Goal: Communication & Community: Answer question/provide support

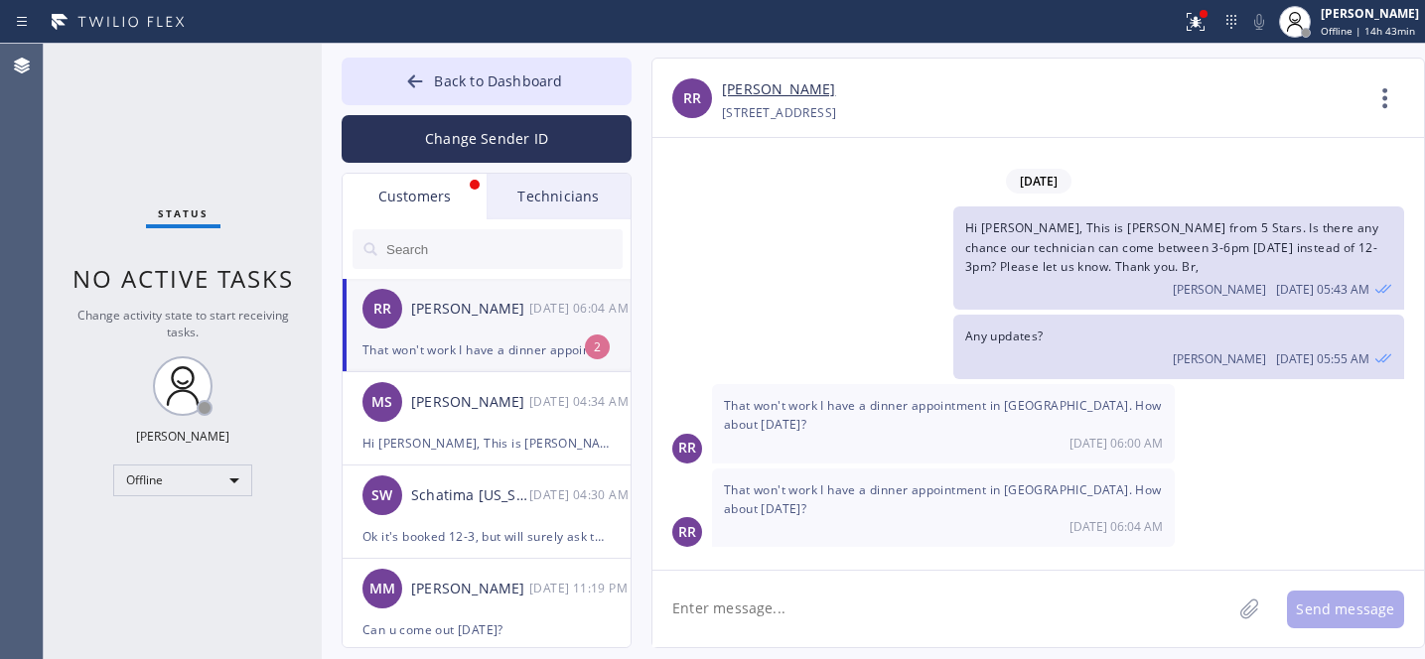
drag, startPoint x: 510, startPoint y: 345, endPoint x: 555, endPoint y: 344, distance: 44.7
click at [510, 345] on div "That won't work I have a dinner appointment in [GEOGRAPHIC_DATA]. How about [DA…" at bounding box center [486, 350] width 248 height 23
click at [855, 594] on textarea at bounding box center [941, 609] width 579 height 76
type textarea "[DATE] 12-3?"
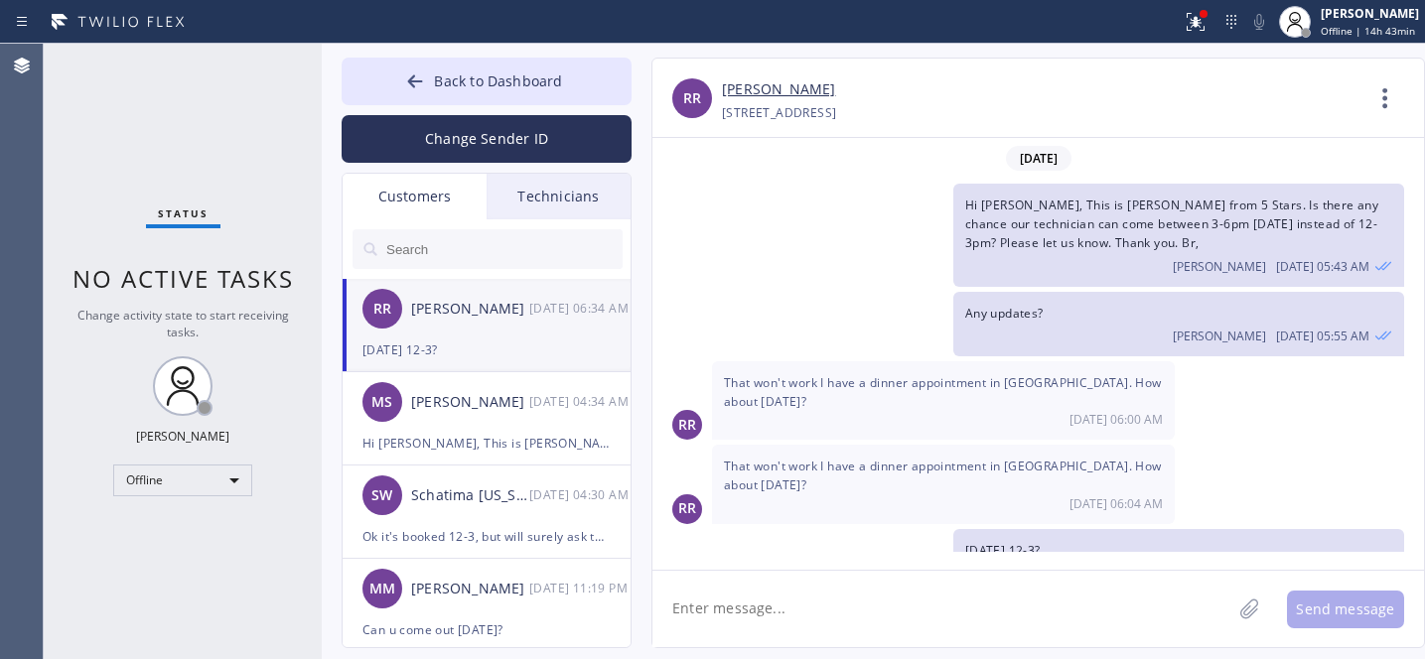
scroll to position [44, 0]
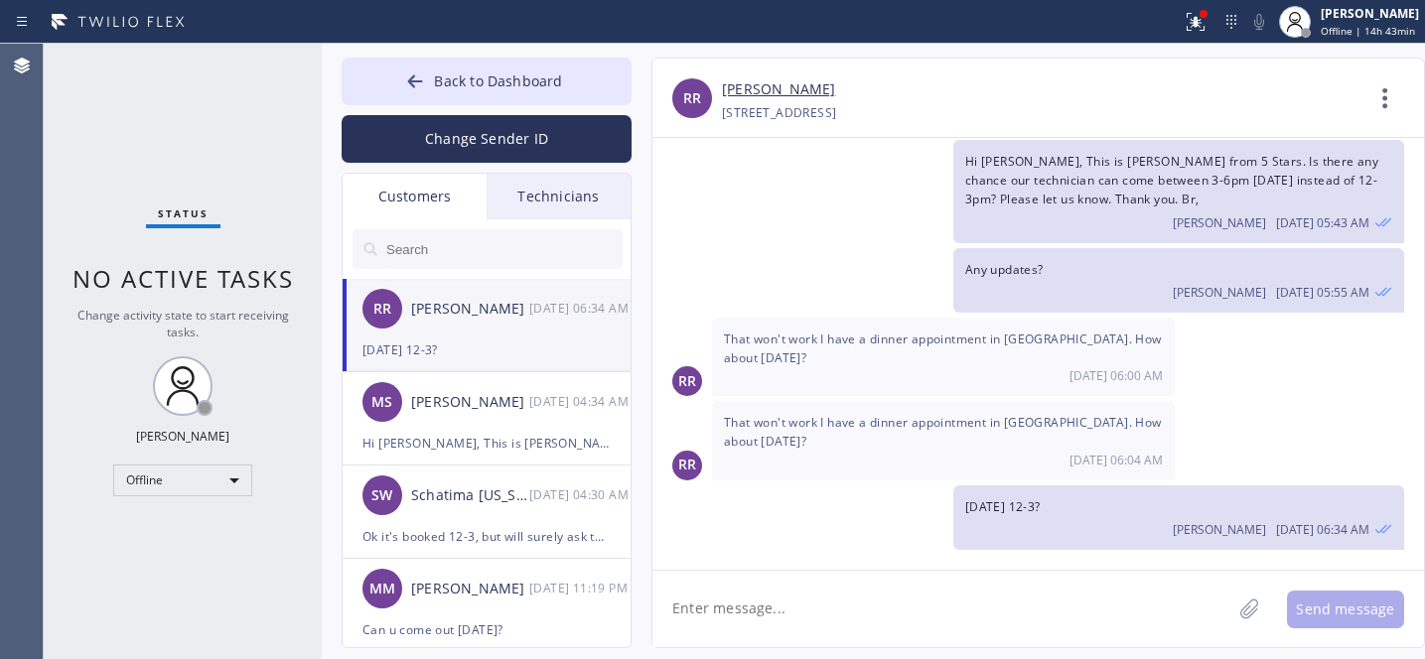
click at [759, 591] on textarea at bounding box center [941, 609] width 579 height 76
type textarea "Also we can do it Thur anytime"
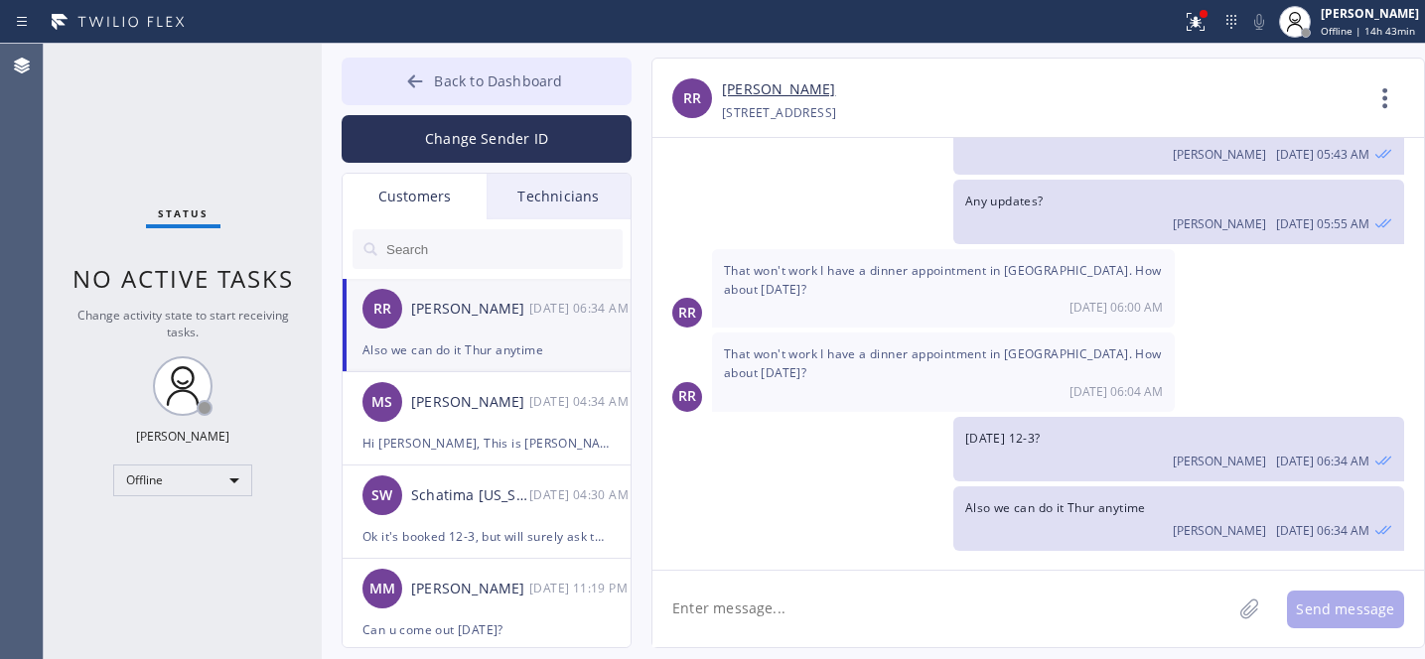
click at [500, 78] on span "Back to Dashboard" at bounding box center [498, 80] width 128 height 19
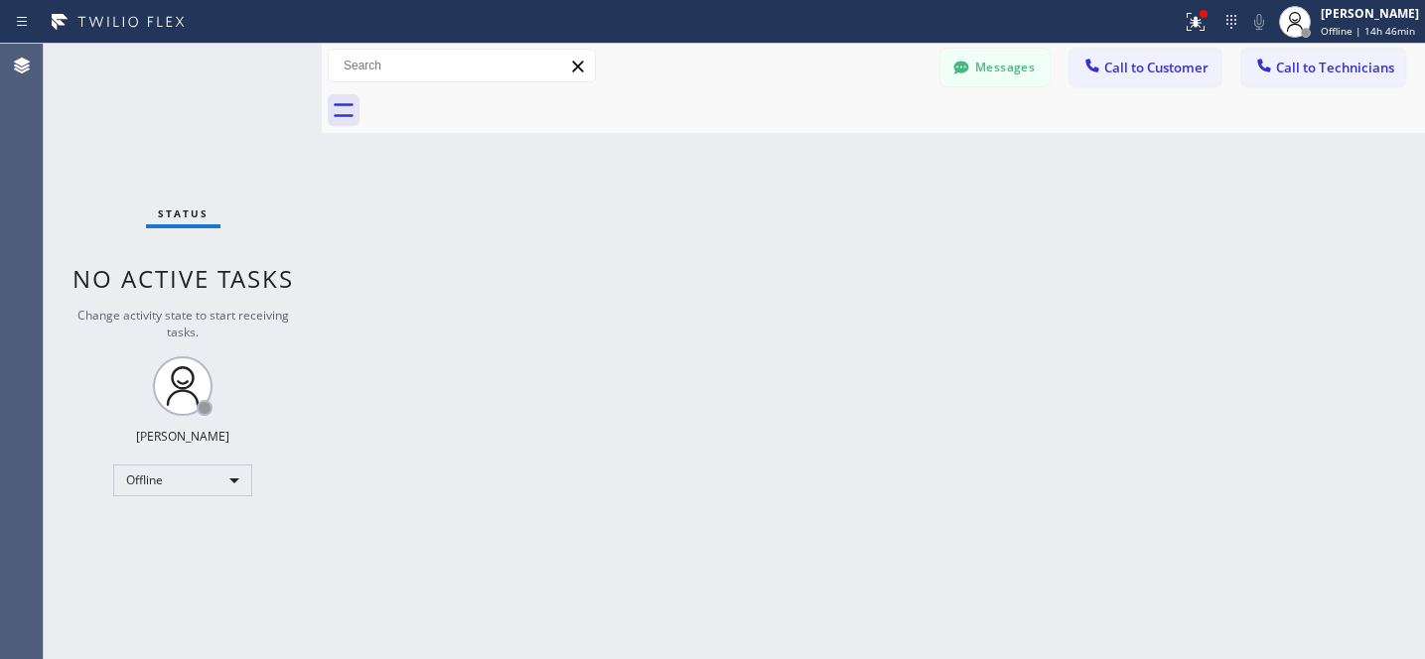
drag, startPoint x: 1019, startPoint y: 65, endPoint x: 1009, endPoint y: 66, distance: 10.0
click at [1019, 64] on button "Messages" at bounding box center [994, 68] width 109 height 38
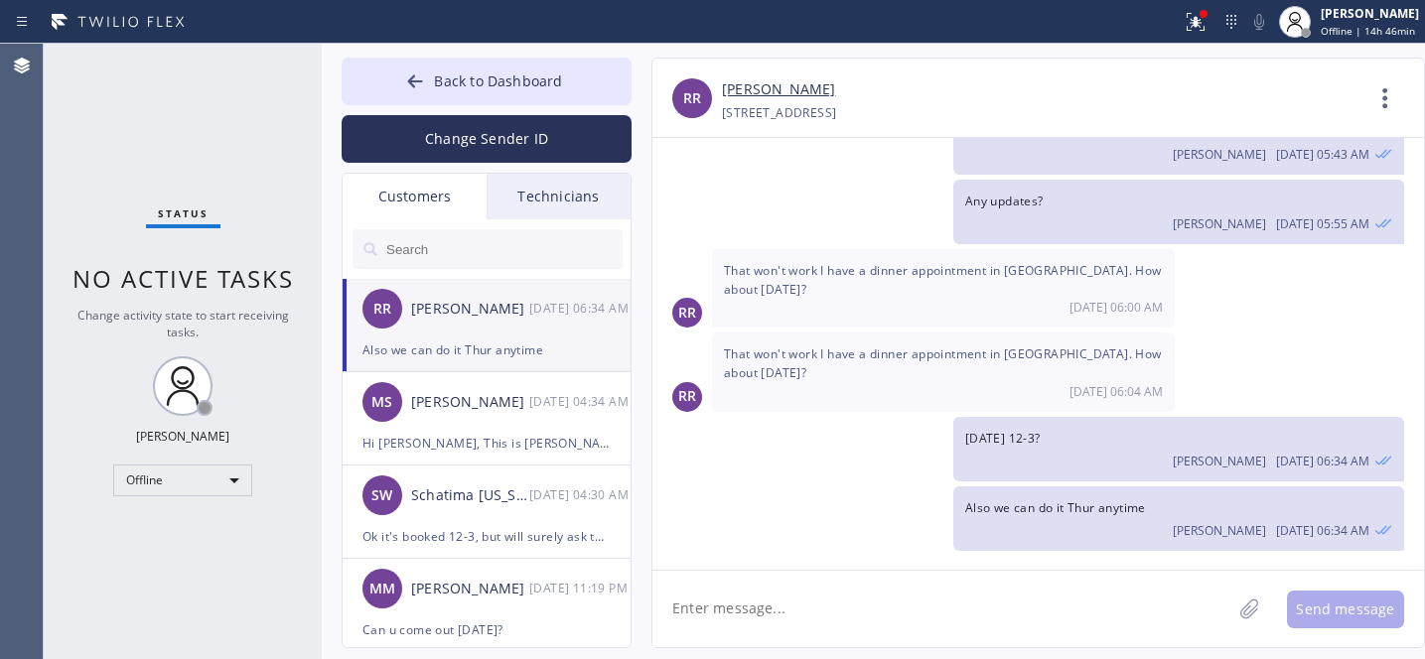
click at [447, 253] on input "text" at bounding box center [503, 249] width 238 height 40
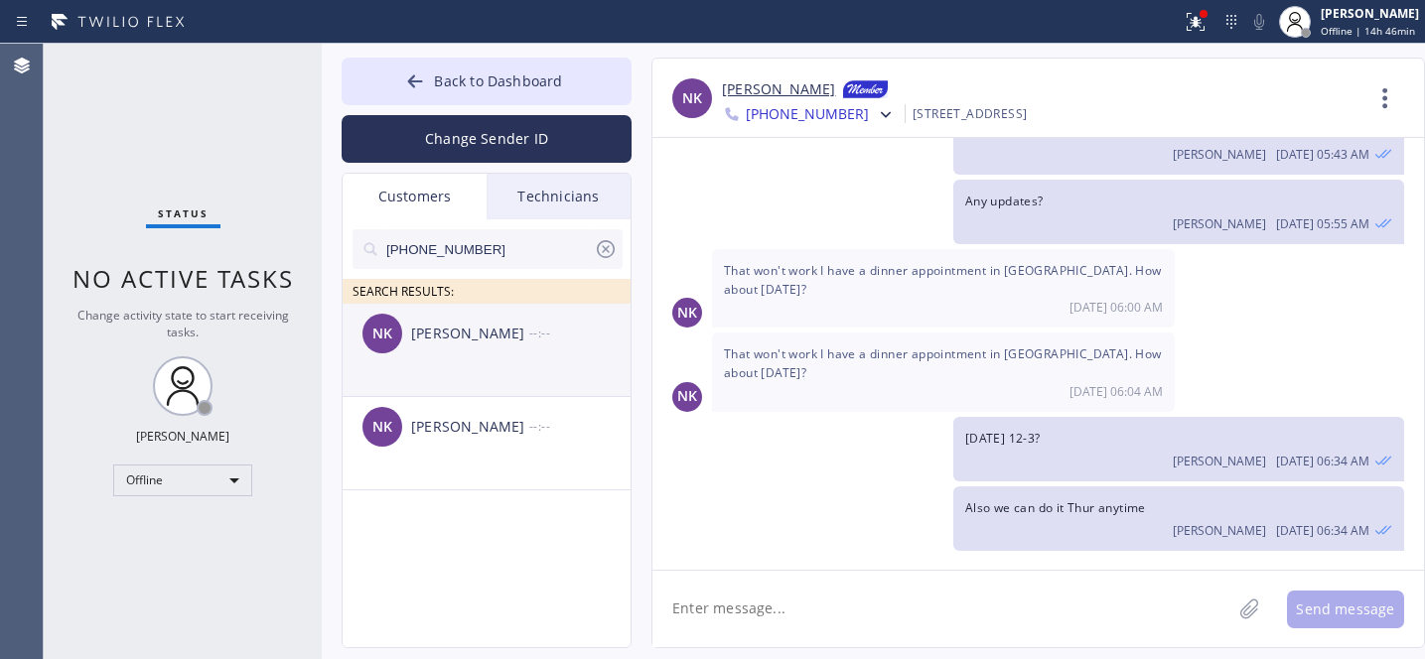
click at [456, 350] on div "NK [PERSON_NAME] --:--" at bounding box center [488, 334] width 290 height 60
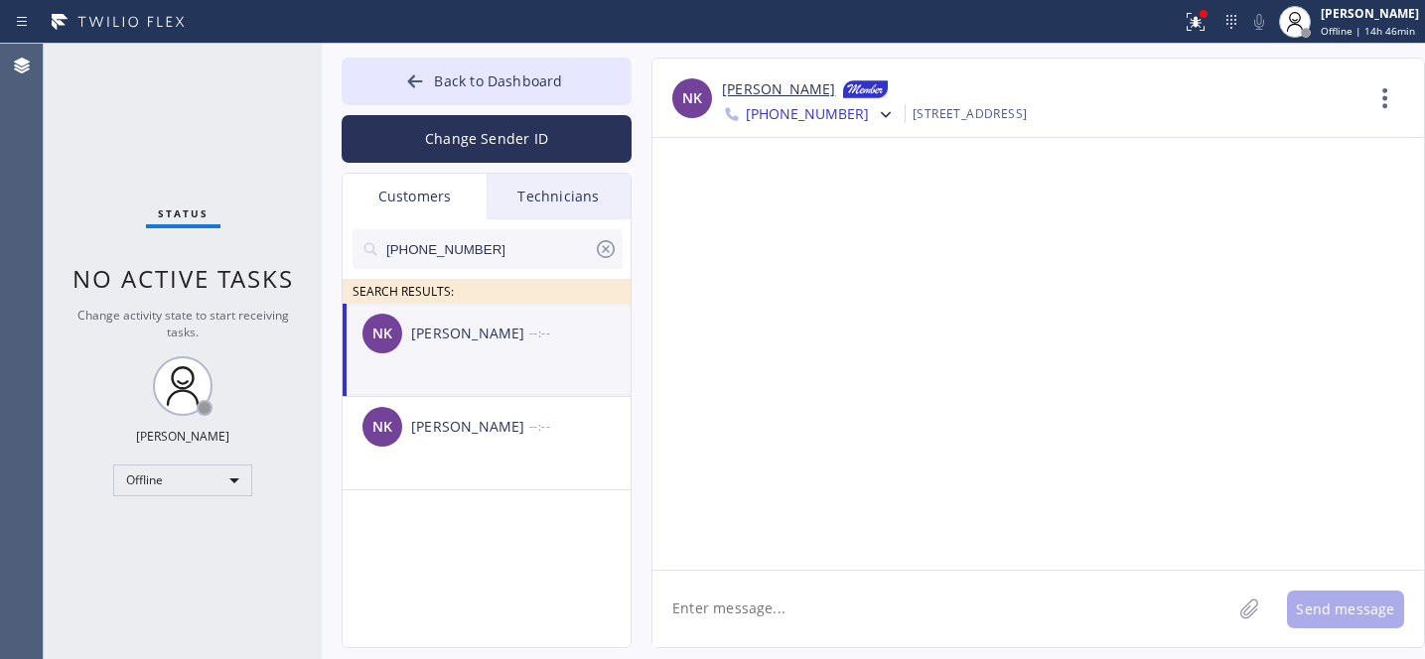
scroll to position [0, 0]
click at [509, 348] on div "NK [PERSON_NAME] --:--" at bounding box center [488, 334] width 290 height 60
click at [728, 602] on textarea at bounding box center [941, 609] width 579 height 76
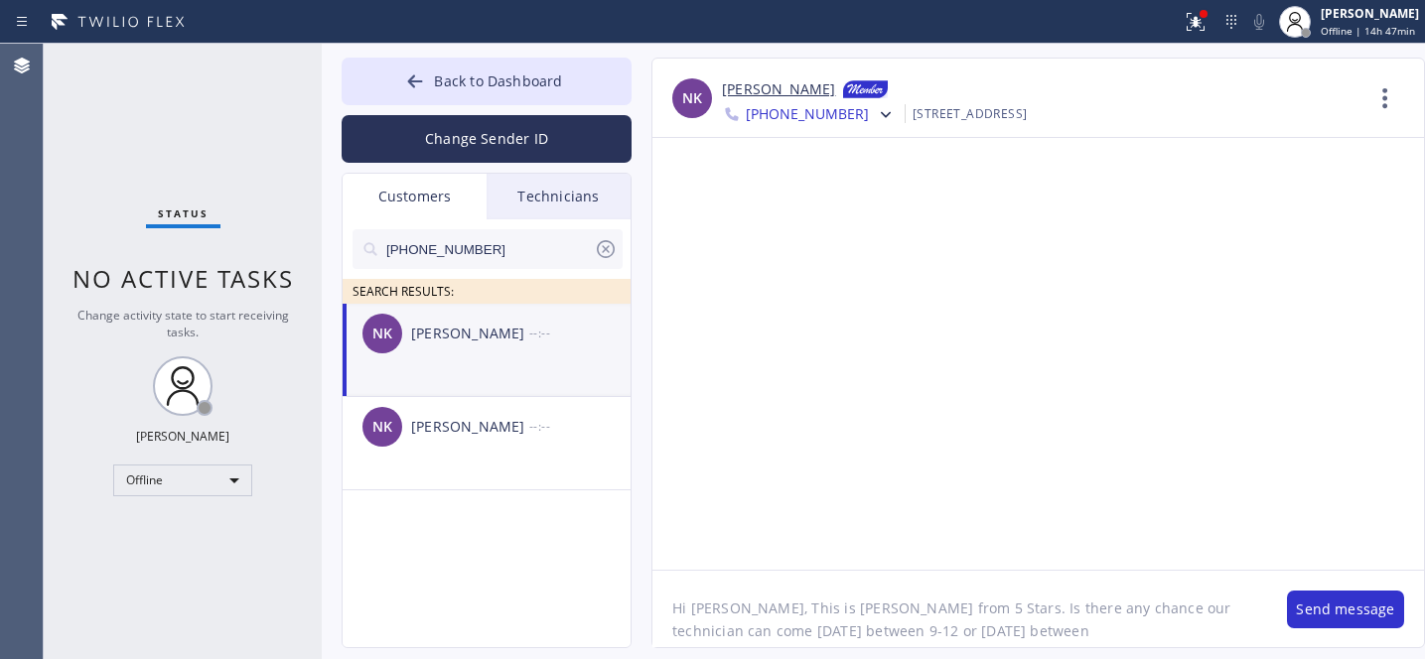
click at [831, 634] on textarea "Hi [PERSON_NAME], This is [PERSON_NAME] from 5 Stars. Is there any chance our t…" at bounding box center [959, 609] width 615 height 76
click at [976, 632] on textarea "Hi [PERSON_NAME], This is [PERSON_NAME] from 5 Stars. Is there any chance our t…" at bounding box center [959, 609] width 615 height 76
click at [977, 632] on textarea "Hi [PERSON_NAME], This is [PERSON_NAME] from 5 Stars. Is there any chance our t…" at bounding box center [959, 609] width 615 height 76
type textarea "Hi [PERSON_NAME], This is [PERSON_NAME] from 5 Stars. Is there any chance our t…"
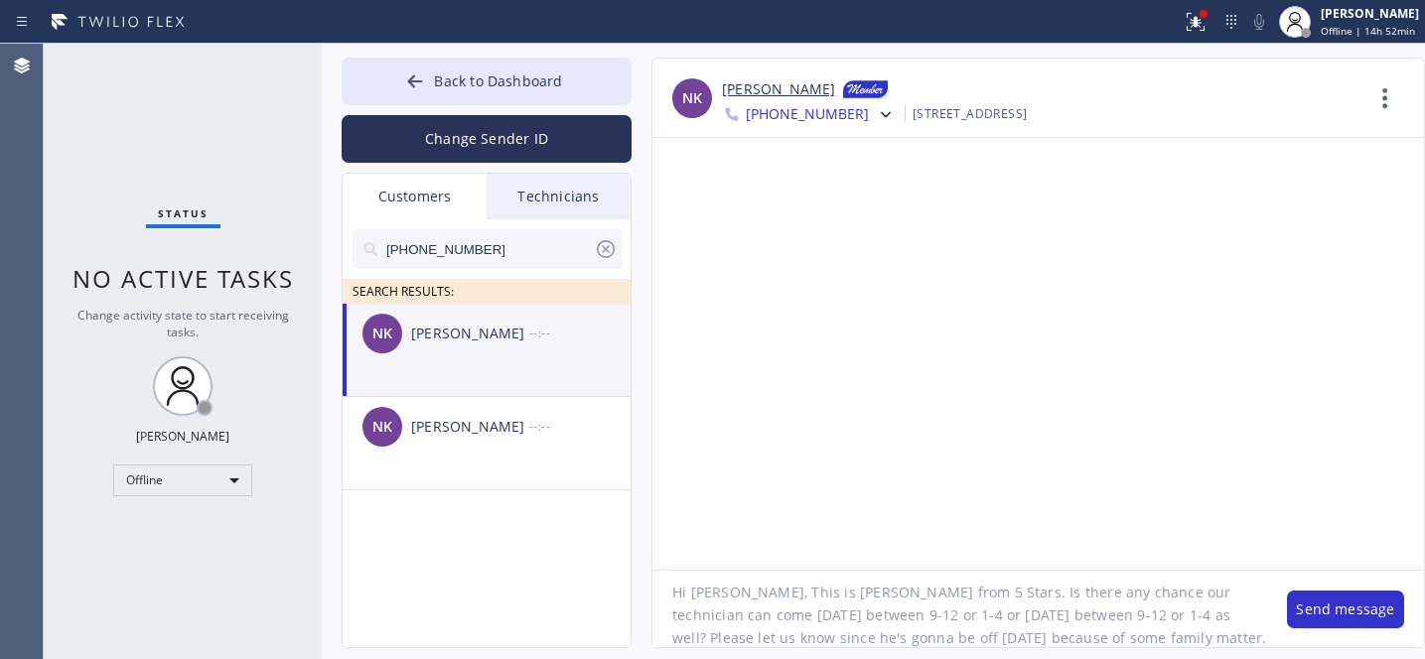
click at [957, 585] on textarea "Hi [PERSON_NAME], This is [PERSON_NAME] from 5 Stars. Is there any chance our t…" at bounding box center [959, 609] width 615 height 76
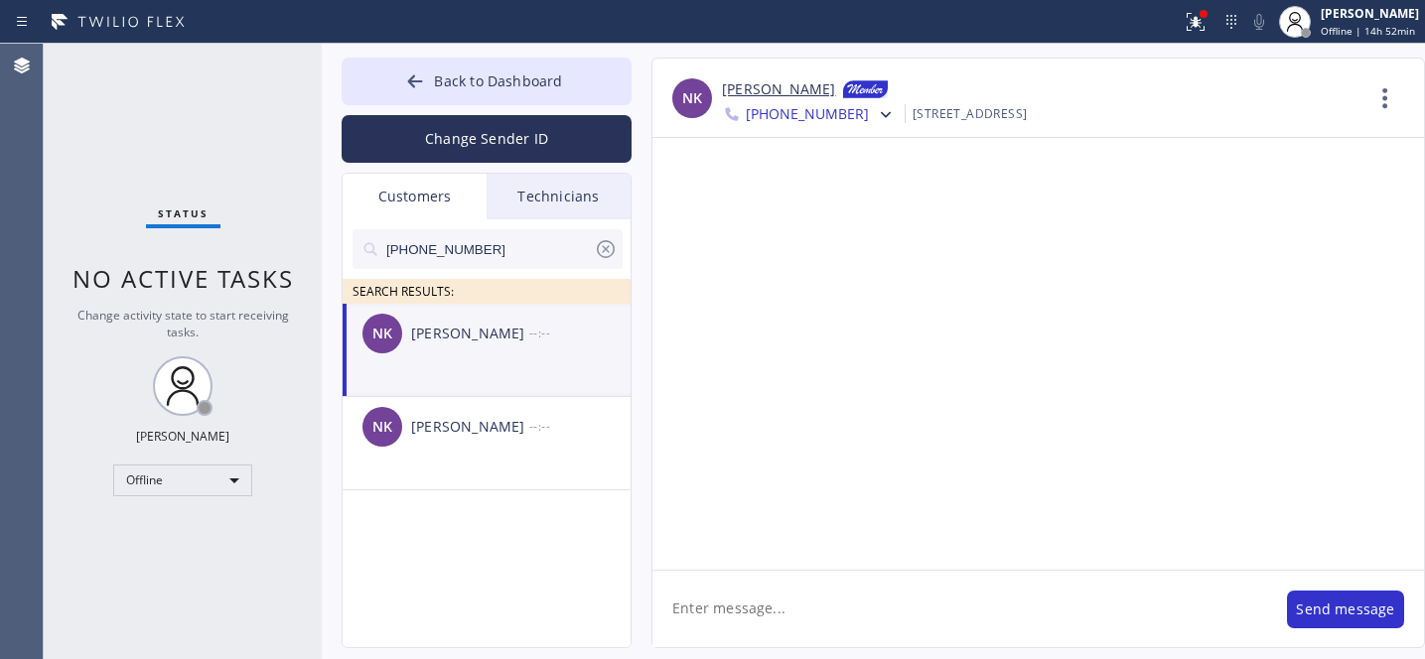
scroll to position [0, 0]
click at [603, 247] on icon at bounding box center [606, 249] width 18 height 18
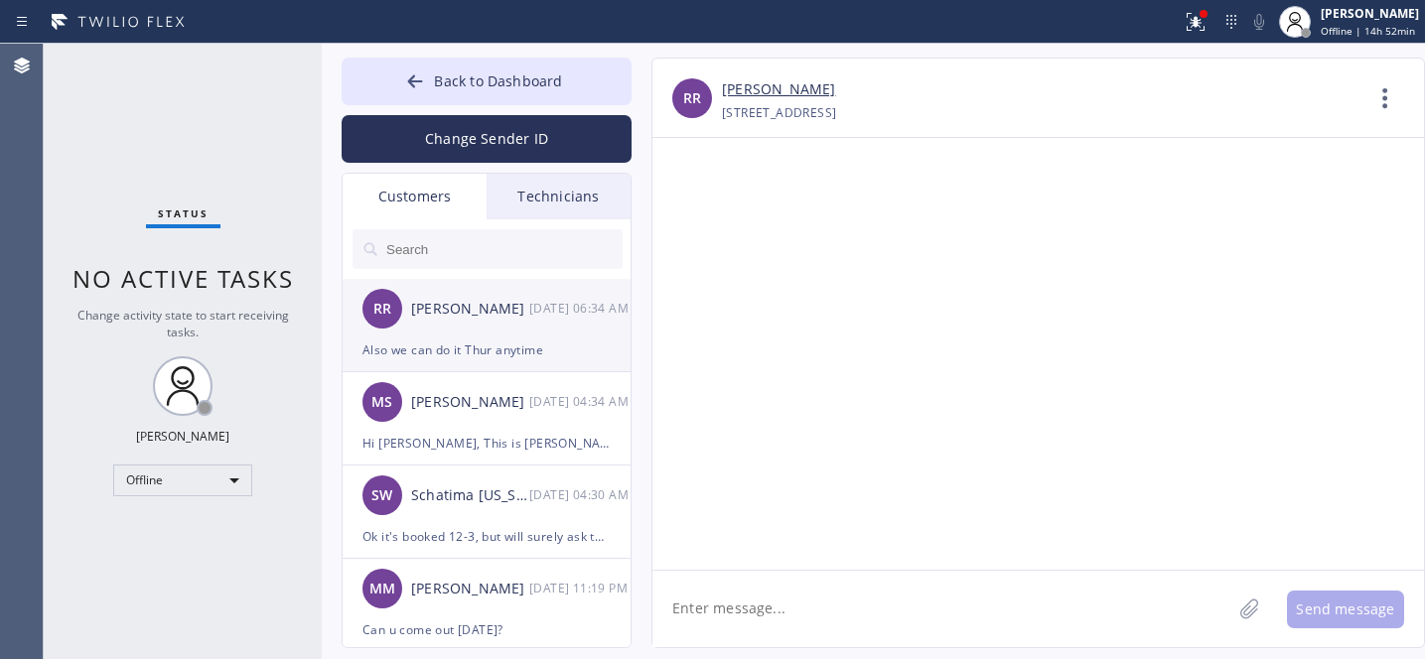
click at [502, 348] on div "Also we can do it Thur anytime" at bounding box center [486, 350] width 248 height 23
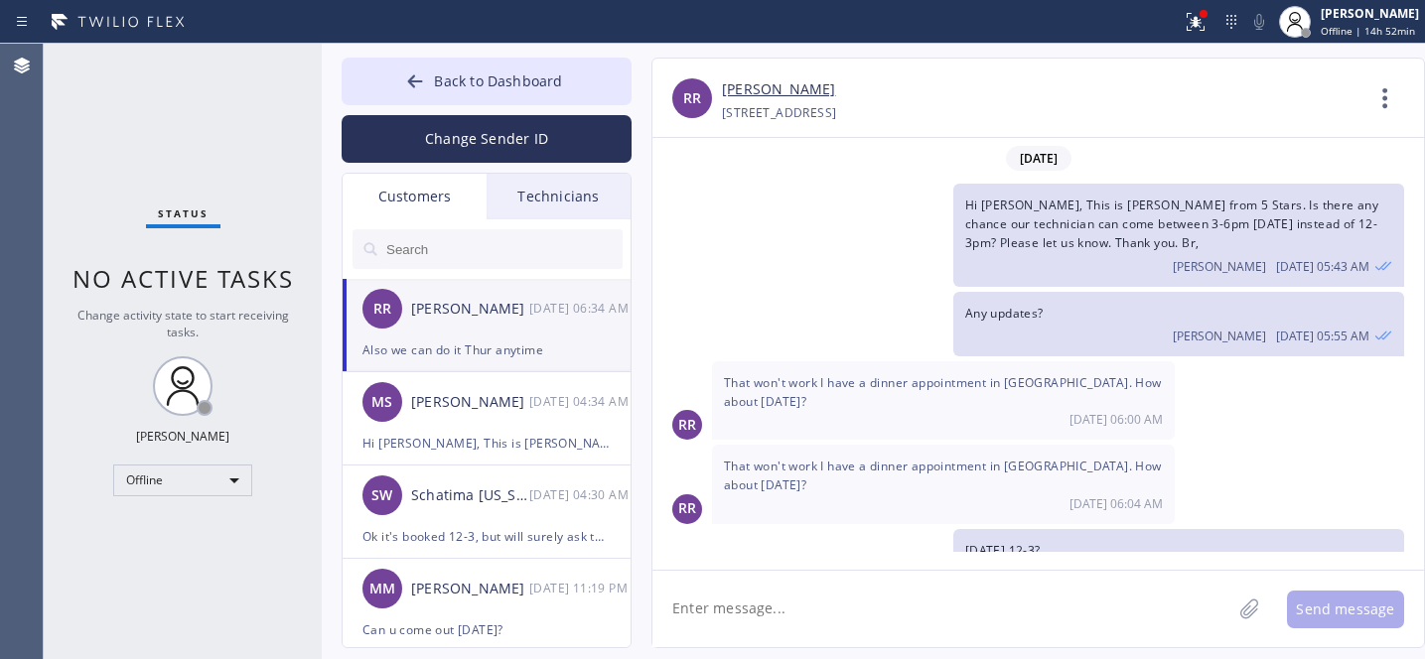
scroll to position [112, 0]
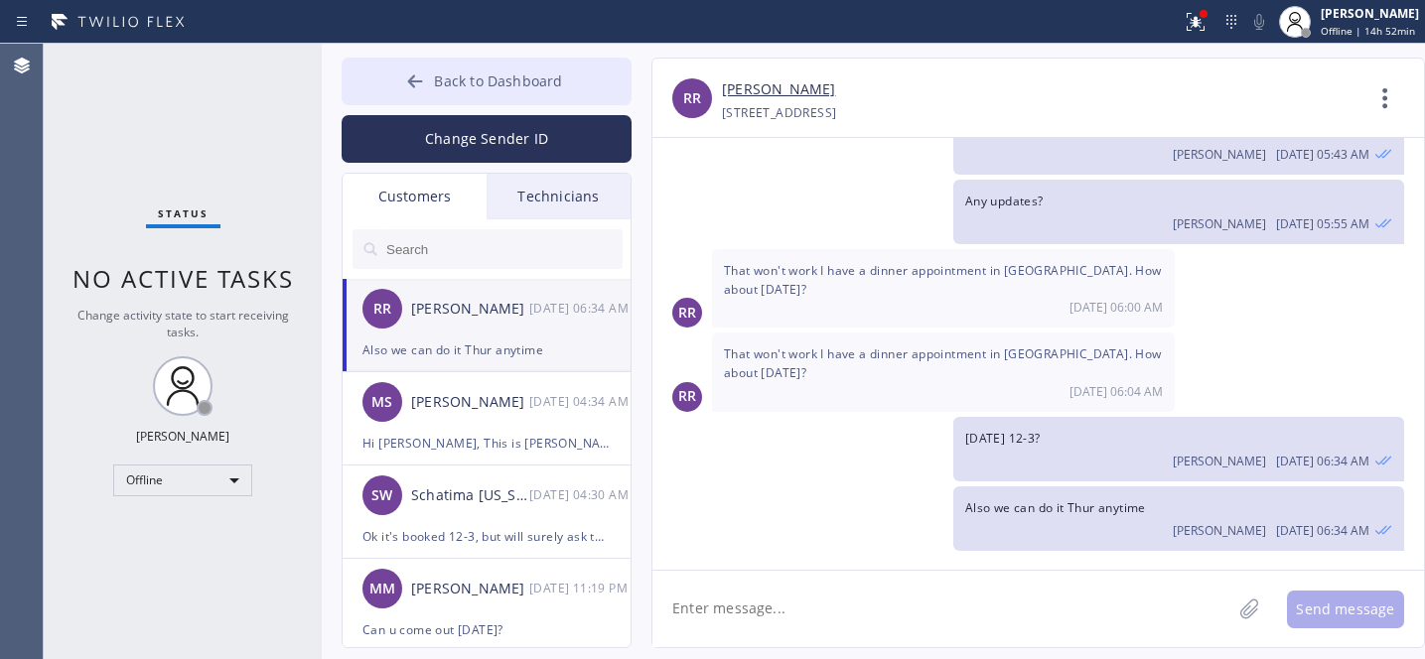
click at [451, 61] on button "Back to Dashboard" at bounding box center [487, 82] width 290 height 48
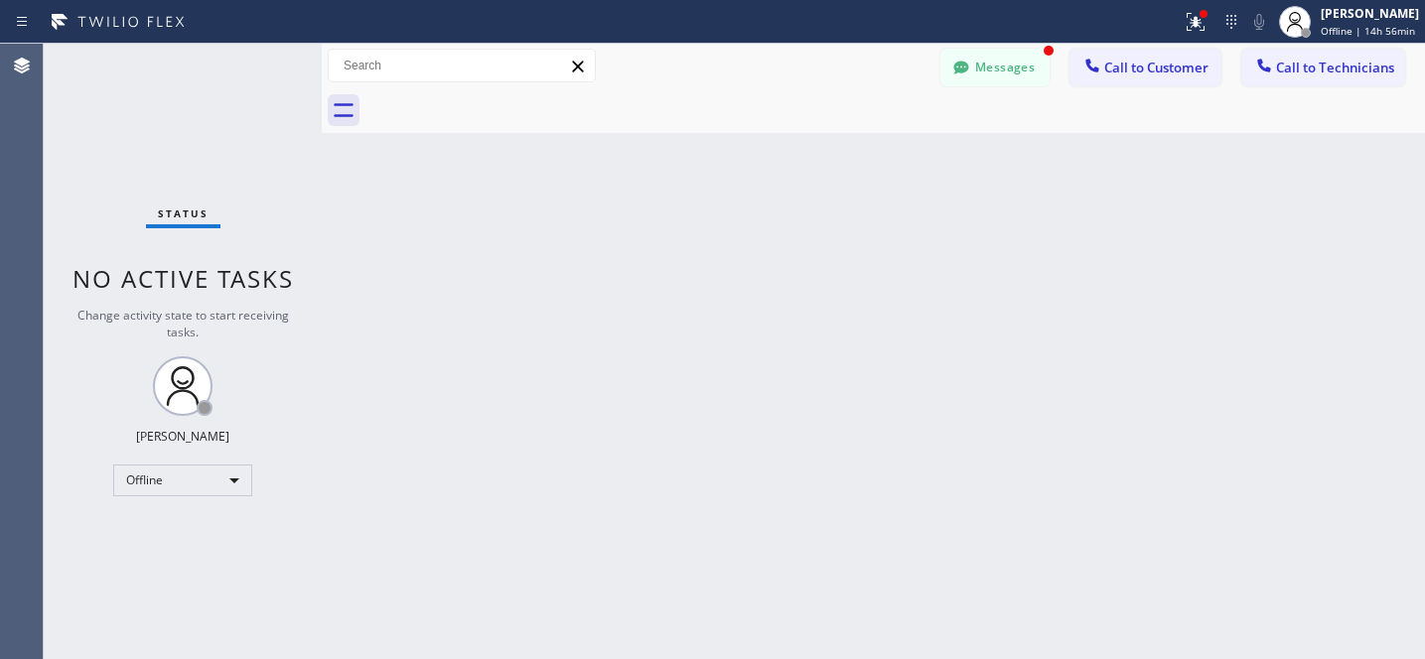
scroll to position [177, 0]
click at [984, 77] on button "Messages" at bounding box center [994, 68] width 109 height 38
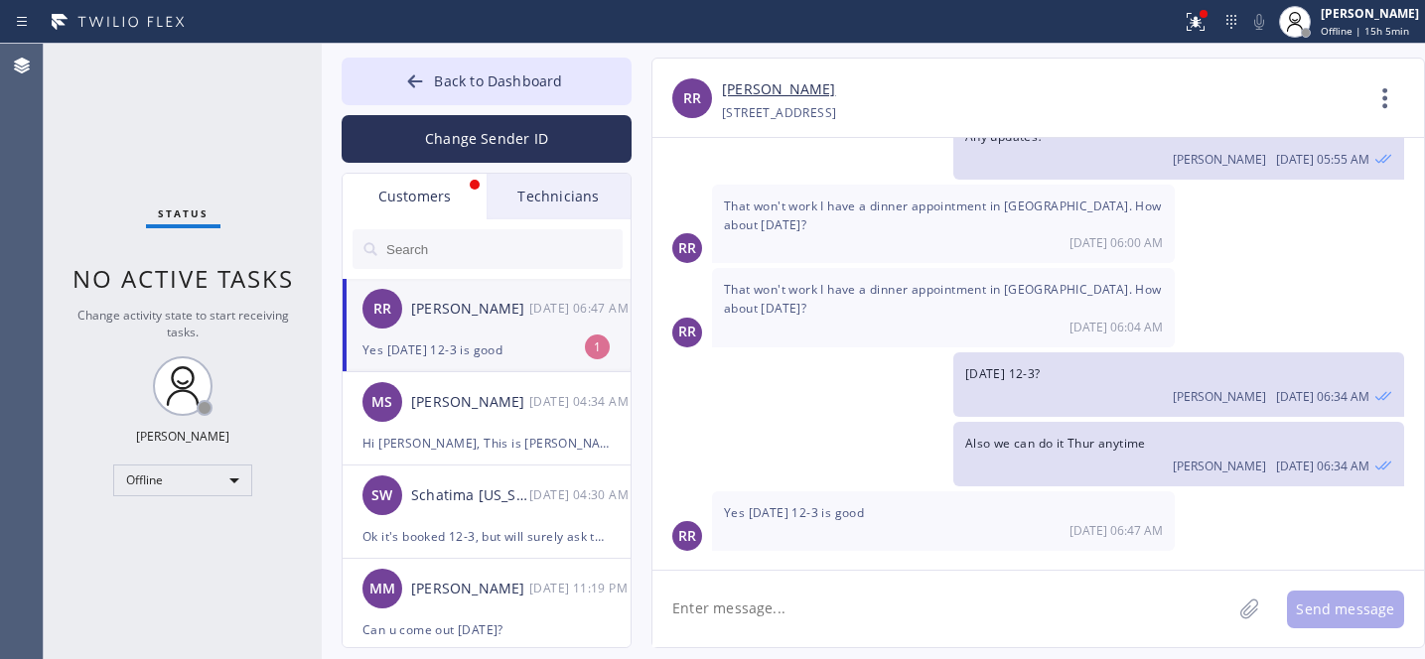
click at [489, 336] on div "RR [PERSON_NAME] [DATE] 06:47 AM" at bounding box center [488, 309] width 290 height 60
click at [757, 89] on link "[PERSON_NAME]" at bounding box center [778, 89] width 113 height 23
drag, startPoint x: 949, startPoint y: 603, endPoint x: 957, endPoint y: 595, distance: 11.2
click at [949, 603] on textarea at bounding box center [941, 609] width 579 height 76
paste textarea "[DATE] 12pm - 3pm"
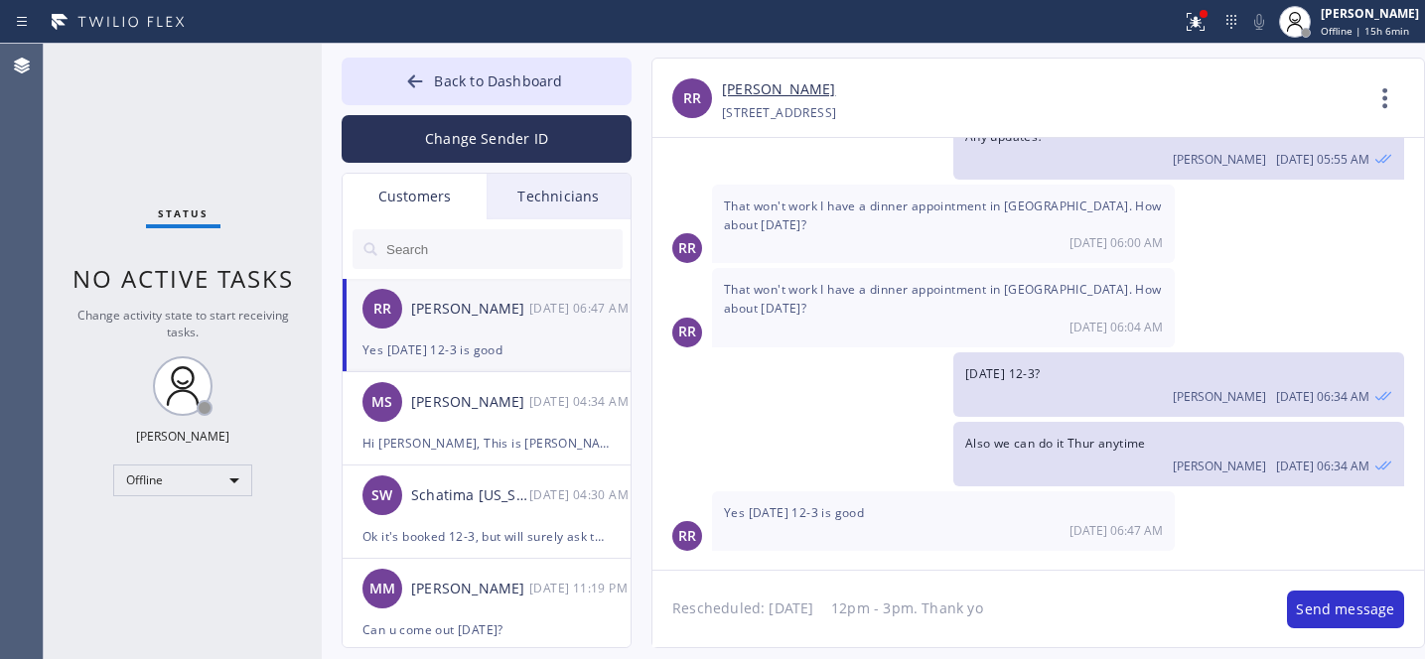
type textarea "Rescheduled: [DATE] 12pm - 3pm. Thank you"
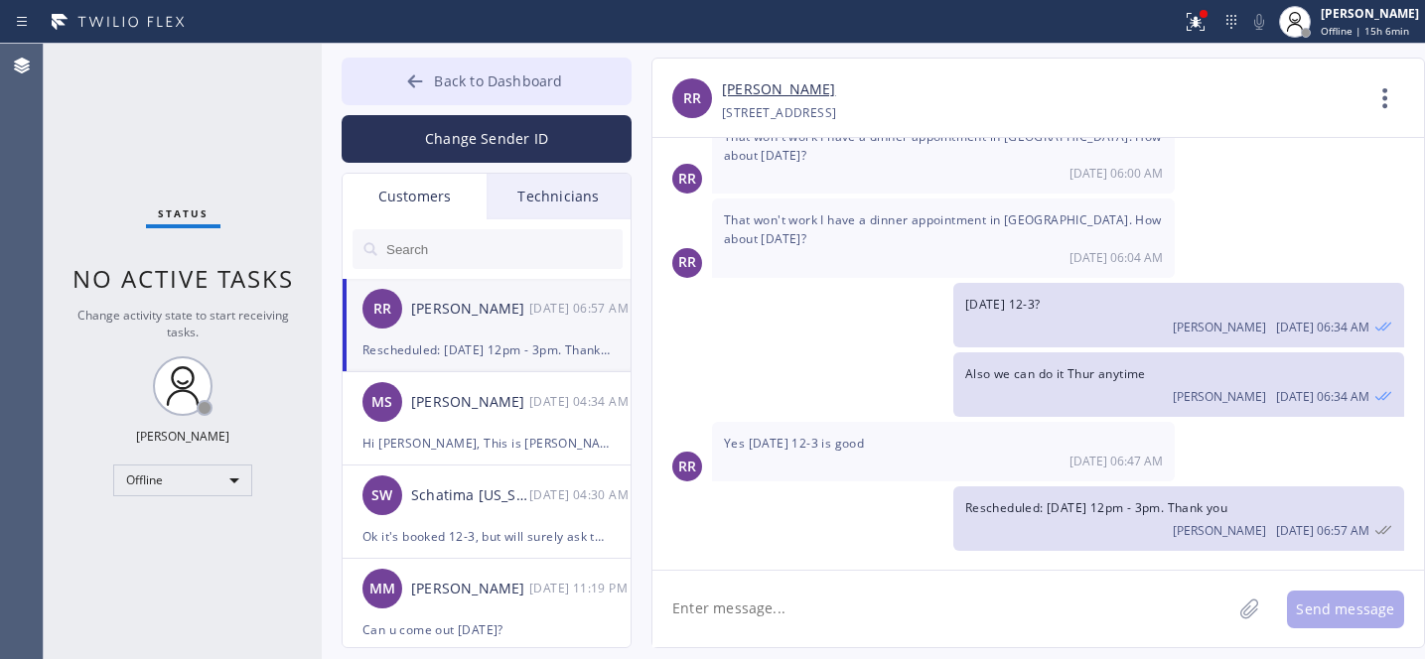
click at [465, 71] on span "Back to Dashboard" at bounding box center [498, 80] width 128 height 19
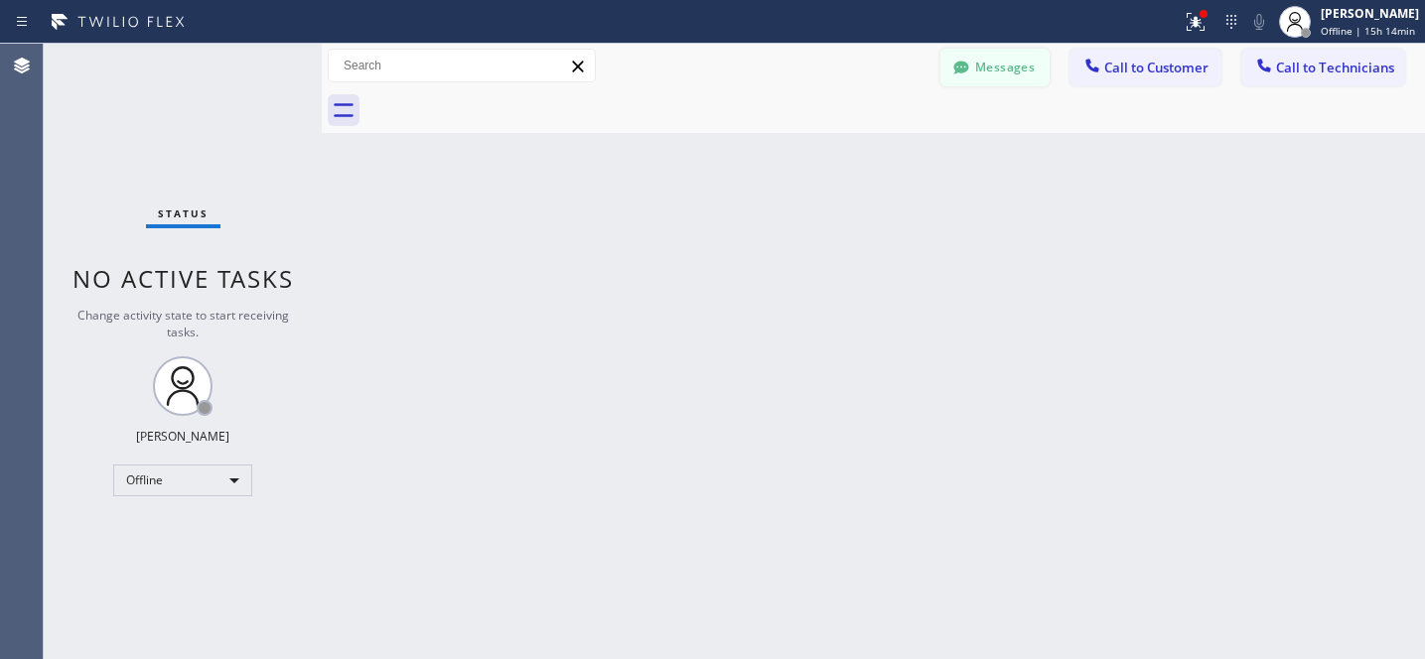
click at [996, 71] on button "Messages" at bounding box center [994, 68] width 109 height 38
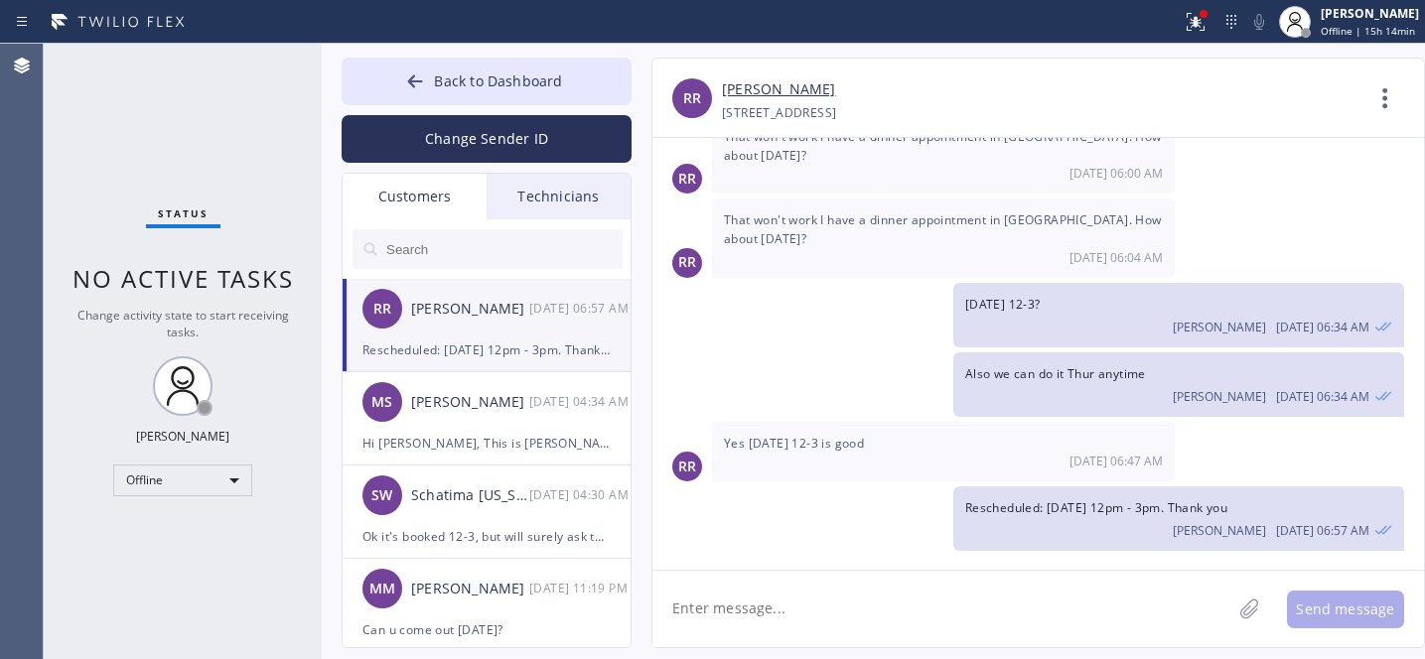
click at [449, 254] on input "text" at bounding box center [503, 249] width 238 height 40
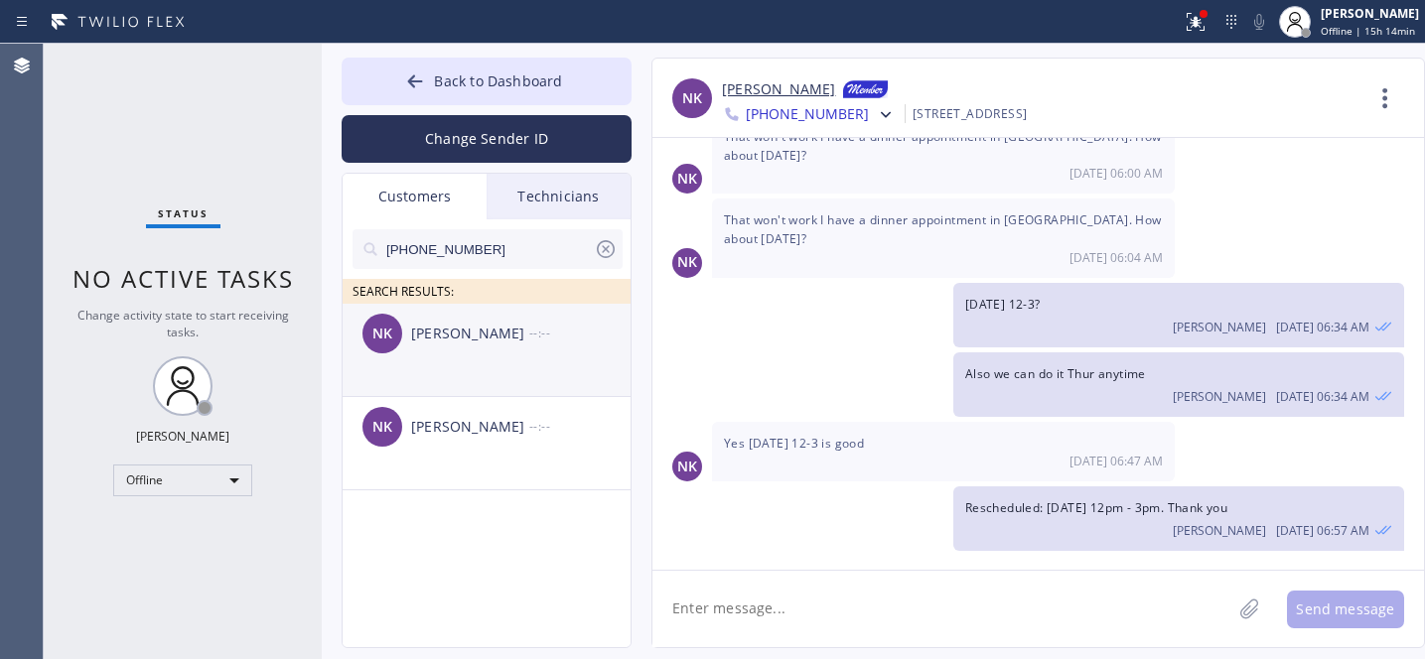
click at [470, 352] on div "NK [PERSON_NAME] --:--" at bounding box center [488, 334] width 290 height 60
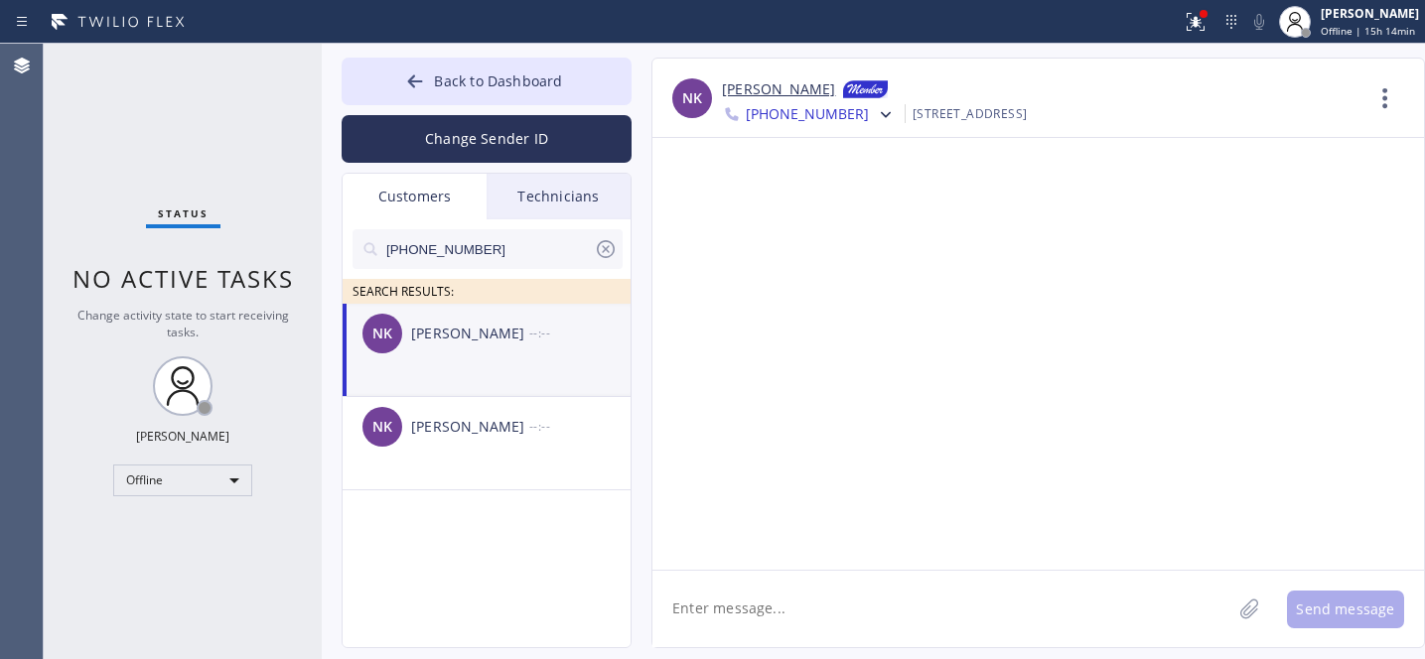
scroll to position [0, 0]
click at [835, 601] on textarea at bounding box center [941, 609] width 579 height 76
paste textarea "Hi [PERSON_NAME], This is [PERSON_NAME] from 5 Stars. Is there any chance our t…"
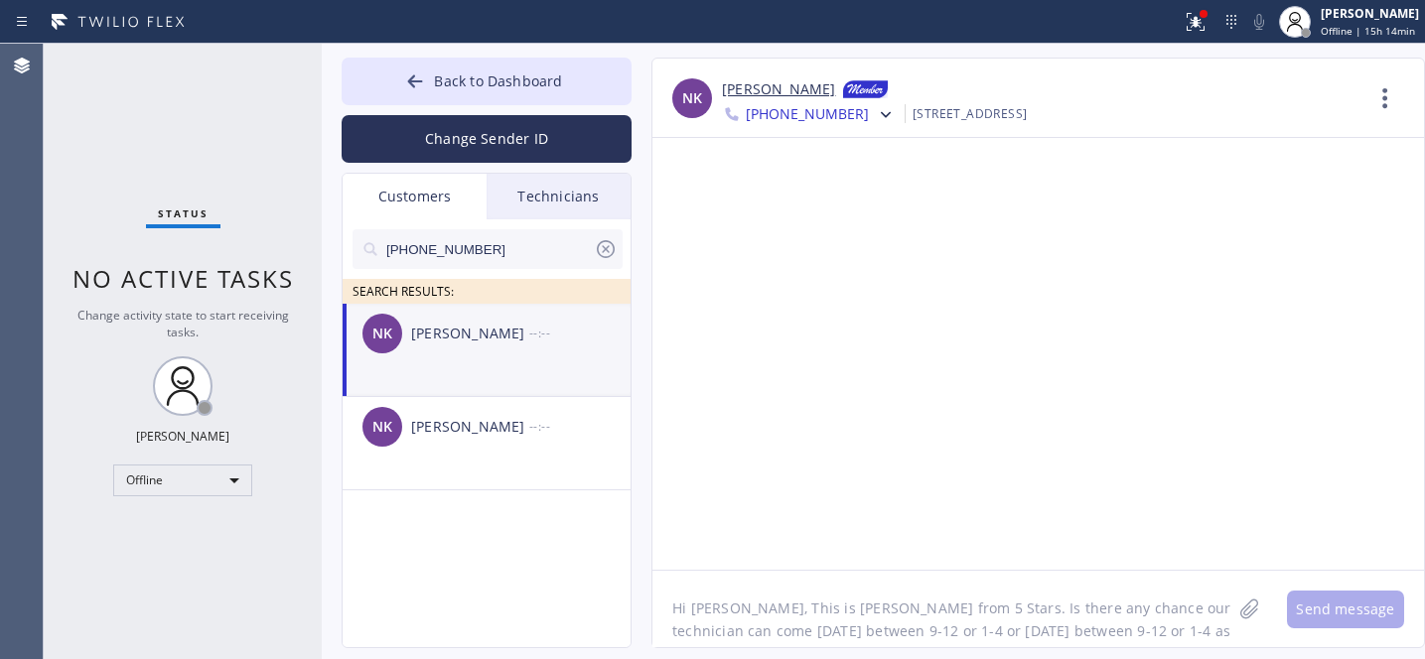
scroll to position [16, 0]
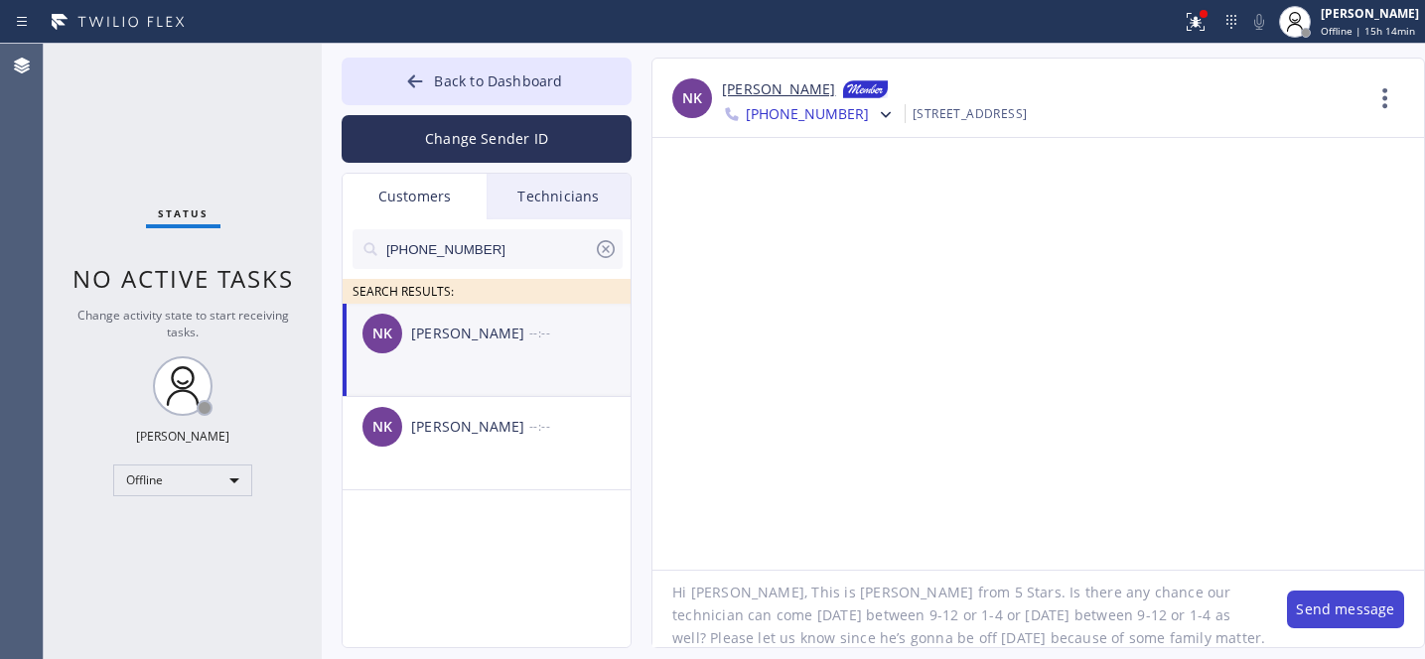
type textarea "Hi [PERSON_NAME], This is [PERSON_NAME] from 5 Stars. Is there any chance our t…"
click at [1319, 608] on button "Send message" at bounding box center [1345, 610] width 117 height 38
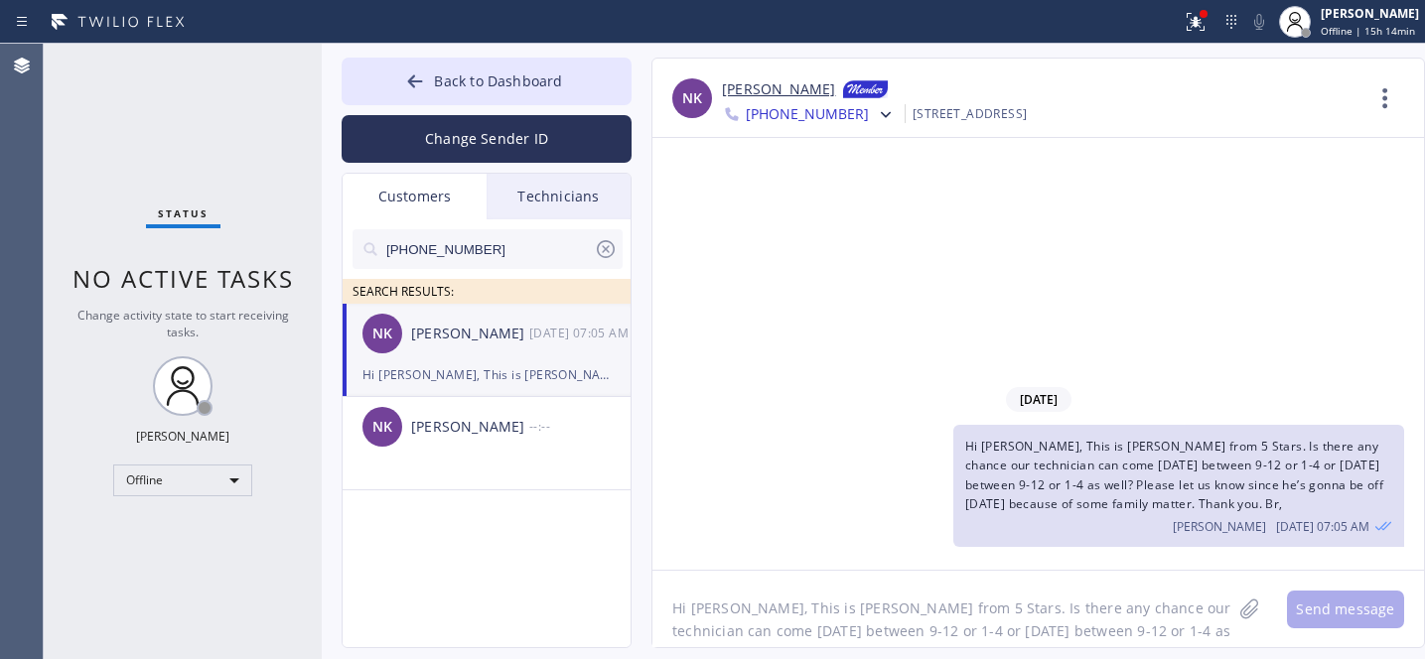
click at [605, 249] on icon at bounding box center [606, 249] width 18 height 18
click at [492, 87] on span "Back to Dashboard" at bounding box center [498, 80] width 128 height 19
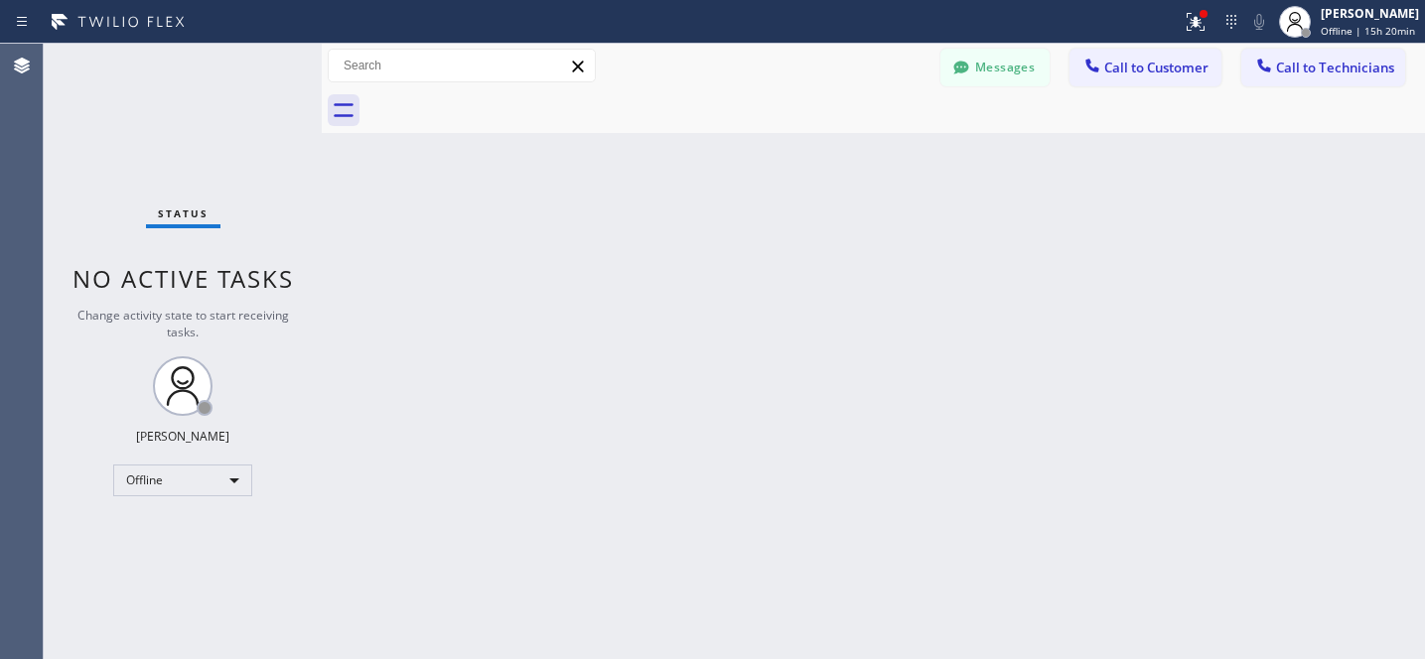
drag, startPoint x: 977, startPoint y: 64, endPoint x: 916, endPoint y: 89, distance: 65.8
click at [977, 64] on button "Messages" at bounding box center [994, 68] width 109 height 38
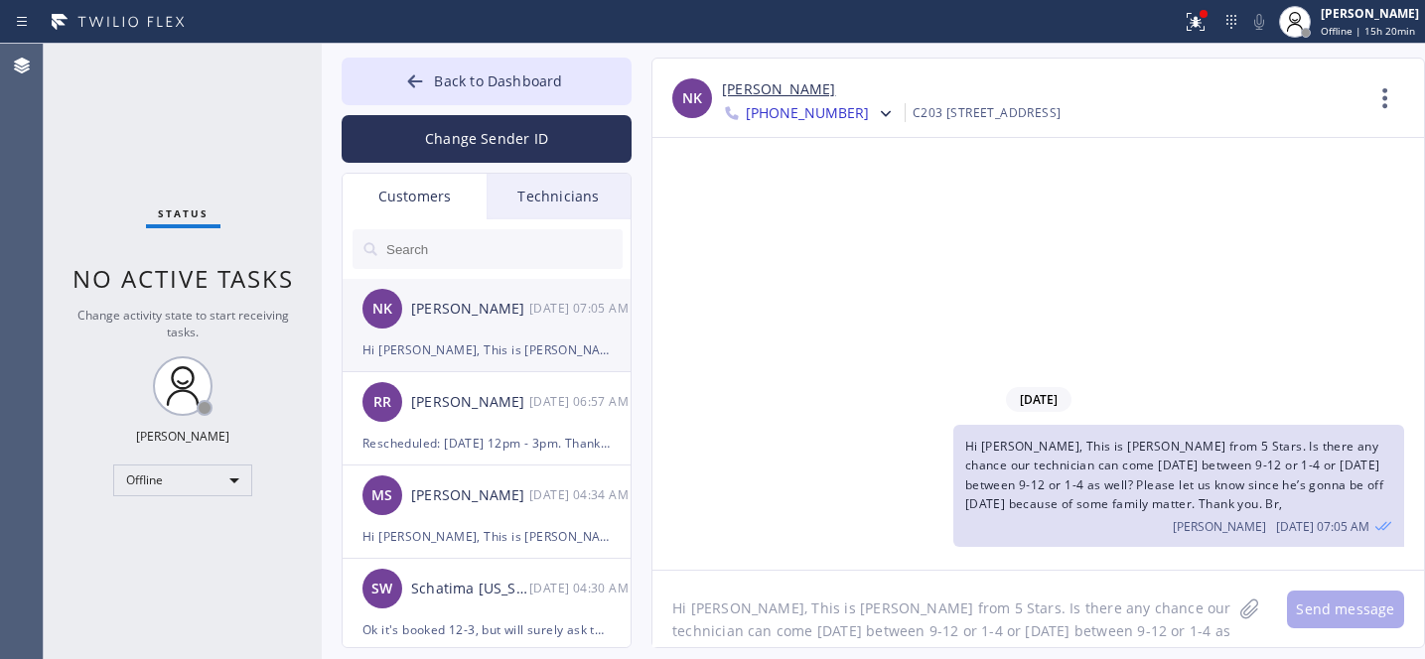
click at [502, 325] on div "NK [PERSON_NAME] [DATE] 07:05 AM" at bounding box center [488, 309] width 290 height 60
click at [925, 607] on textarea "Hi [PERSON_NAME], This is [PERSON_NAME] from 5 Stars. Is there any chance our t…" at bounding box center [941, 609] width 579 height 76
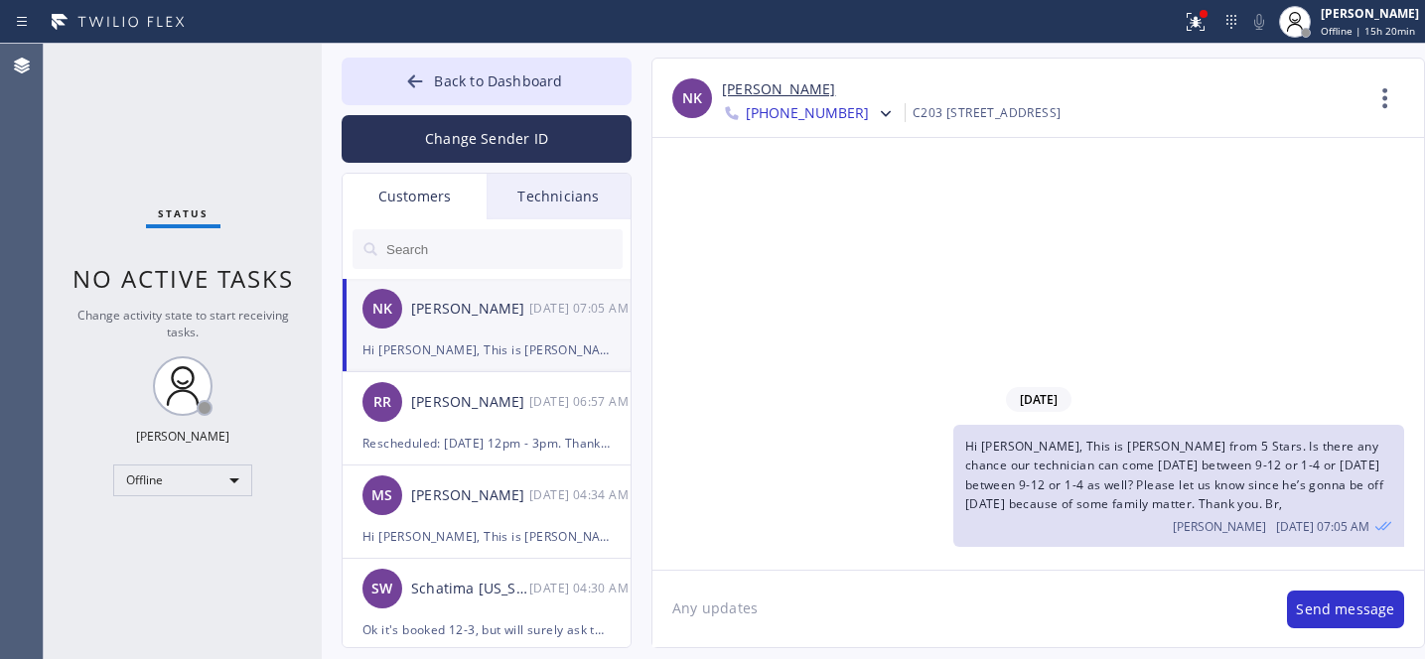
type textarea "Any updates?"
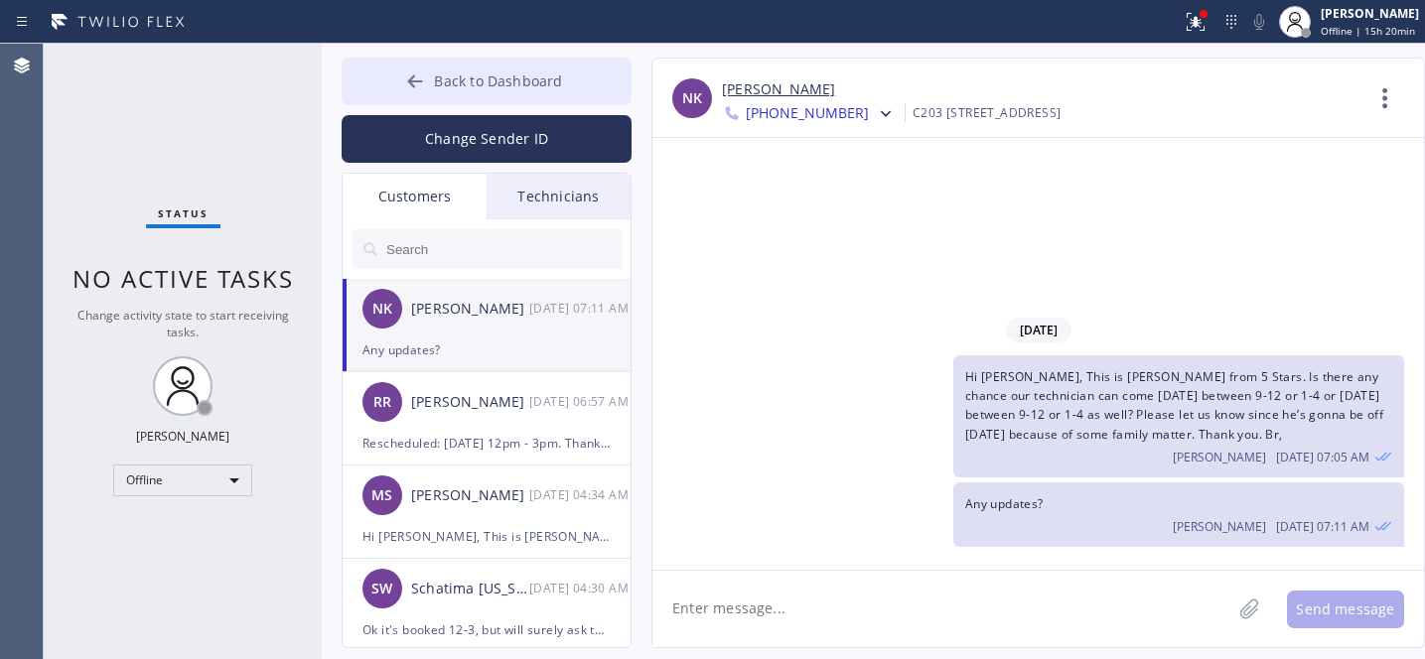
click at [456, 86] on span "Back to Dashboard" at bounding box center [498, 80] width 128 height 19
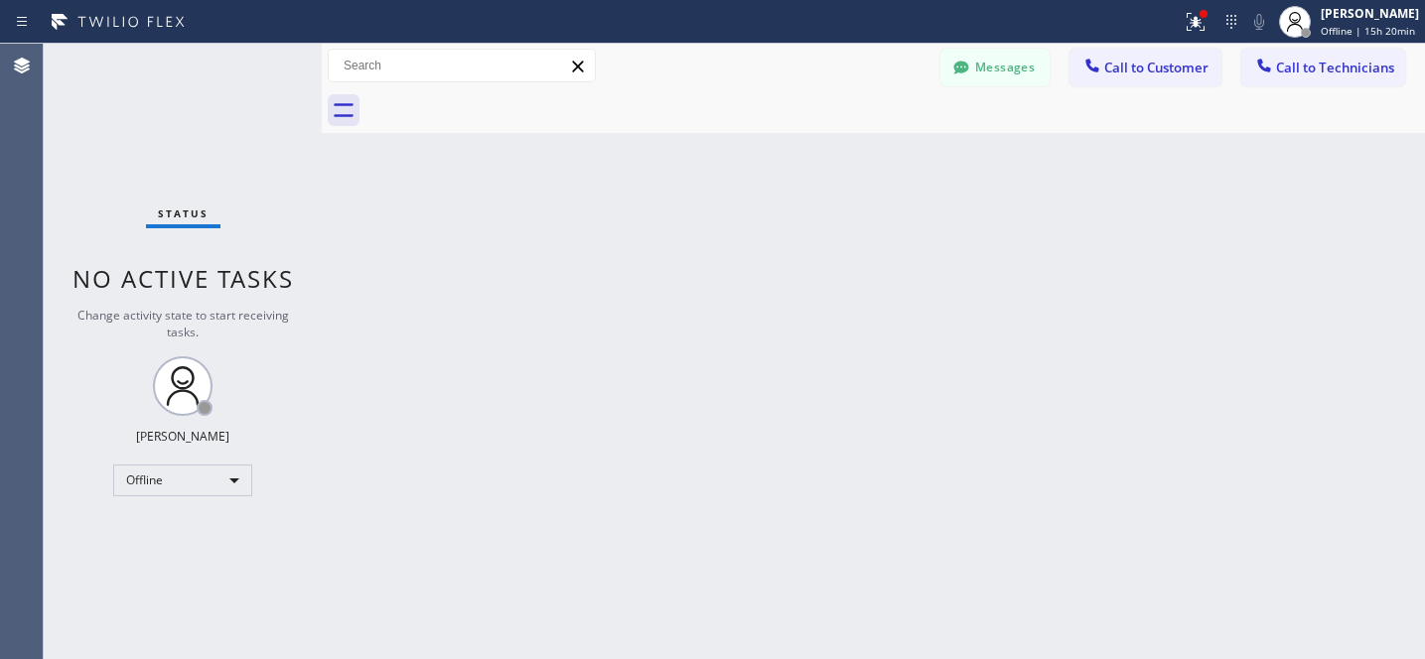
click at [992, 50] on button "Messages" at bounding box center [994, 68] width 109 height 38
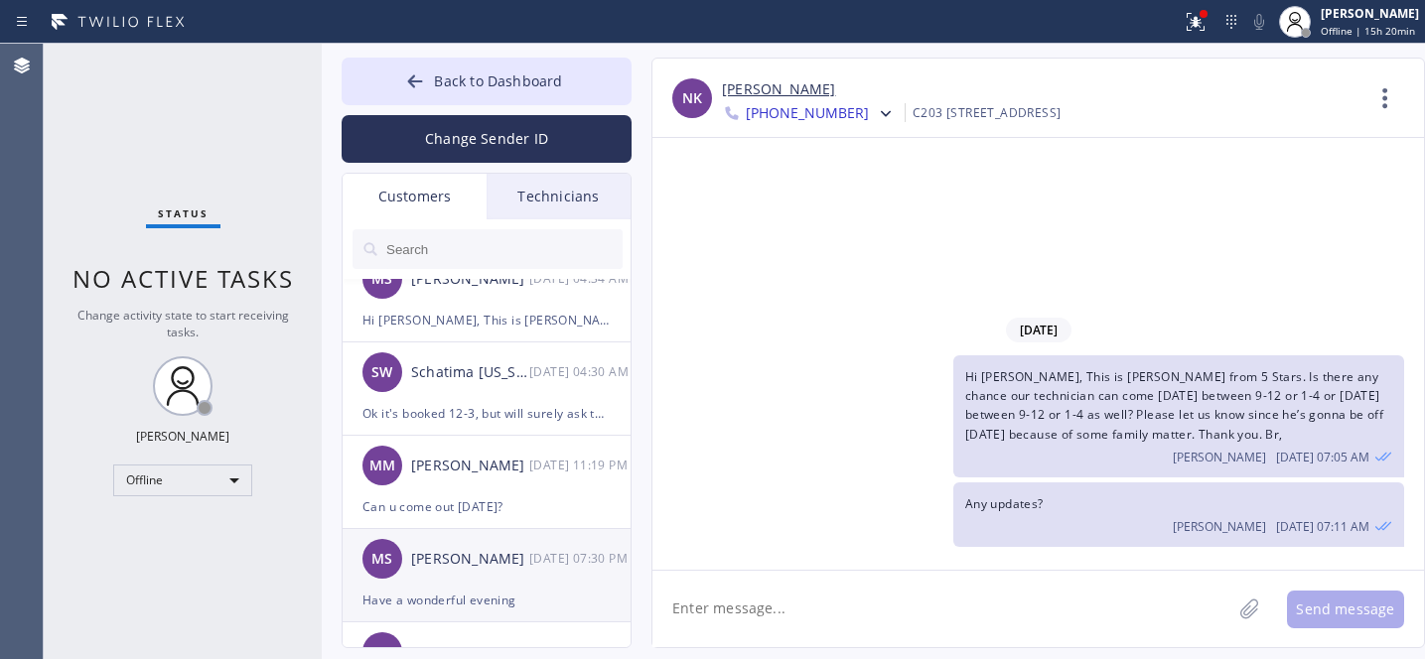
scroll to position [253, 0]
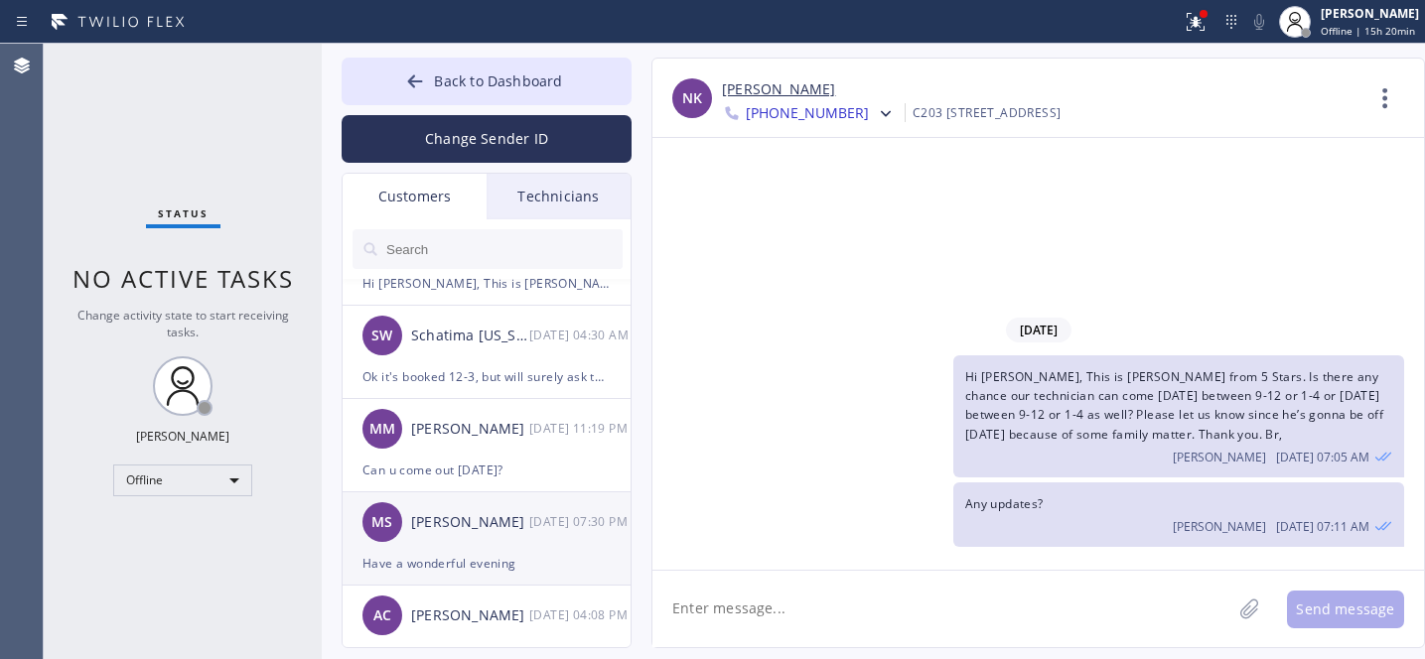
click at [478, 540] on div "[PERSON_NAME] [DATE] 07:30 PM" at bounding box center [488, 522] width 290 height 60
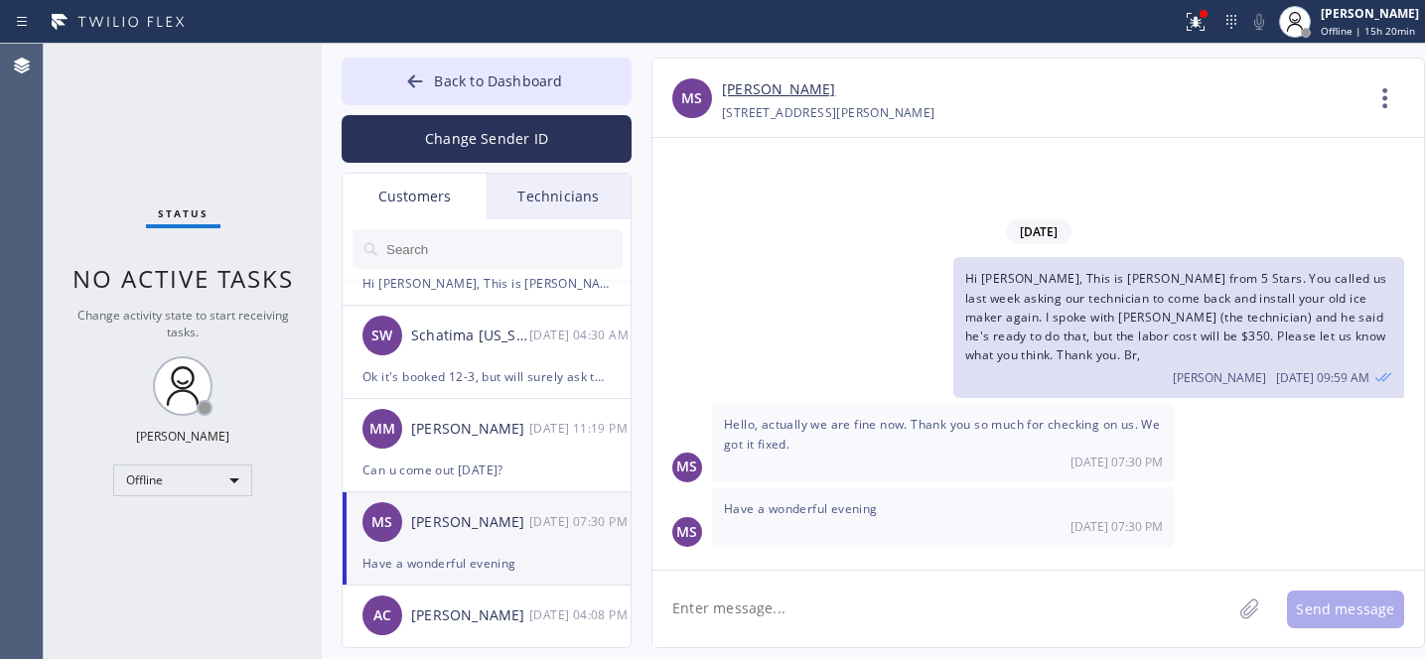
click at [847, 600] on textarea at bounding box center [941, 609] width 579 height 76
click at [1004, 613] on textarea "Thank you for letting us know. Have a great day a head too ;)" at bounding box center [959, 609] width 615 height 76
type textarea "Thank you for letting us know. Have a great day ahead too ;)"
click at [1338, 607] on button "Send message" at bounding box center [1345, 610] width 117 height 38
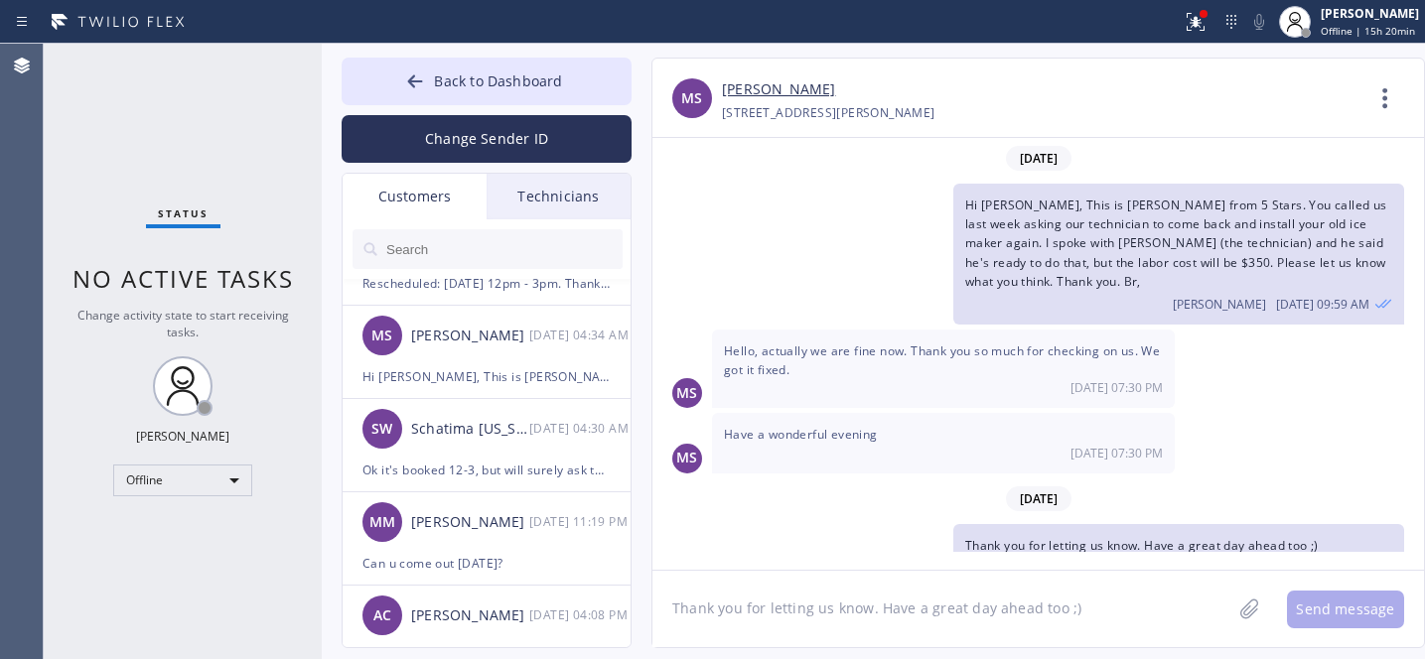
scroll to position [39, 0]
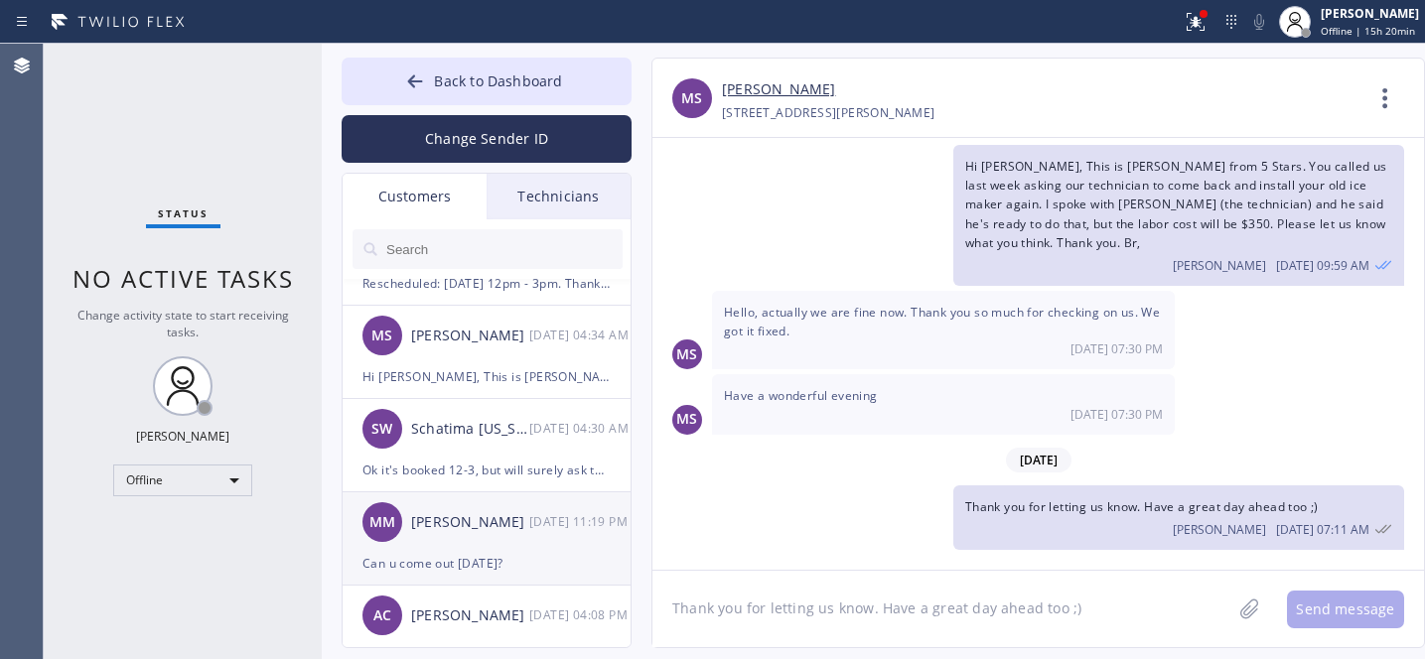
click at [483, 530] on div "[PERSON_NAME]" at bounding box center [470, 522] width 118 height 23
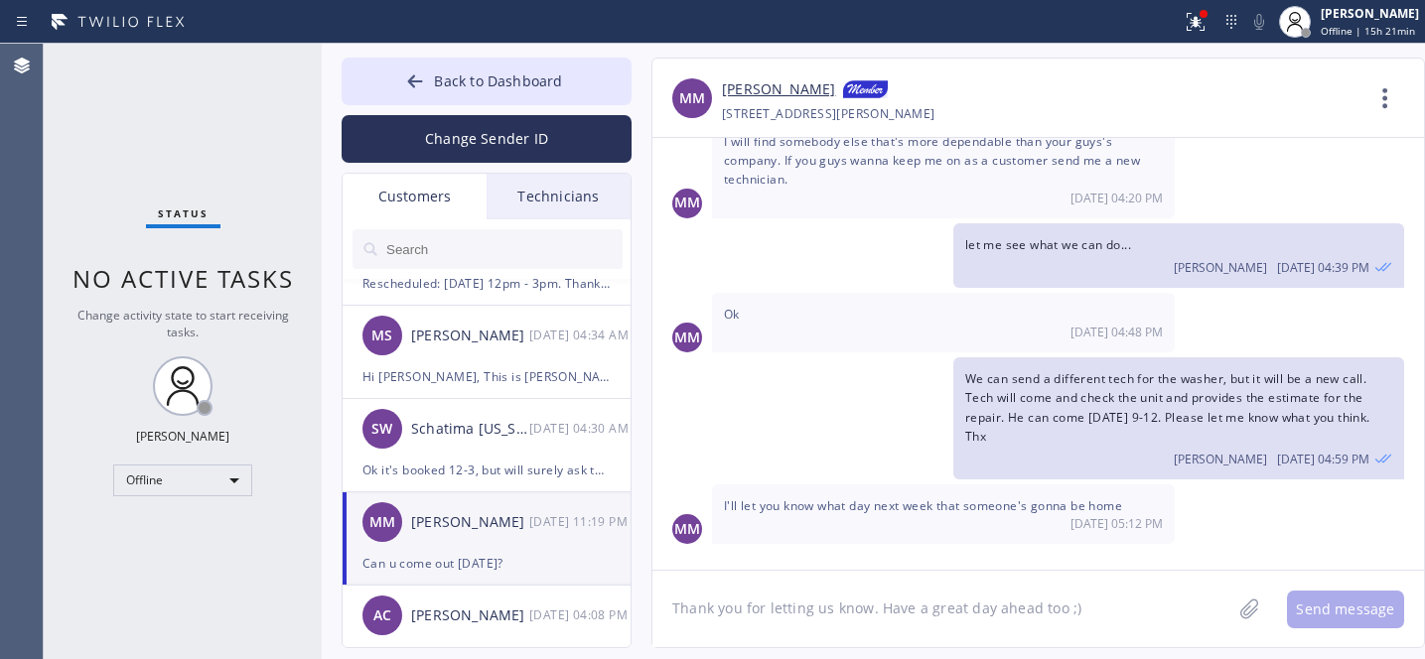
scroll to position [1157, 0]
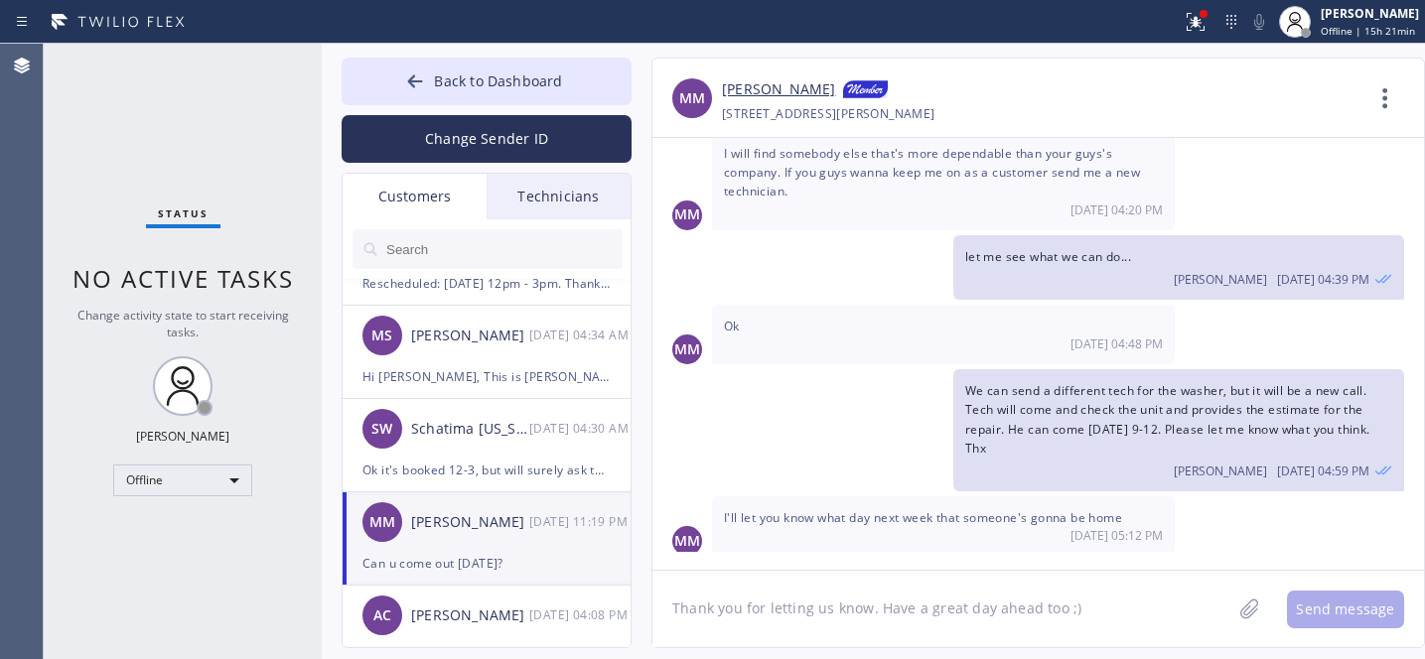
click at [935, 118] on div "[STREET_ADDRESS][PERSON_NAME]" at bounding box center [828, 113] width 213 height 23
copy div "98133"
click at [877, 606] on textarea "Thank you for letting us know. Have a great day ahead too ;)" at bounding box center [941, 609] width 579 height 76
type textarea "[DATE] 12-3"
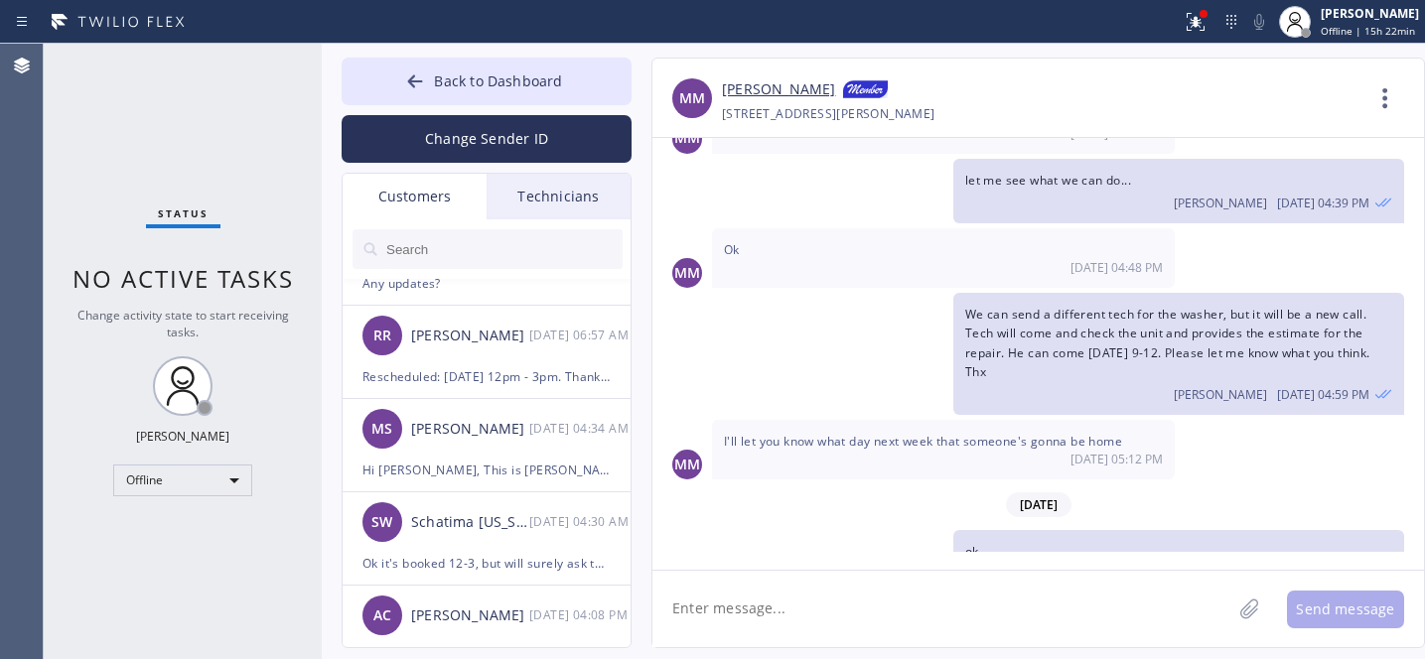
scroll to position [1475, 0]
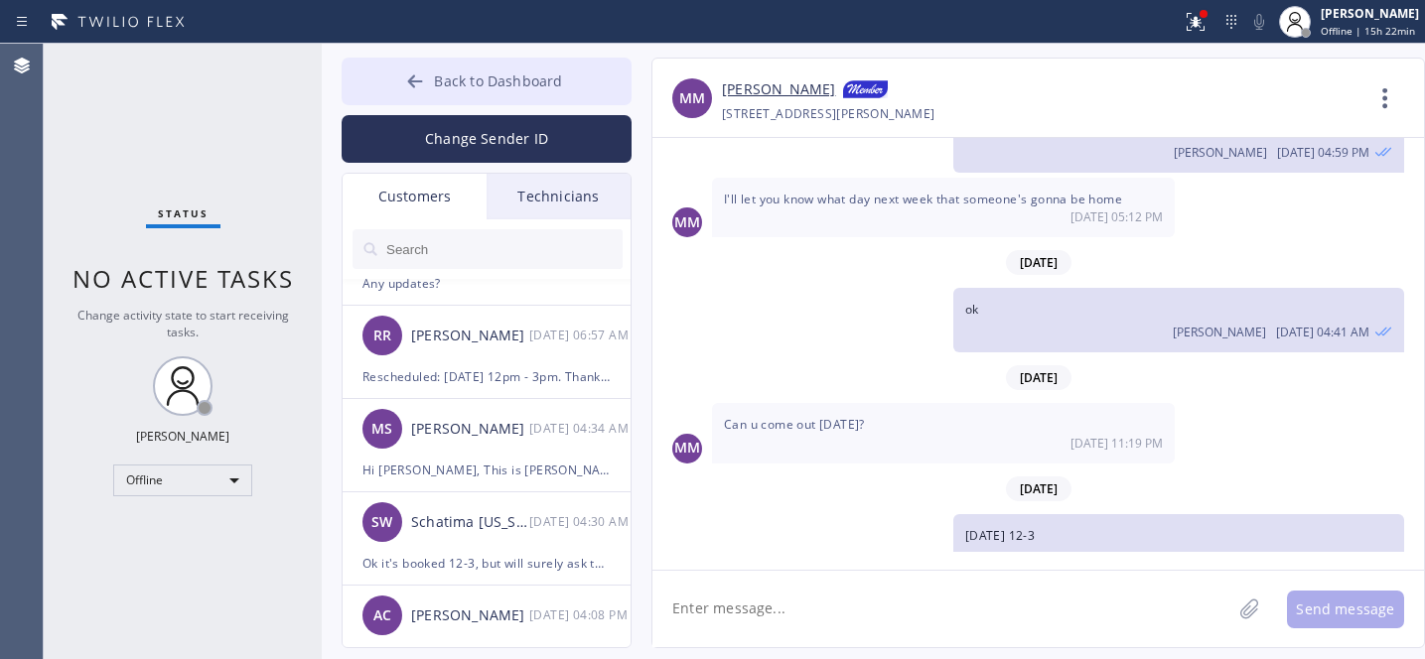
click at [464, 61] on button "Back to Dashboard" at bounding box center [487, 82] width 290 height 48
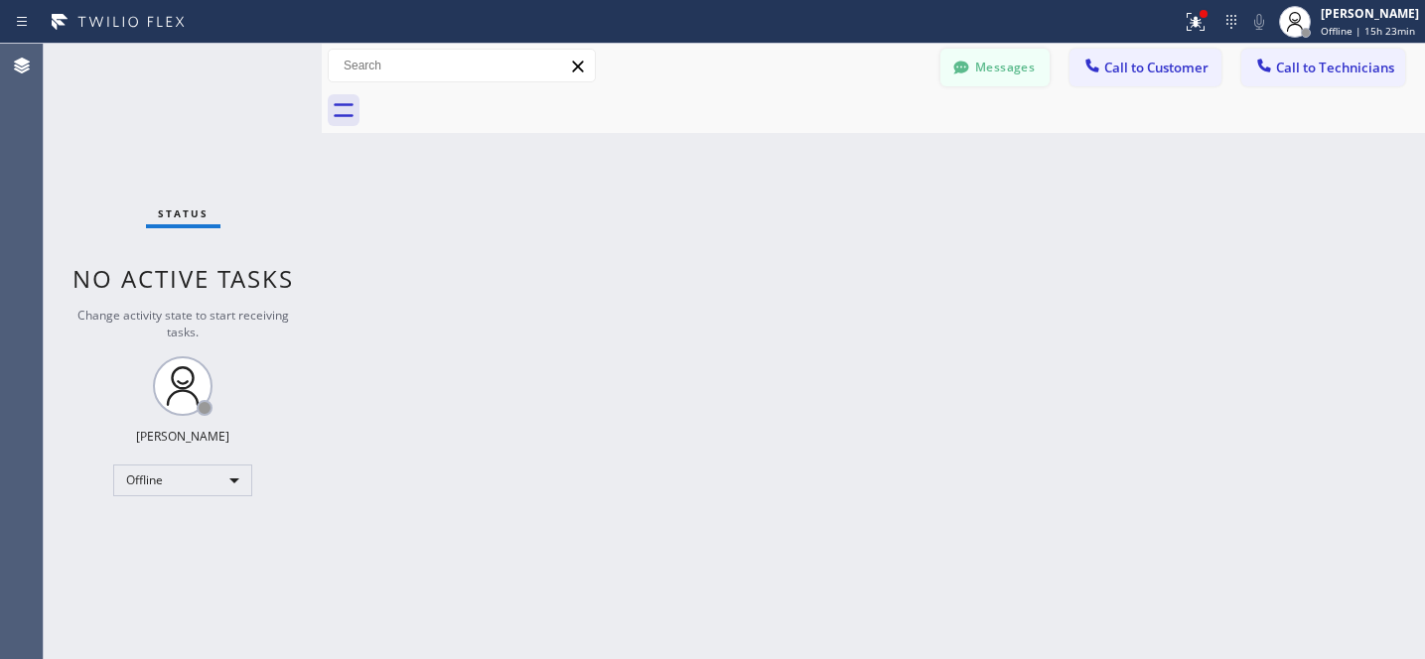
click at [1013, 70] on button "Messages" at bounding box center [994, 68] width 109 height 38
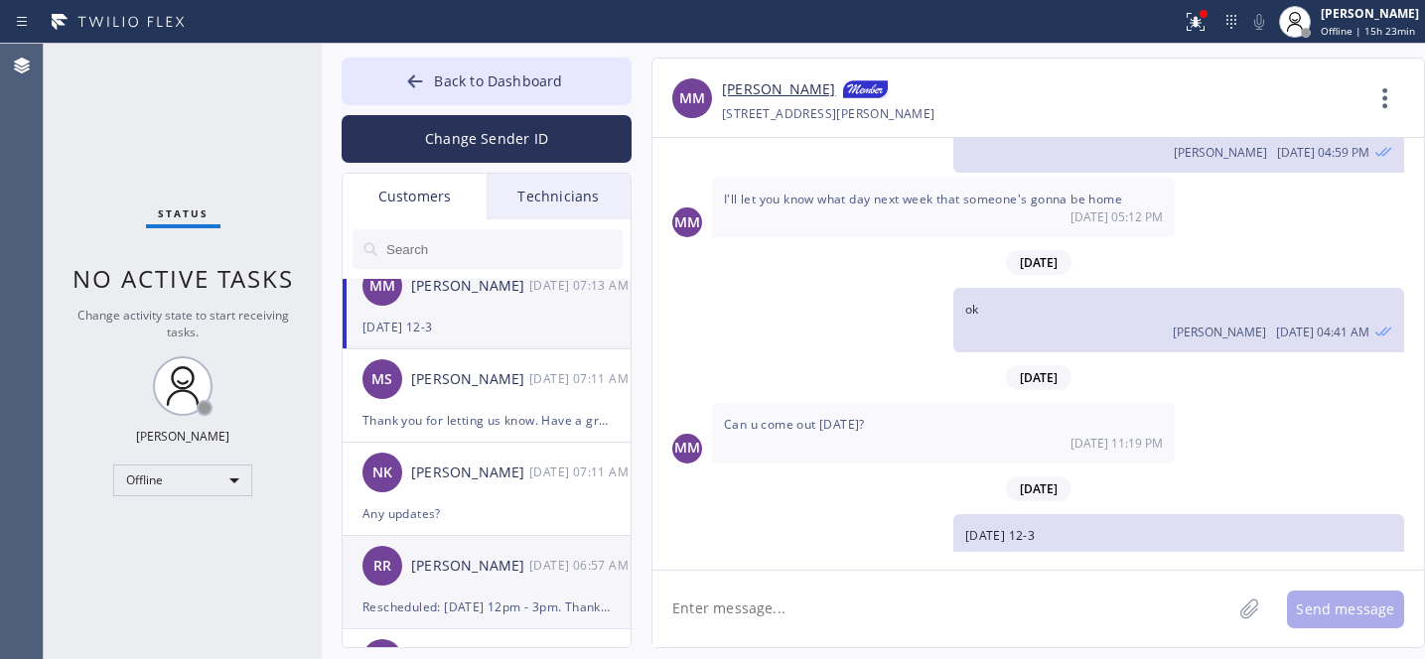
scroll to position [0, 0]
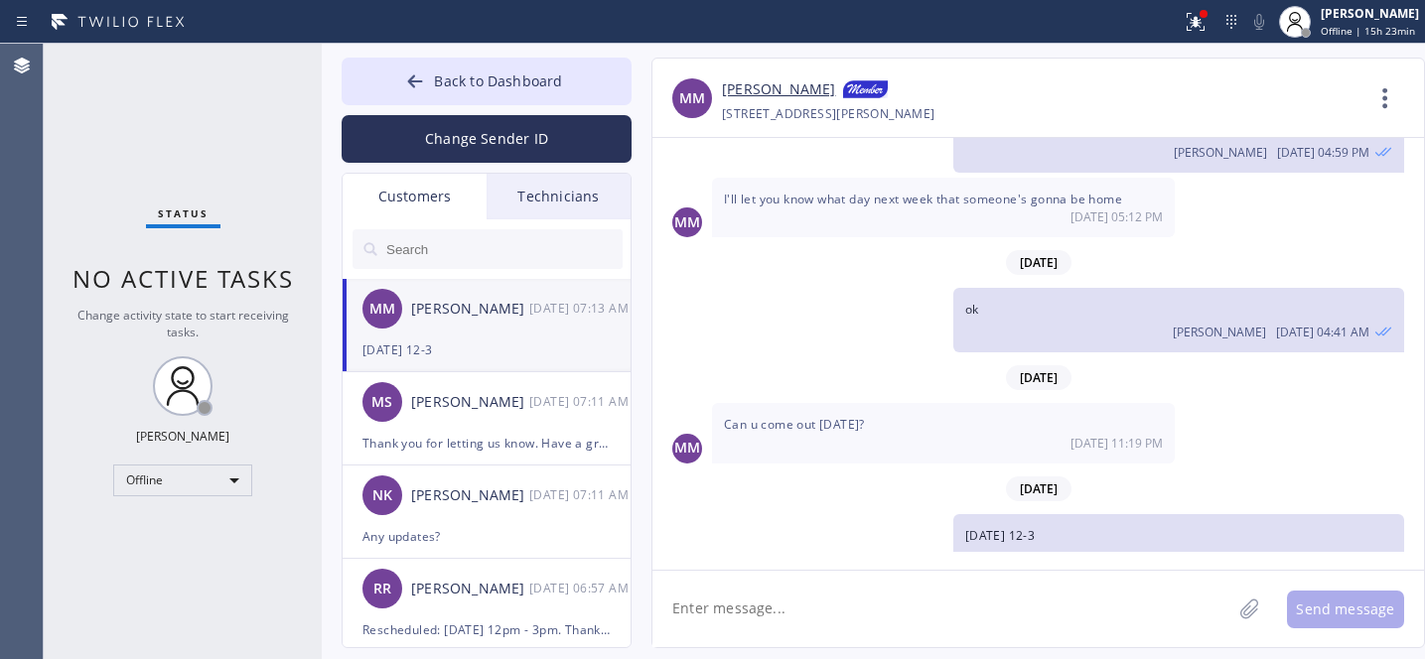
click at [808, 592] on textarea at bounding box center [941, 609] width 579 height 76
type textarea "let me know if that works for you"
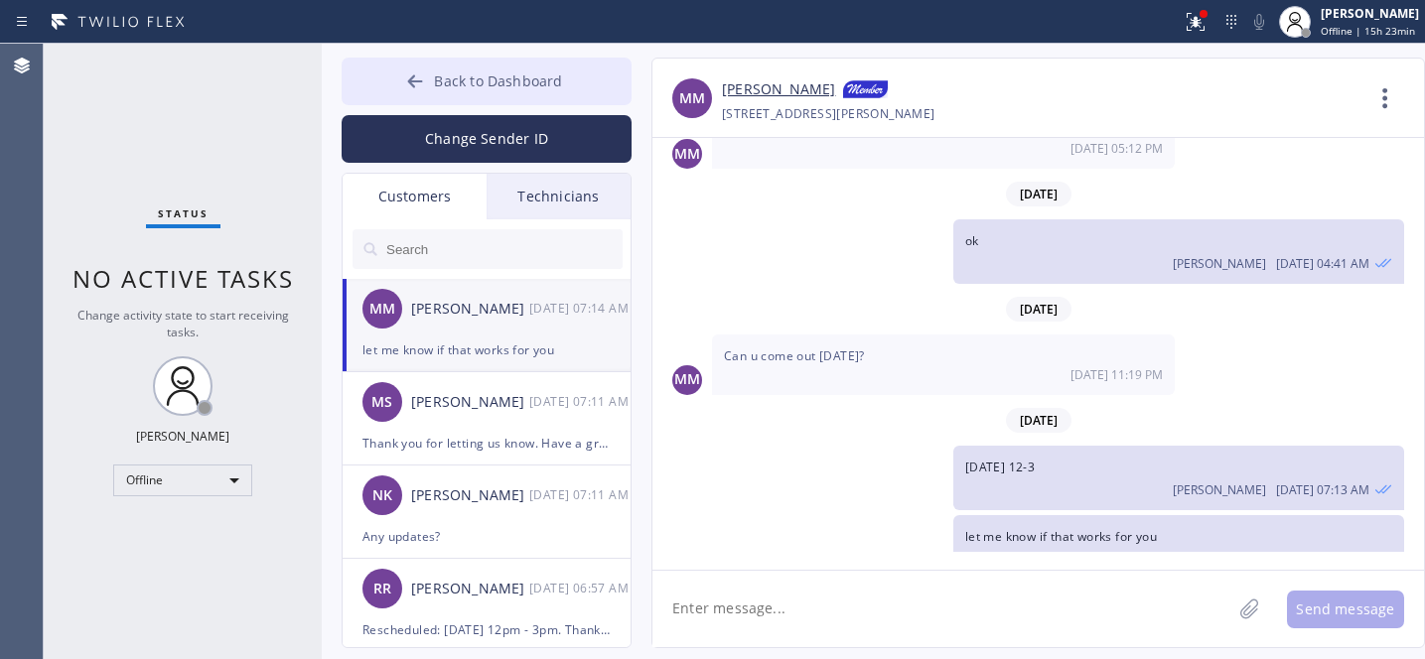
click at [431, 98] on button "Back to Dashboard" at bounding box center [487, 82] width 290 height 48
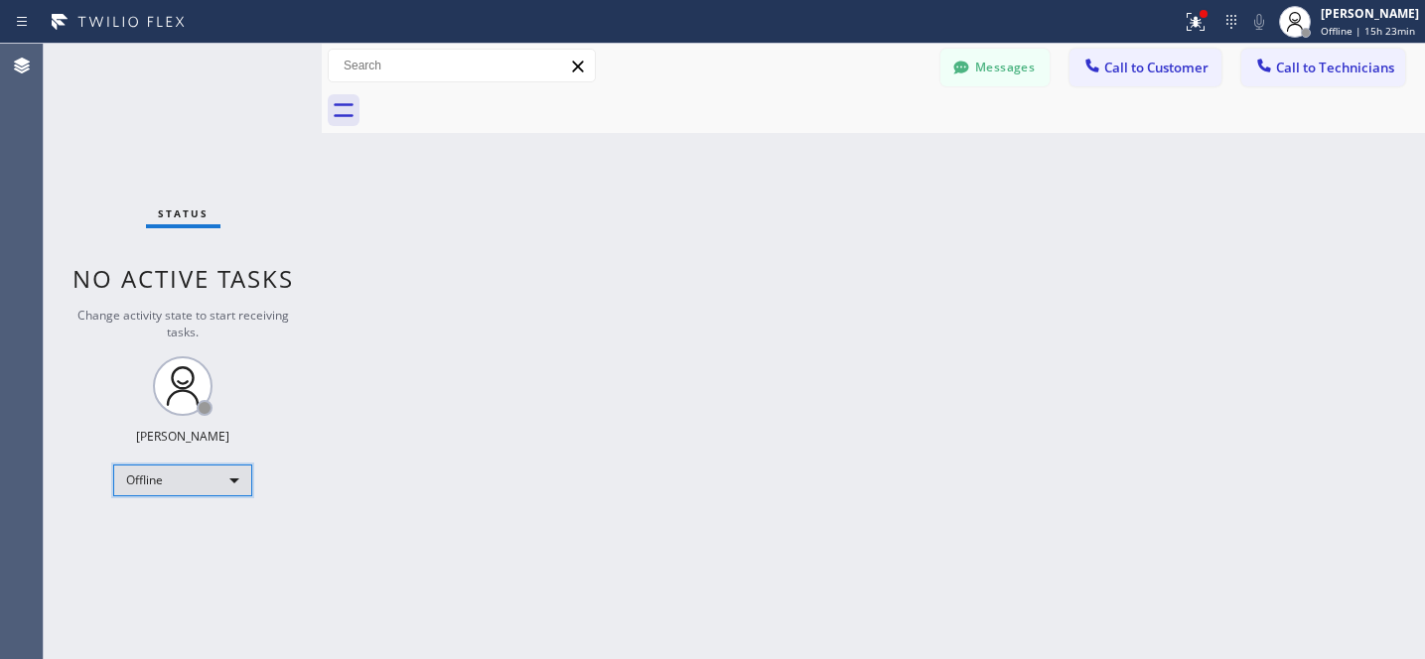
click at [189, 479] on div "Offline" at bounding box center [182, 481] width 139 height 32
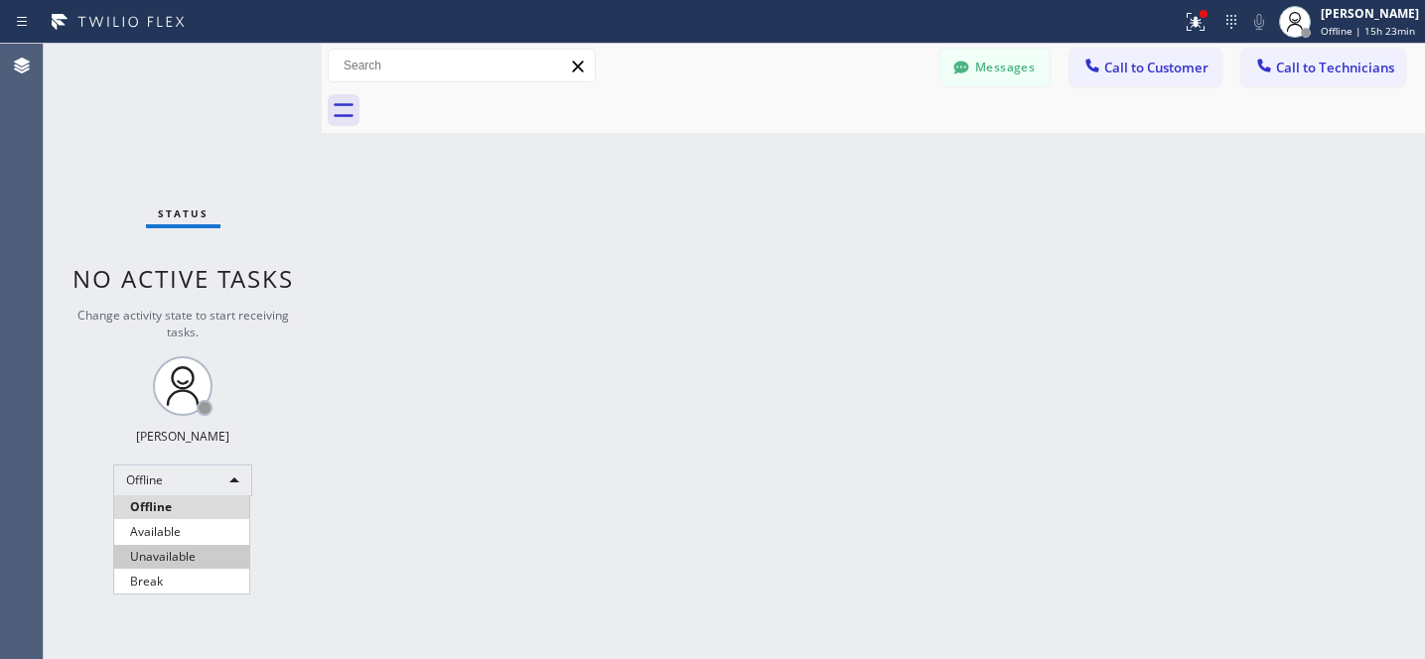
click at [181, 529] on li "Available" at bounding box center [181, 532] width 135 height 24
click at [1006, 77] on button "Messages" at bounding box center [994, 68] width 109 height 38
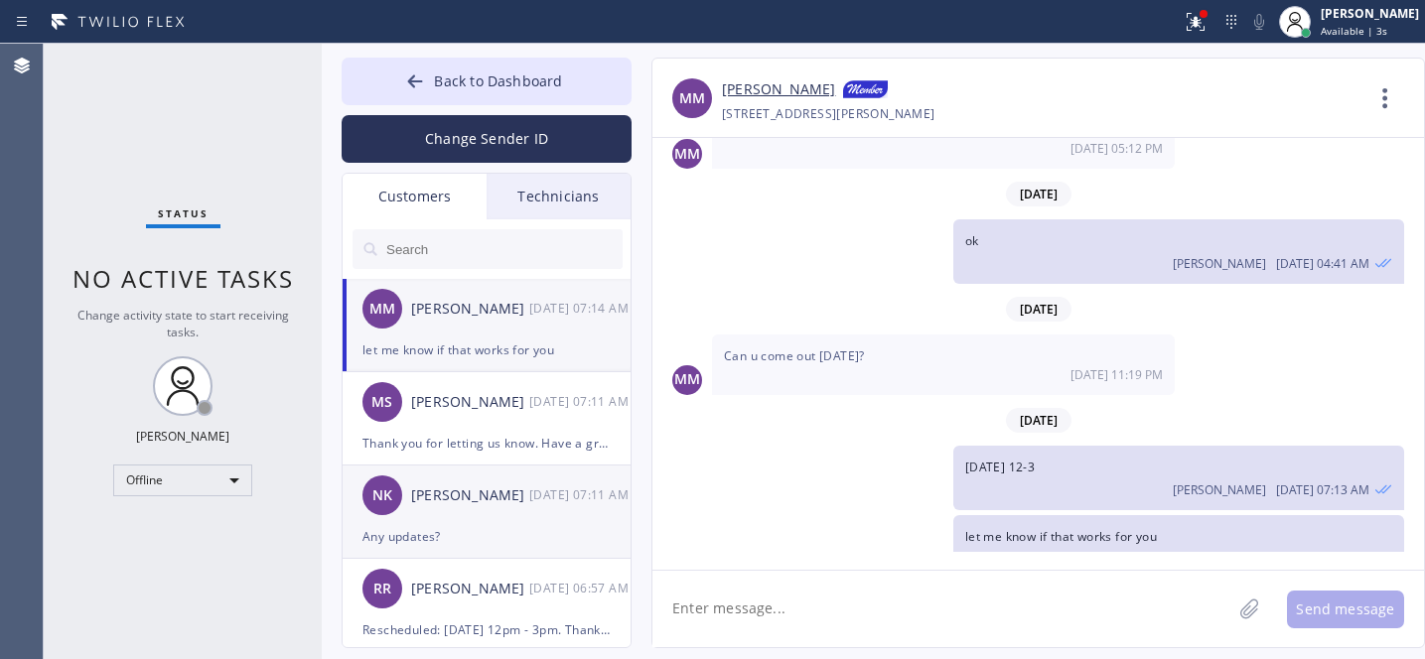
click at [479, 544] on div "Any updates?" at bounding box center [486, 536] width 248 height 23
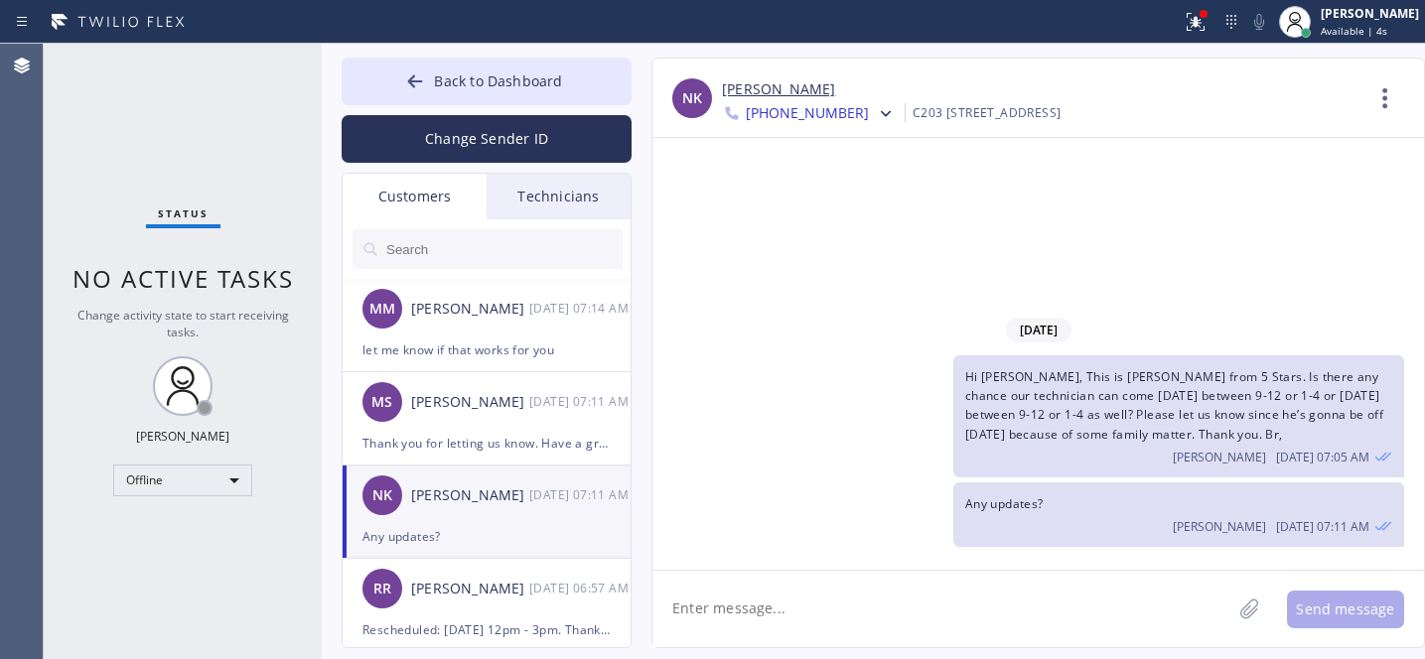
scroll to position [0, 0]
click at [420, 93] on div at bounding box center [415, 83] width 24 height 24
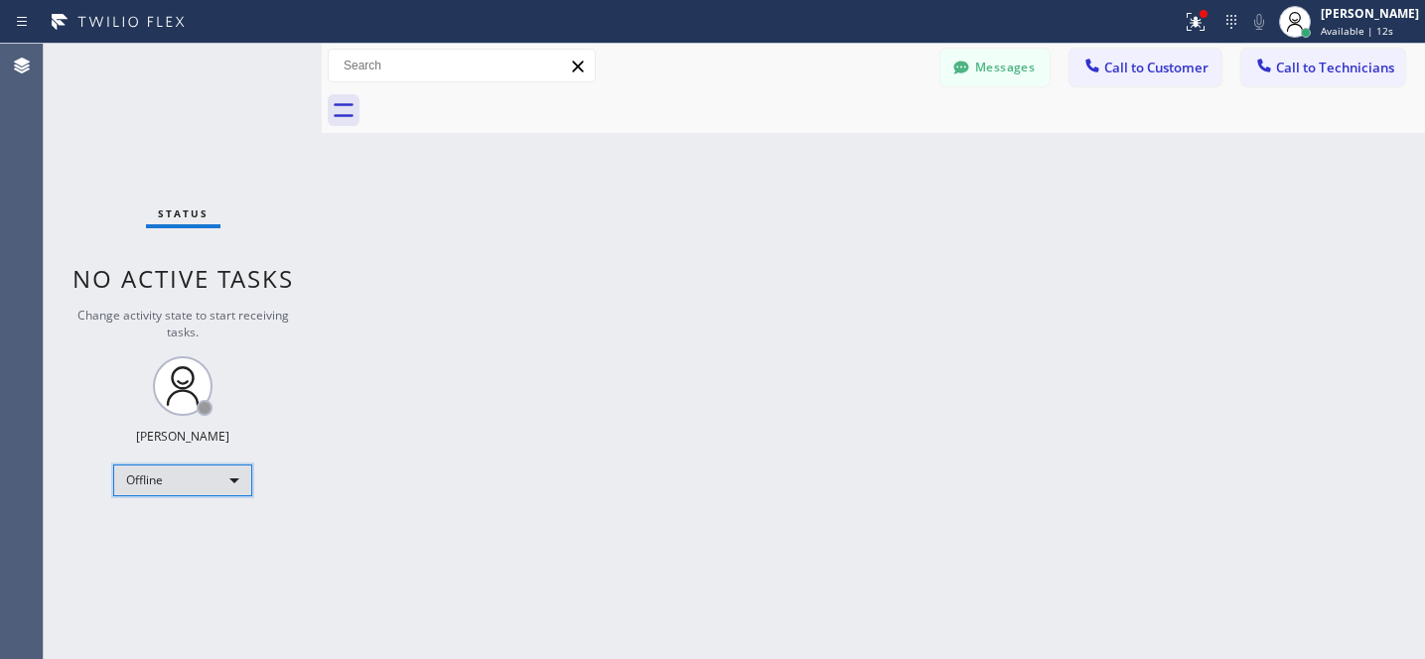
click at [202, 482] on div "Offline" at bounding box center [182, 481] width 139 height 32
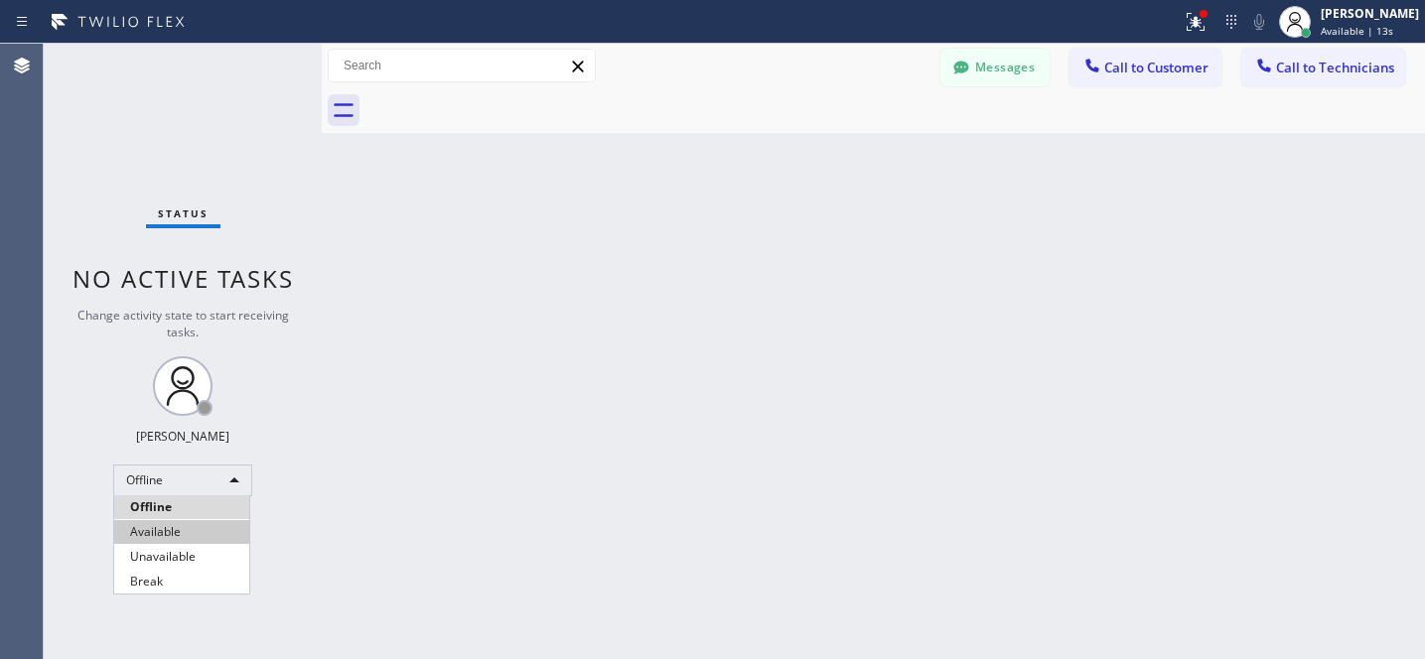
click at [162, 541] on li "Available" at bounding box center [181, 532] width 135 height 24
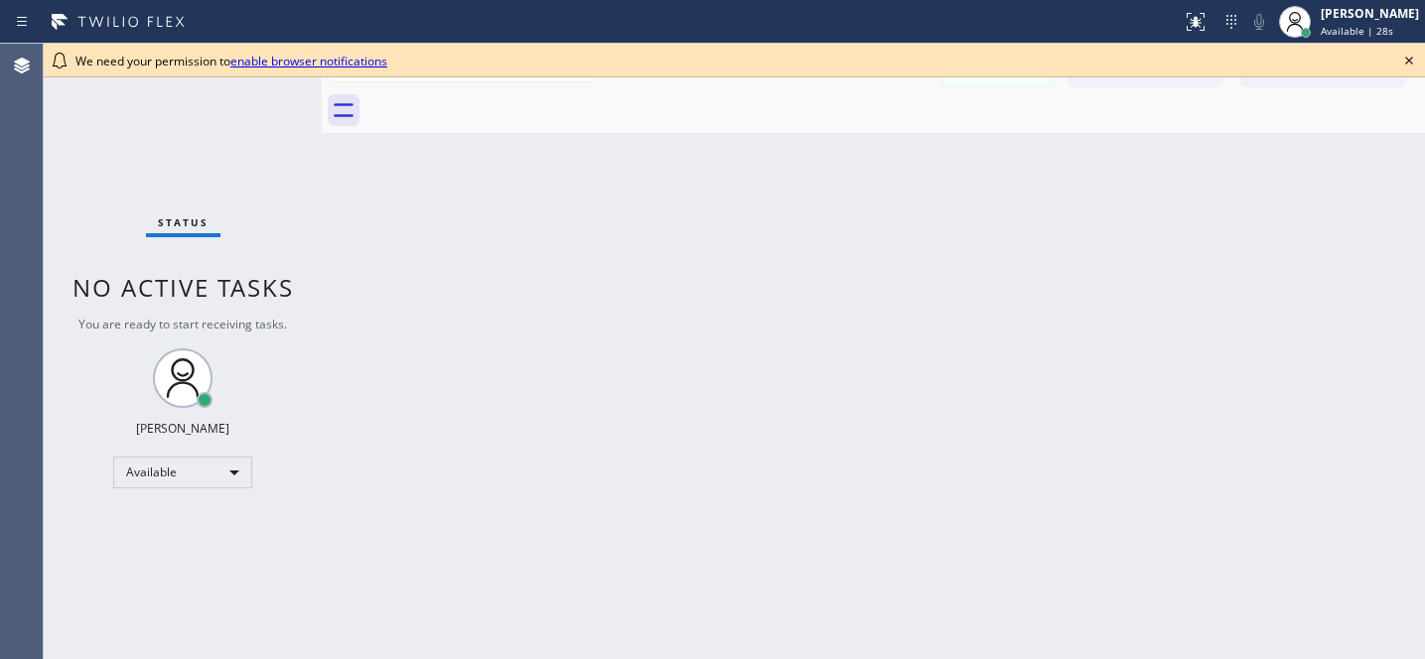
click at [1402, 64] on icon at bounding box center [1409, 61] width 24 height 24
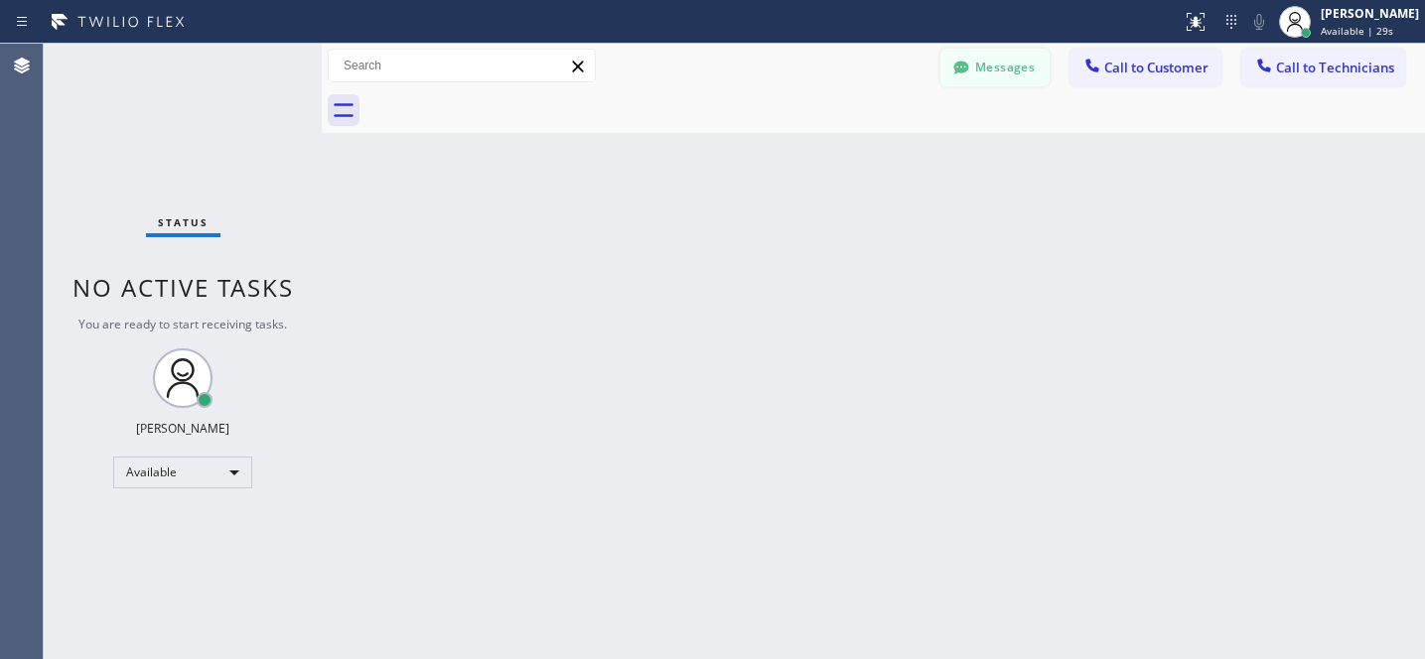
click at [993, 60] on button "Messages" at bounding box center [994, 68] width 109 height 38
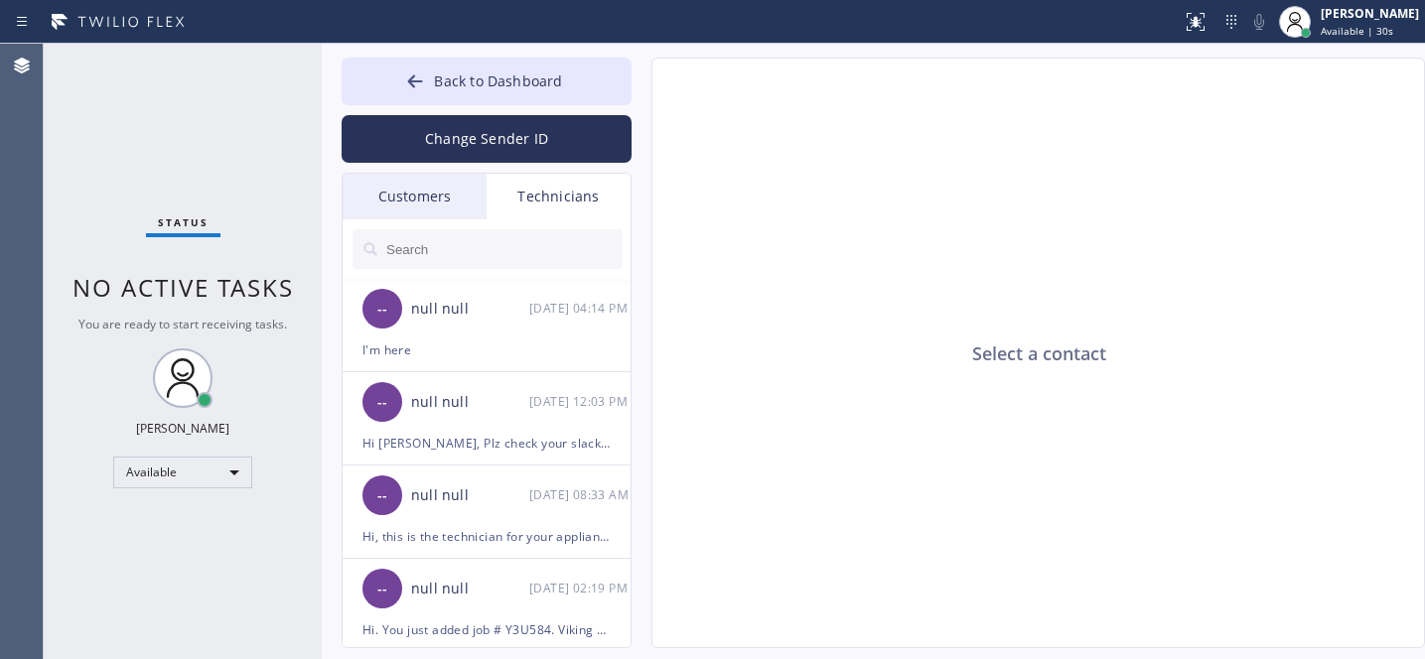
click at [408, 193] on div "Customers" at bounding box center [415, 197] width 144 height 46
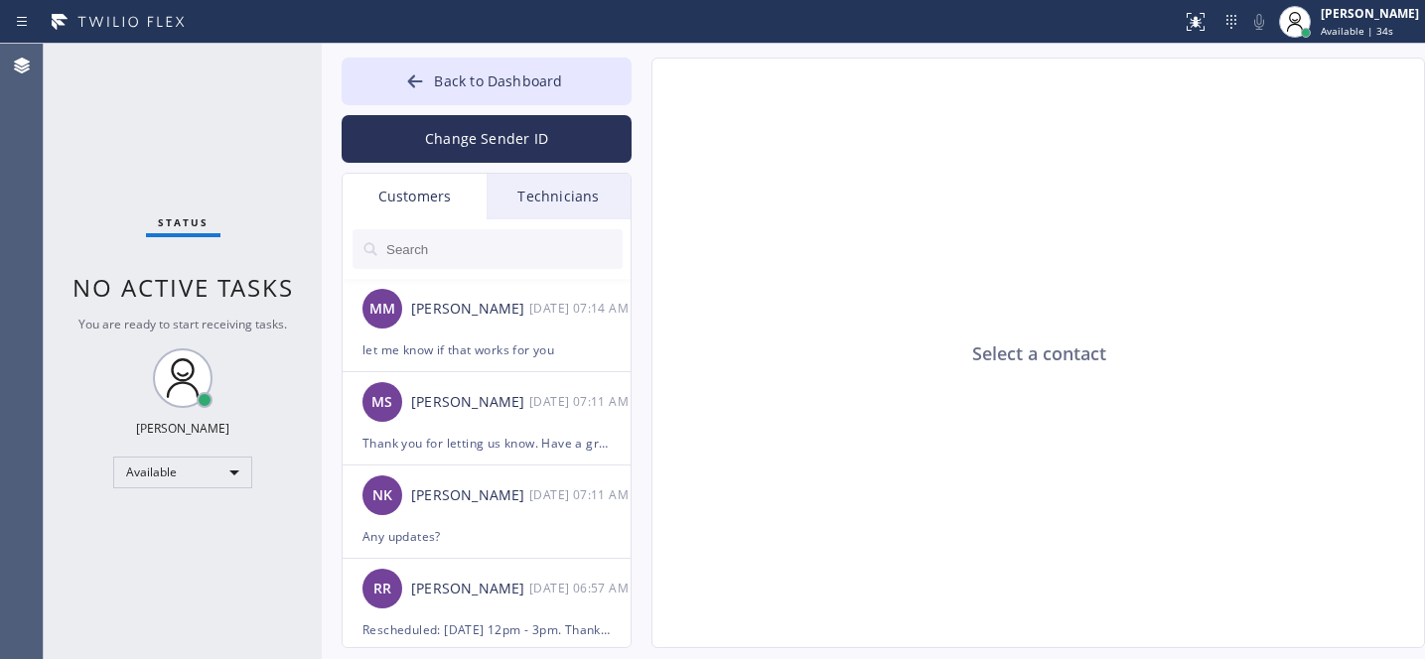
click at [415, 106] on div "Change Sender ID" at bounding box center [487, 134] width 290 height 58
click at [443, 79] on span "Back to Dashboard" at bounding box center [498, 80] width 128 height 19
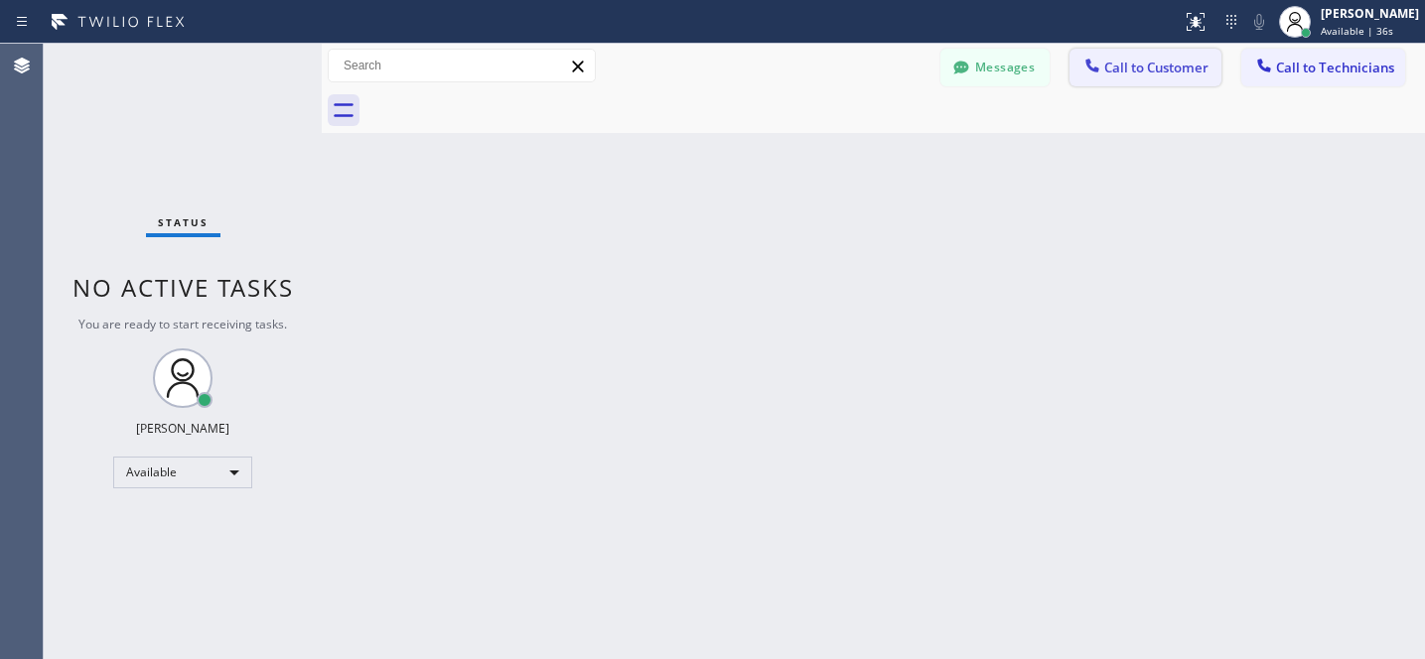
click at [1123, 66] on span "Call to Customer" at bounding box center [1156, 68] width 104 height 18
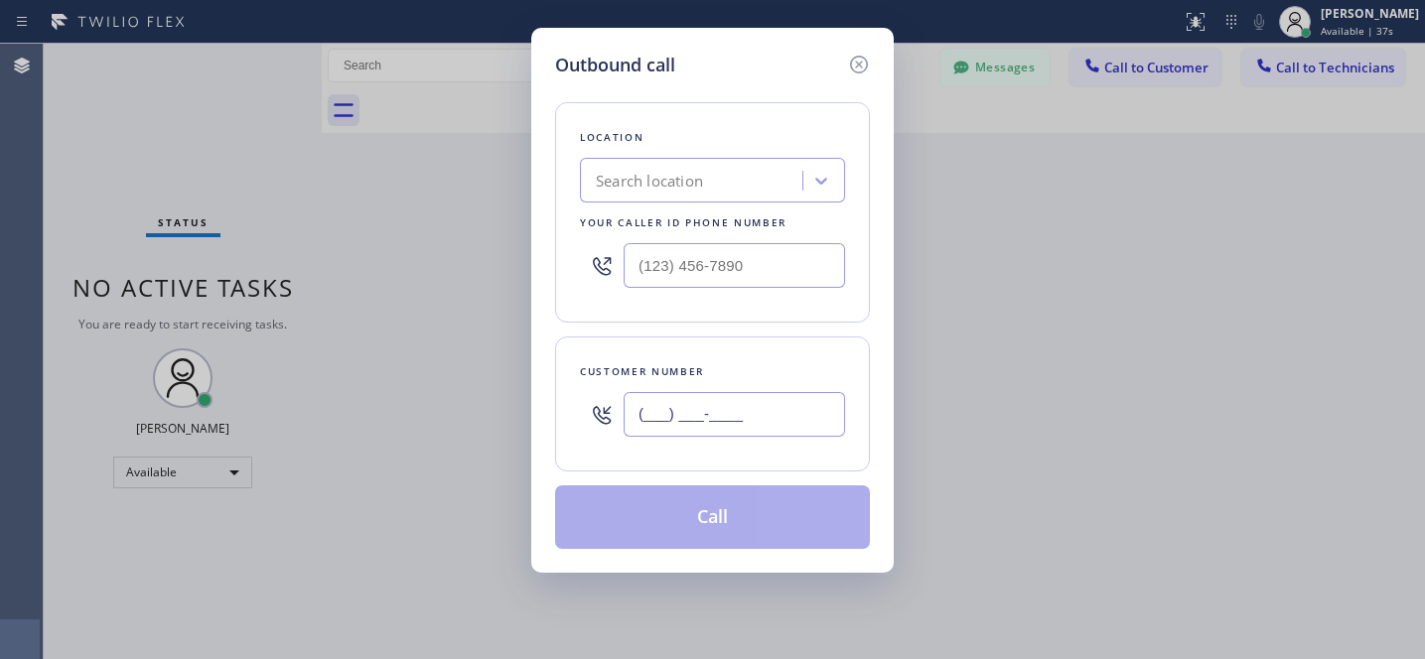
click at [699, 409] on input "(___) ___-____" at bounding box center [733, 414] width 221 height 45
paste input "5"
paste input "text"
type input "(5__) ___-____"
click at [680, 141] on div "Location" at bounding box center [712, 137] width 265 height 21
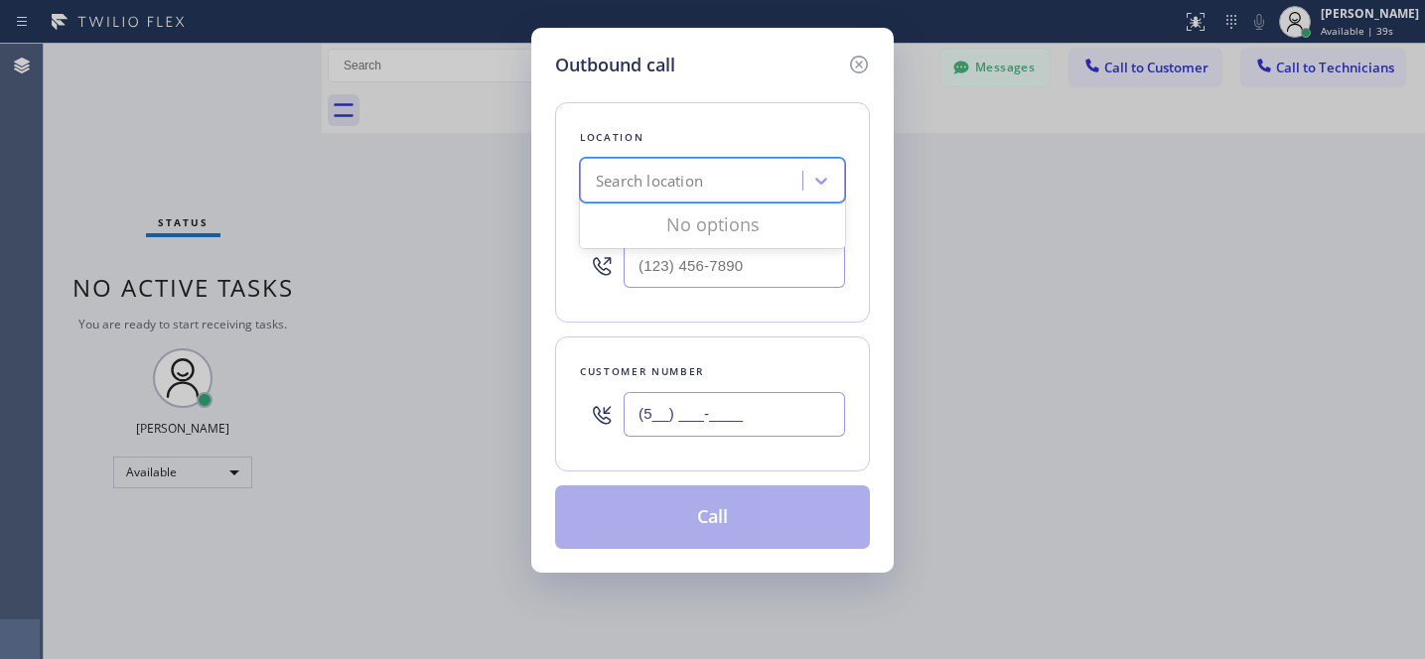
click at [679, 164] on div "Search location" at bounding box center [694, 181] width 216 height 35
paste input "5 Star Appliance Repair"
type input "5 Star Appliance Repair"
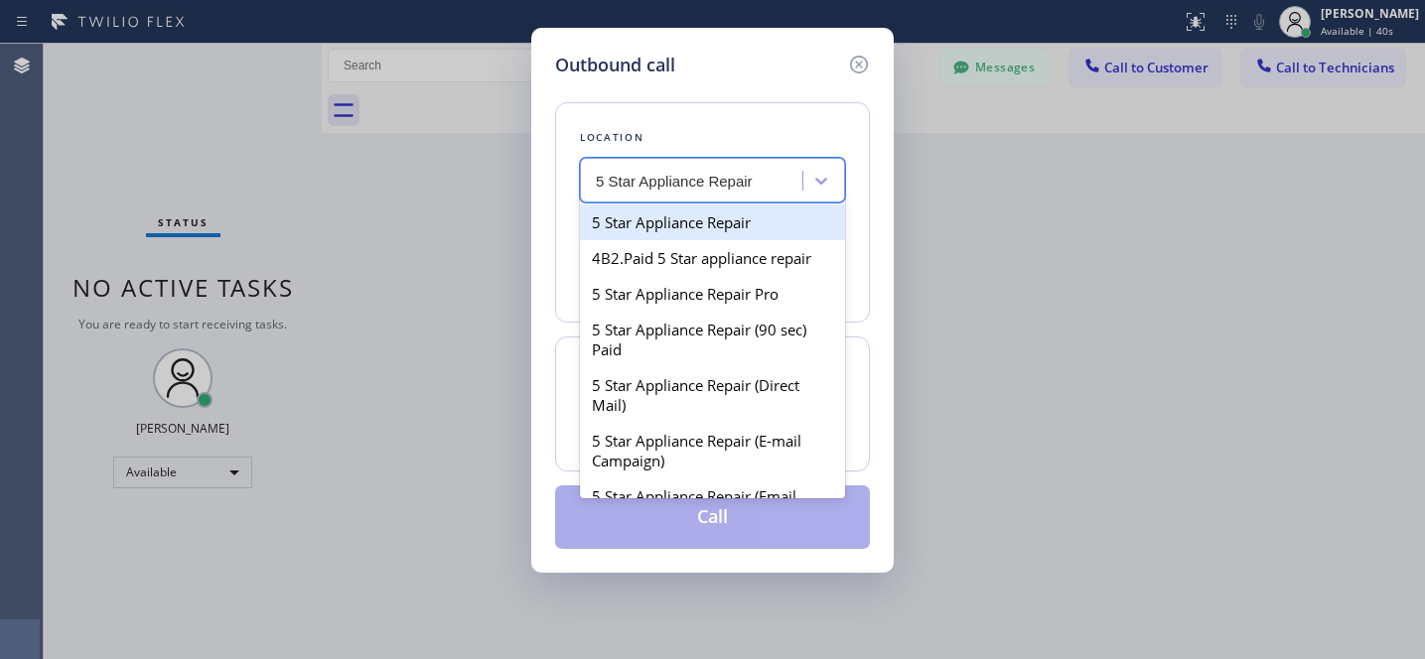
click at [673, 226] on div "5 Star Appliance Repair" at bounding box center [712, 223] width 265 height 36
type input "[PHONE_NUMBER]"
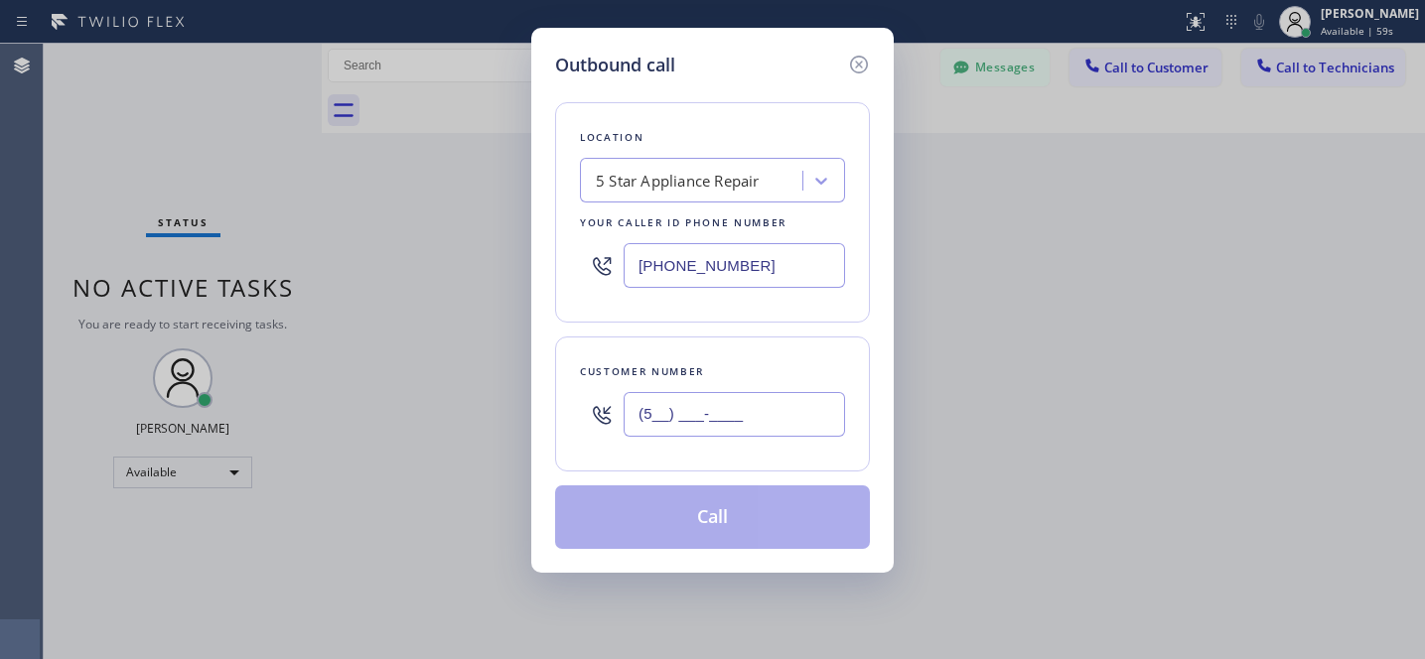
click at [780, 416] on input "(5__) ___-____" at bounding box center [733, 414] width 221 height 45
paste input "08) 667-4483"
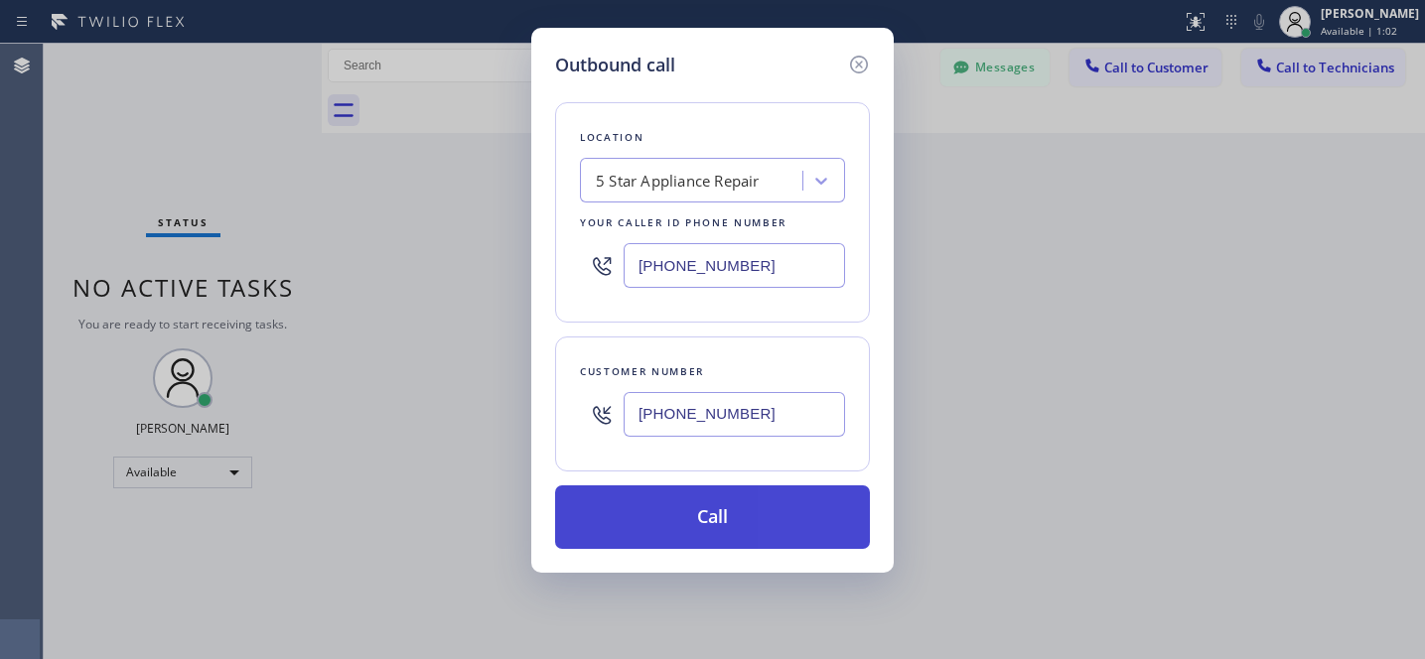
type input "(508) 667-4483"
click at [795, 532] on button "Call" at bounding box center [712, 517] width 315 height 64
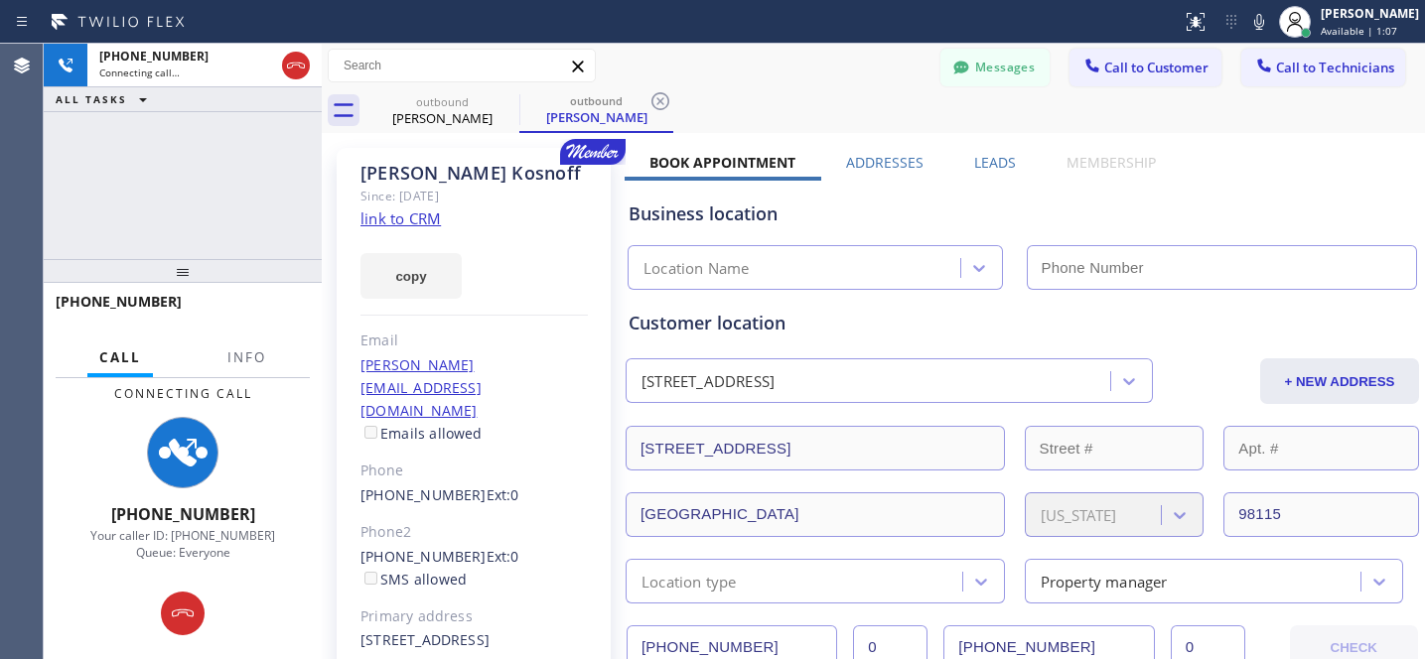
type input "[PHONE_NUMBER]"
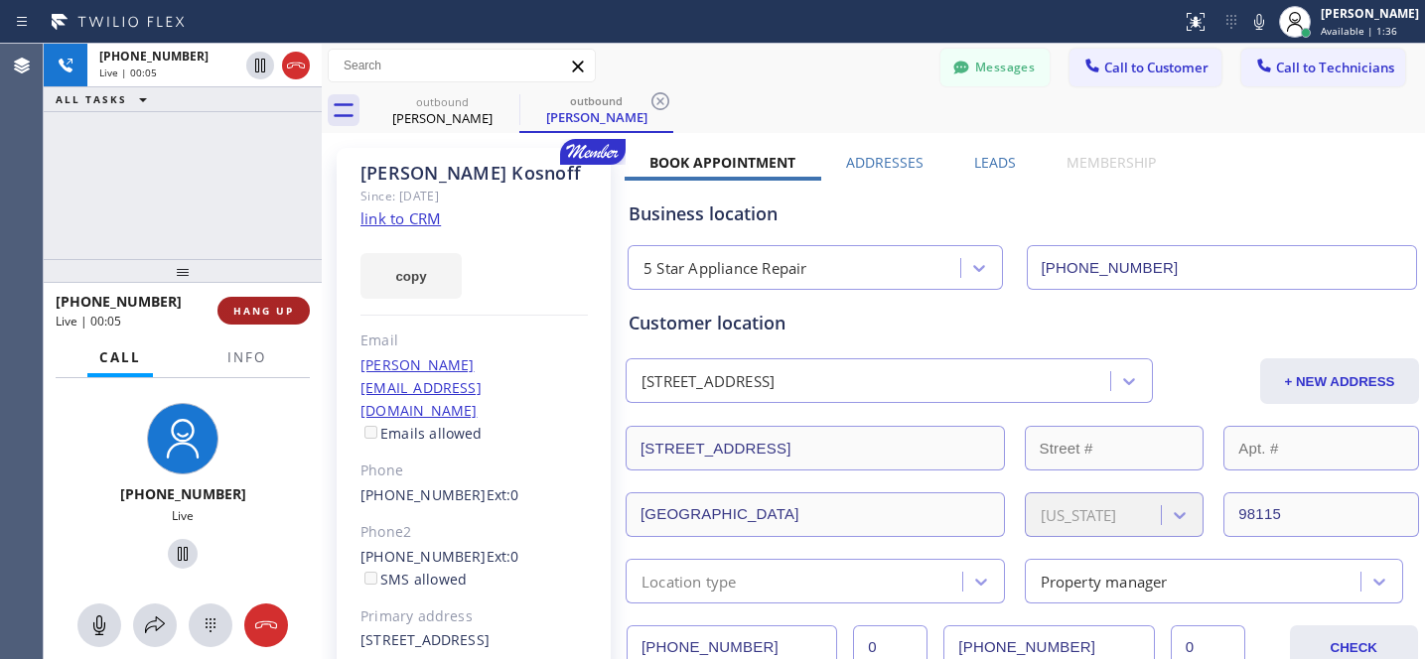
click at [268, 314] on span "HANG UP" at bounding box center [263, 311] width 61 height 14
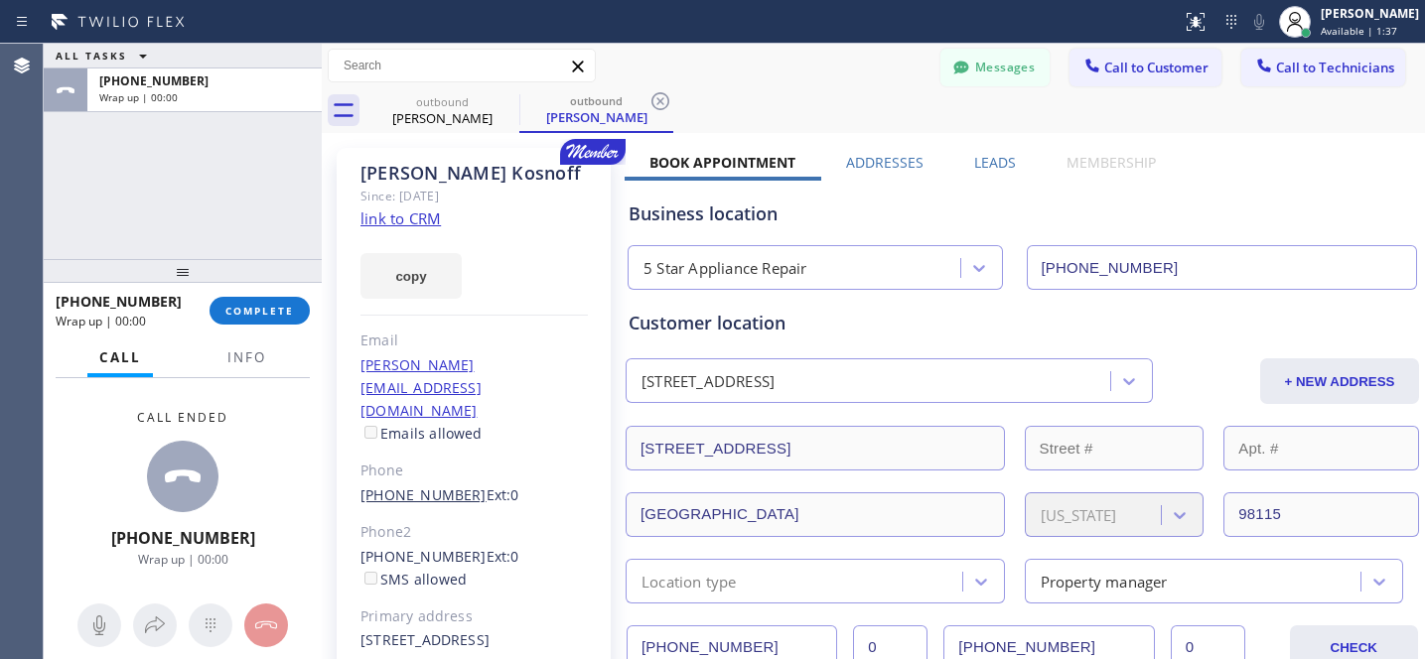
click at [411, 485] on link "[PHONE_NUMBER]" at bounding box center [423, 494] width 126 height 19
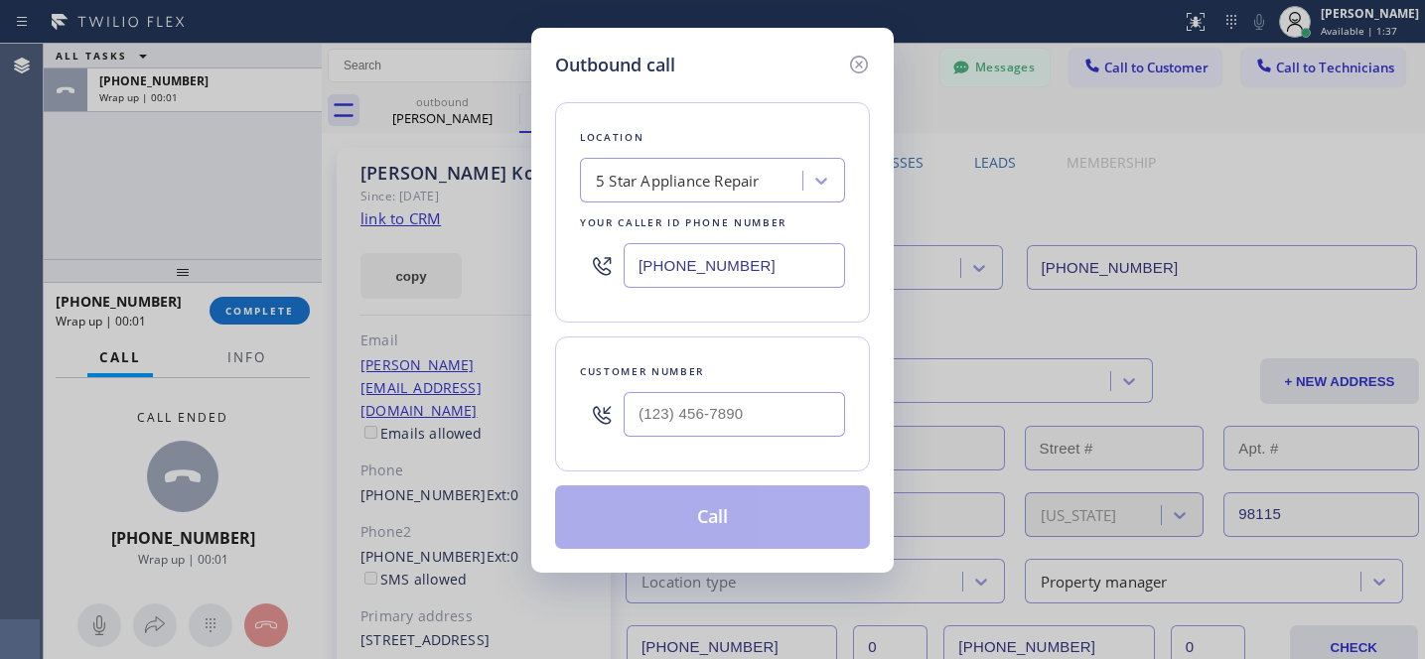
type input "[PHONE_NUMBER]"
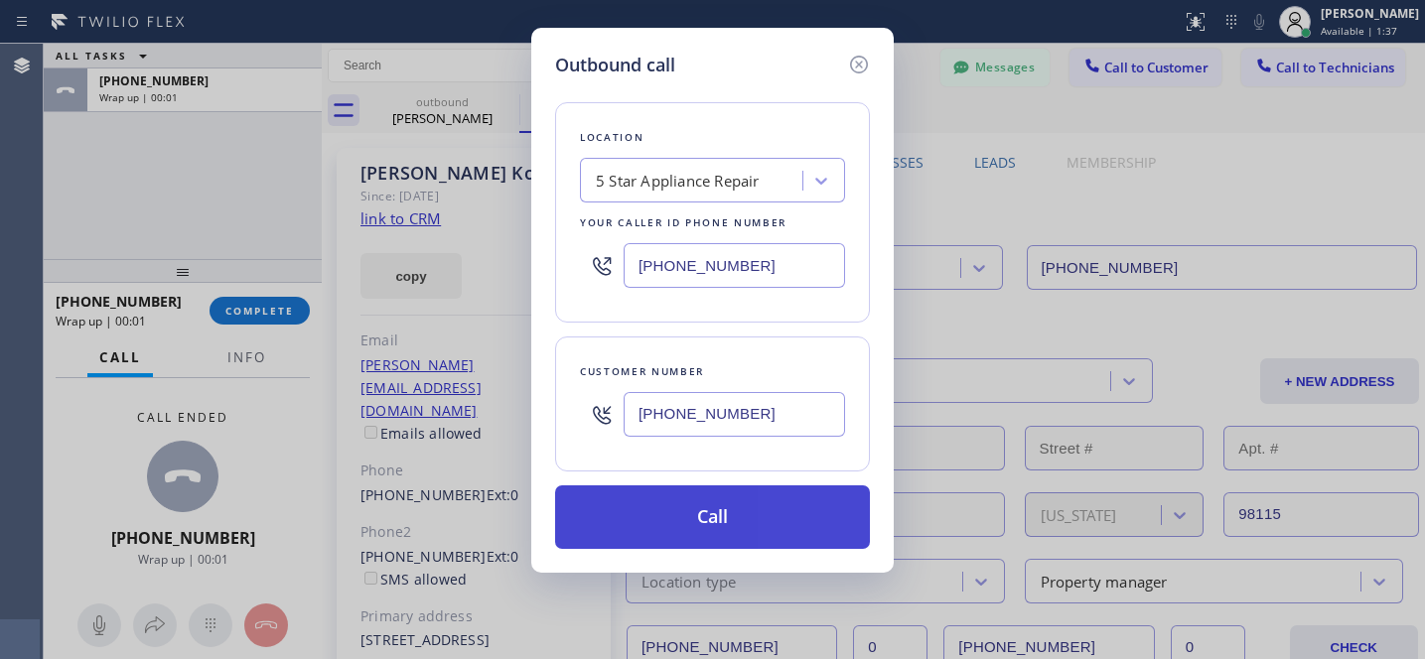
click at [724, 514] on button "Call" at bounding box center [712, 517] width 315 height 64
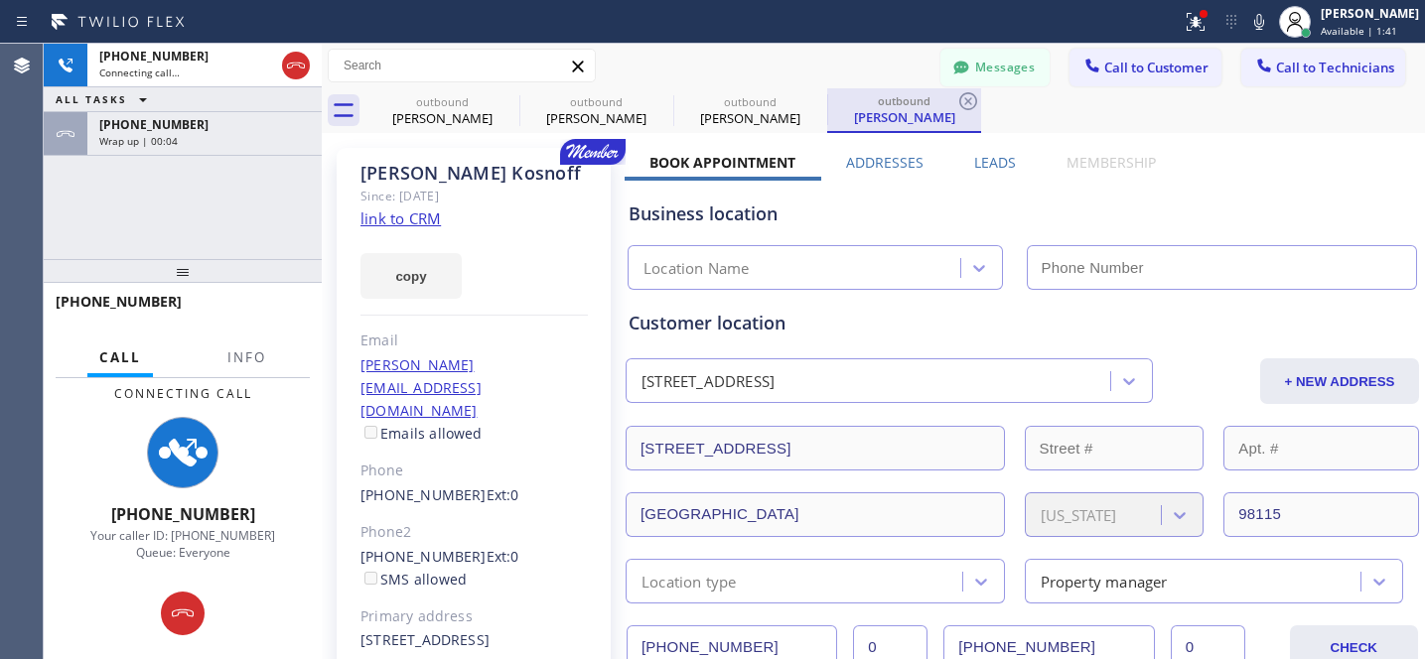
click at [0, 0] on icon at bounding box center [0, 0] width 0 height 0
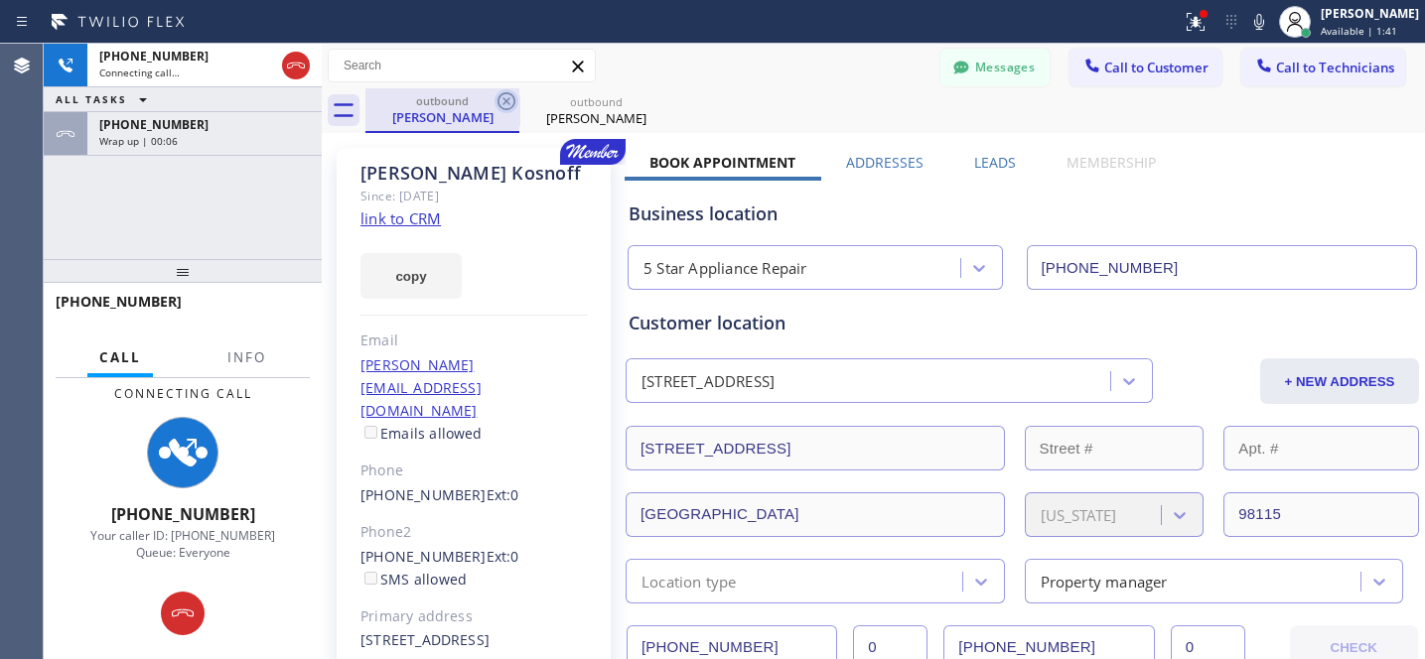
type input "[PHONE_NUMBER]"
click at [508, 102] on icon at bounding box center [506, 101] width 18 height 18
drag, startPoint x: 944, startPoint y: 53, endPoint x: 963, endPoint y: 135, distance: 84.5
click at [944, 53] on button "Messages" at bounding box center [994, 68] width 109 height 38
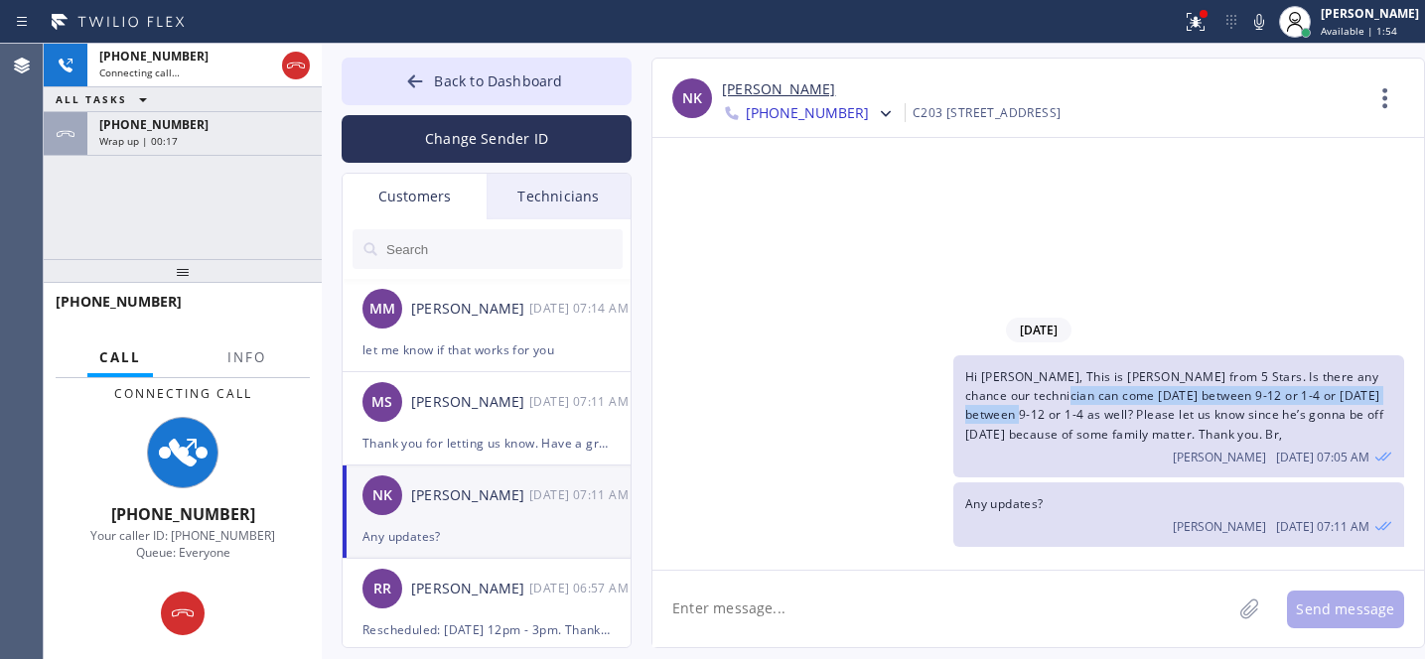
drag, startPoint x: 1087, startPoint y: 397, endPoint x: 1031, endPoint y: 414, distance: 59.1
click at [1031, 414] on span "Hi [PERSON_NAME], This is [PERSON_NAME] from 5 Stars. Is there any chance our t…" at bounding box center [1174, 405] width 418 height 74
copy span "tomorrow between 9-12 or 1-4 or on Thur between 9-12 or 1-4"
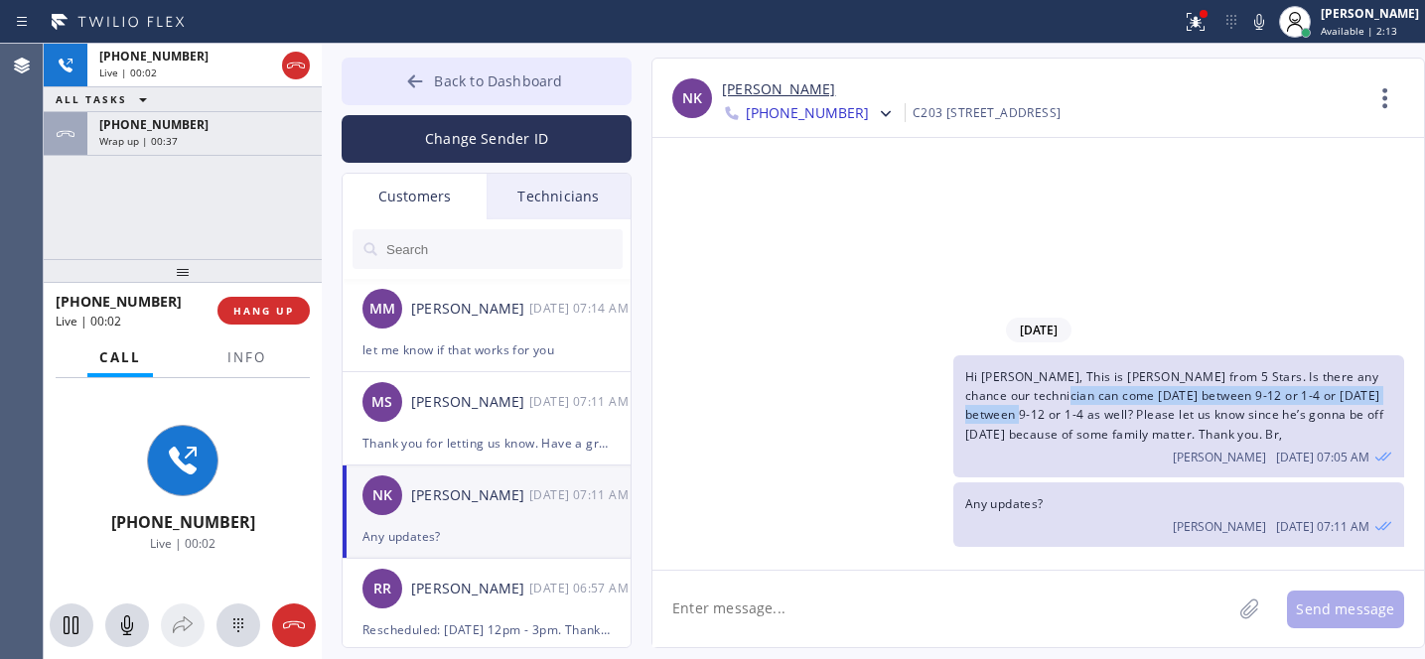
click at [417, 87] on icon at bounding box center [415, 81] width 20 height 20
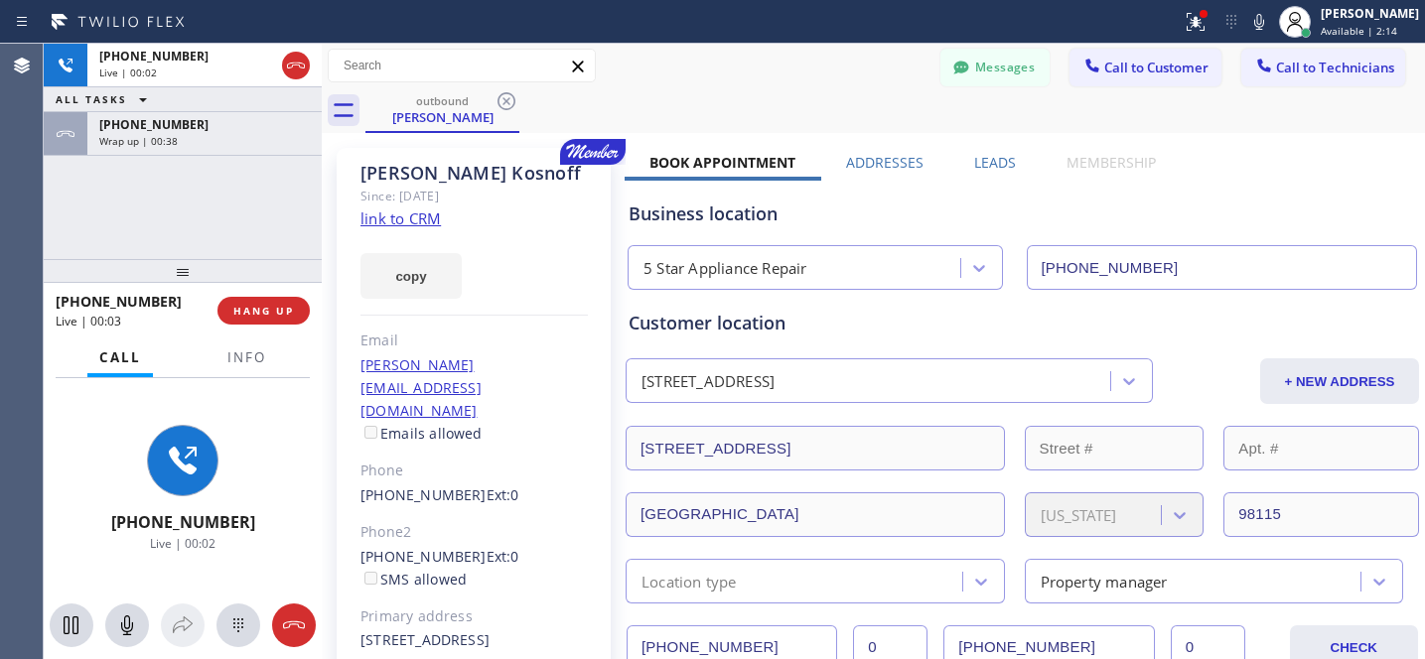
click at [289, 304] on span "HANG UP" at bounding box center [263, 311] width 61 height 14
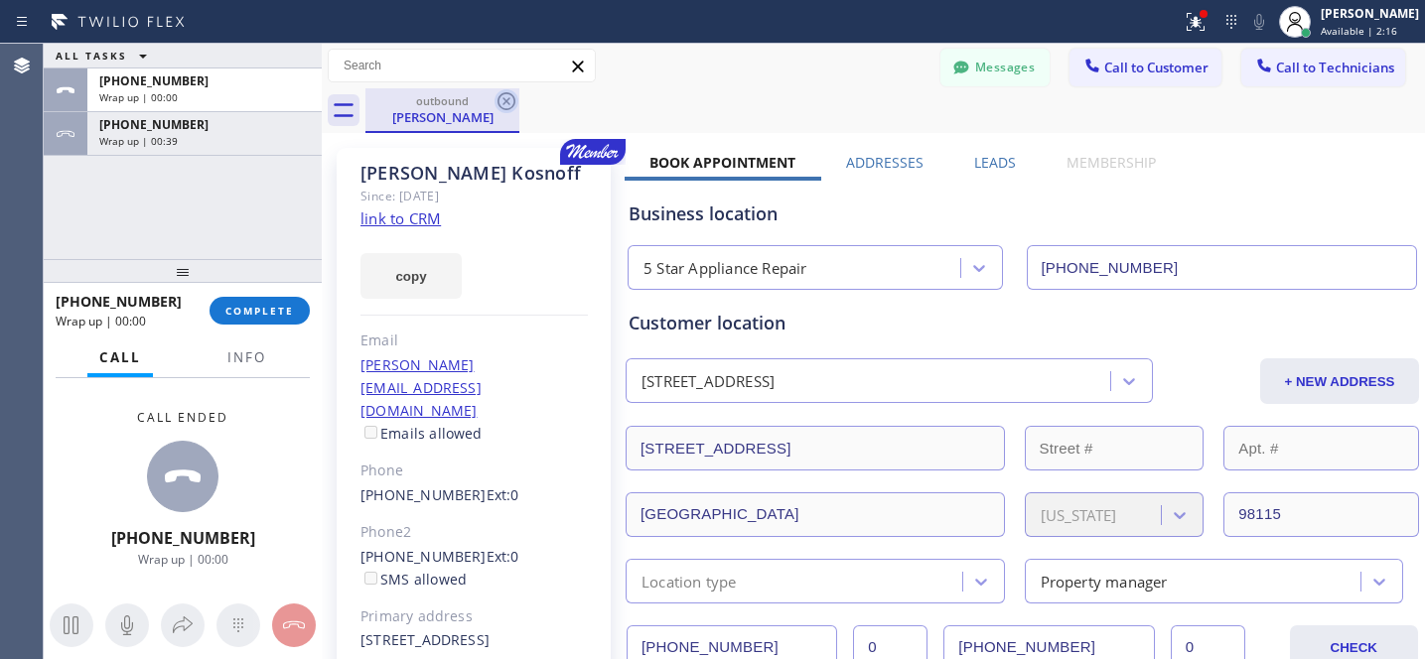
click at [508, 103] on icon at bounding box center [506, 101] width 18 height 18
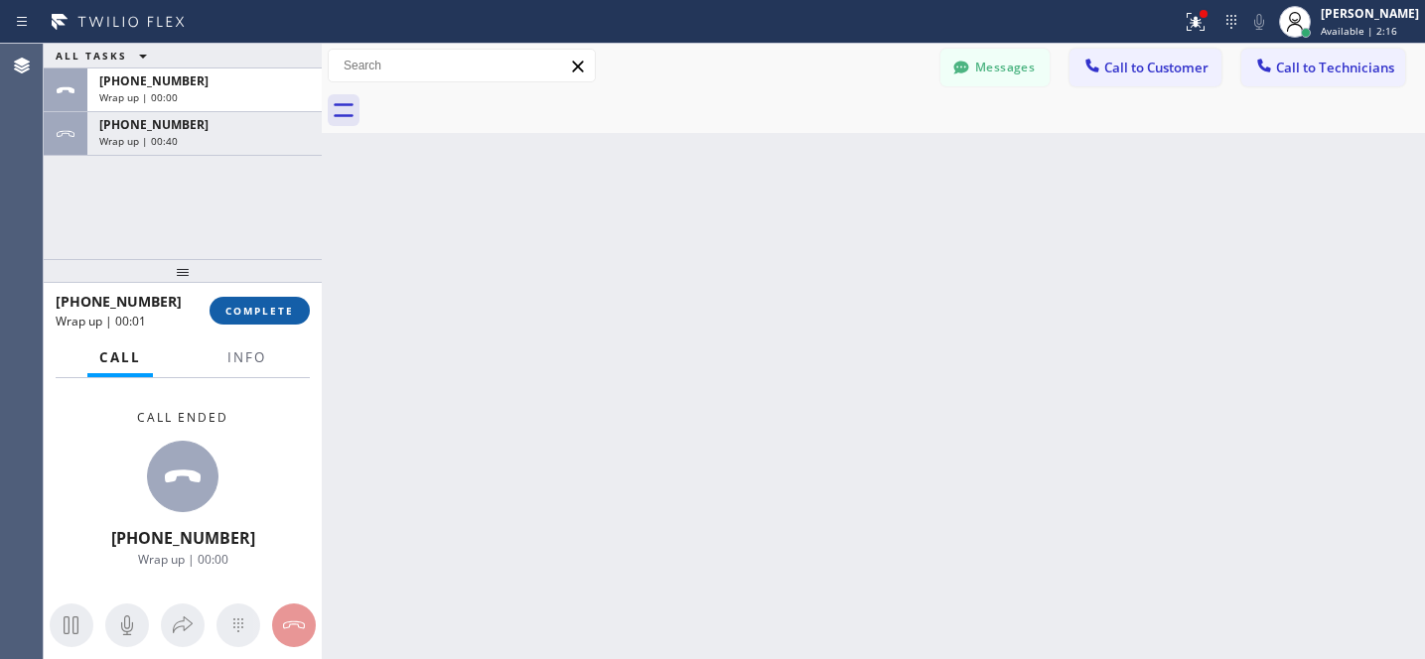
click at [284, 312] on span "COMPLETE" at bounding box center [259, 311] width 69 height 14
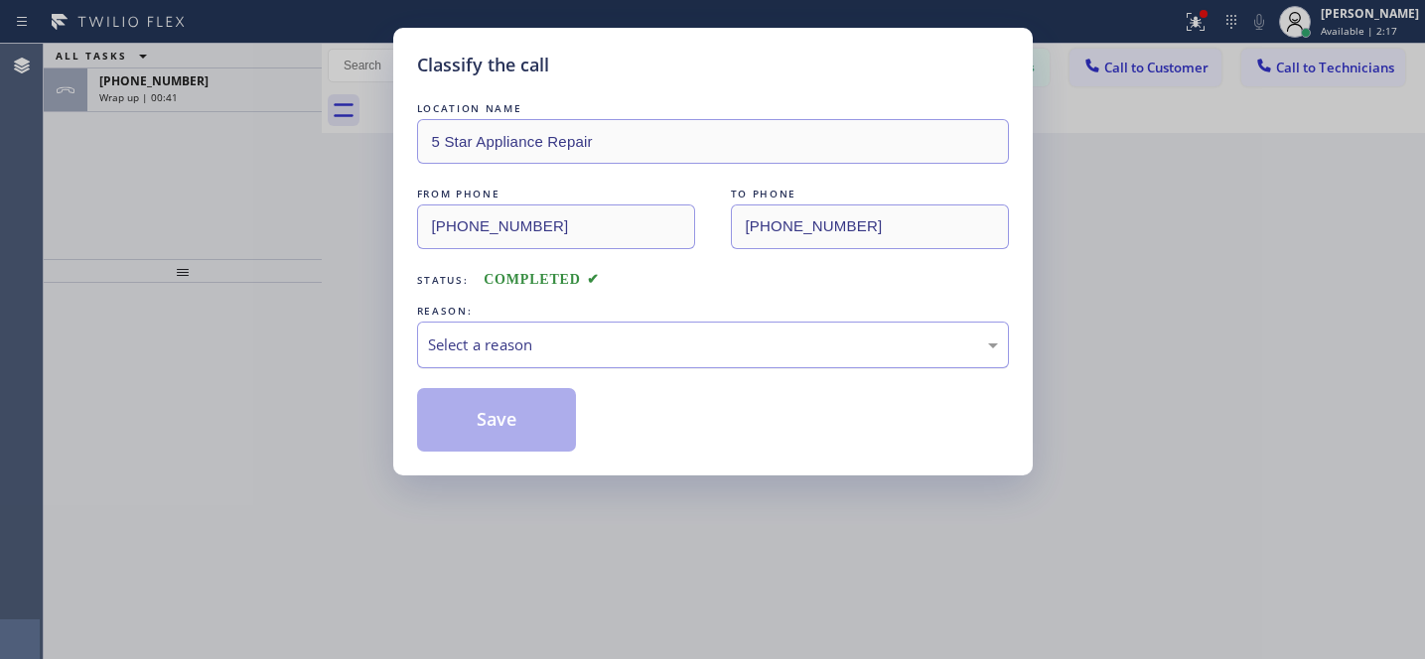
click at [566, 359] on div "Select a reason" at bounding box center [713, 345] width 592 height 47
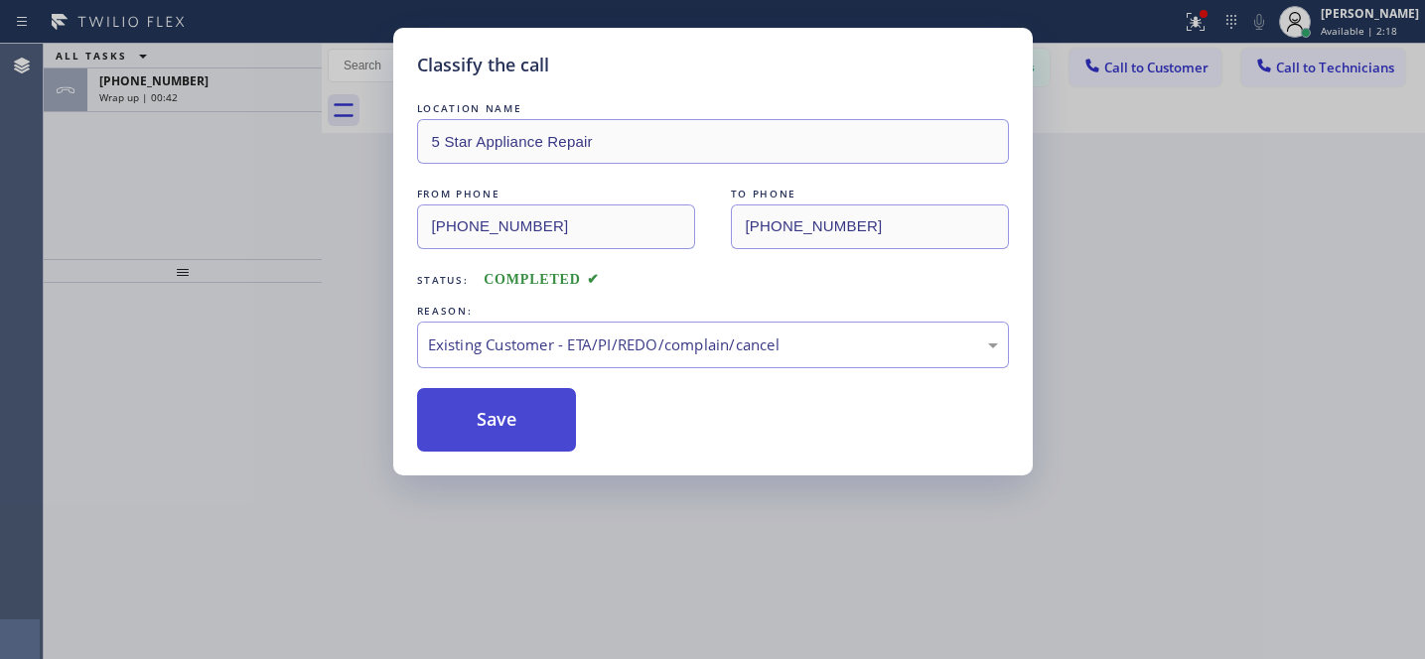
drag, startPoint x: 565, startPoint y: 432, endPoint x: 536, endPoint y: 424, distance: 29.9
click at [565, 432] on button "Save" at bounding box center [497, 420] width 160 height 64
click at [535, 424] on button "Save" at bounding box center [497, 420] width 160 height 64
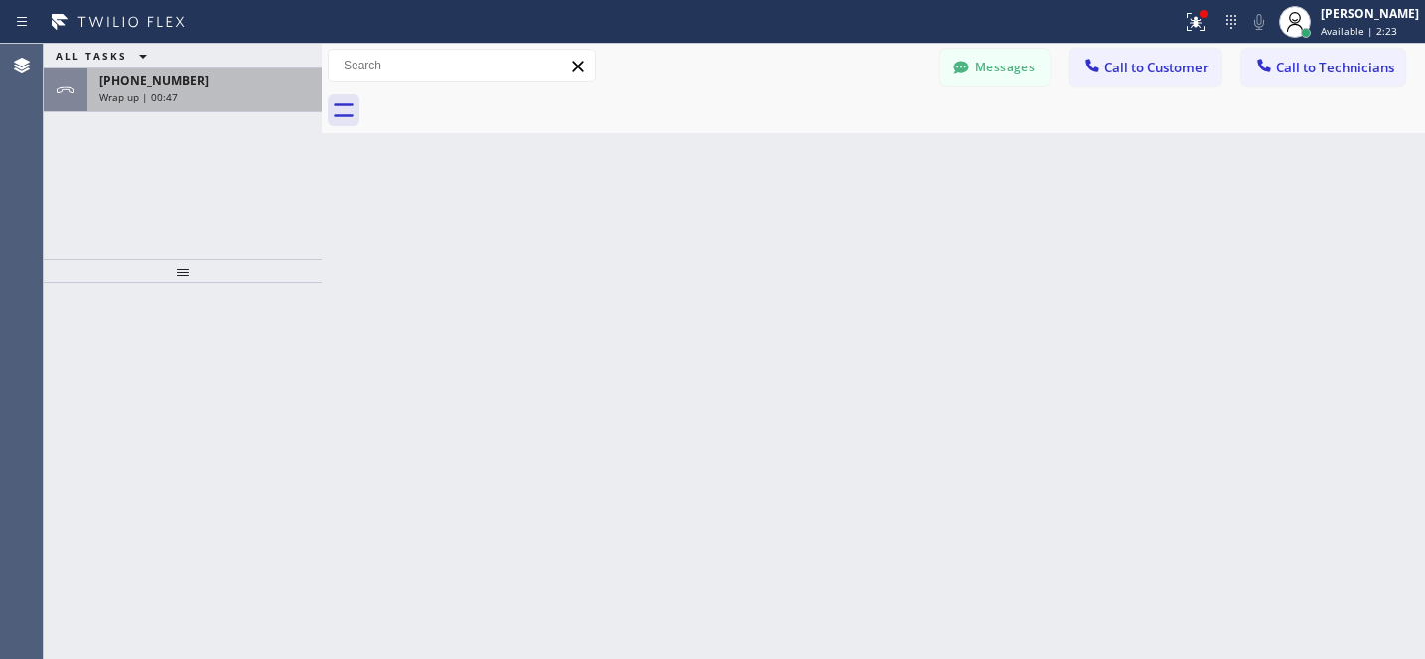
click at [241, 79] on div "[PHONE_NUMBER]" at bounding box center [204, 80] width 210 height 17
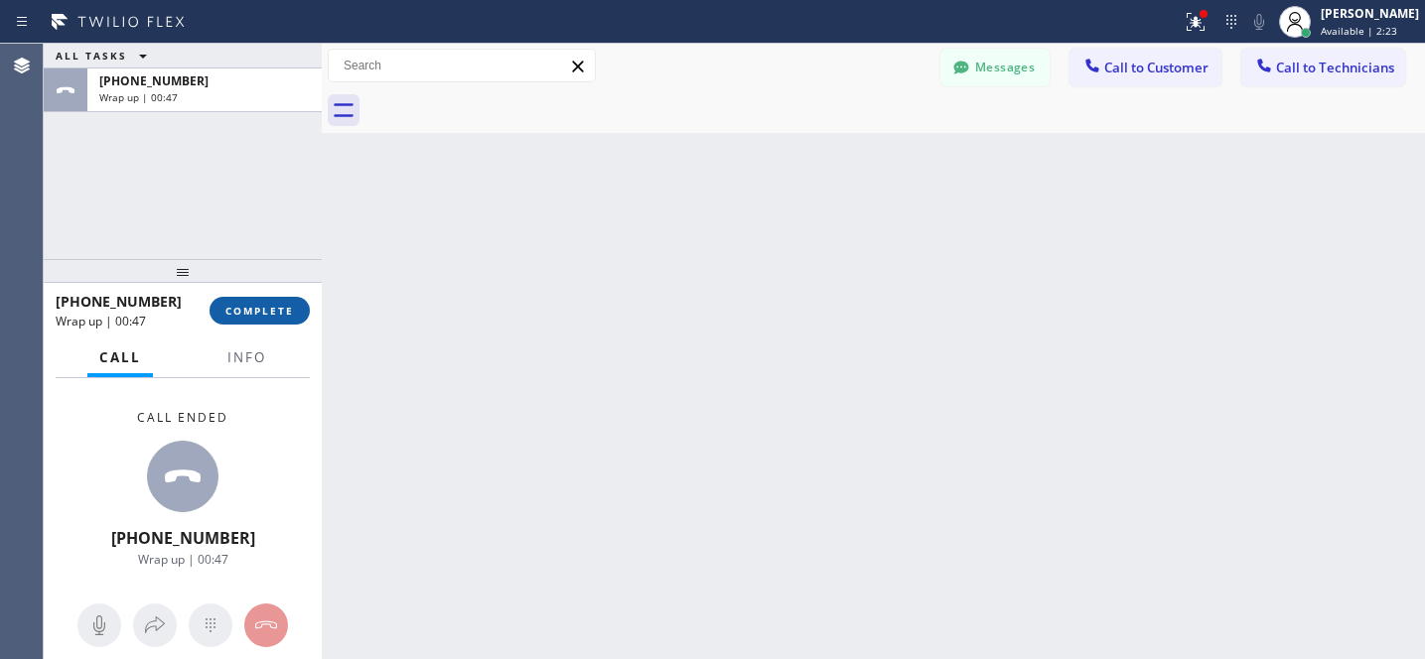
click at [255, 300] on button "COMPLETE" at bounding box center [259, 311] width 100 height 28
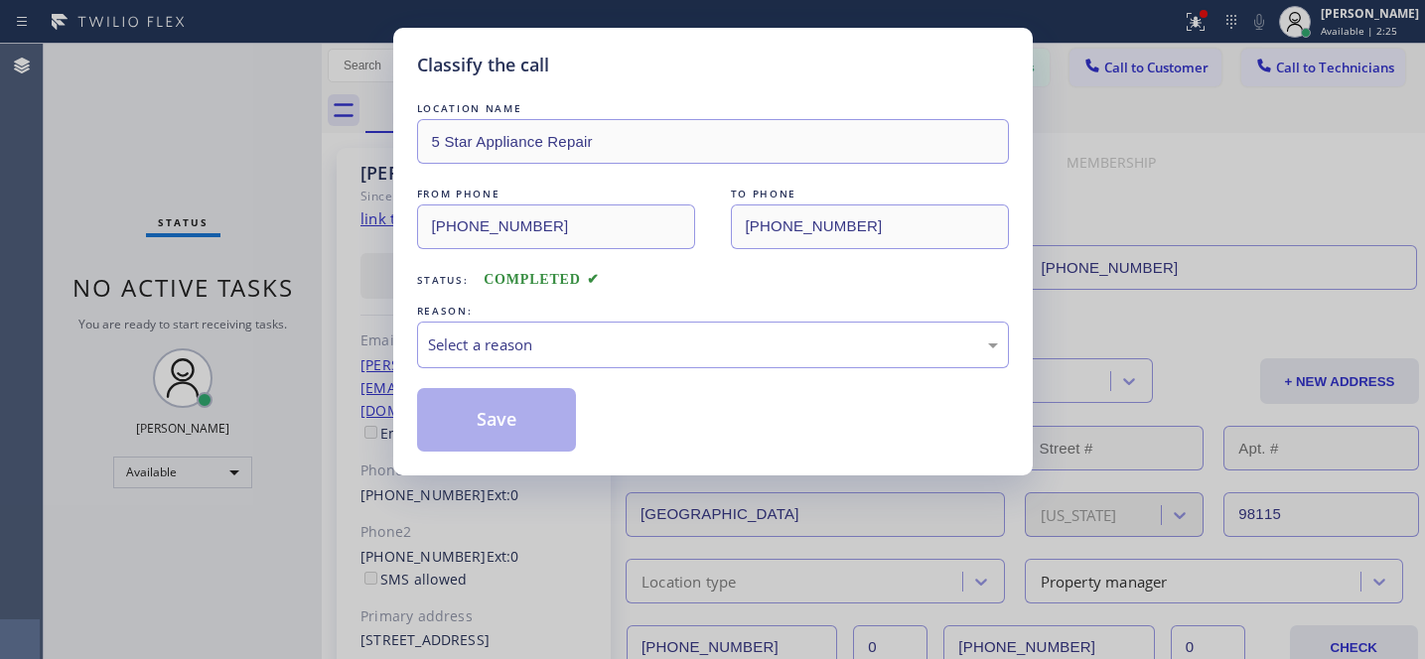
type input "[PHONE_NUMBER]"
click at [649, 346] on div "Select a reason" at bounding box center [713, 345] width 570 height 23
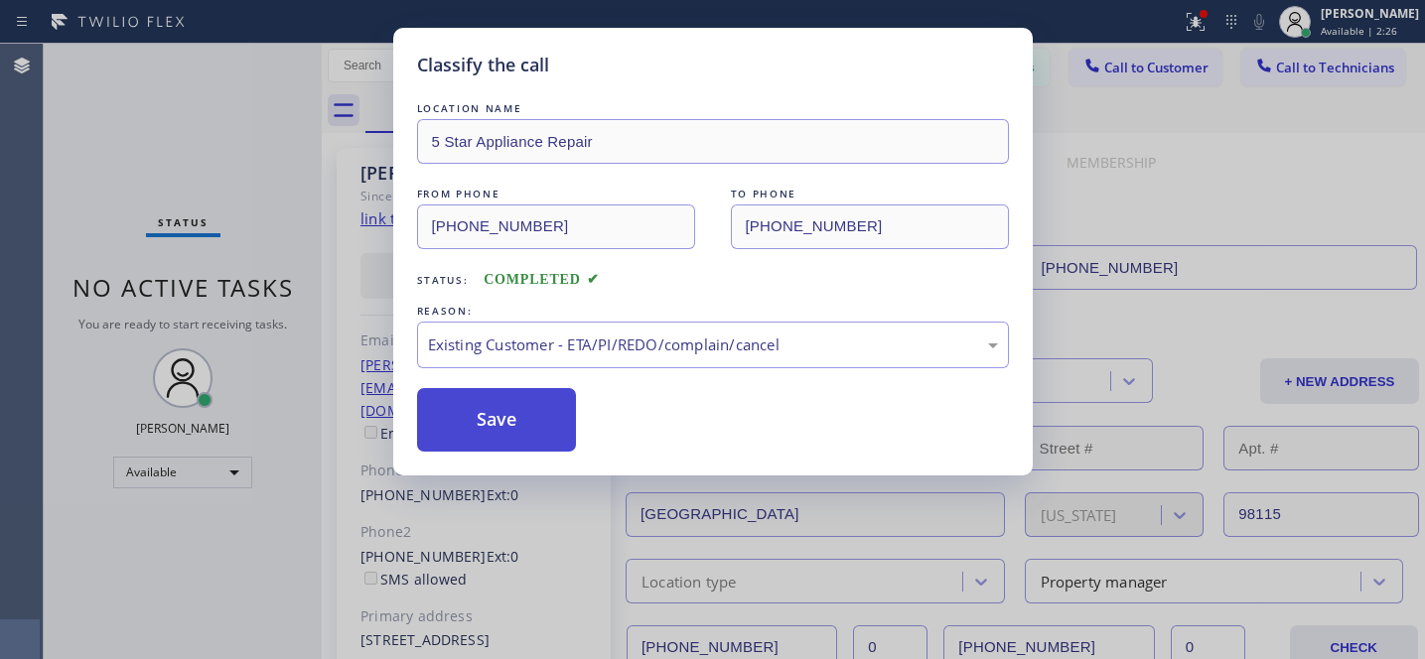
drag, startPoint x: 605, startPoint y: 464, endPoint x: 541, endPoint y: 432, distance: 71.0
click at [533, 428] on button "Save" at bounding box center [497, 420] width 160 height 64
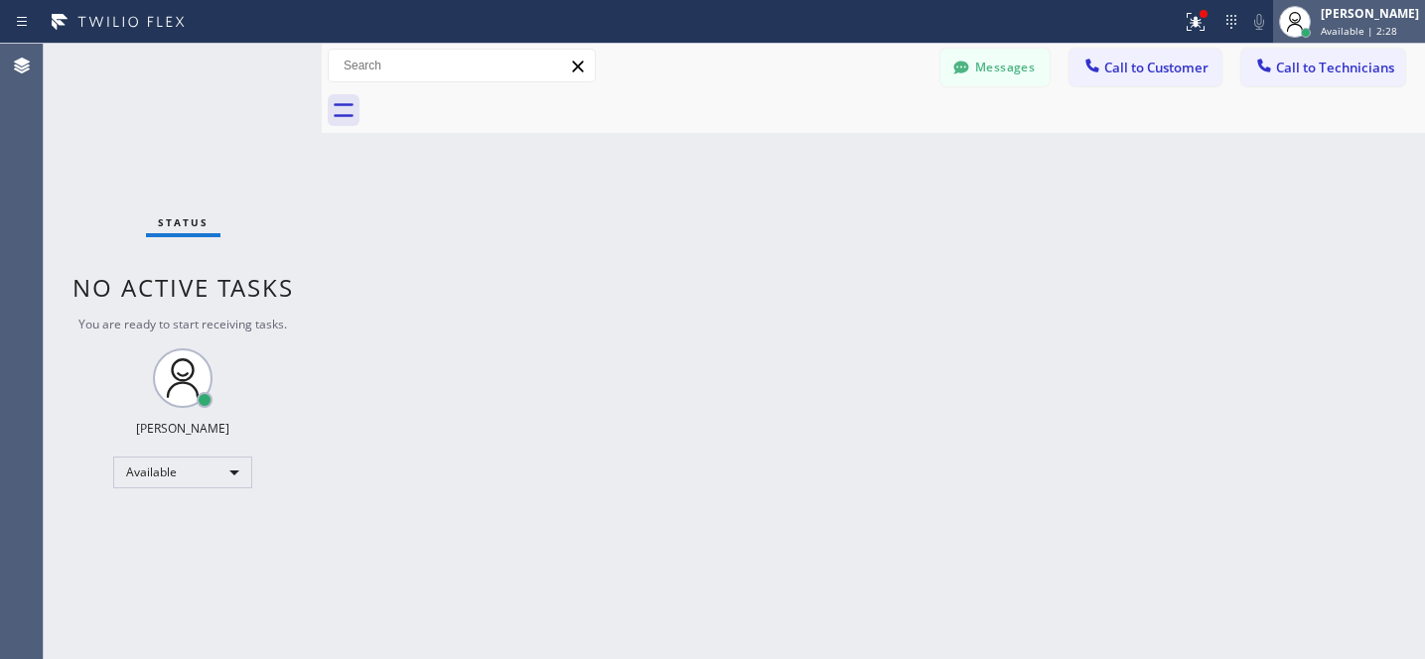
drag, startPoint x: 1347, startPoint y: 23, endPoint x: 1313, endPoint y: 34, distance: 35.5
click at [1346, 23] on div "Yevgeniy Korobkin Available | 2:28" at bounding box center [1370, 21] width 108 height 35
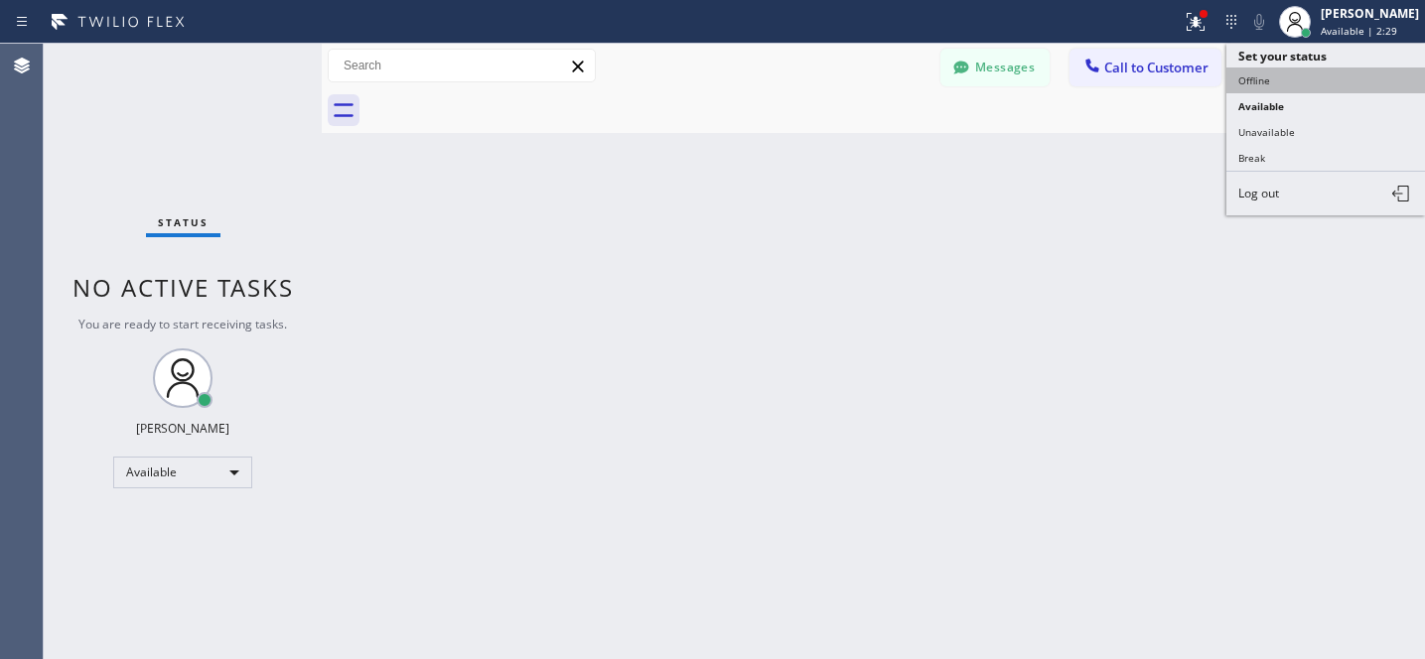
click at [1261, 84] on button "Offline" at bounding box center [1325, 81] width 199 height 26
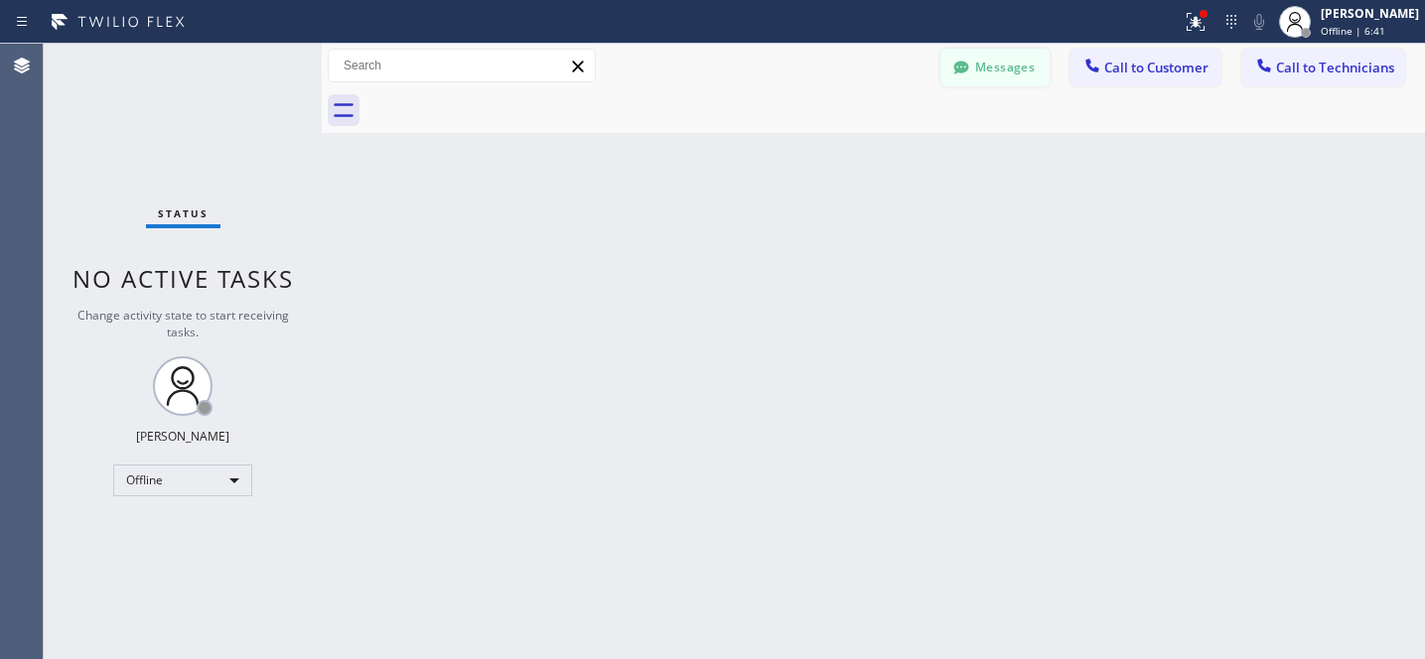
click at [988, 59] on button "Messages" at bounding box center [994, 68] width 109 height 38
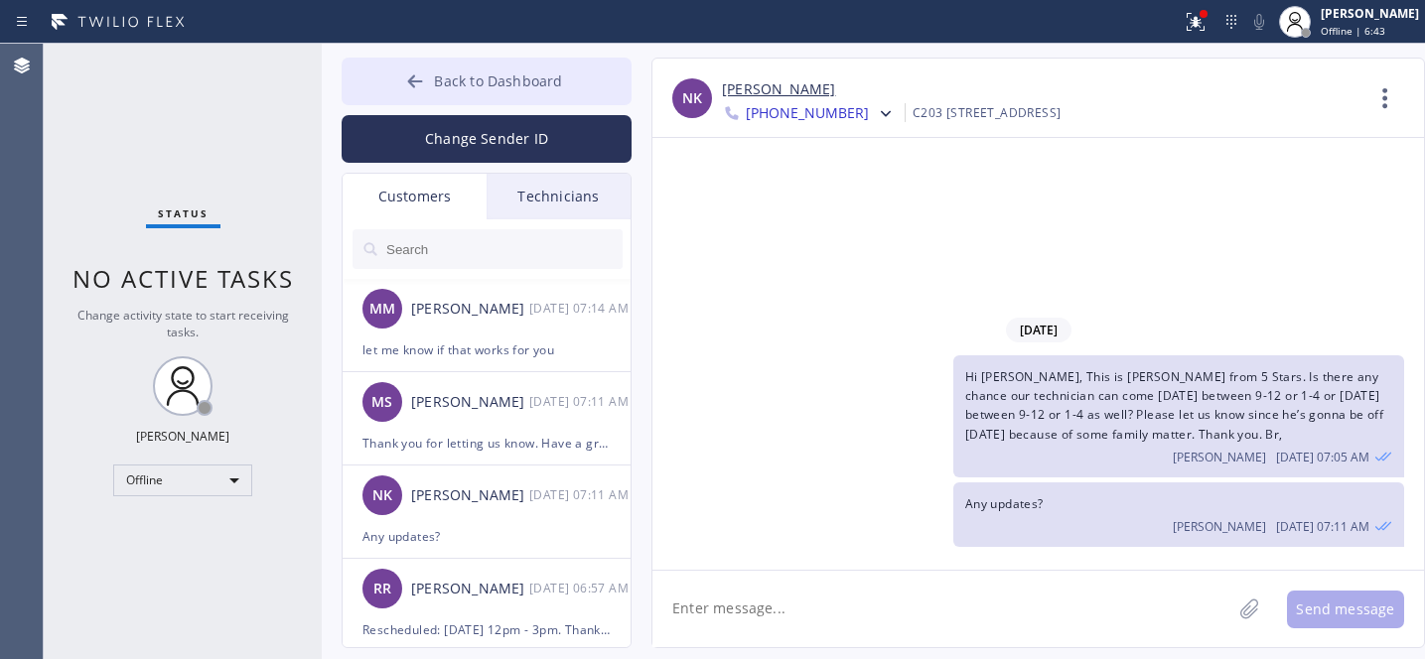
click at [430, 90] on button "Back to Dashboard" at bounding box center [487, 82] width 290 height 48
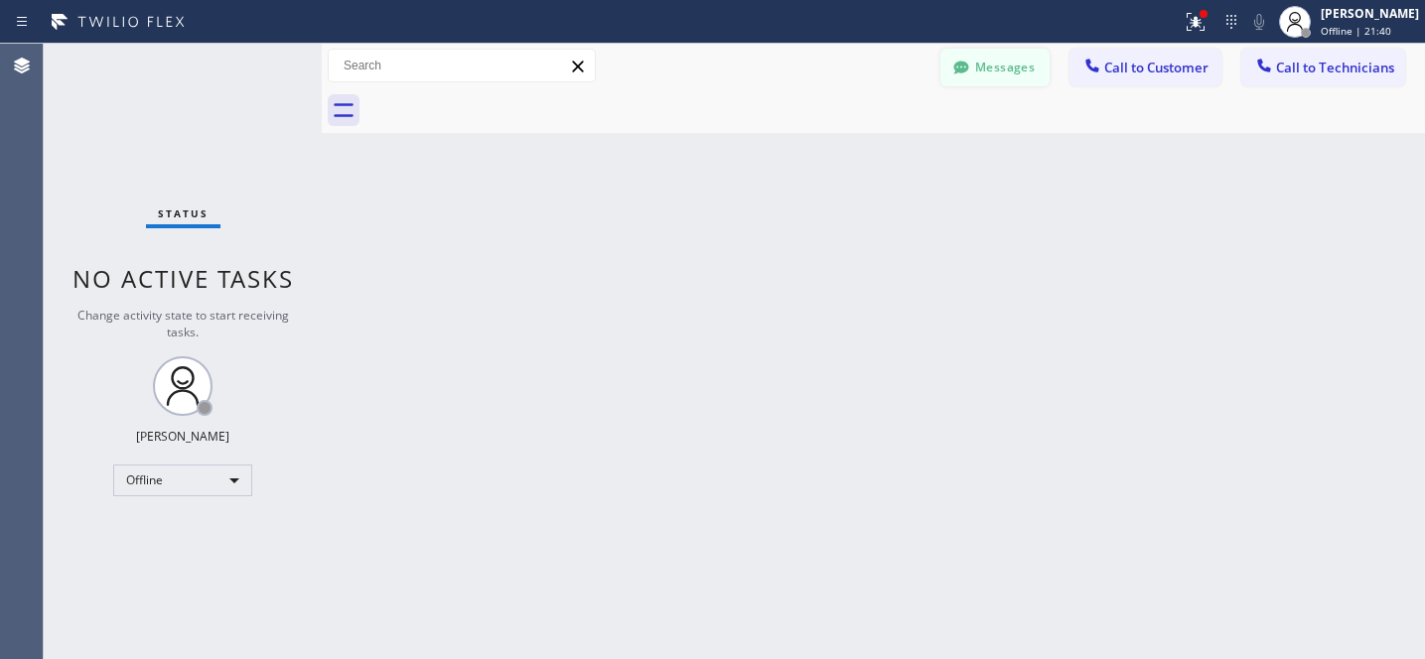
click at [1002, 66] on button "Messages" at bounding box center [994, 68] width 109 height 38
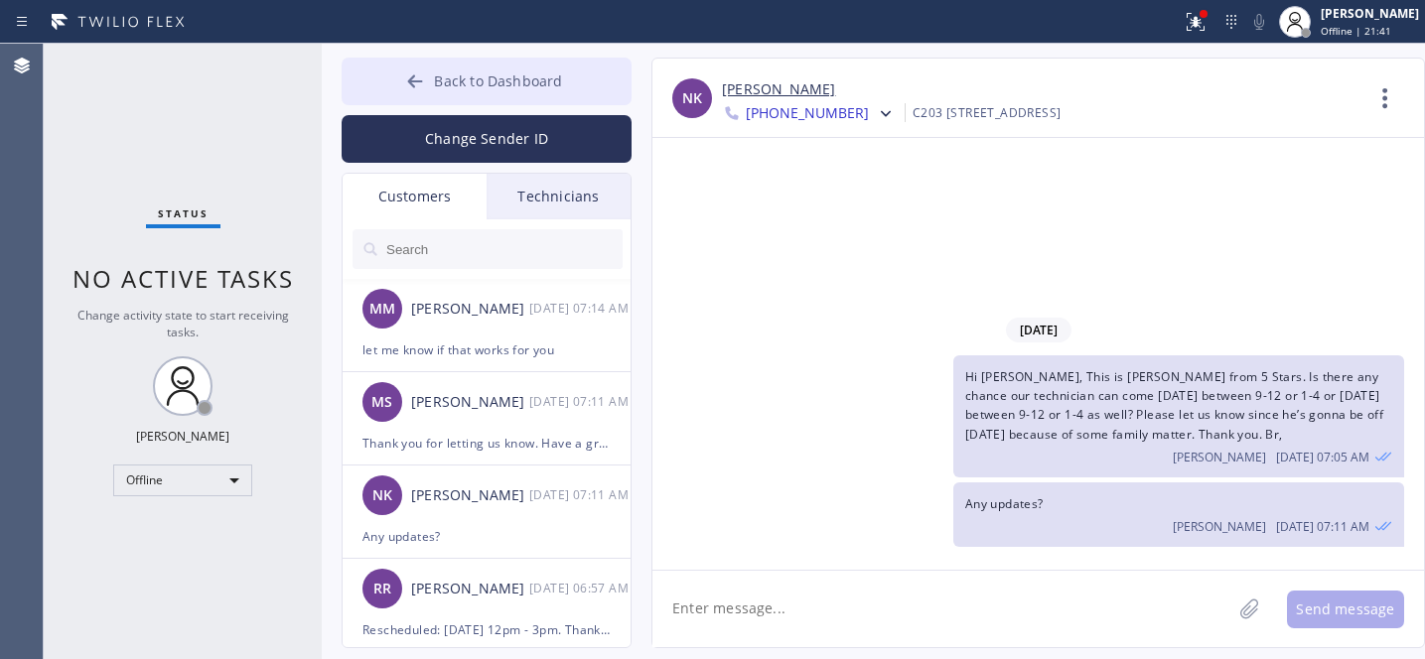
click at [443, 77] on span "Back to Dashboard" at bounding box center [498, 80] width 128 height 19
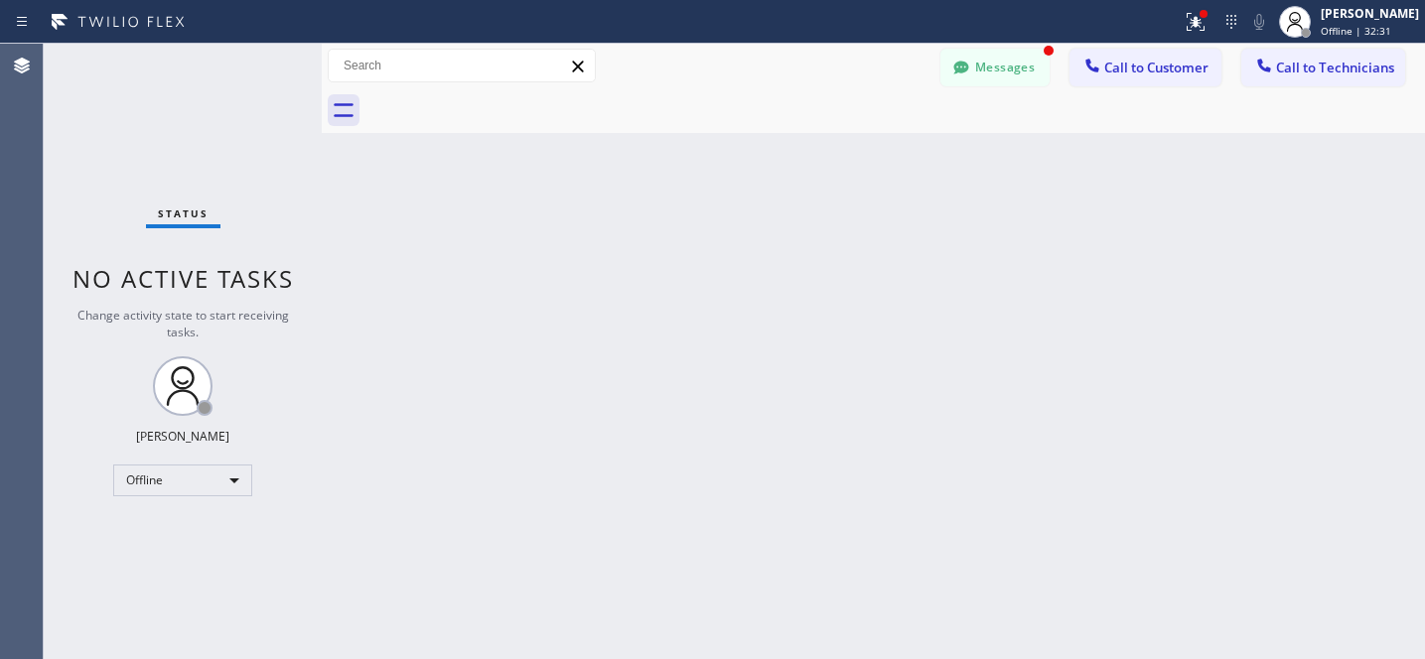
drag, startPoint x: 1007, startPoint y: 67, endPoint x: 870, endPoint y: 150, distance: 160.4
click at [1007, 67] on button "Messages" at bounding box center [994, 68] width 109 height 38
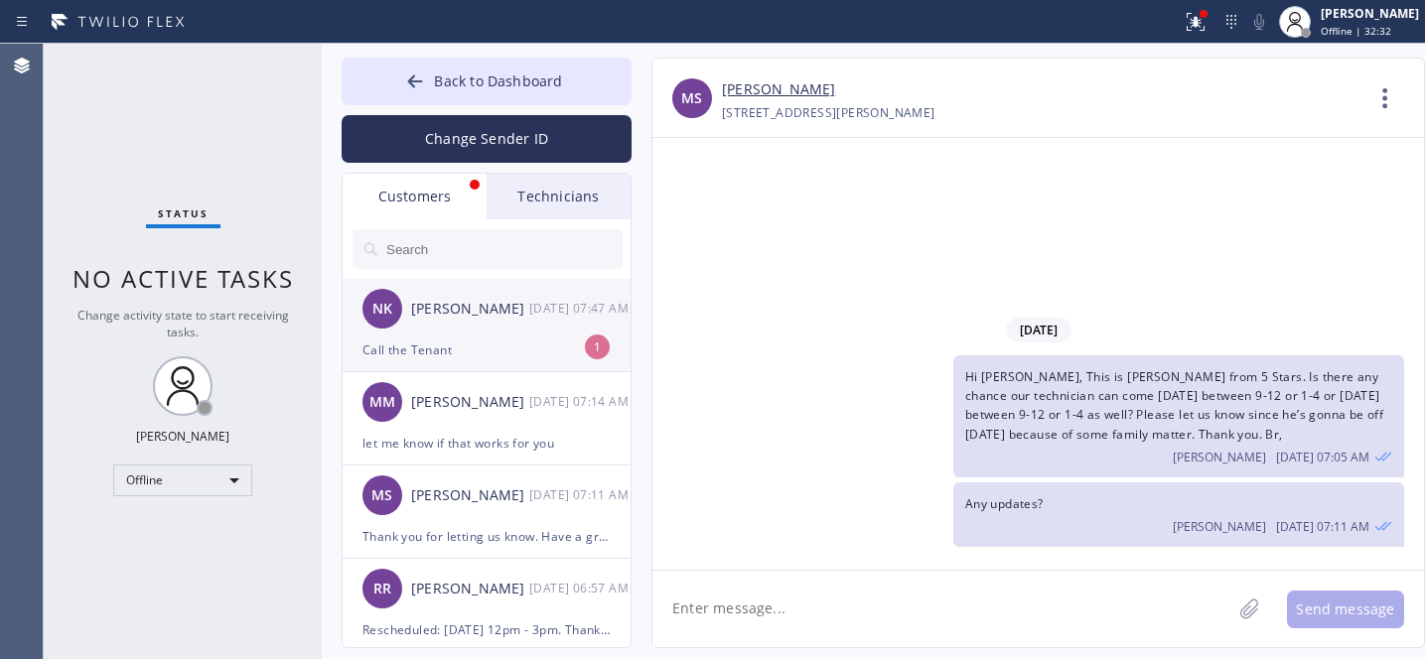
click at [468, 327] on div "NK Nancy Kosnoff 08/19 07:47 AM" at bounding box center [488, 309] width 290 height 60
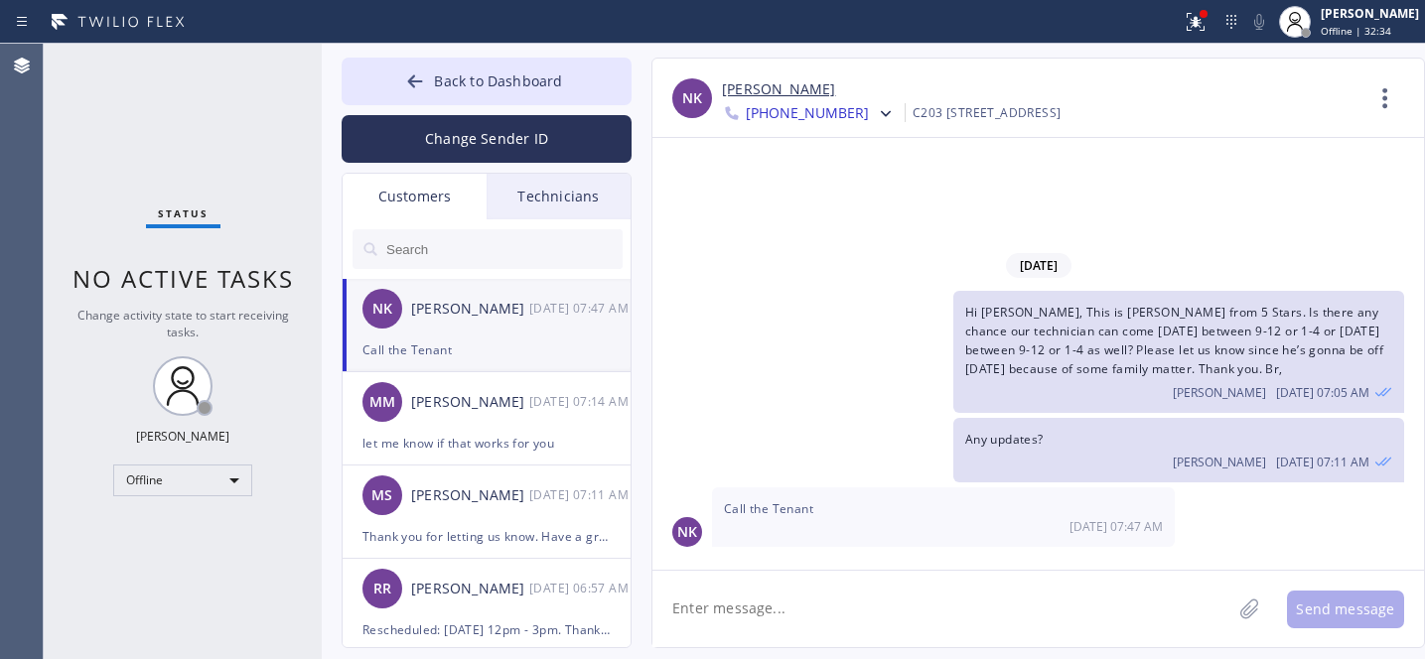
click at [918, 601] on textarea at bounding box center [941, 609] width 579 height 76
type textarea "Called, but no one's picking up"
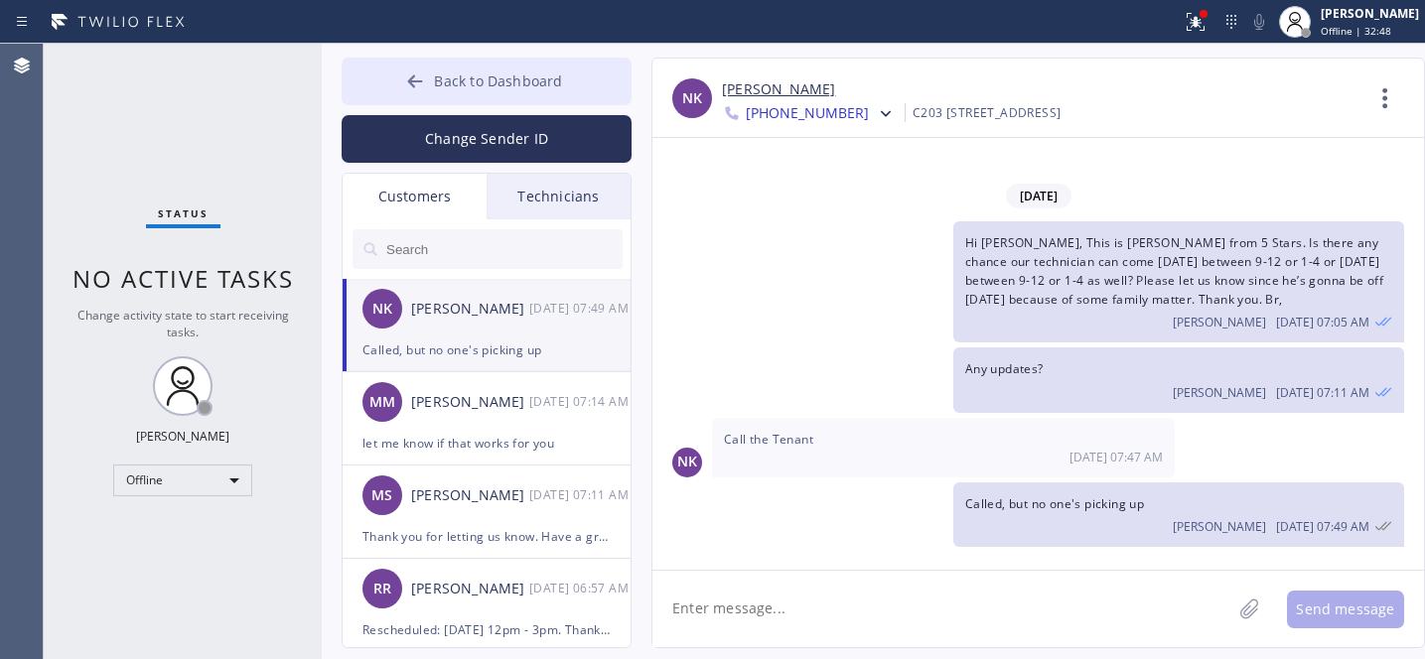
click at [507, 69] on button "Back to Dashboard" at bounding box center [487, 82] width 290 height 48
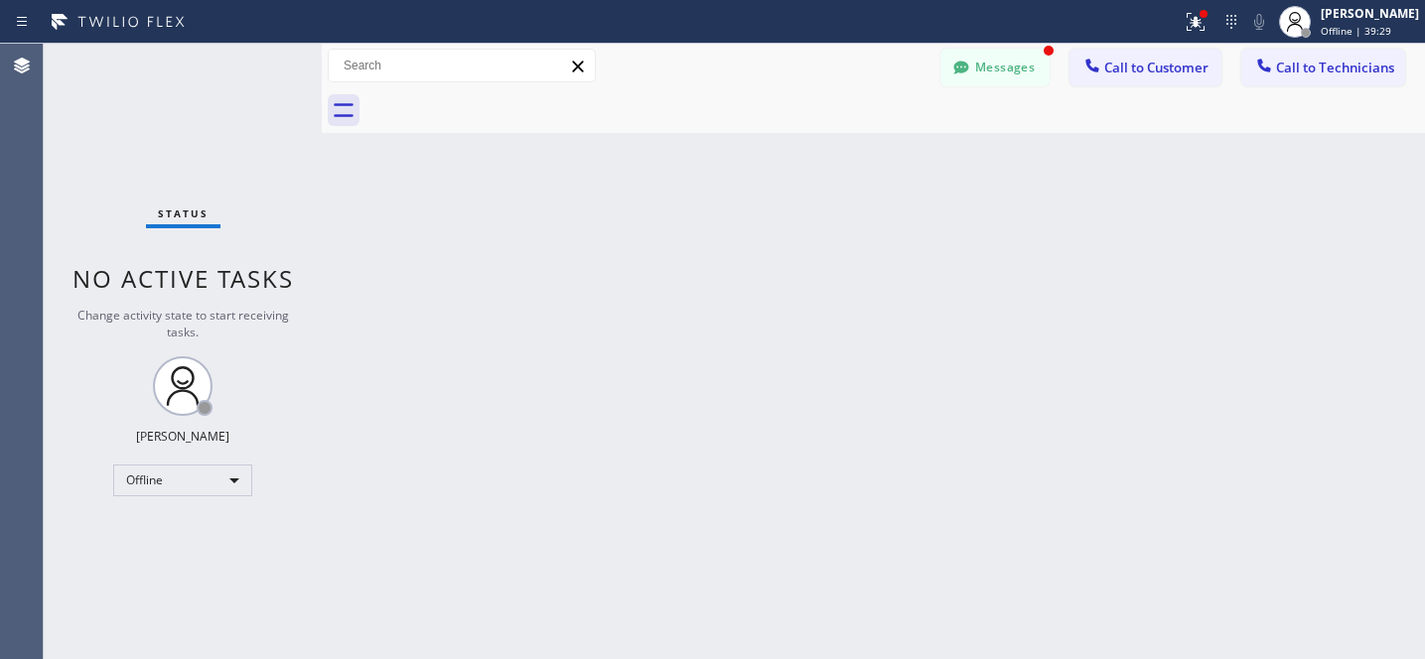
scroll to position [24, 0]
click at [982, 63] on button "Messages" at bounding box center [994, 68] width 109 height 38
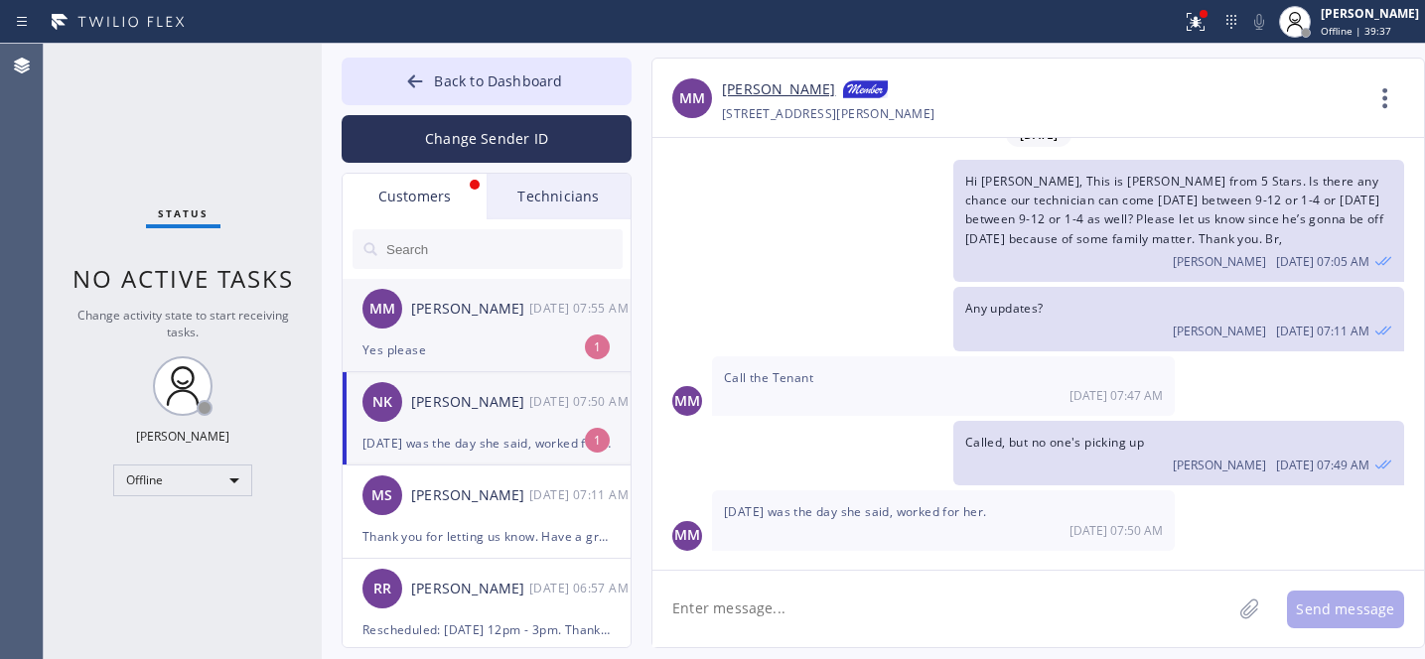
click at [453, 349] on div "Yes please" at bounding box center [486, 350] width 248 height 23
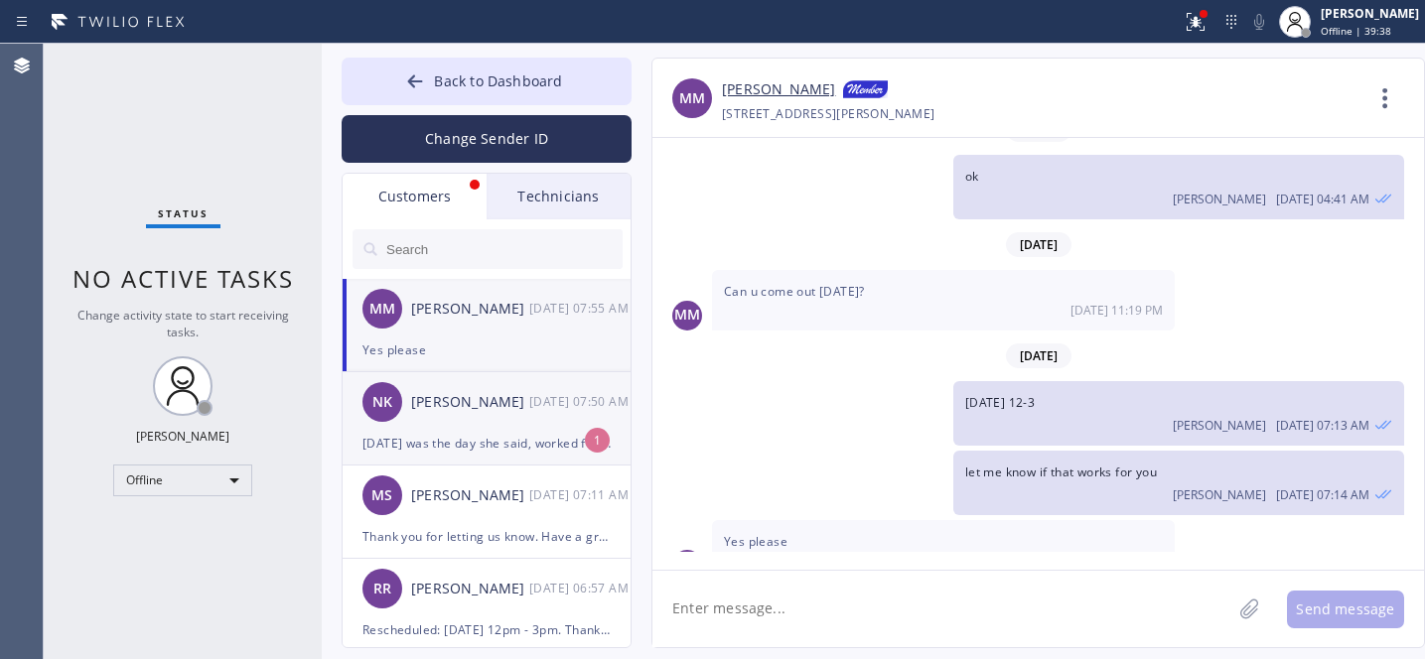
click at [483, 414] on div "NK Nancy Kosnoff 08/19 07:50 AM" at bounding box center [488, 402] width 290 height 60
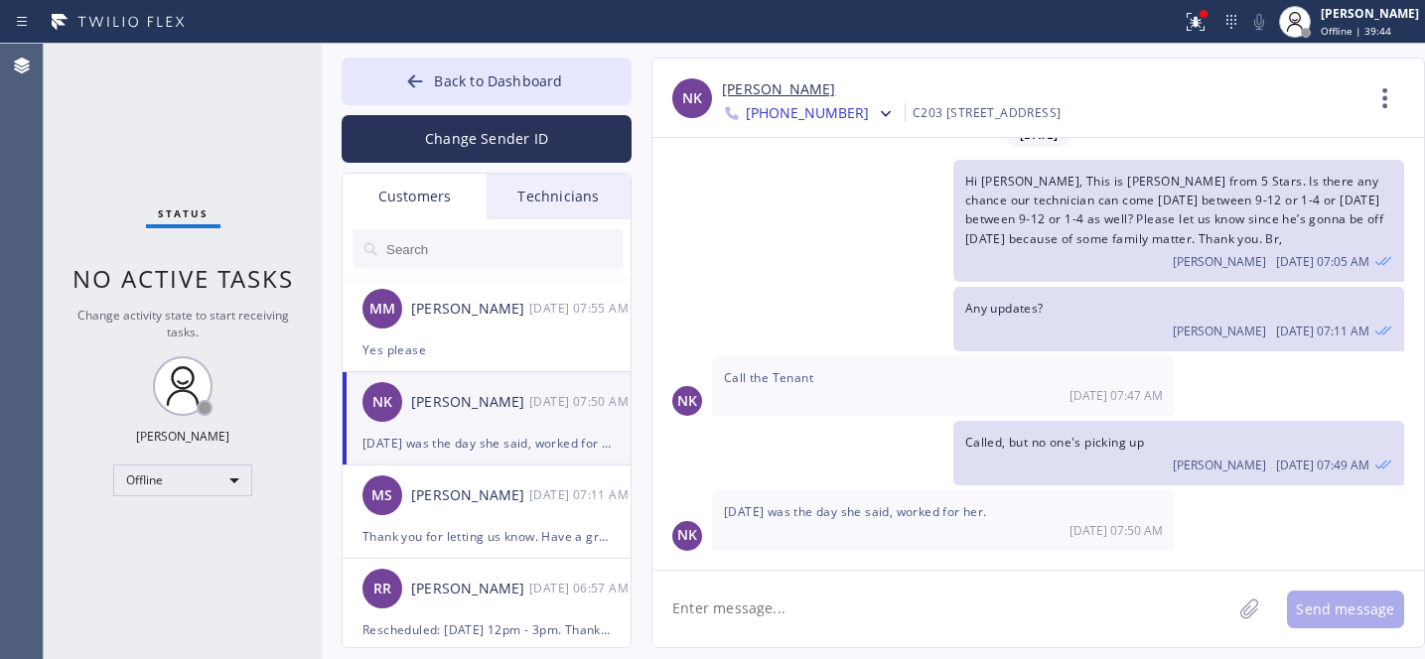
click at [845, 610] on textarea at bounding box center [941, 609] width 579 height 76
click at [756, 91] on link "[PERSON_NAME]" at bounding box center [778, 89] width 113 height 23
click at [955, 607] on textarea "ok if she can't make it any other day" at bounding box center [959, 609] width 615 height 76
drag, startPoint x: 820, startPoint y: 609, endPoint x: 980, endPoint y: 649, distance: 164.9
click at [821, 609] on textarea "ok if she can't make it any other day" at bounding box center [959, 609] width 615 height 76
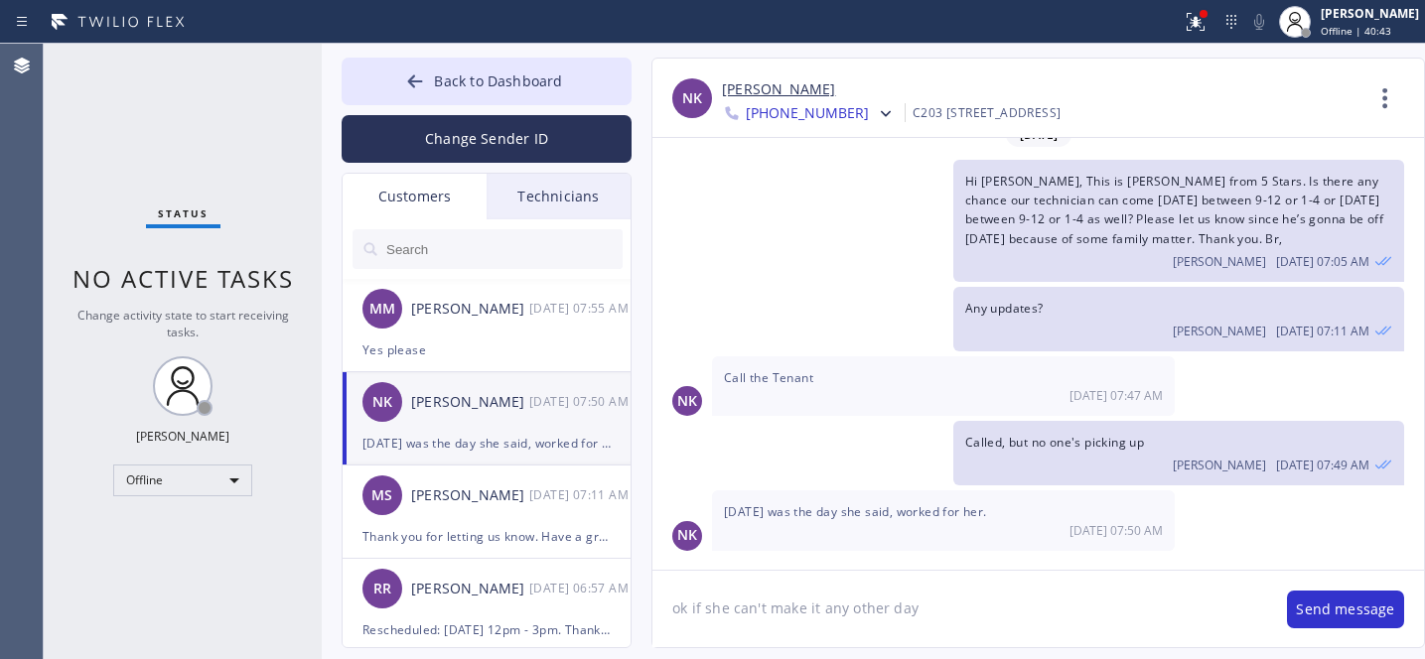
click at [1045, 621] on textarea "ok if she can't make it any other day" at bounding box center [959, 609] width 615 height 76
type textarea "ok if she can't make it any other day, let's keep it fri as scheduled in the fi…"
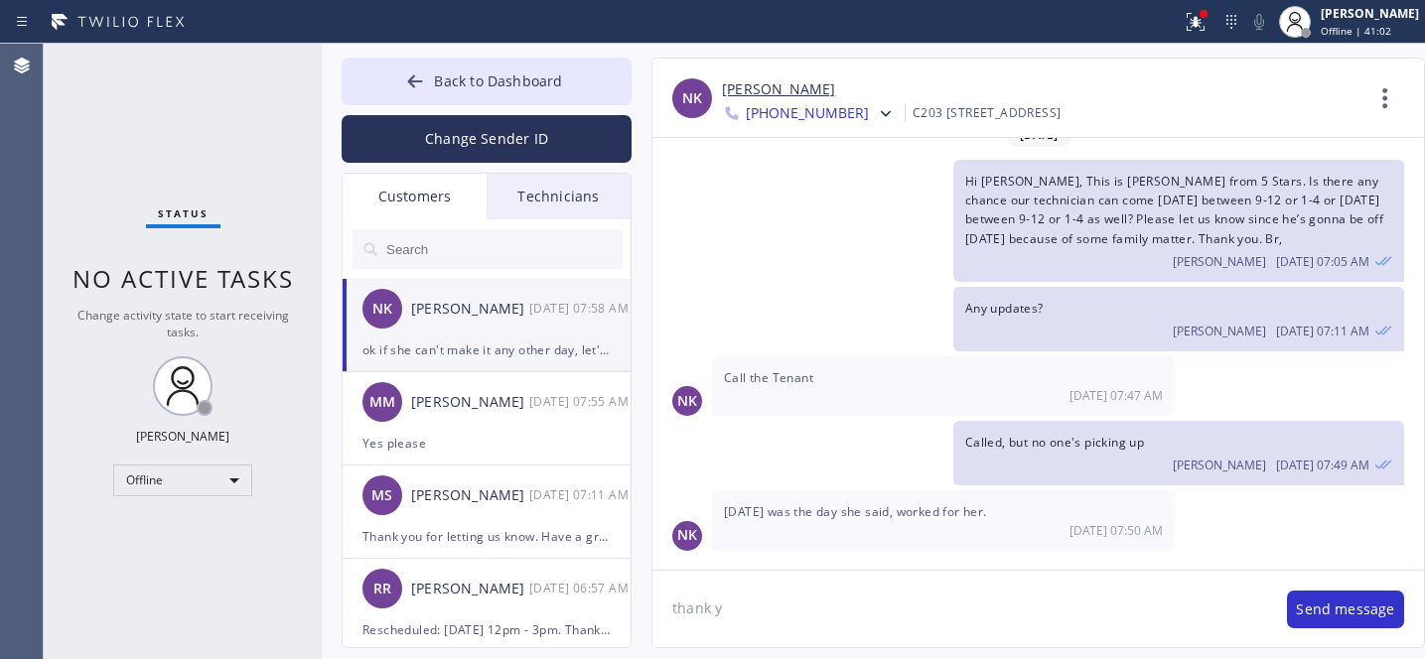
scroll to position [112, 0]
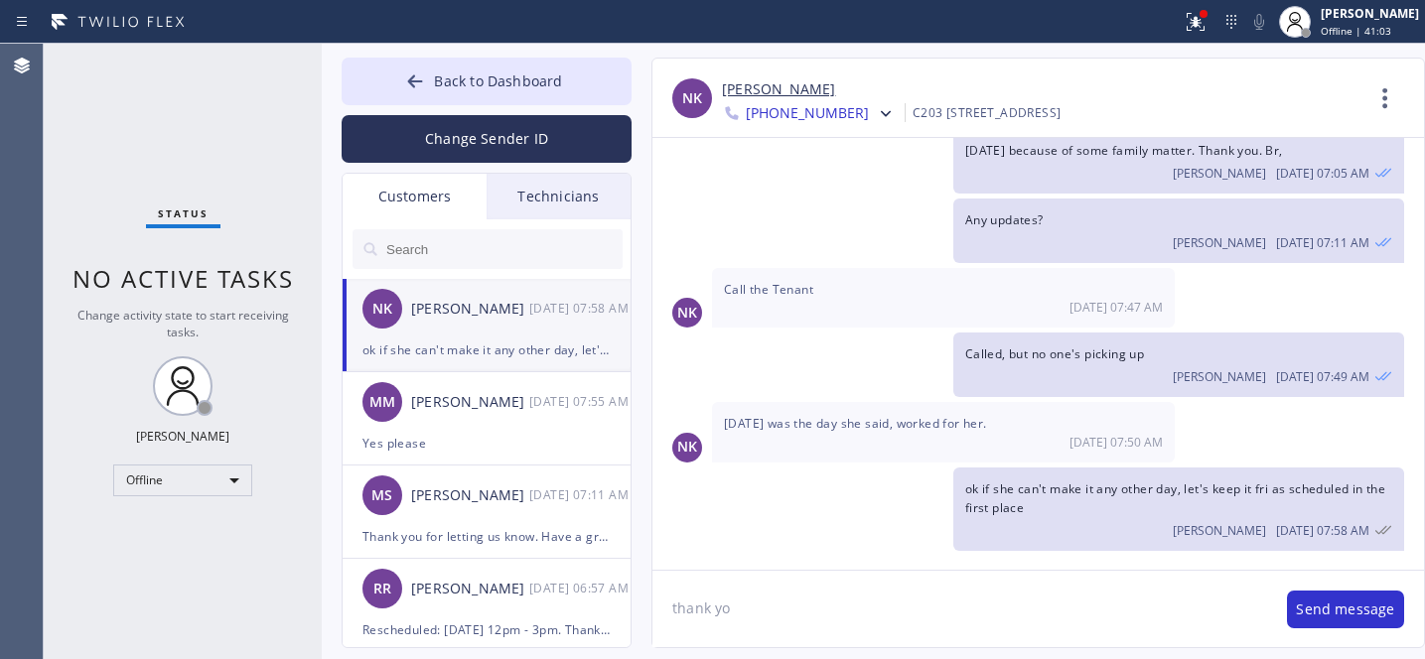
type textarea "thank you"
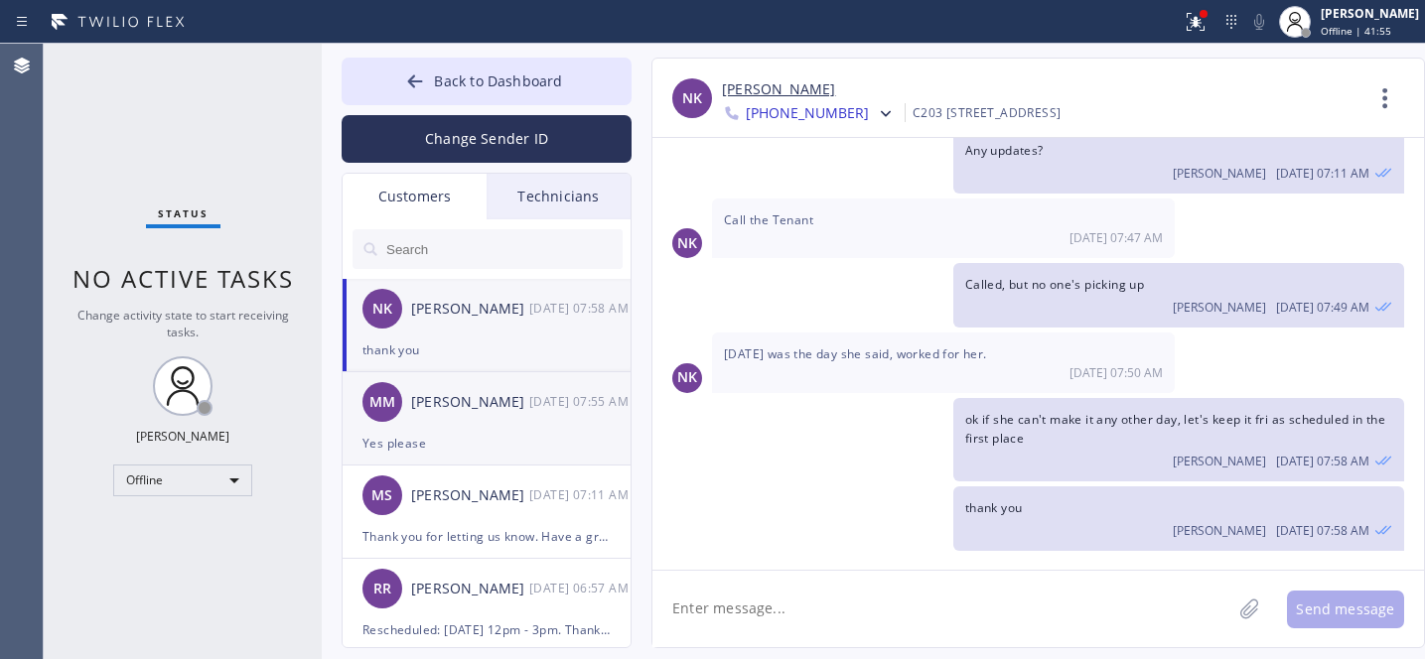
click at [498, 430] on div "MM Marcus Mckenzie 08/19 07:55 AM" at bounding box center [488, 402] width 290 height 60
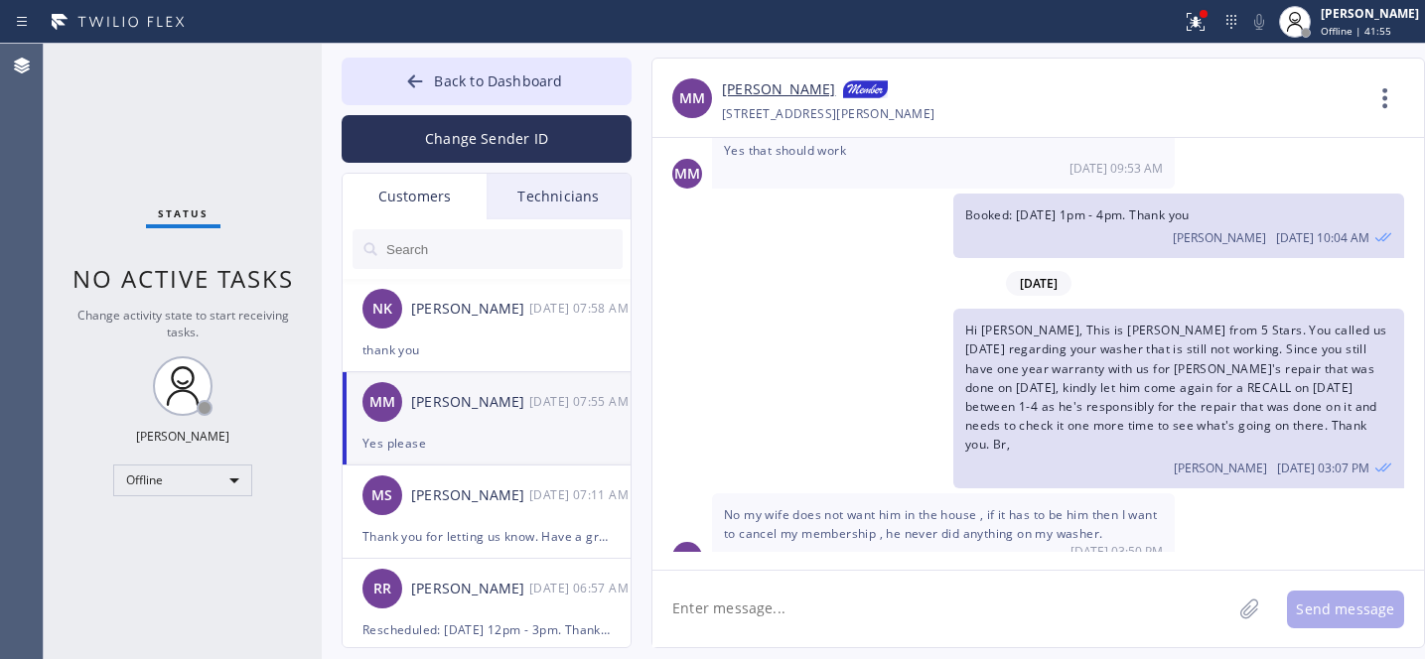
scroll to position [1608, 0]
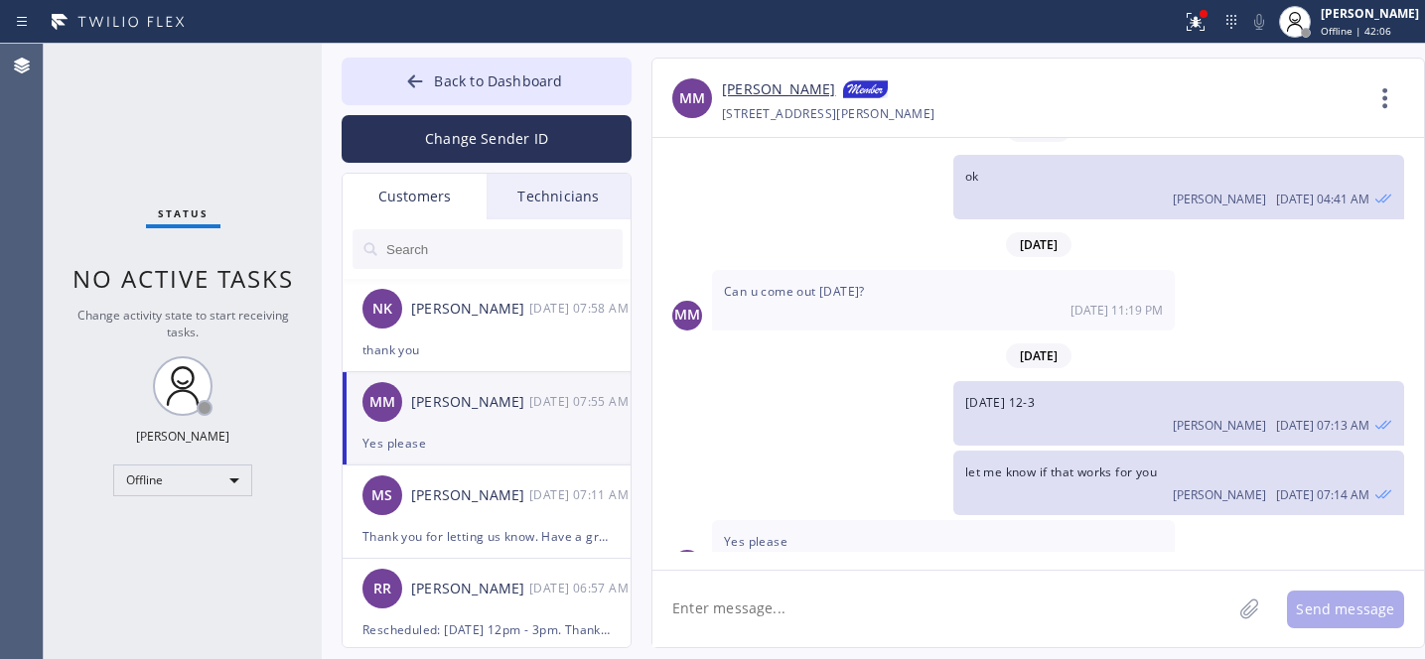
click at [755, 82] on link "[PERSON_NAME]" at bounding box center [778, 90] width 113 height 24
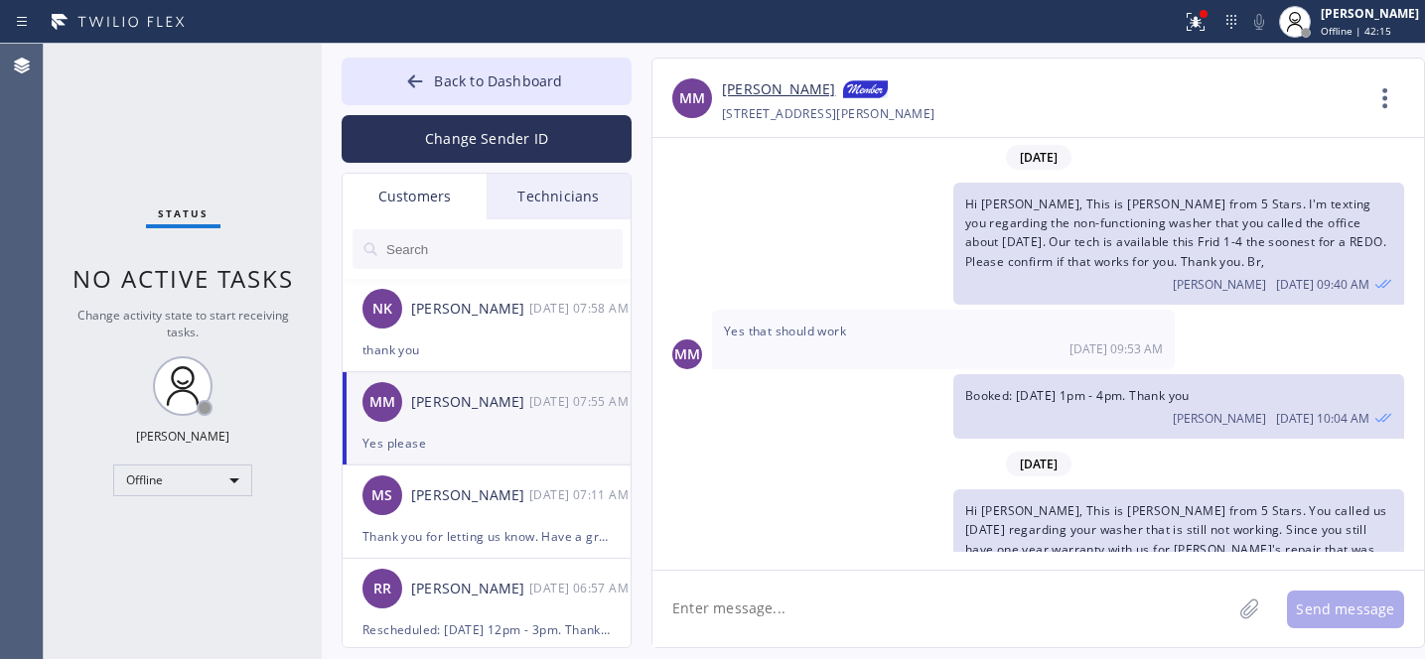
scroll to position [0, 0]
click at [459, 428] on div "MM Marcus Mckenzie 08/19 07:55 AM" at bounding box center [488, 402] width 290 height 60
click at [851, 597] on textarea at bounding box center [941, 609] width 579 height 76
type textarea "what's the brand of the washer?"
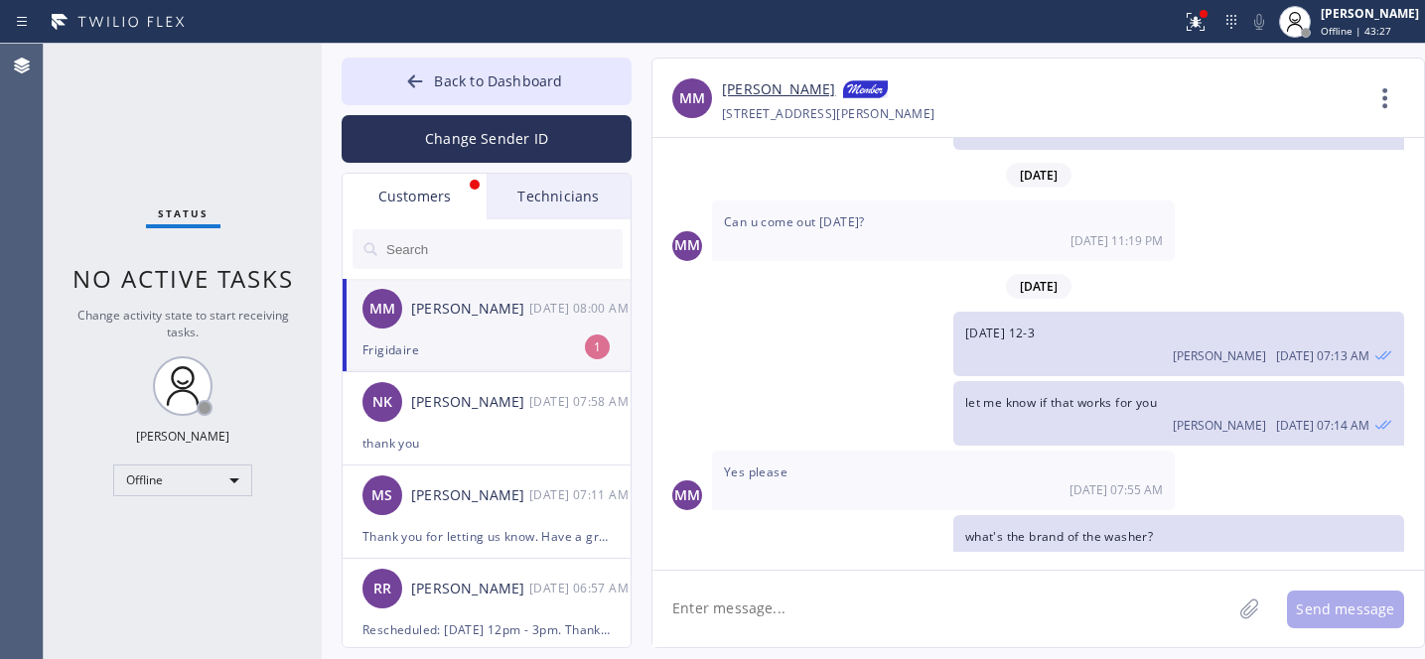
scroll to position [1742, 0]
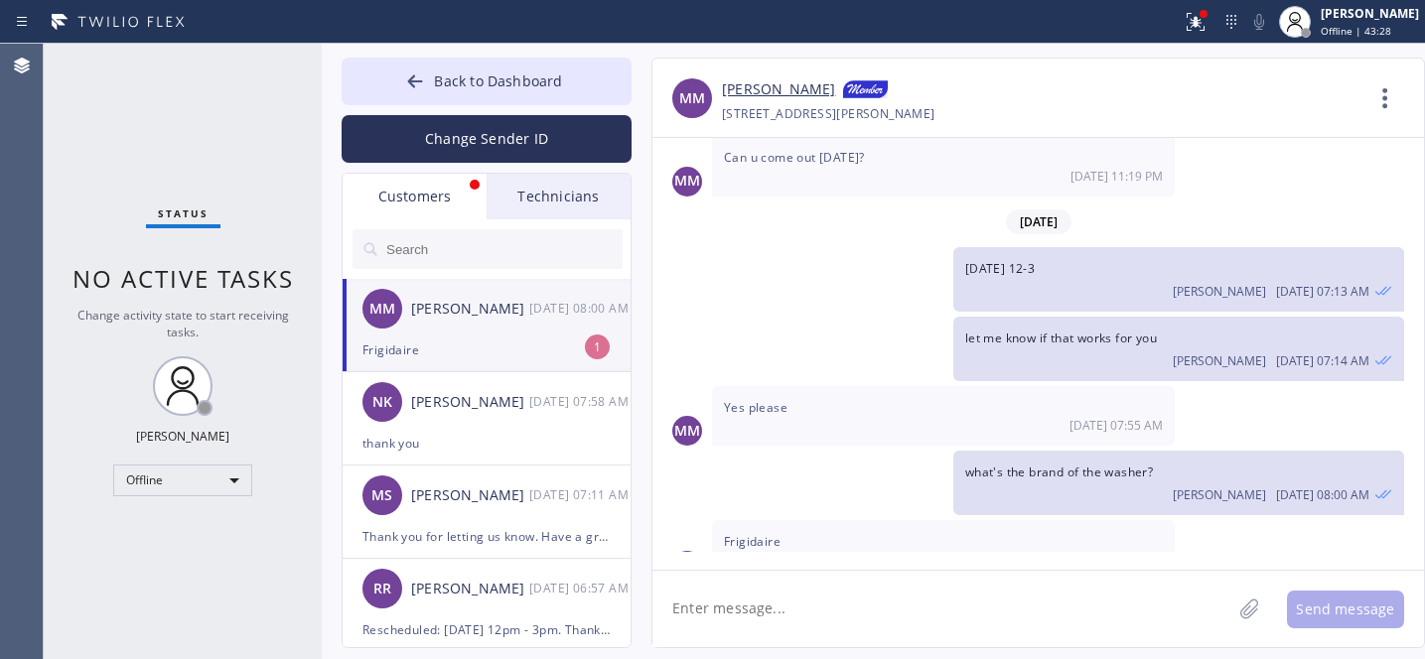
click at [462, 330] on div "MM Marcus Mckenzie 08/19 08:00 AM" at bounding box center [488, 309] width 290 height 60
click at [750, 533] on span "Frigidaire" at bounding box center [752, 541] width 57 height 17
copy span "Frigidaire"
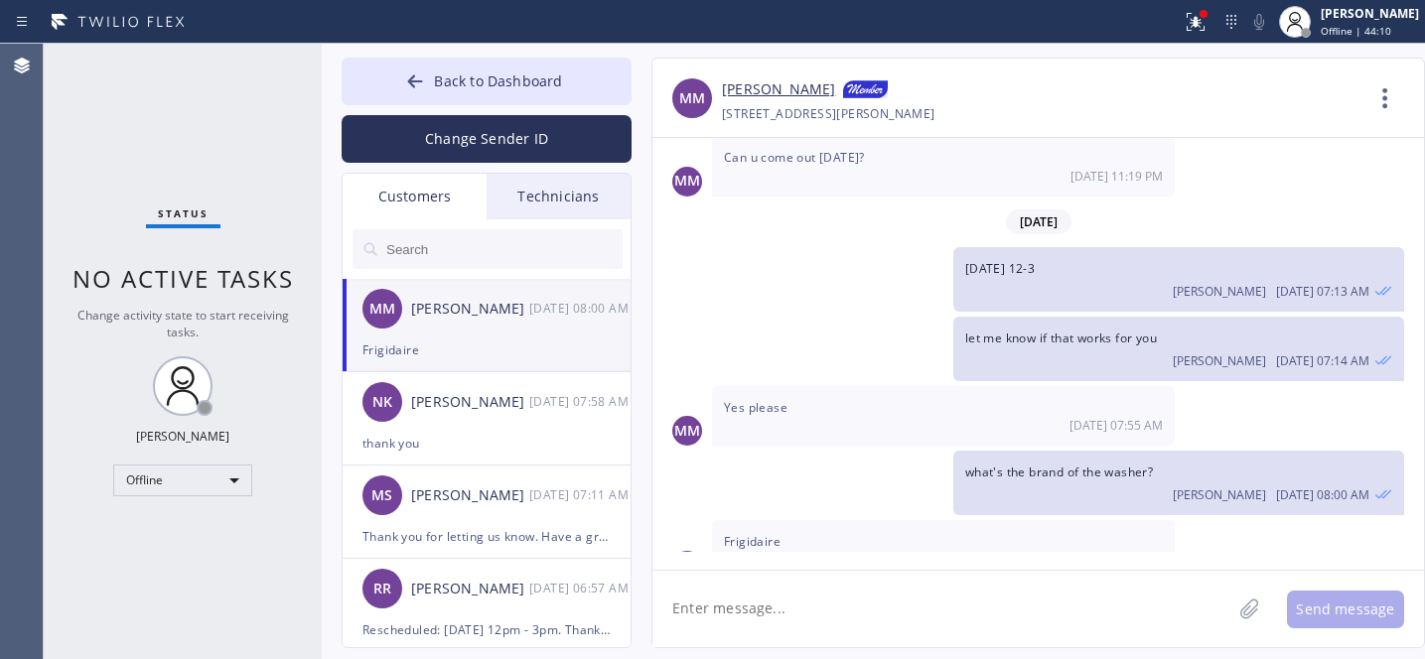
click at [789, 603] on textarea at bounding box center [941, 609] width 579 height 76
click at [886, 601] on textarea at bounding box center [941, 609] width 579 height 76
paste textarea "08/20/2025 12pm - 3pm"
paste textarea "11034 Phinney Ave N, Seattle, WA 98133"
click at [817, 612] on textarea "Booked: 08/20/2025 12pm - 3pm. Address: 11034 Phinney Ave N, Seattle, WA 98133" at bounding box center [959, 609] width 615 height 76
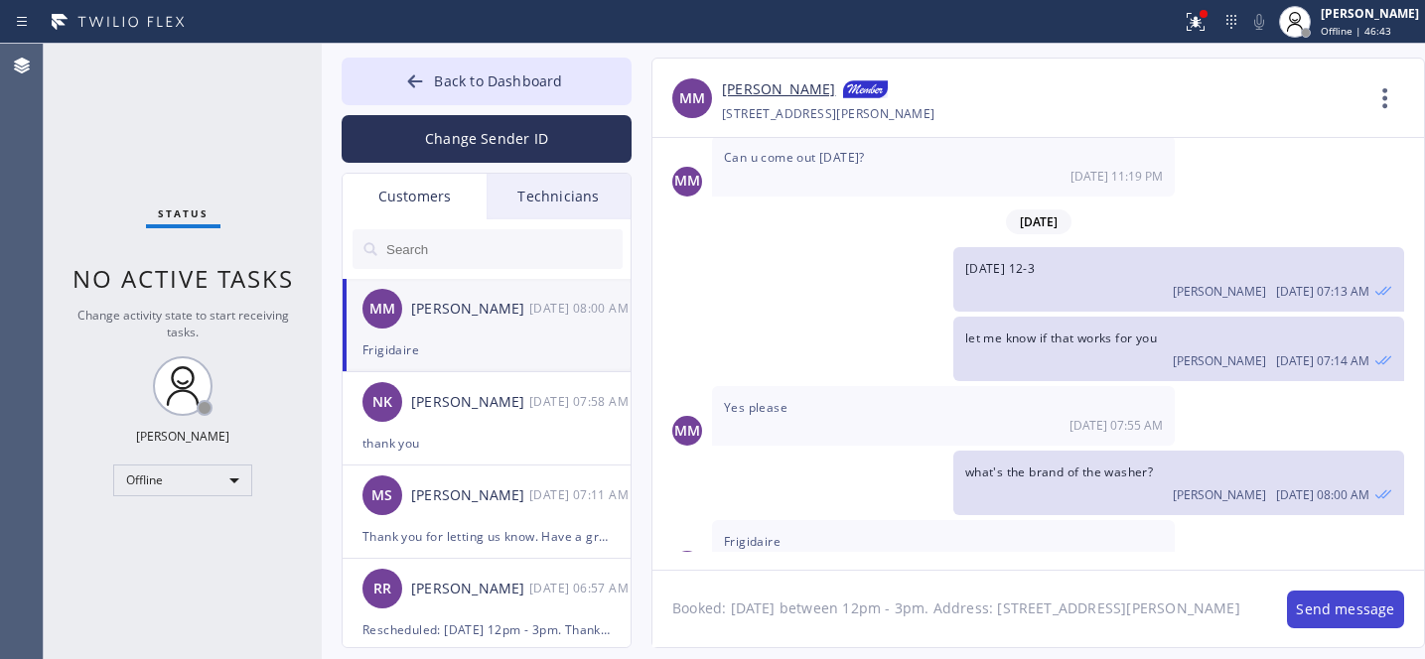
type textarea "Booked: 08/20/2025 between 12pm - 3pm. Address: 11034 Phinney Ave N, Seattle, W…"
click at [1315, 607] on button "Send message" at bounding box center [1345, 610] width 117 height 38
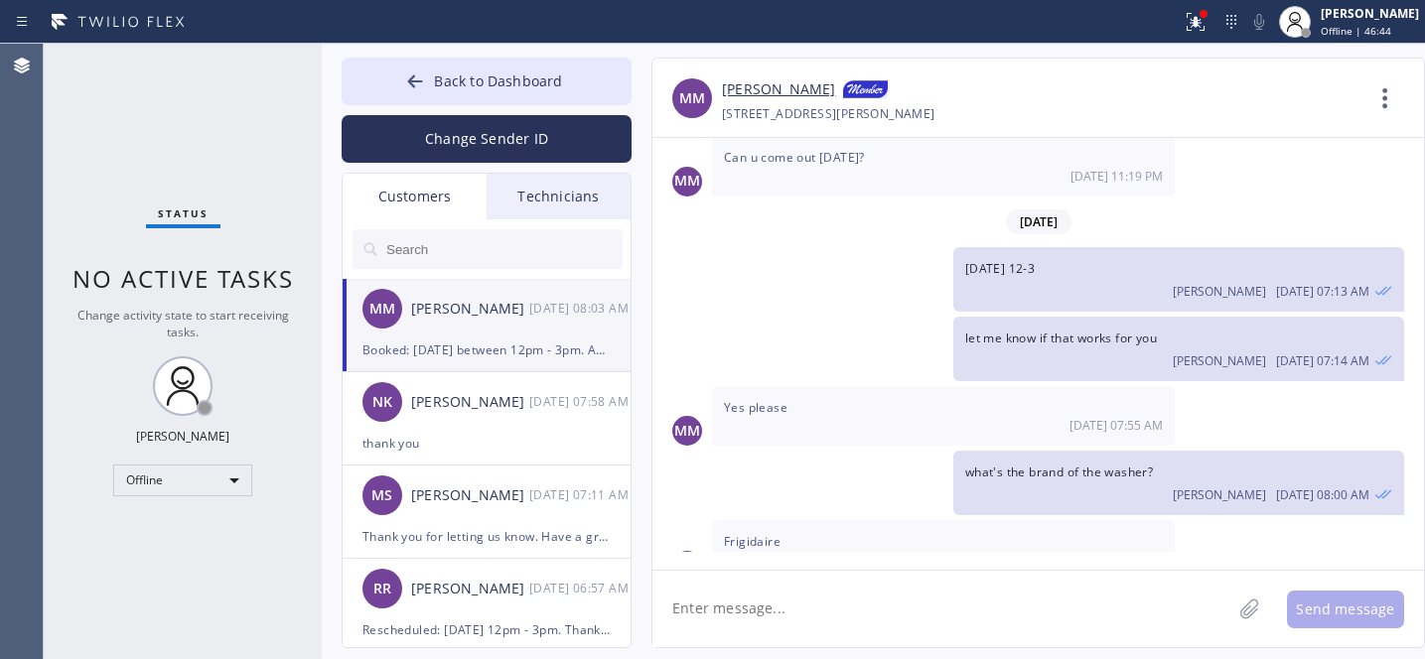
scroll to position [1830, 0]
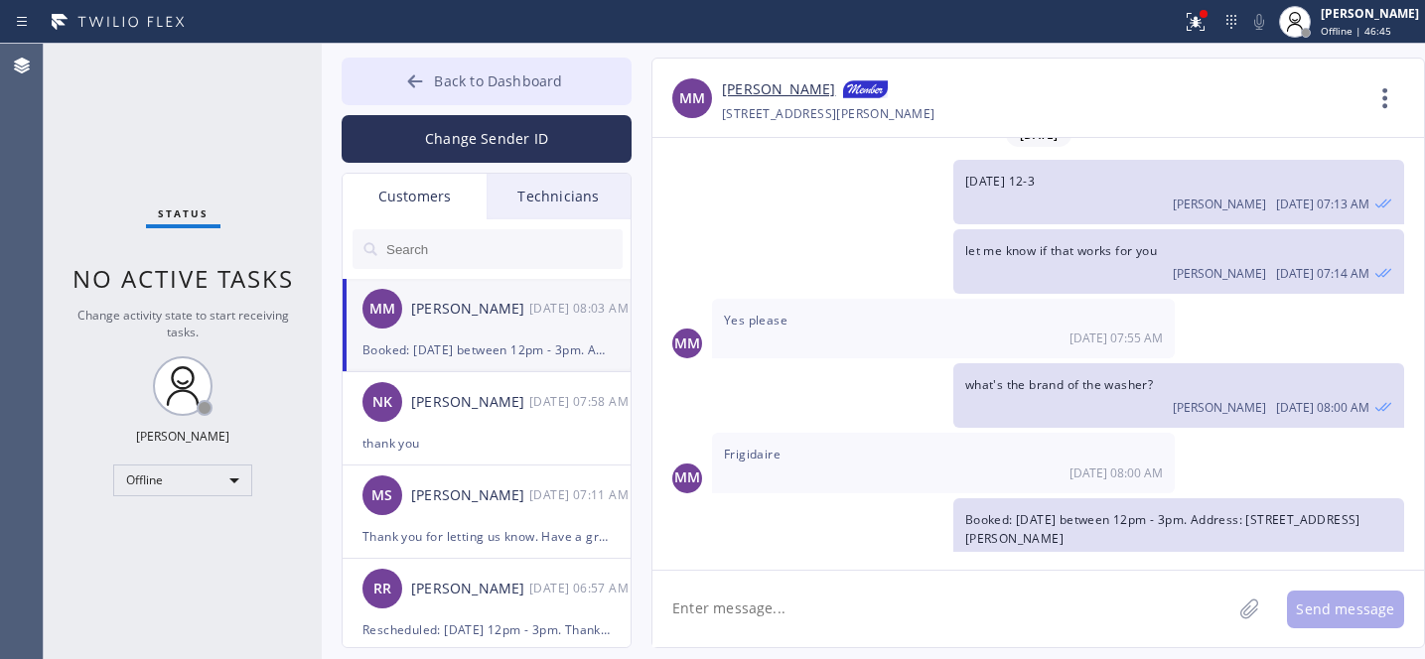
click at [499, 85] on span "Back to Dashboard" at bounding box center [498, 80] width 128 height 19
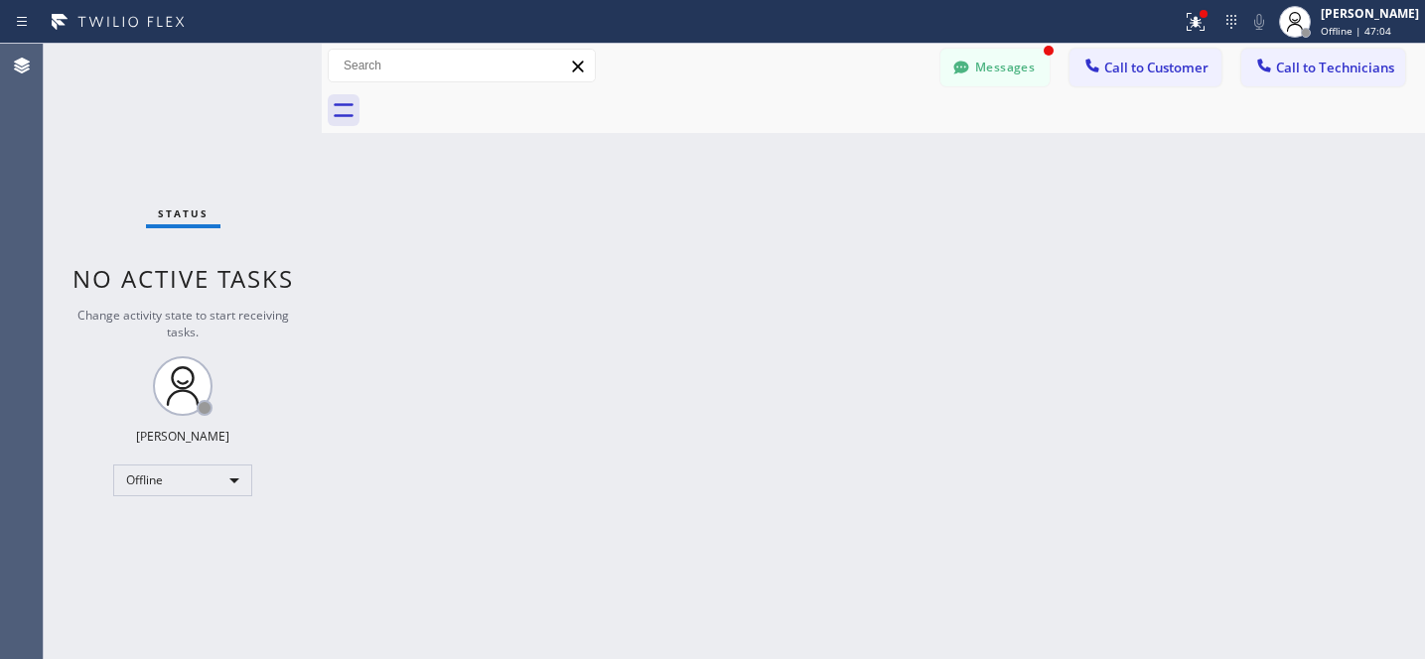
scroll to position [1894, 0]
click at [982, 58] on button "Messages" at bounding box center [994, 68] width 109 height 38
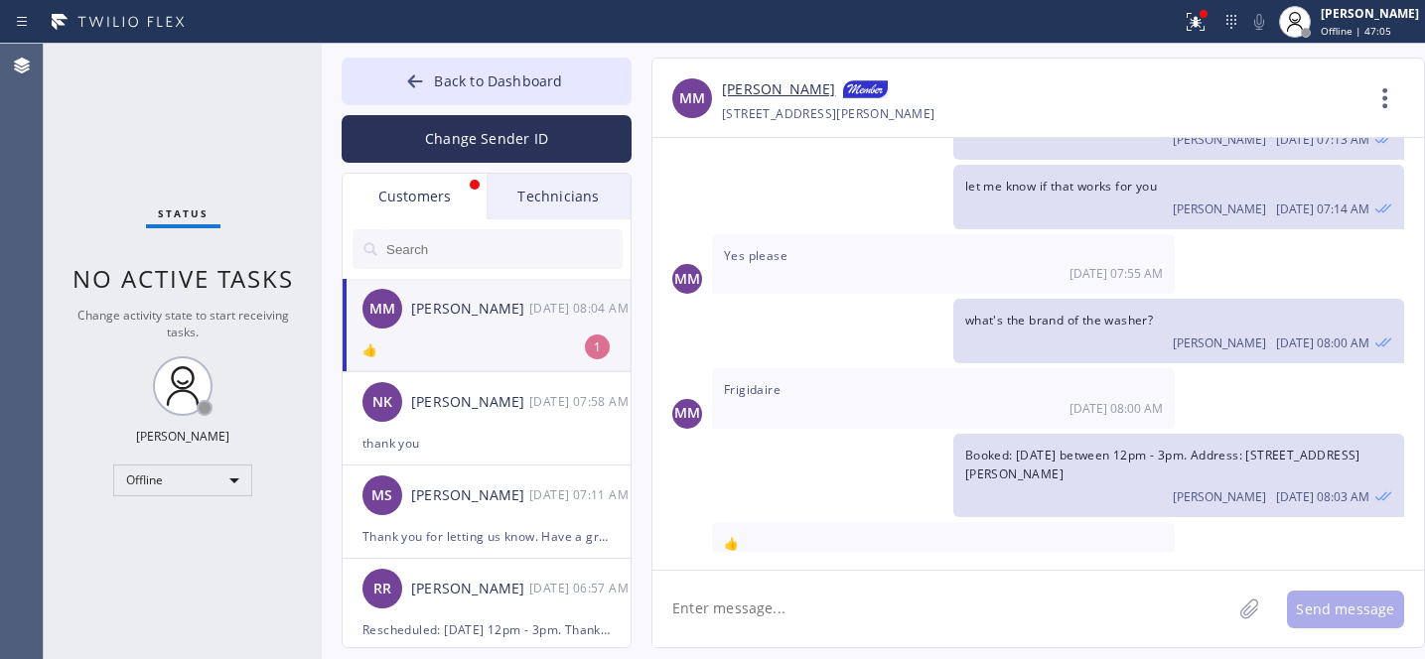
click at [459, 348] on div "👍" at bounding box center [486, 350] width 248 height 23
click at [436, 80] on span "Back to Dashboard" at bounding box center [498, 80] width 128 height 19
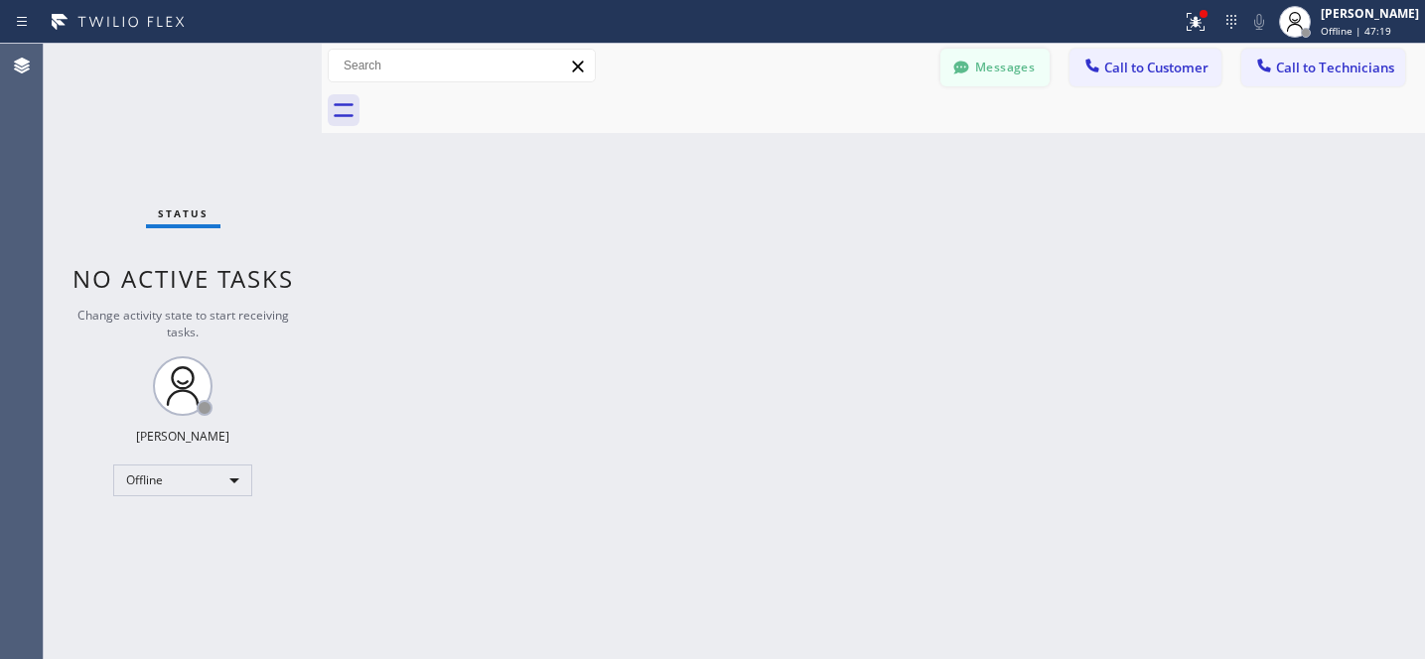
click at [1030, 60] on button "Messages" at bounding box center [994, 68] width 109 height 38
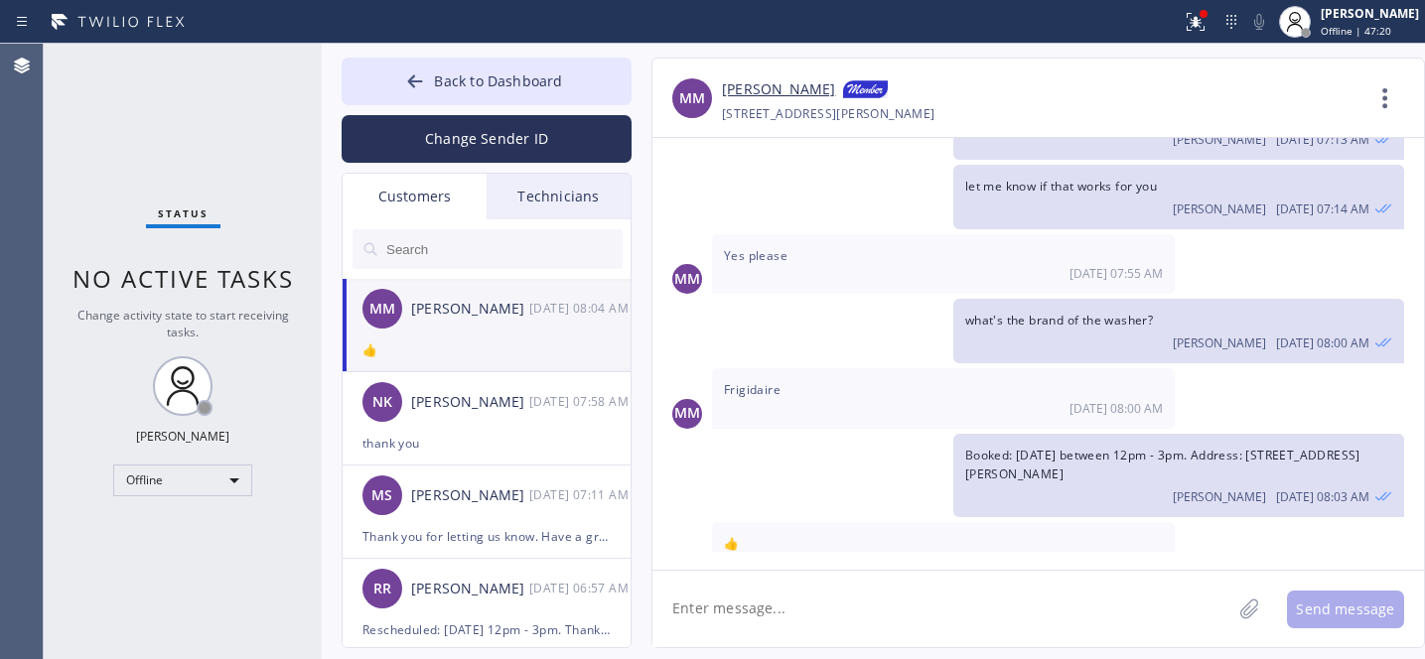
click at [810, 584] on textarea at bounding box center [941, 609] width 579 height 76
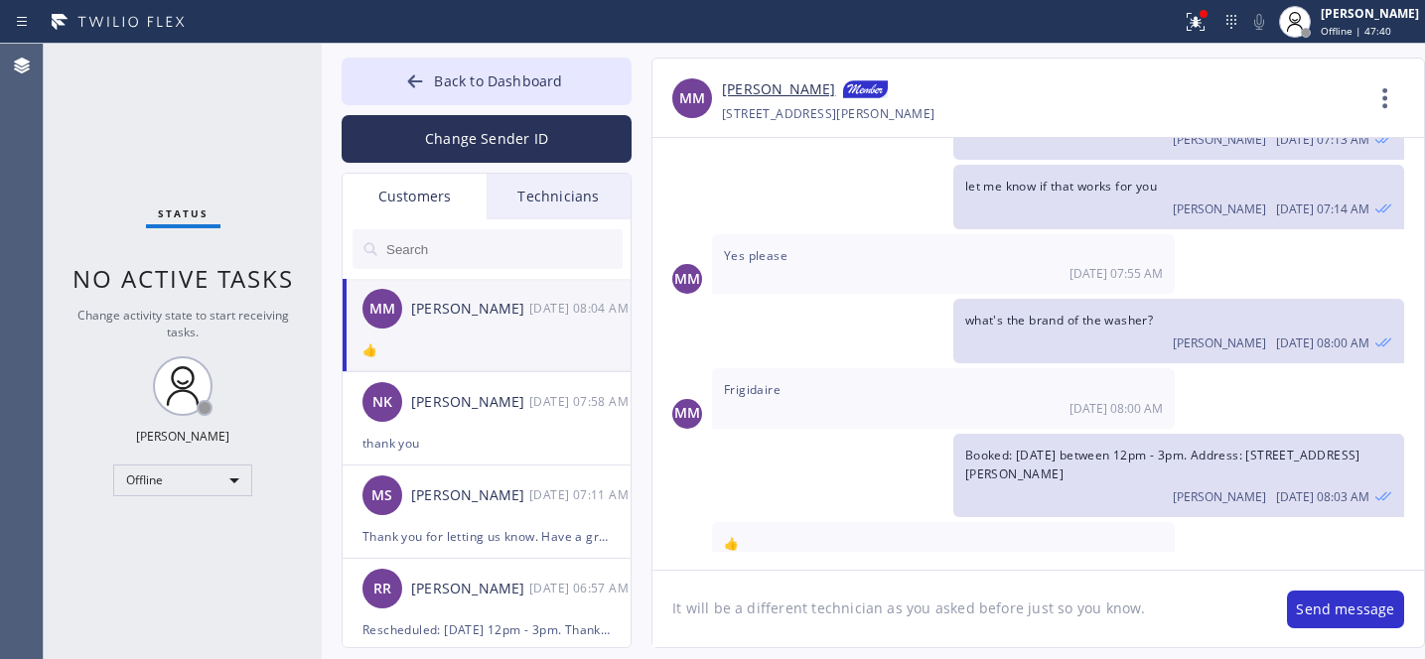
type textarea "It will be a different technician as you asked before just so you know."
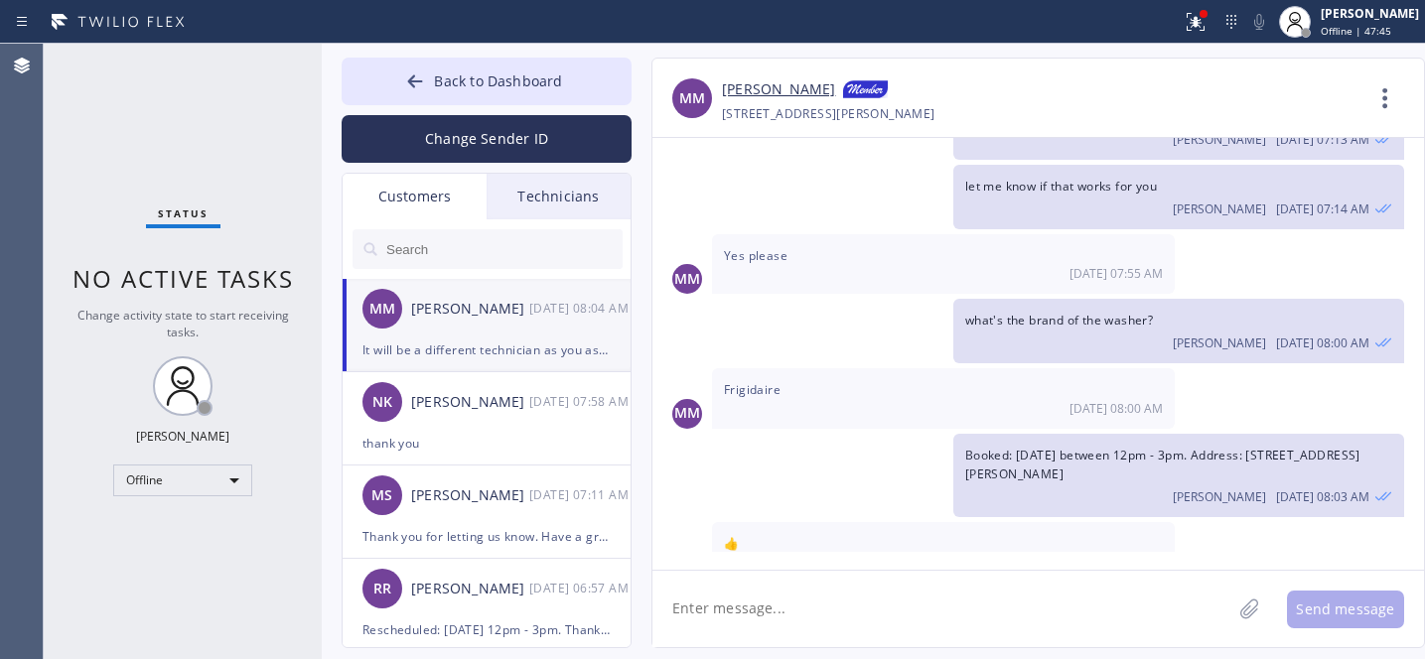
scroll to position [1964, 0]
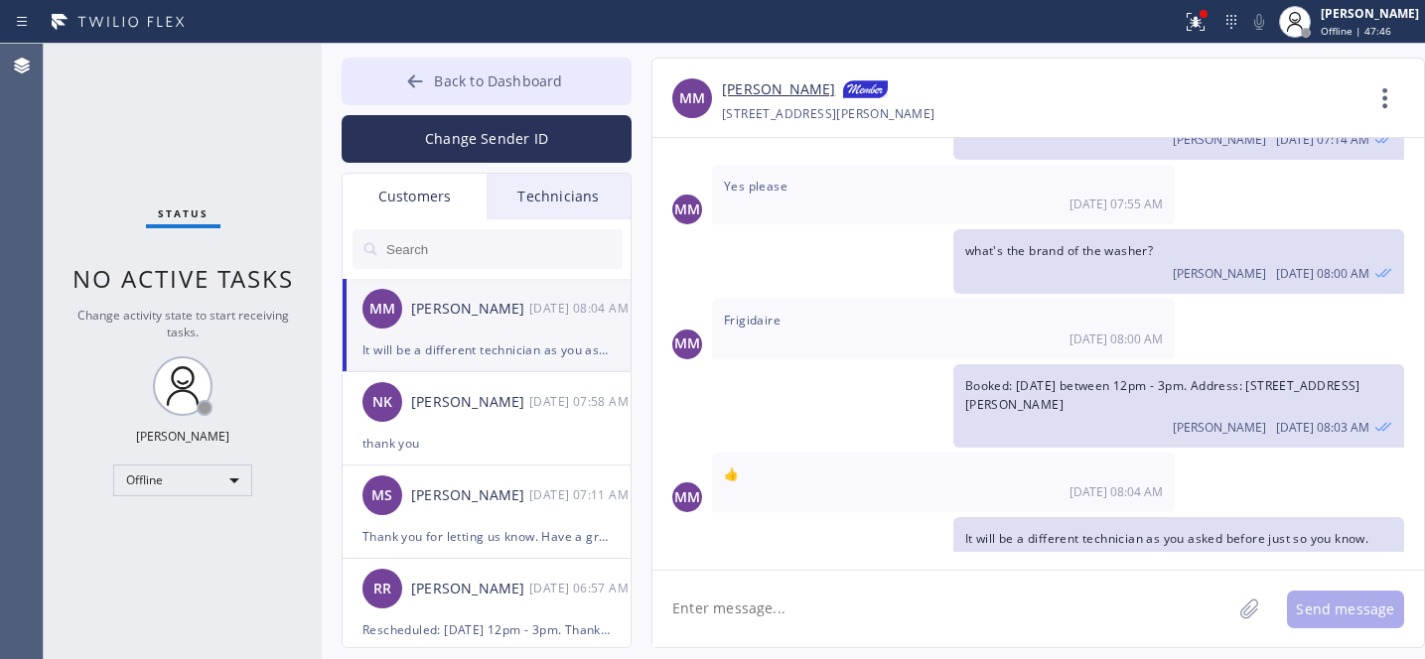
click at [496, 96] on button "Back to Dashboard" at bounding box center [487, 82] width 290 height 48
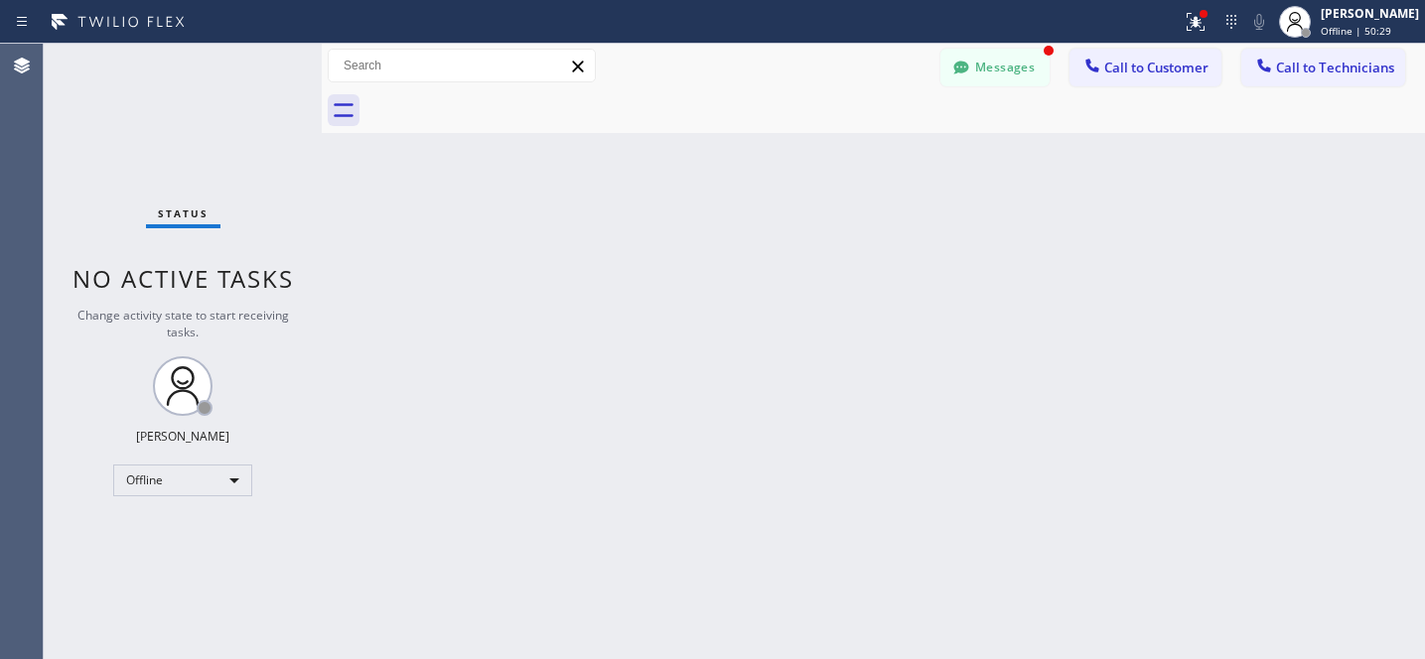
scroll to position [2147, 0]
click at [975, 84] on button "Messages" at bounding box center [994, 68] width 109 height 38
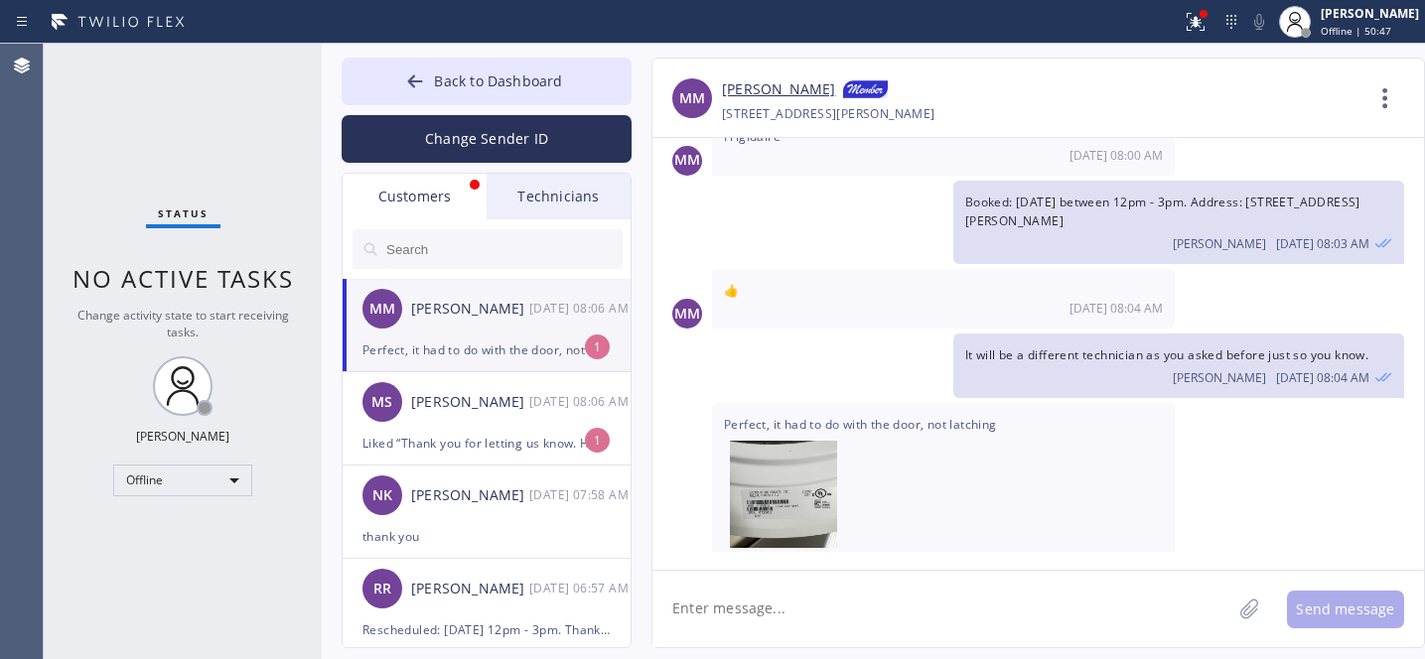
click at [463, 355] on div "Perfect, it had to do with the door, not latching" at bounding box center [486, 350] width 248 height 23
click at [467, 435] on div "Liked “Thank you for letting us know. Have a great day ahead too ;)”" at bounding box center [486, 443] width 248 height 23
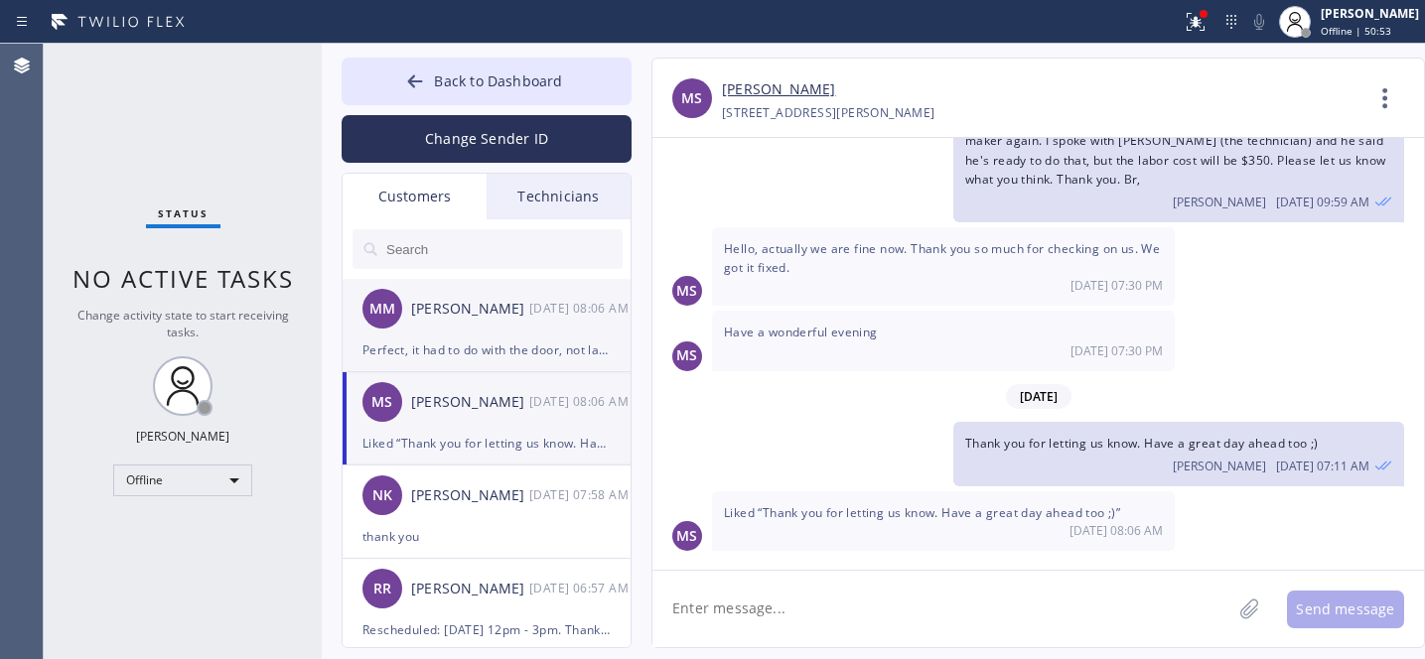
click at [481, 333] on div "MM Marcus Mckenzie 08/19 08:06 AM" at bounding box center [488, 309] width 290 height 60
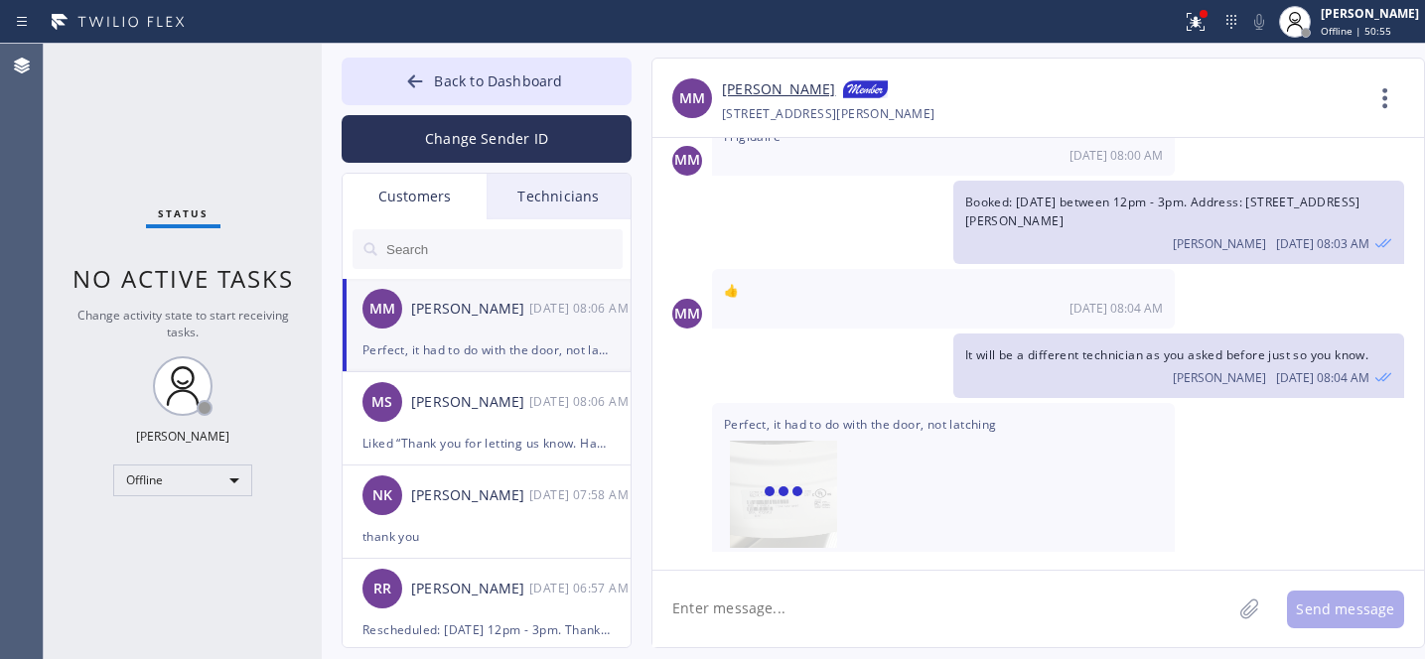
click at [801, 602] on textarea at bounding box center [941, 609] width 579 height 76
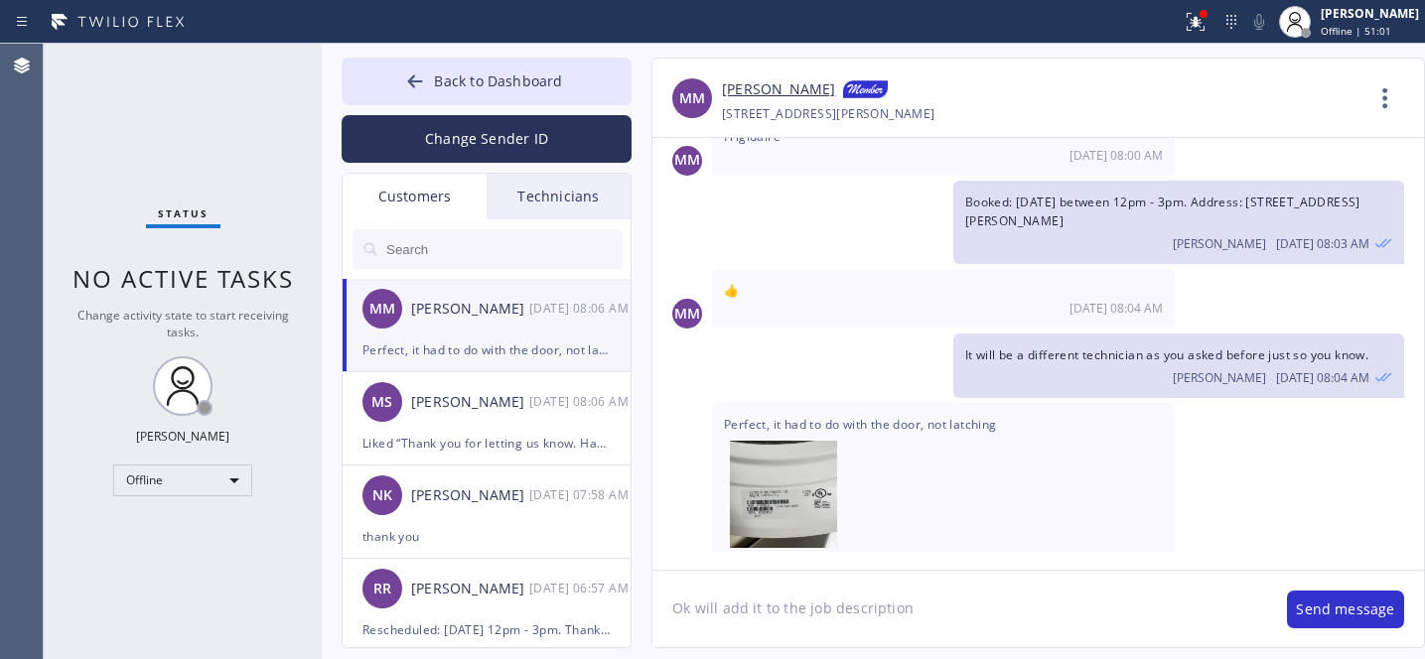
type textarea "Ok will add it to the job description"
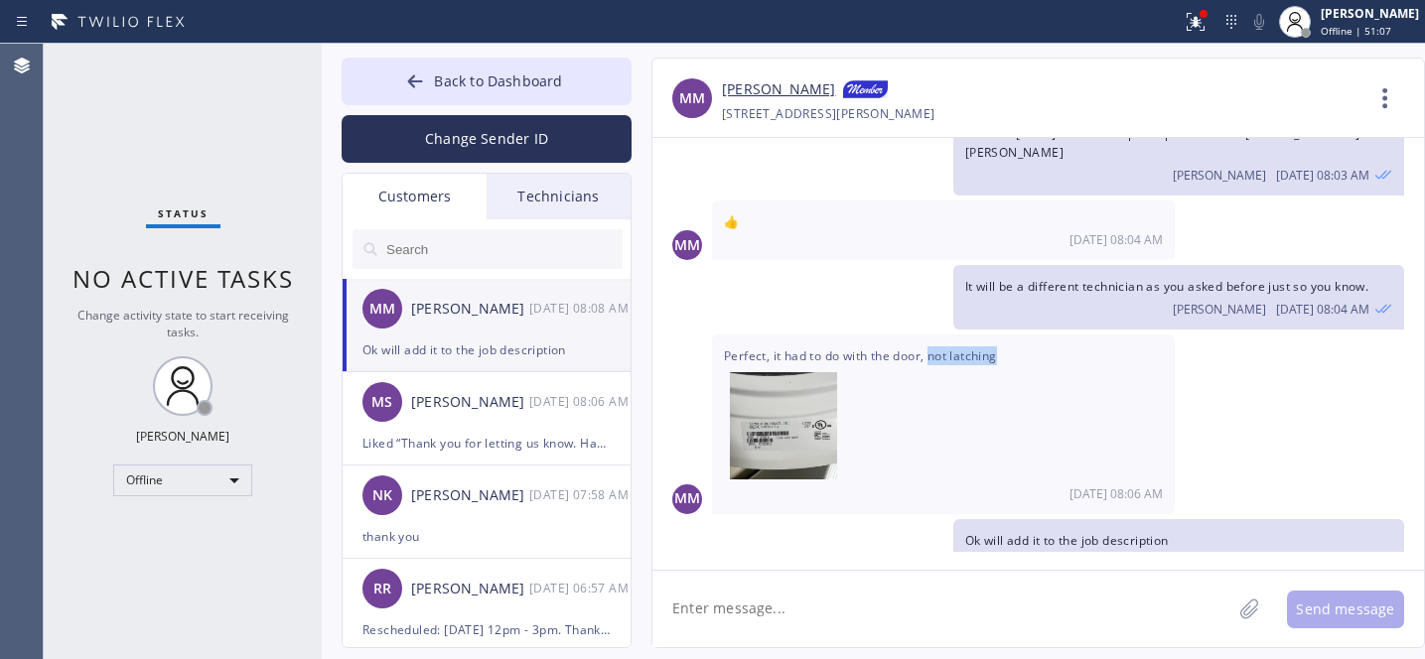
drag, startPoint x: 1006, startPoint y: 321, endPoint x: 928, endPoint y: 330, distance: 78.0
click at [933, 335] on div "Perfect, it had to do with the door, not latching 08/19 08:06 AM" at bounding box center [943, 424] width 463 height 179
copy span "not latching"
click at [791, 393] on img at bounding box center [783, 431] width 107 height 119
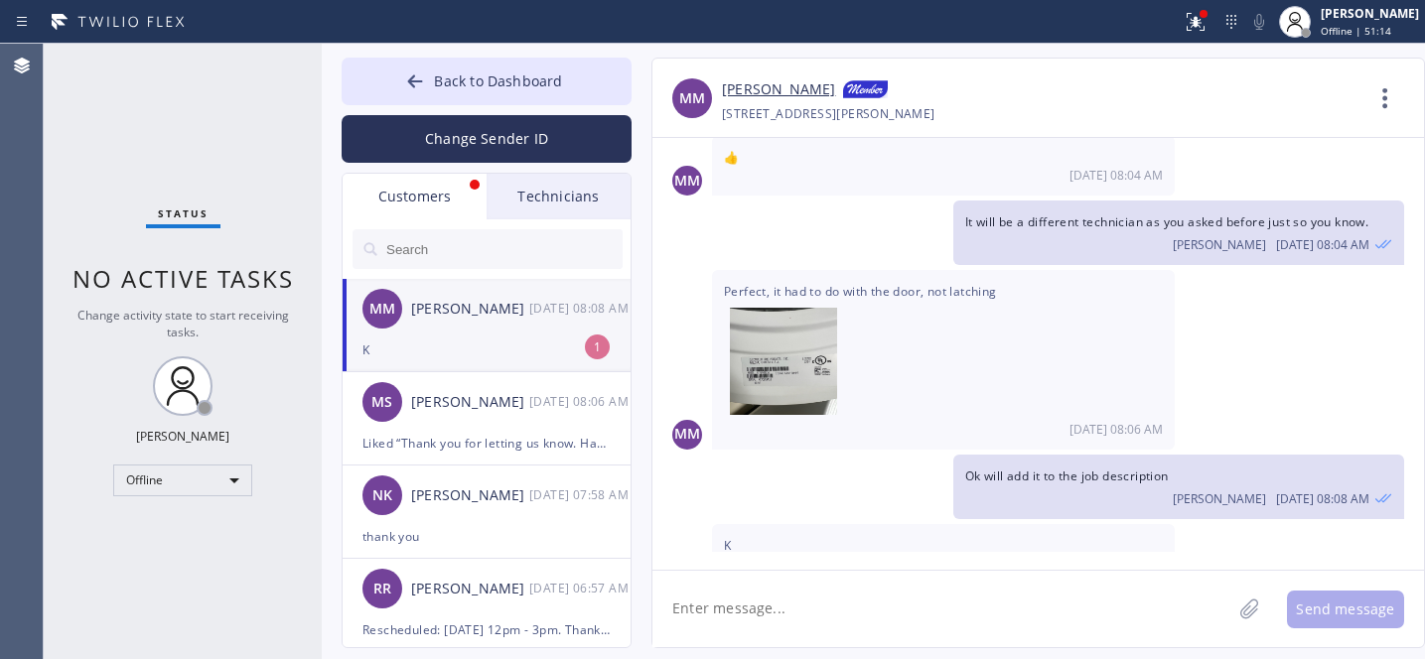
click at [464, 355] on div "K" at bounding box center [486, 350] width 248 height 23
click at [772, 90] on link "[PERSON_NAME]" at bounding box center [778, 90] width 113 height 24
drag, startPoint x: 887, startPoint y: 257, endPoint x: 1005, endPoint y: 253, distance: 118.2
click at [1005, 270] on div "Perfect, it had to do with the door, not latching 08/19 08:06 AM" at bounding box center [943, 359] width 463 height 179
copy span "the door, not latching"
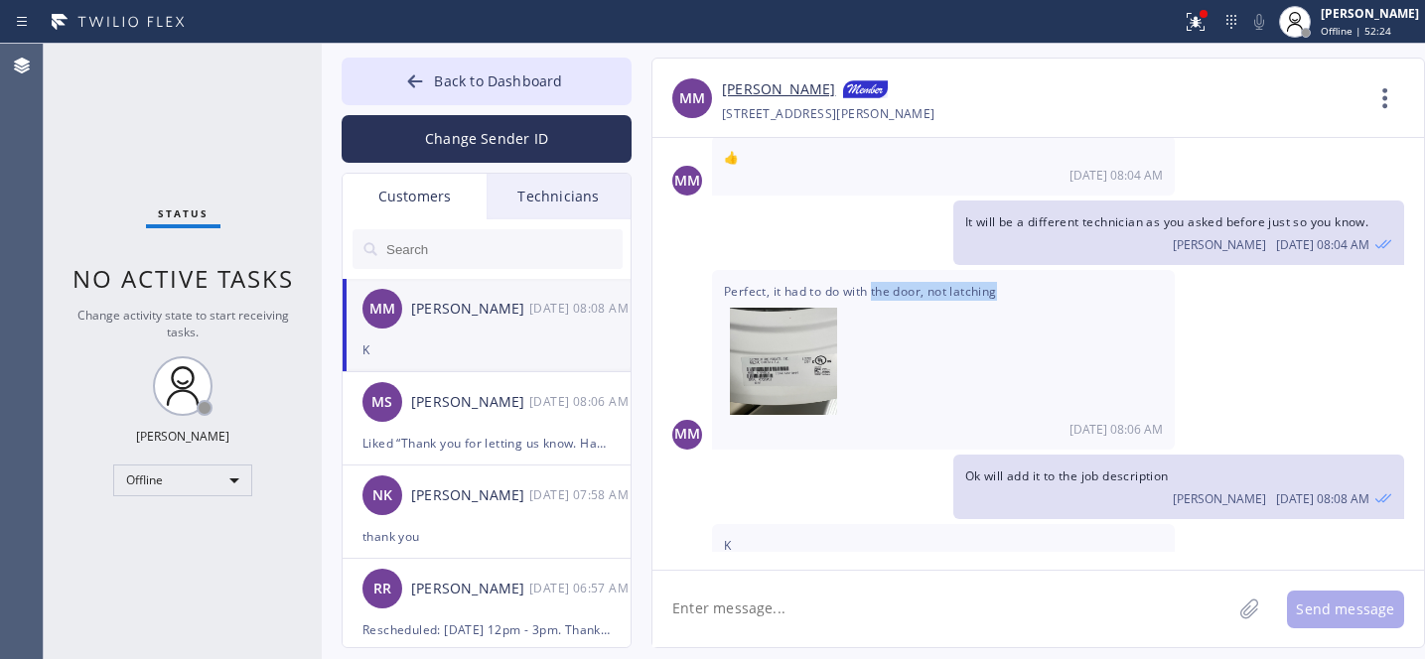
drag, startPoint x: 430, startPoint y: 86, endPoint x: 427, endPoint y: 8, distance: 78.5
click at [430, 85] on button "Back to Dashboard" at bounding box center [487, 82] width 290 height 48
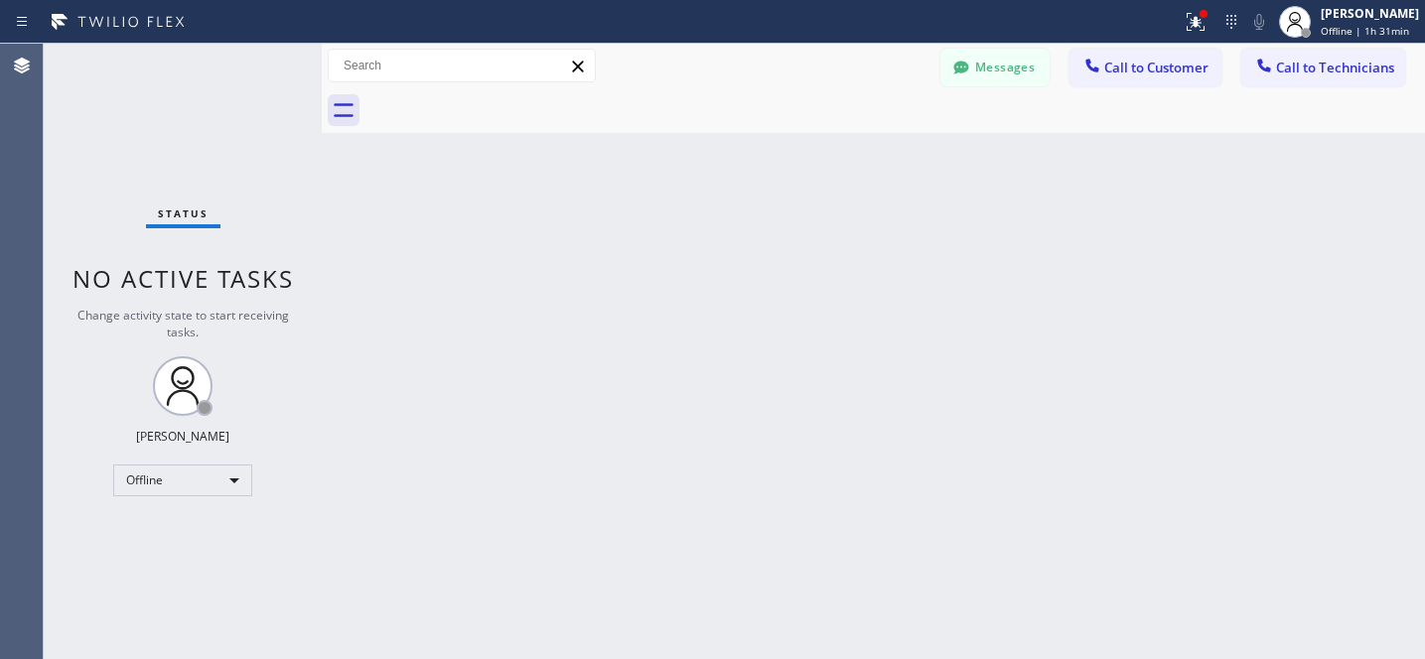
click at [998, 78] on button "Messages" at bounding box center [994, 68] width 109 height 38
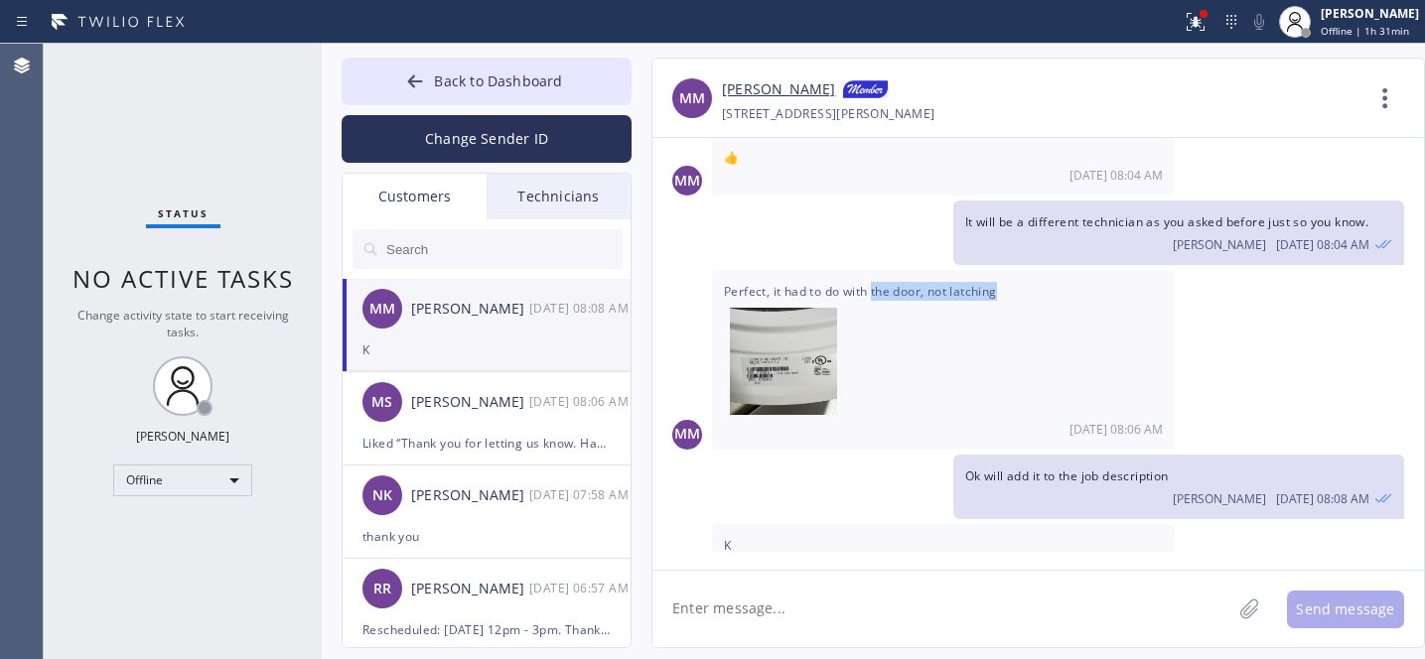
click at [453, 241] on input "text" at bounding box center [503, 249] width 238 height 40
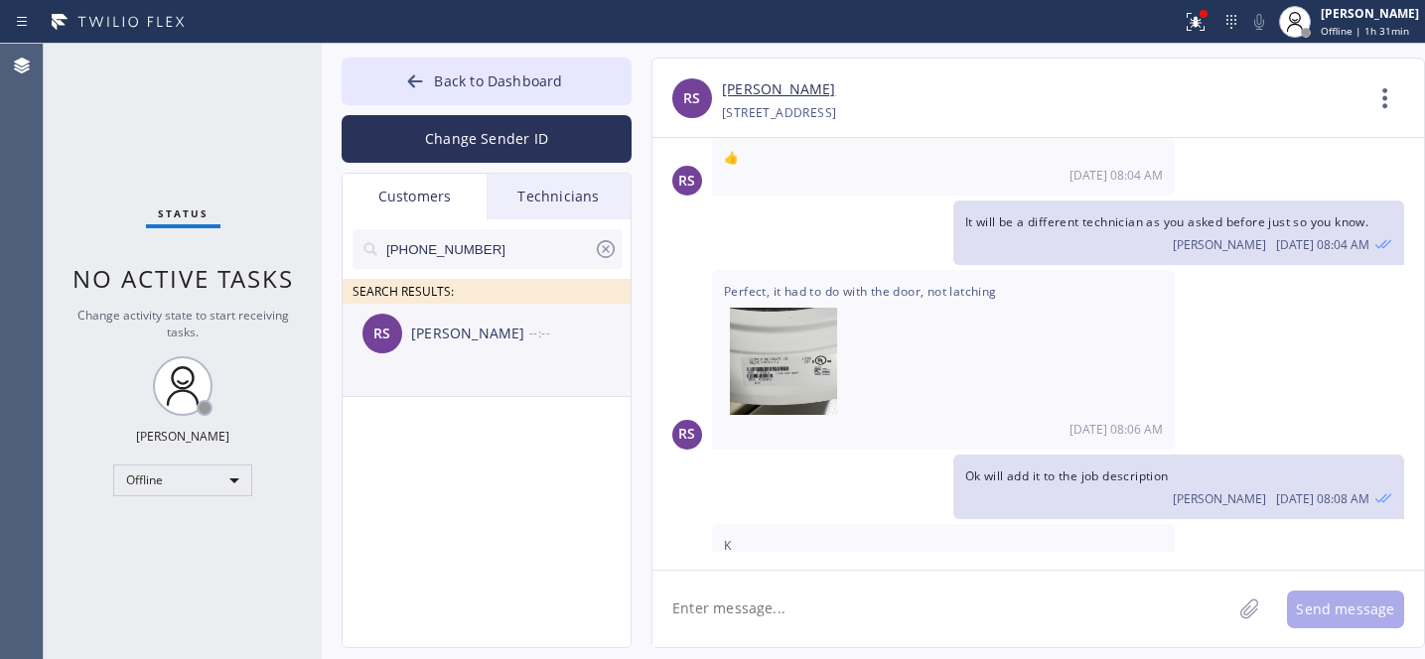
click at [448, 344] on div "Rohinie Singh" at bounding box center [470, 334] width 118 height 23
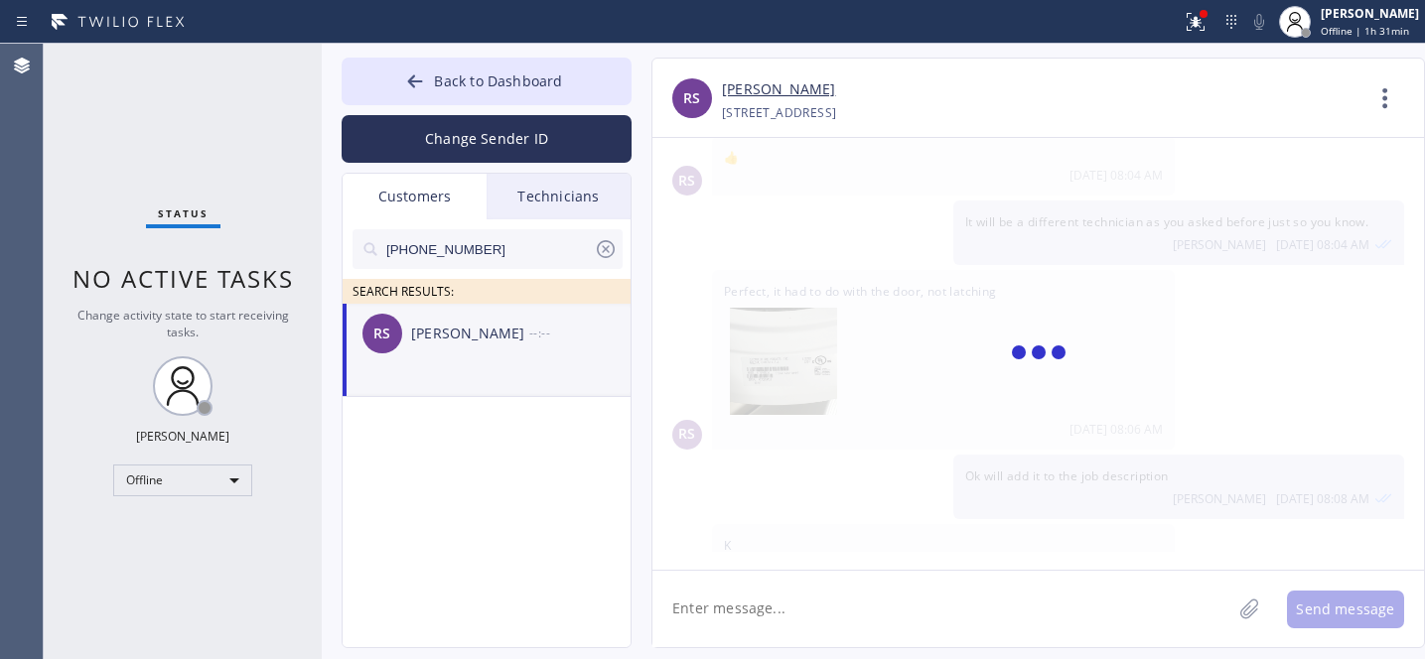
scroll to position [0, 0]
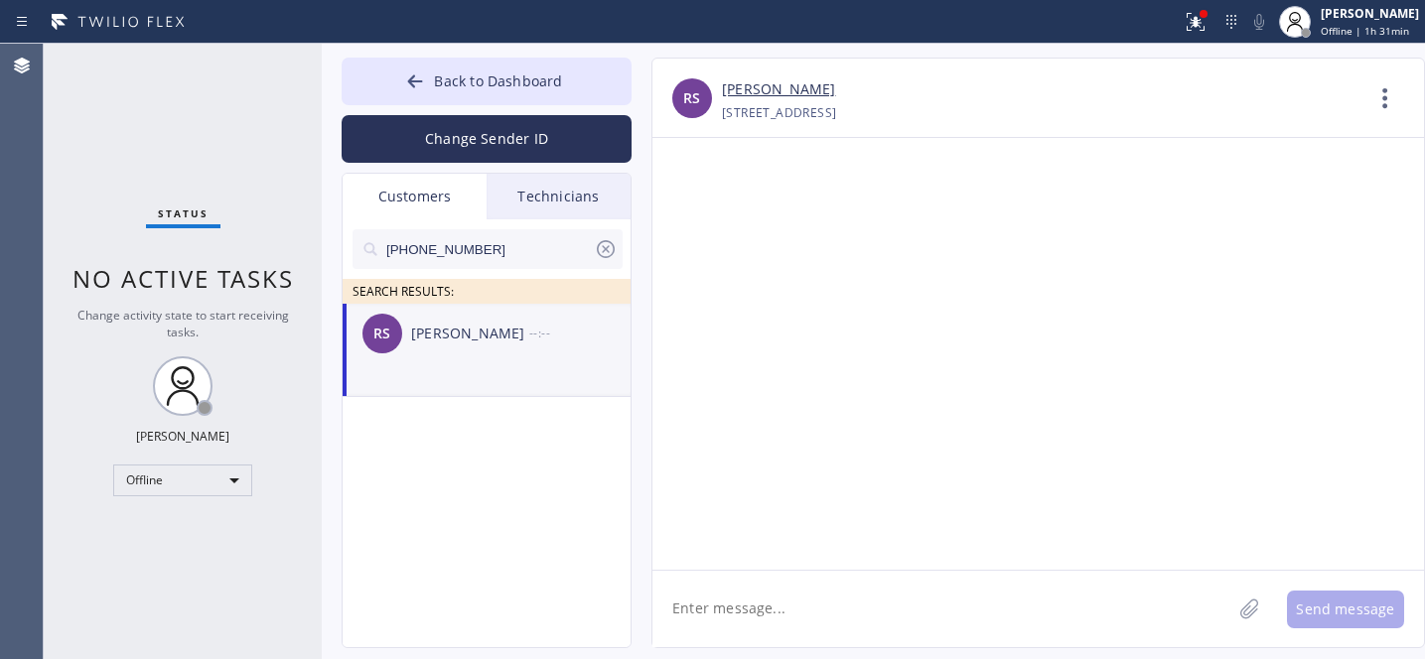
drag, startPoint x: 801, startPoint y: 603, endPoint x: 863, endPoint y: 584, distance: 64.4
click at [802, 603] on textarea at bounding box center [941, 609] width 579 height 76
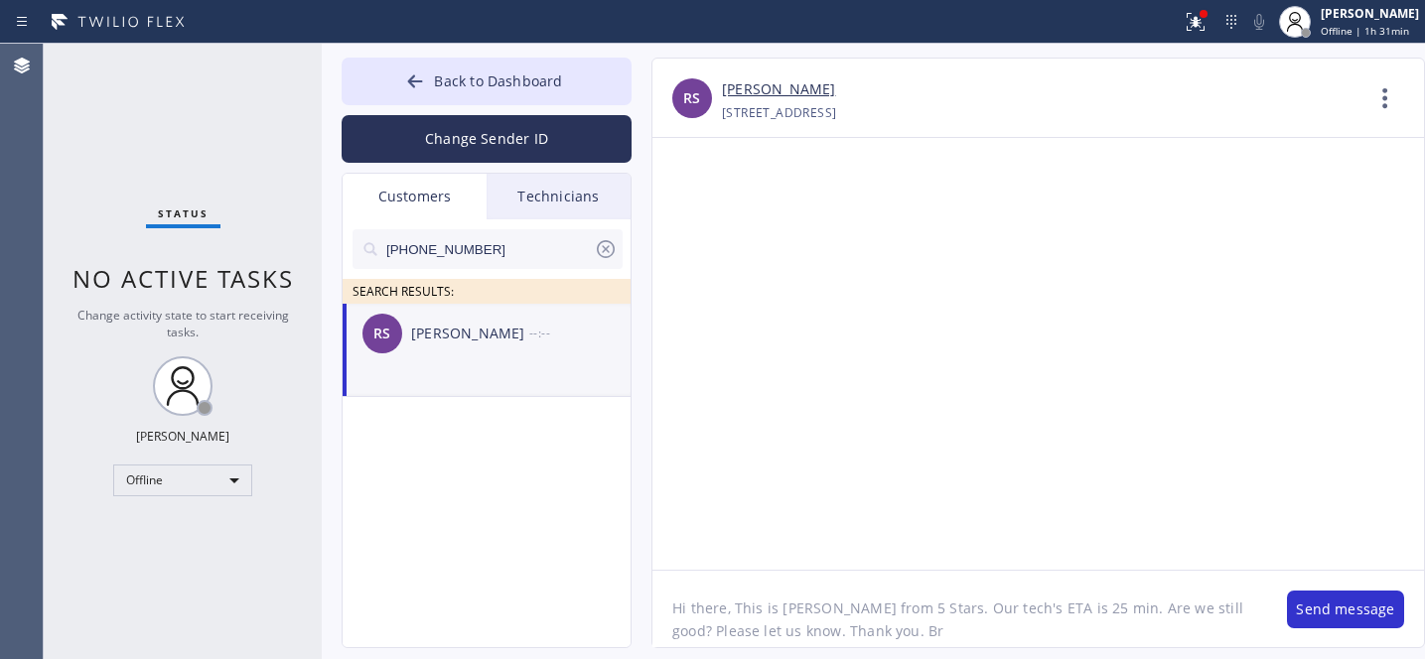
type textarea "Hi there, This is Daniel from 5 Stars. Our tech's ETA is 25 min. Are we still g…"
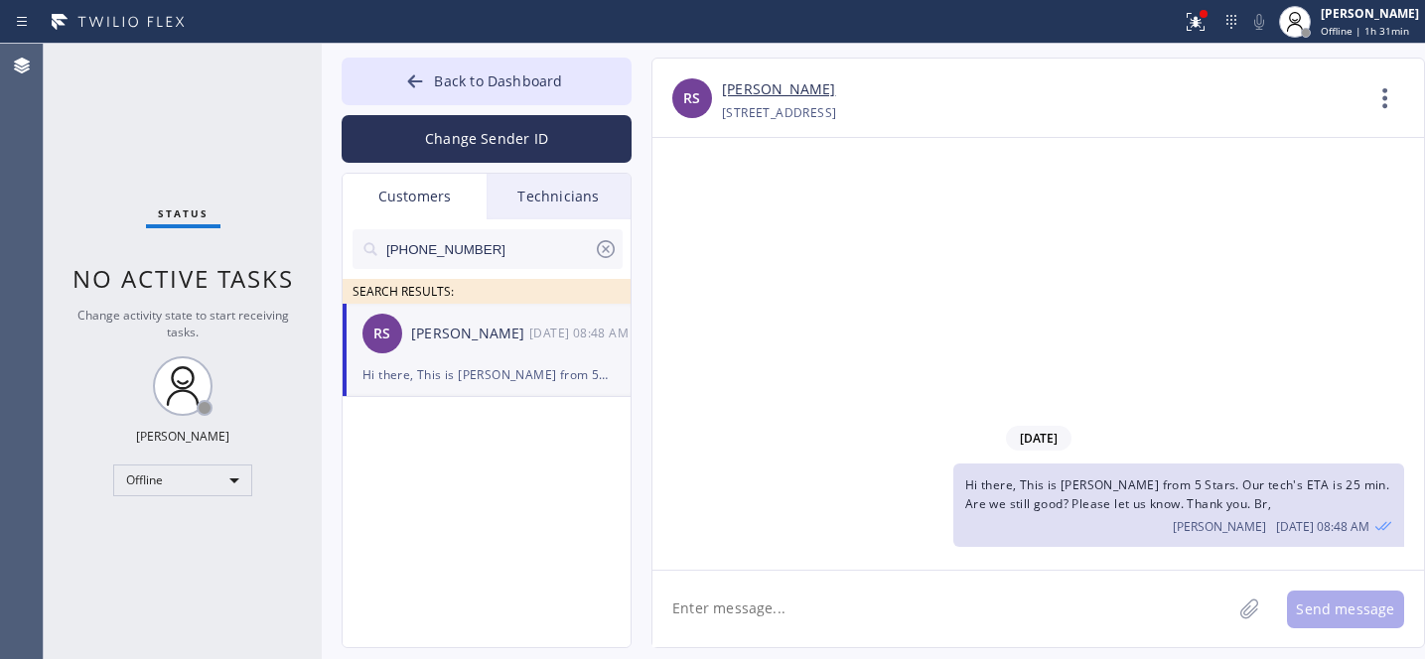
click at [604, 253] on icon at bounding box center [606, 249] width 24 height 24
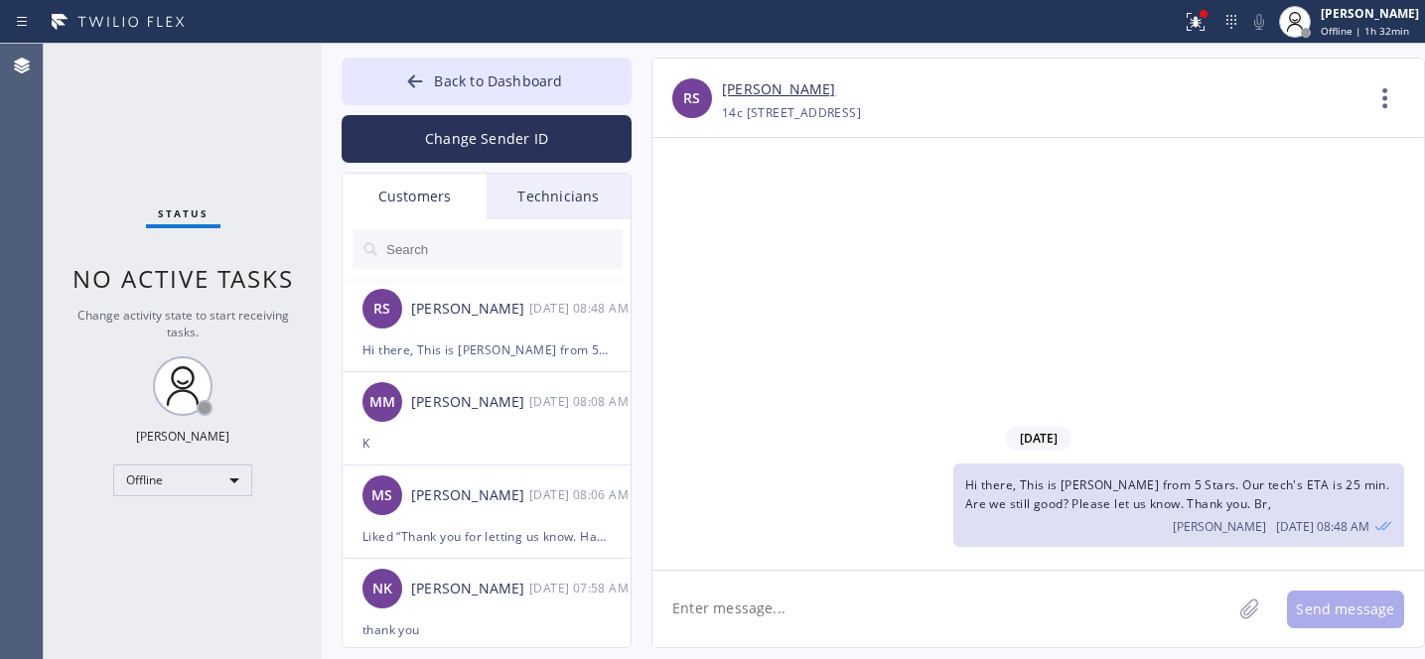
click at [431, 74] on button "Back to Dashboard" at bounding box center [487, 82] width 290 height 48
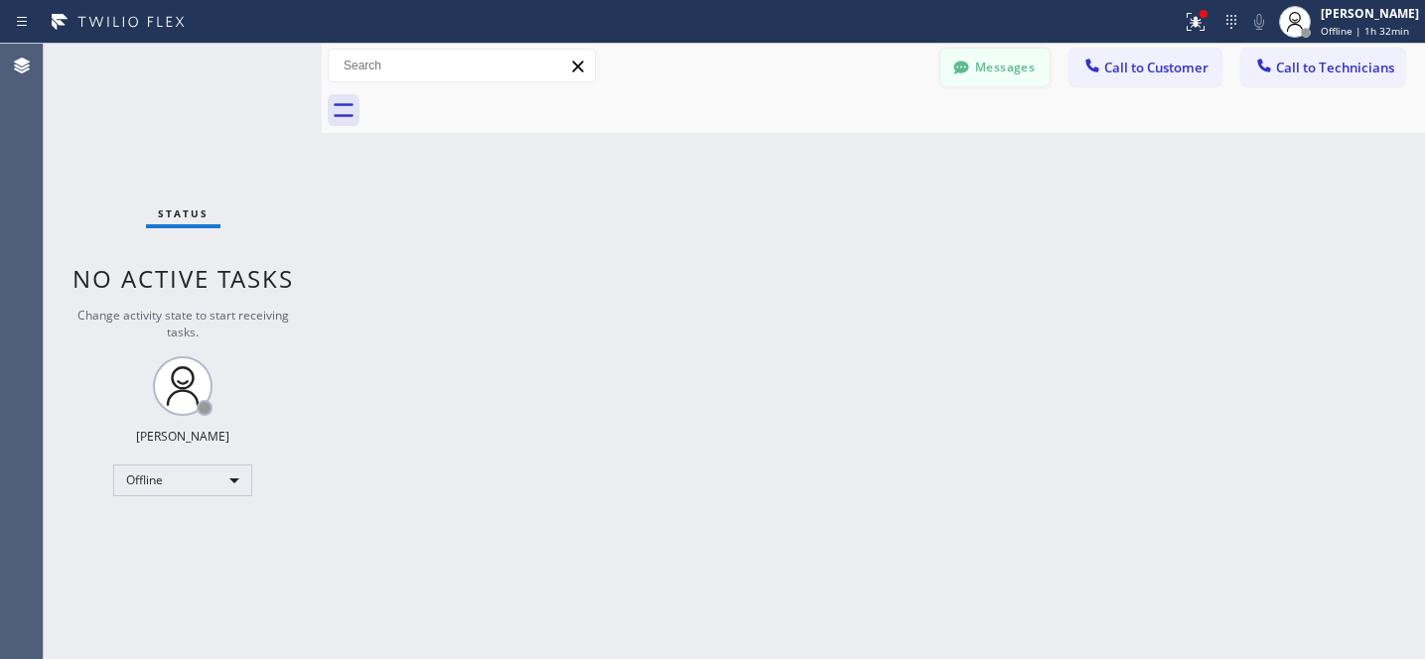
click at [999, 64] on button "Messages" at bounding box center [994, 68] width 109 height 38
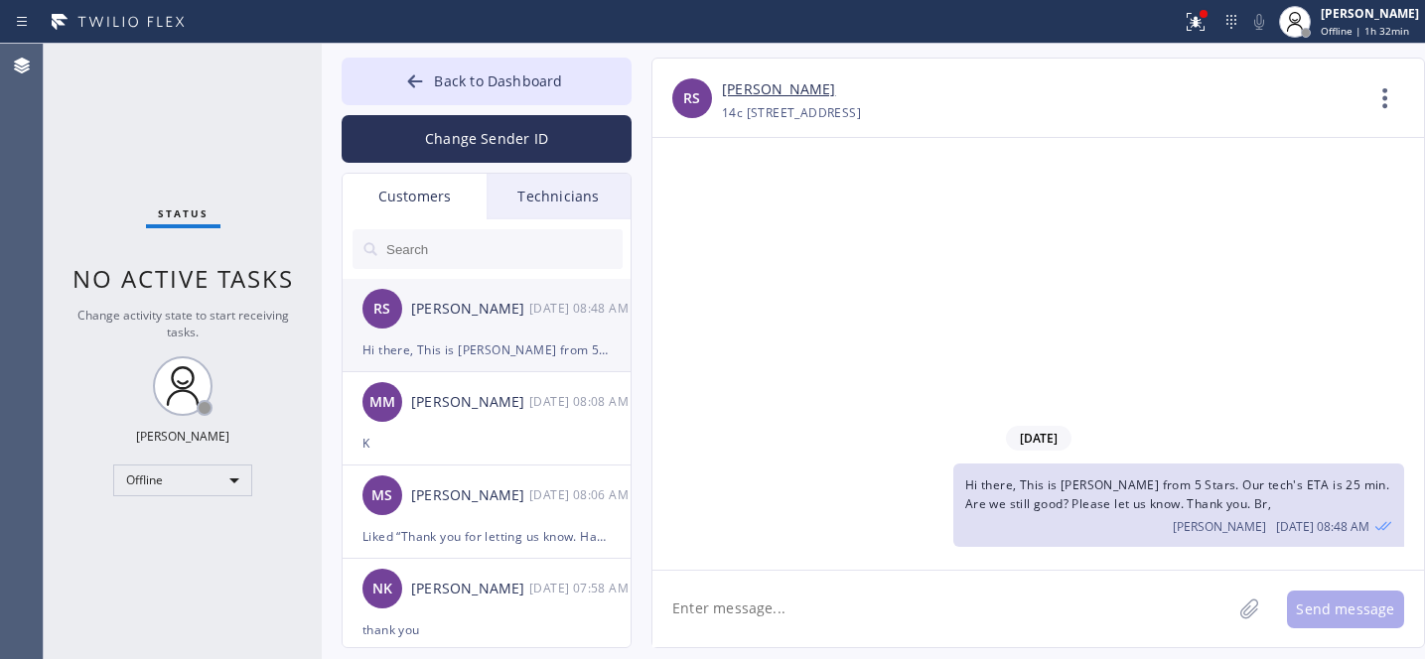
click at [483, 346] on div "Hi there, This is Daniel from 5 Stars. Our tech's ETA is 25 min. Are we still g…" at bounding box center [486, 350] width 248 height 23
click at [207, 486] on div "Offline" at bounding box center [182, 481] width 139 height 32
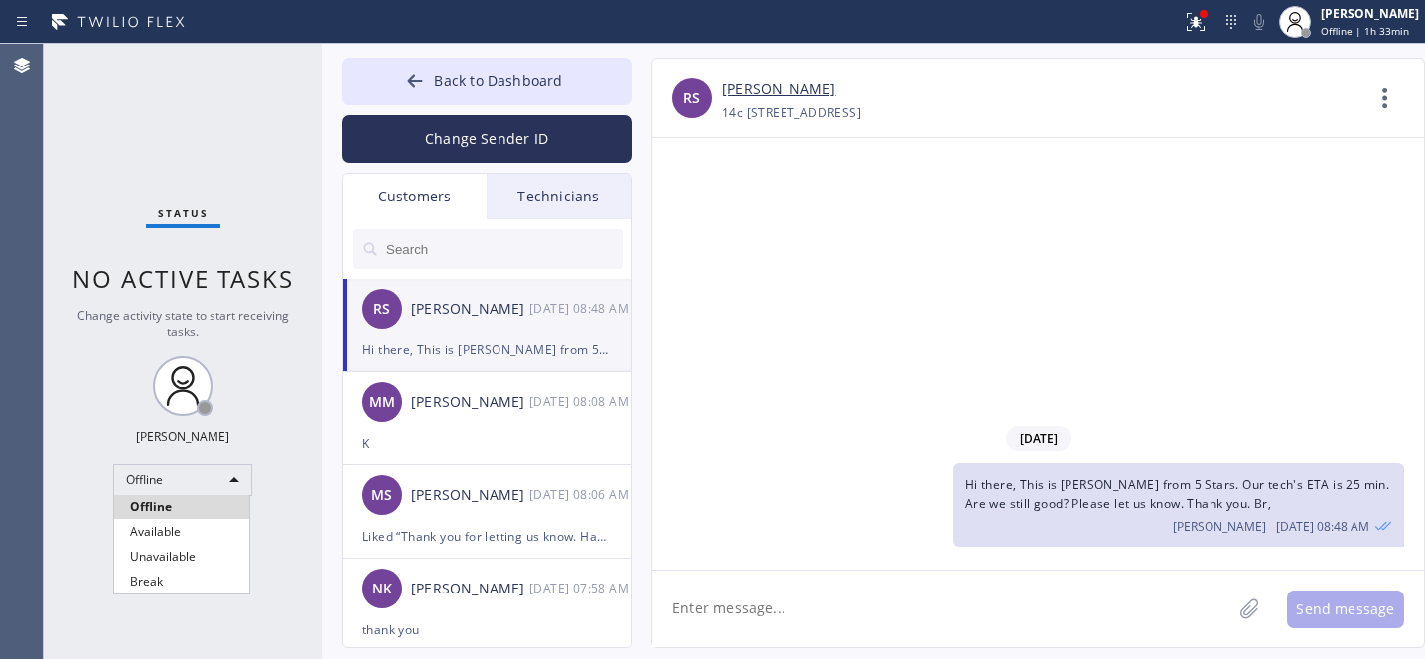
drag, startPoint x: 178, startPoint y: 524, endPoint x: 668, endPoint y: 123, distance: 633.6
click at [177, 522] on li "Available" at bounding box center [181, 532] width 135 height 24
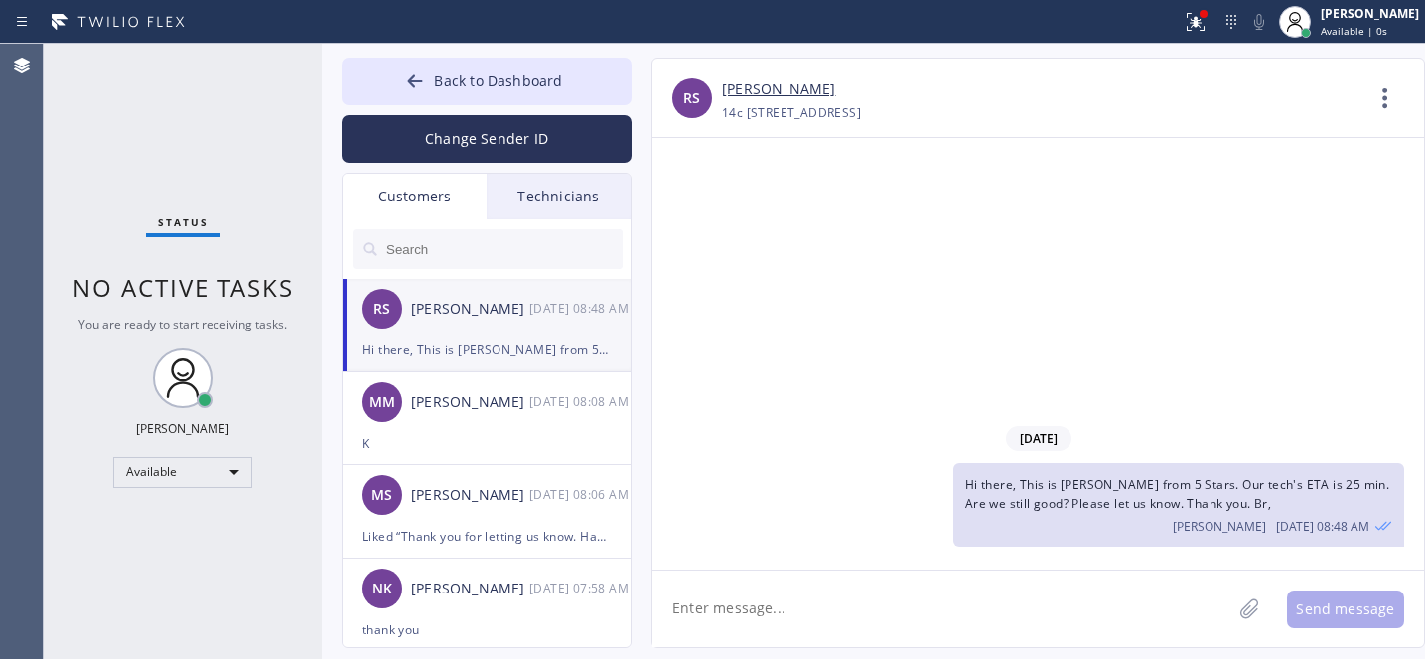
click at [746, 89] on link "Rohini Singh" at bounding box center [778, 89] width 113 height 23
click at [414, 81] on icon at bounding box center [415, 81] width 20 height 20
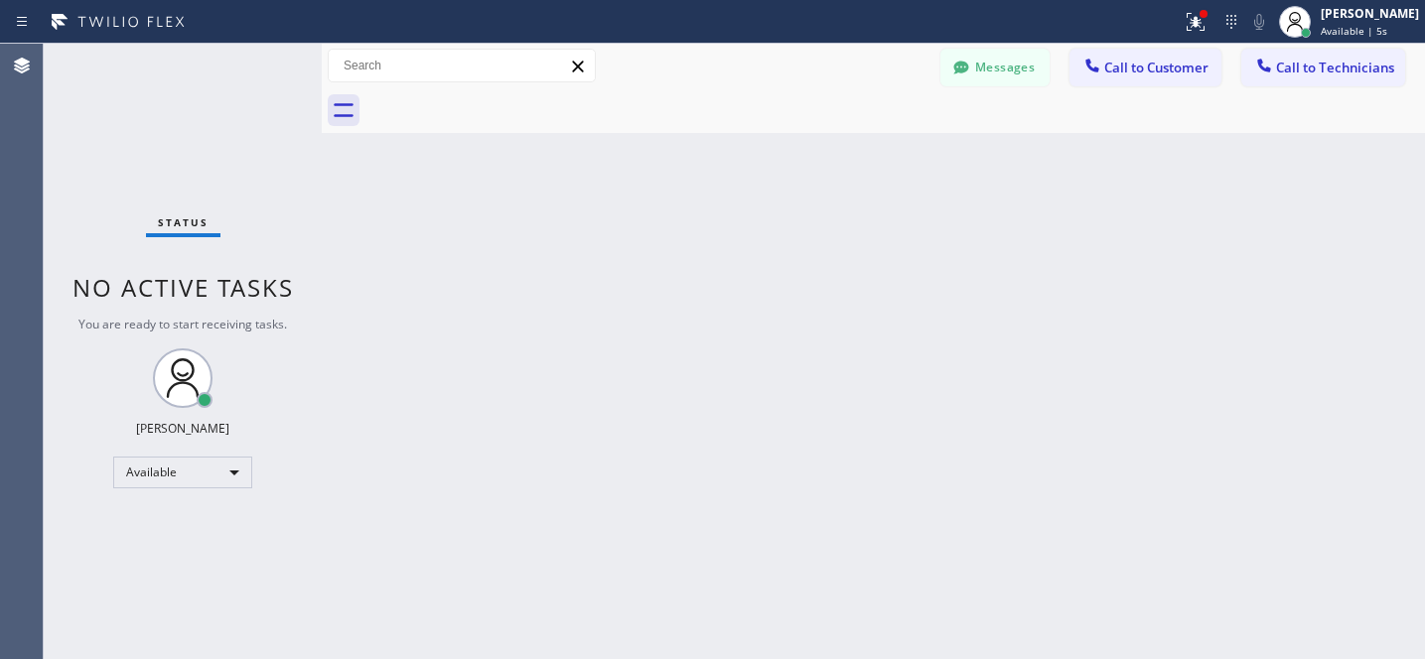
click at [1135, 75] on span "Call to Customer" at bounding box center [1156, 68] width 104 height 18
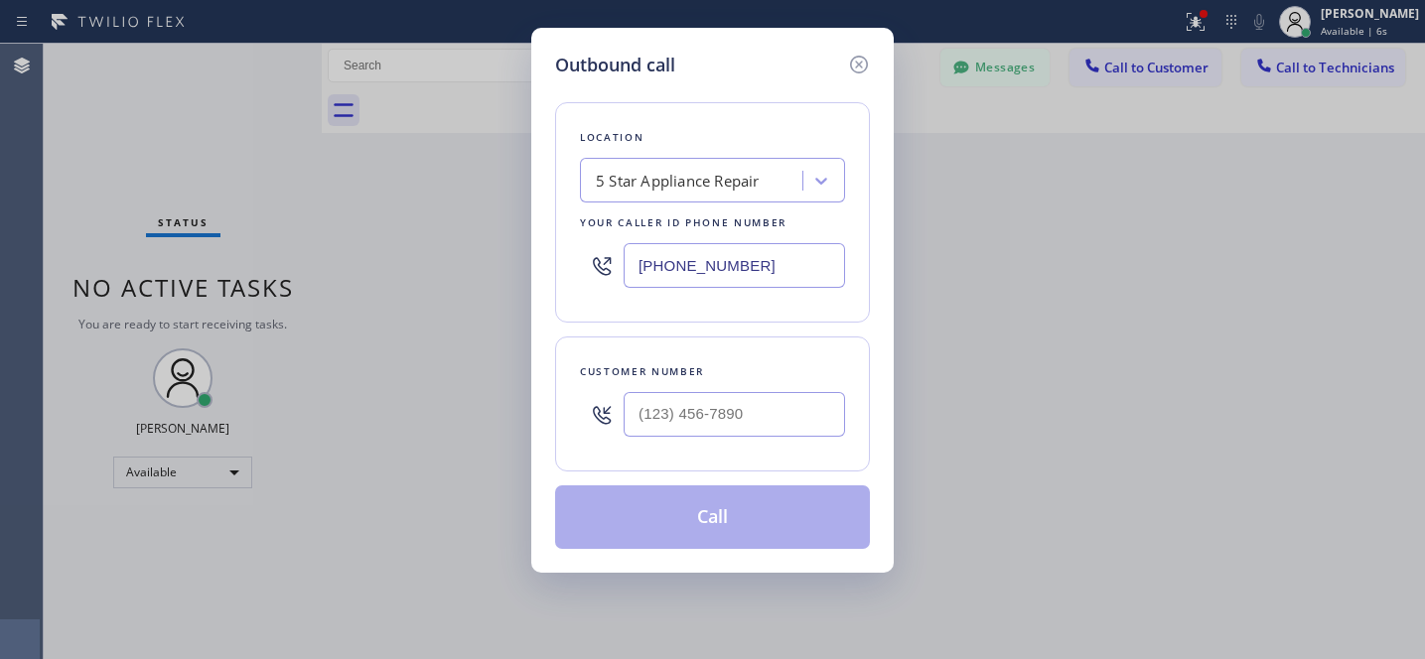
click at [701, 198] on div "5 Star Appliance Repair" at bounding box center [694, 181] width 216 height 35
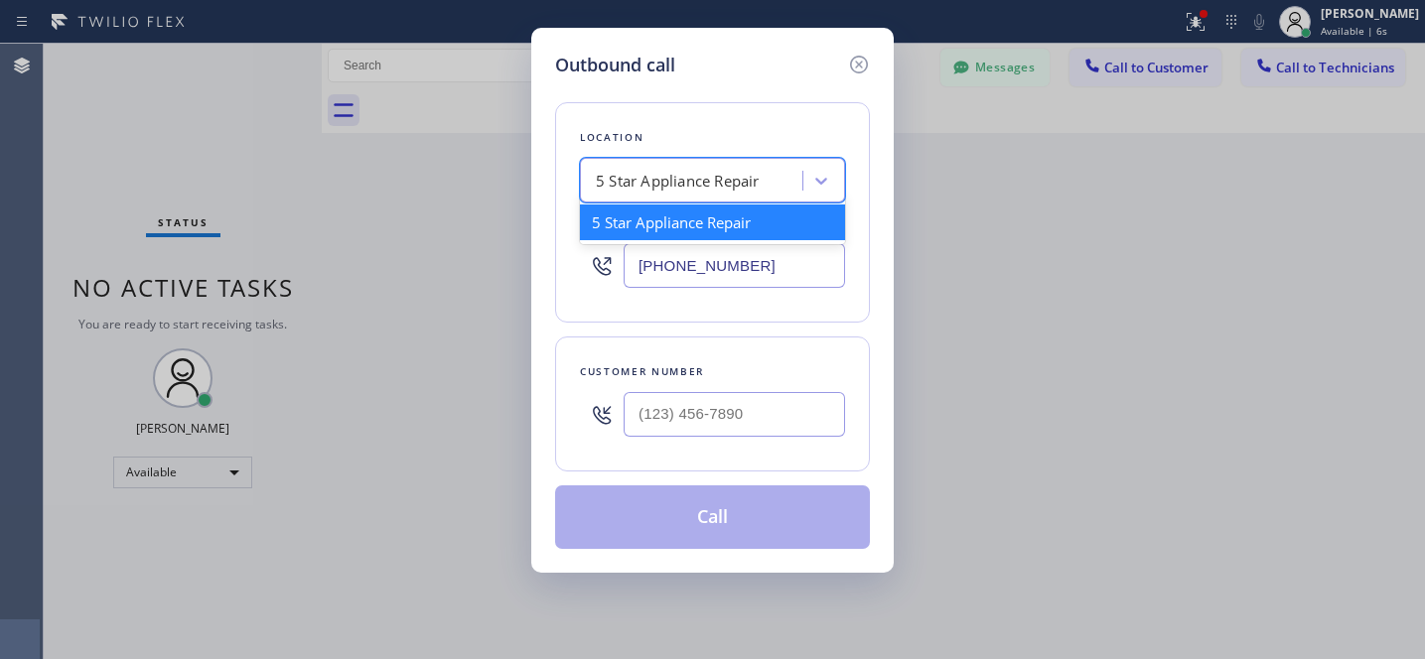
paste input "Home Alliance E-mails"
type input "Home Alliance E-mails"
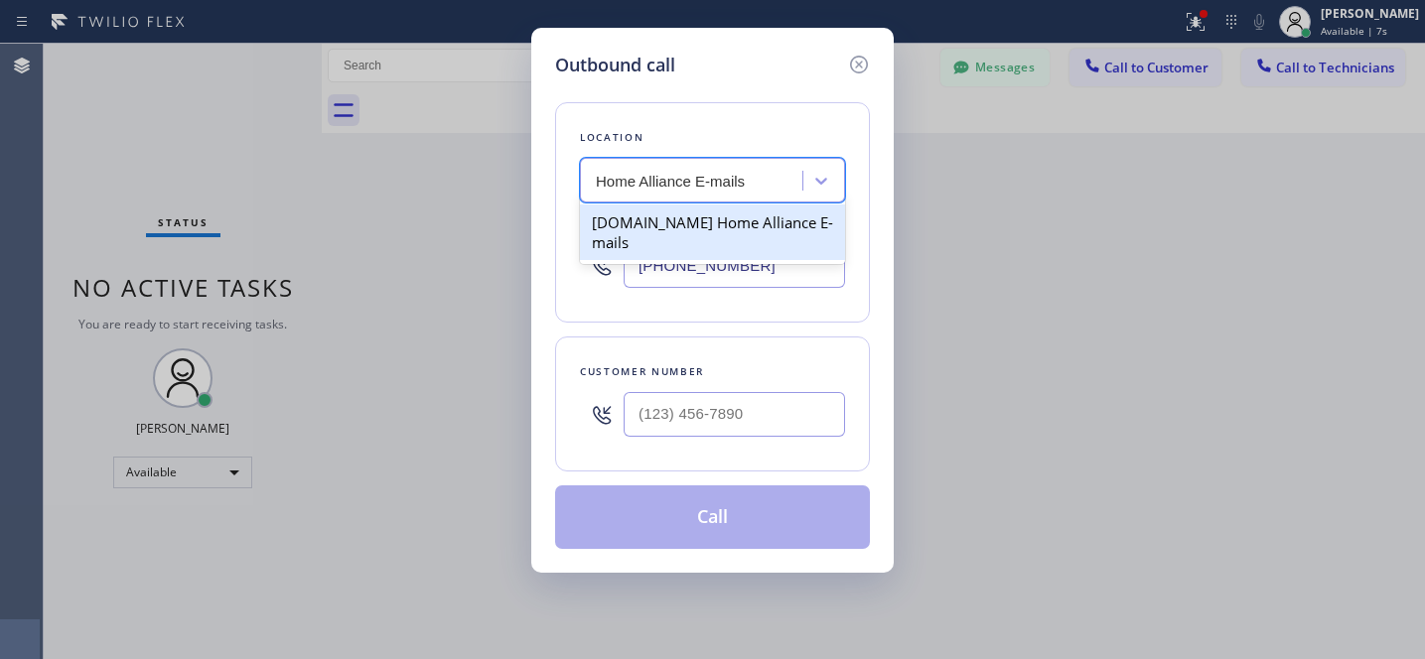
click at [656, 227] on div "4C.Email Home Alliance E-mails" at bounding box center [712, 233] width 265 height 56
type input "(888) 512-1962"
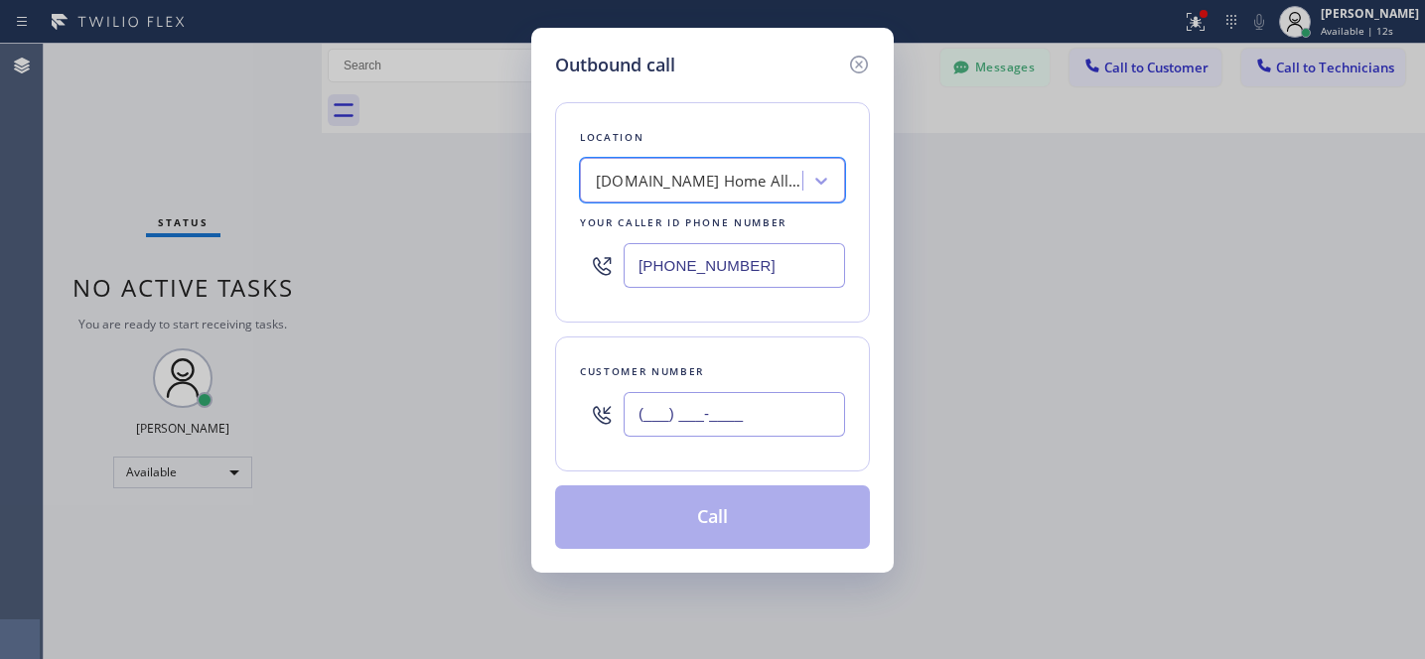
drag, startPoint x: 767, startPoint y: 413, endPoint x: 790, endPoint y: 413, distance: 22.8
click at [768, 413] on input "(___) ___-____" at bounding box center [733, 414] width 221 height 45
paste input "347) 813-5830"
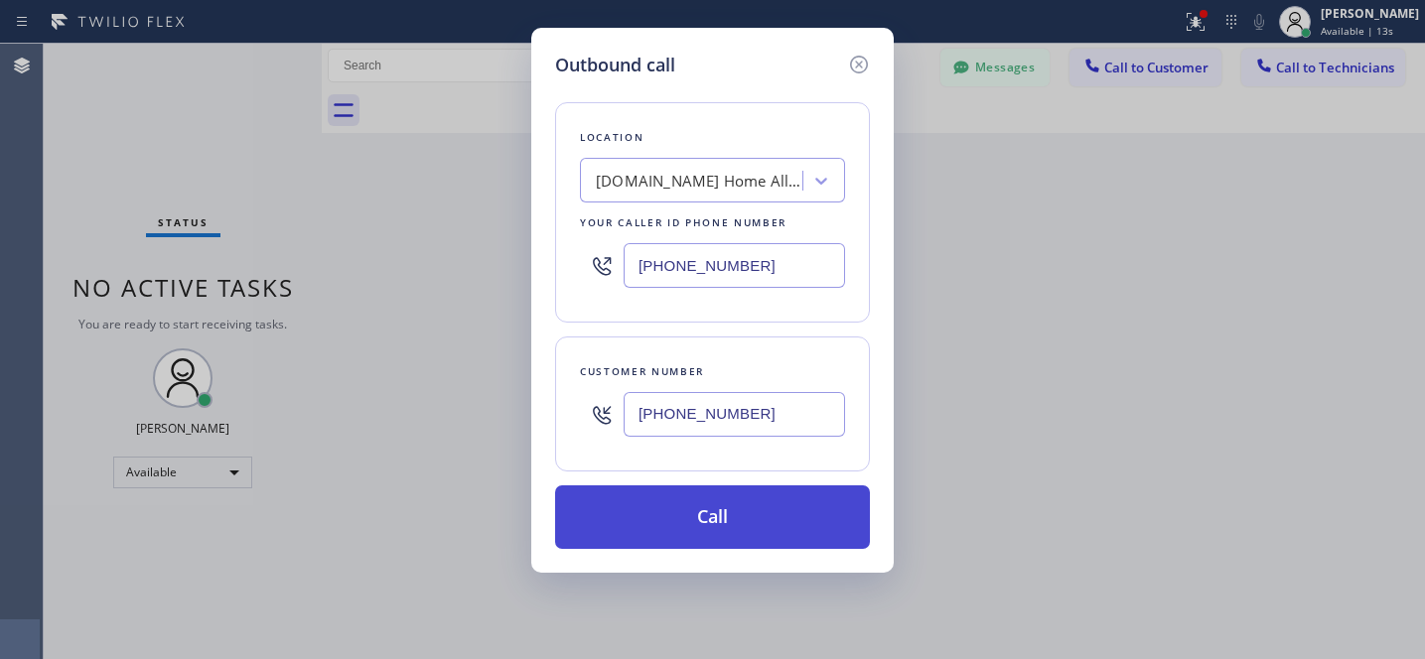
type input "(347) 813-5830"
click at [778, 527] on button "Call" at bounding box center [712, 517] width 315 height 64
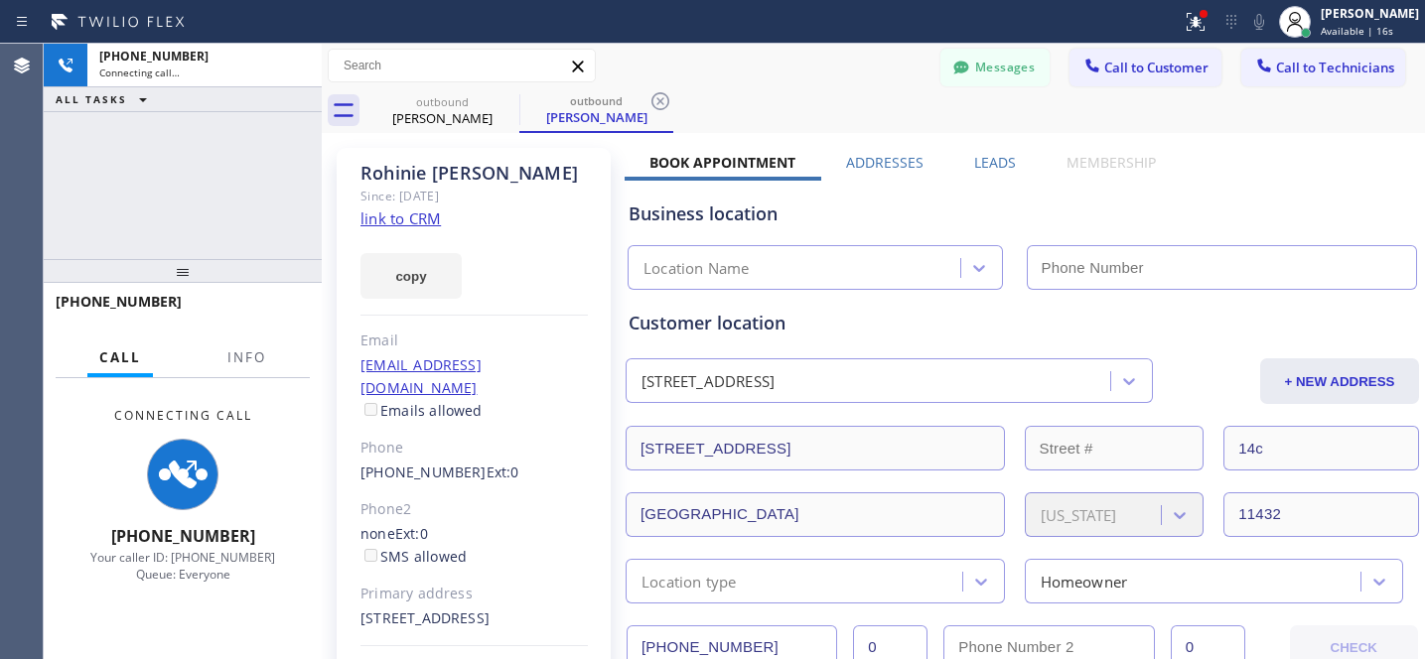
type input "(888) 512-1962"
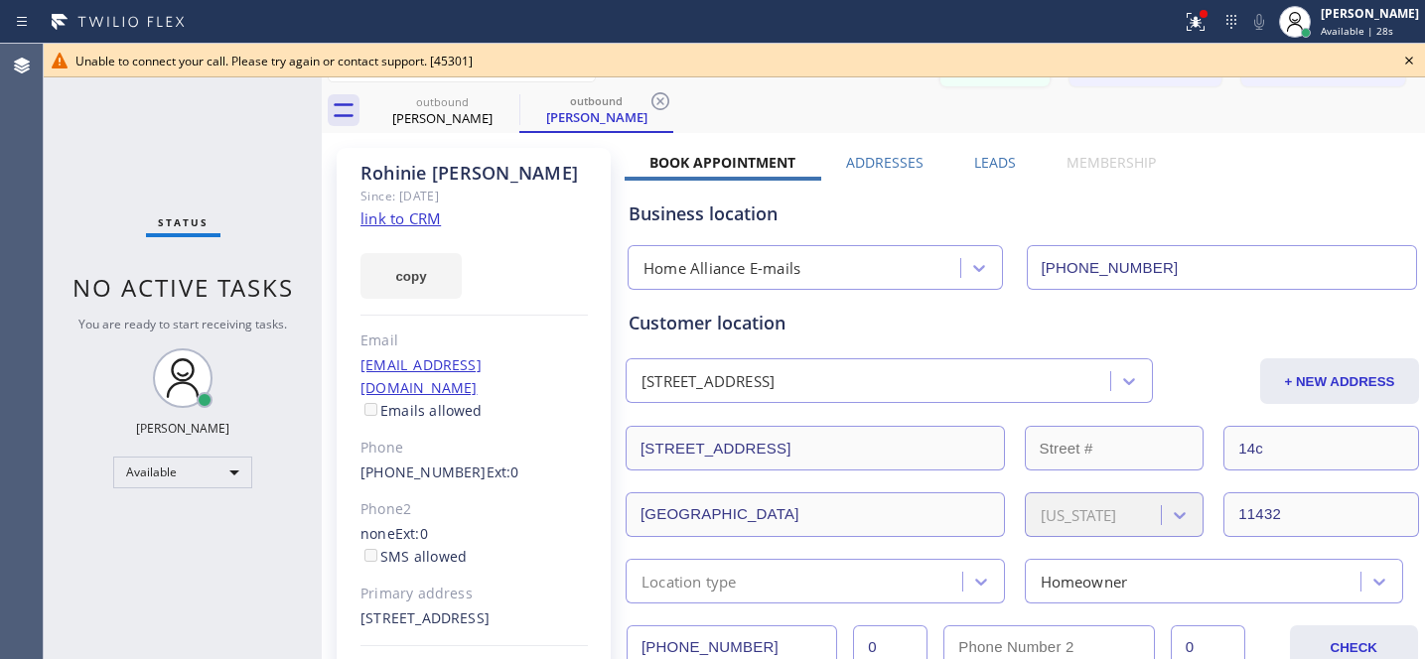
drag, startPoint x: 1417, startPoint y: 63, endPoint x: 997, endPoint y: 80, distance: 420.3
click at [1416, 63] on icon at bounding box center [1409, 61] width 24 height 24
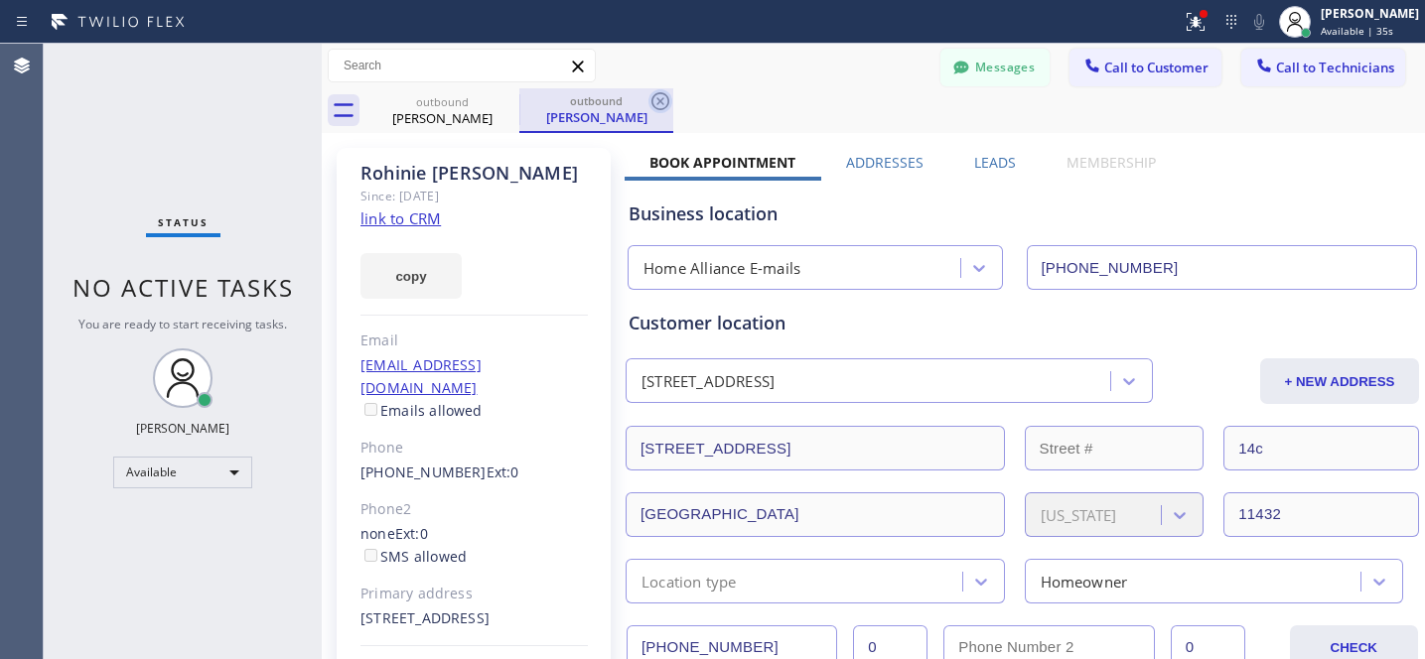
click at [659, 99] on icon at bounding box center [660, 101] width 18 height 18
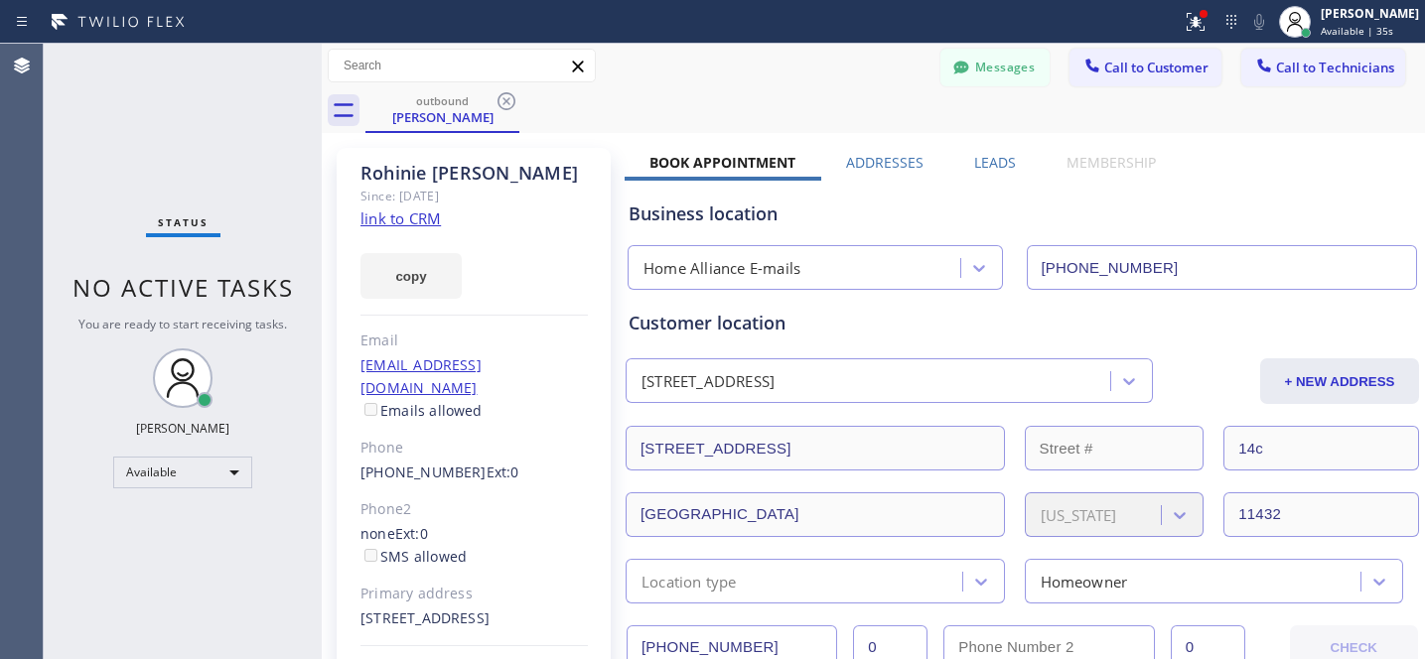
click at [508, 103] on icon at bounding box center [506, 101] width 18 height 18
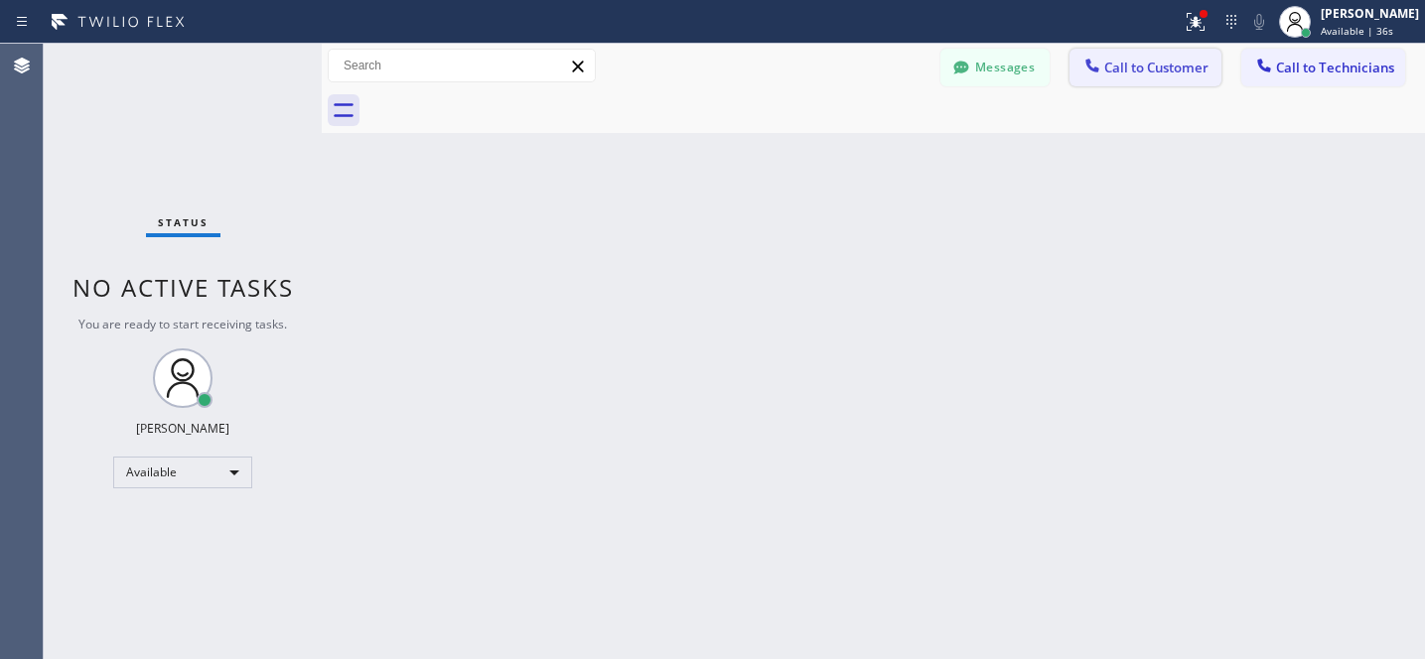
click at [1123, 76] on button "Call to Customer" at bounding box center [1145, 68] width 152 height 38
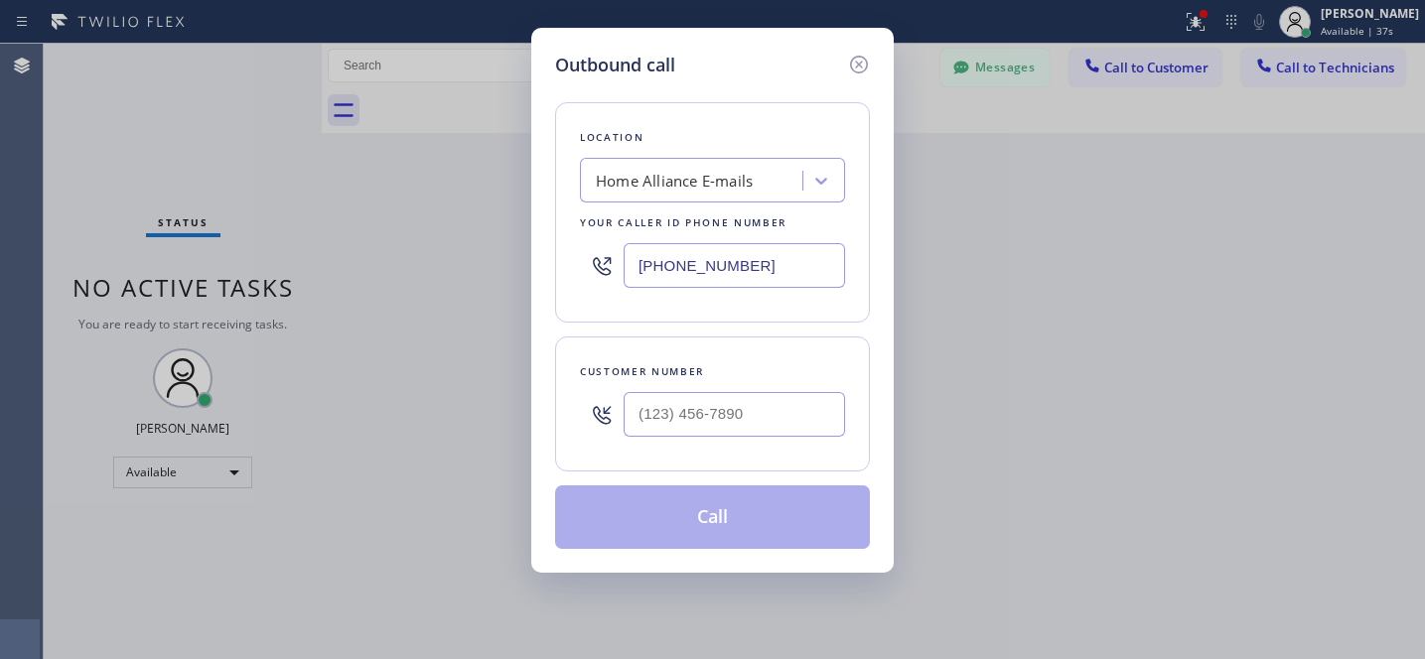
click at [729, 191] on div "Home Alliance E-mails" at bounding box center [674, 181] width 157 height 23
paste input "Local Appliance Repair Cart NY"
type input "Local Appliance Repair Cart NY"
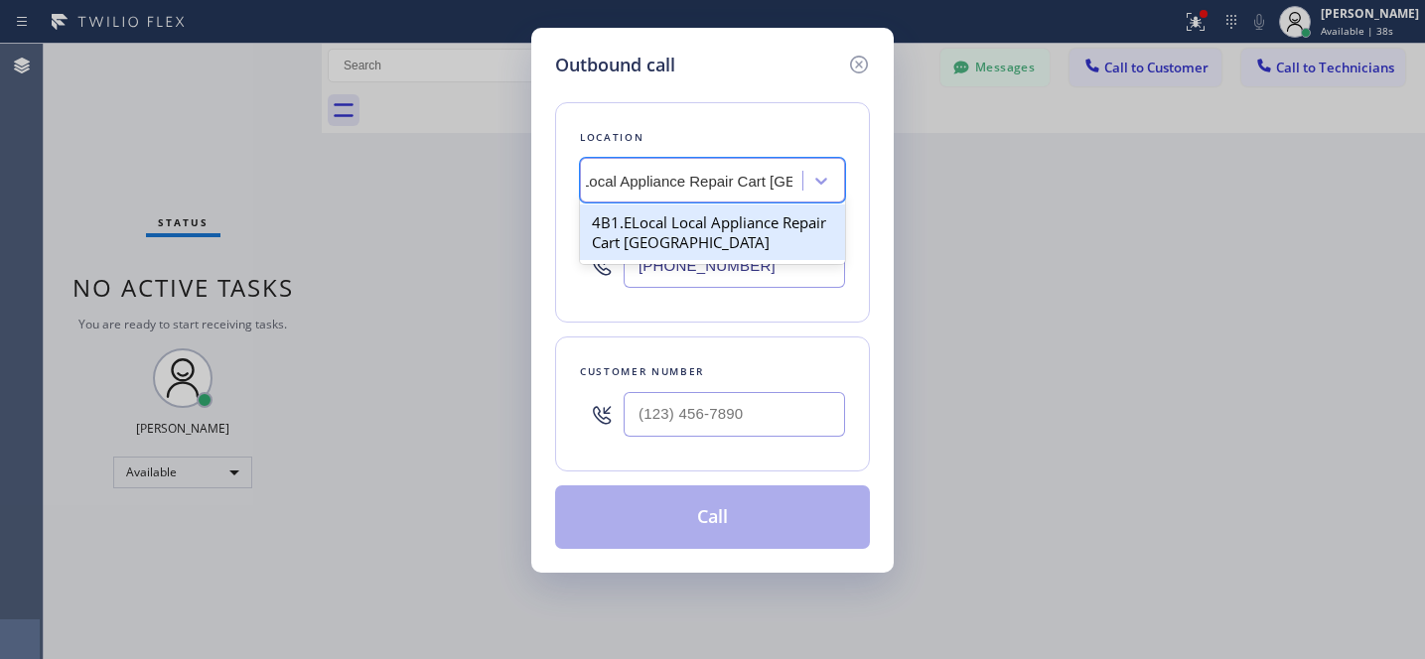
click at [680, 229] on div "4B1.ELocal Local Appliance Repair Cart NY" at bounding box center [712, 233] width 265 height 56
type input "(646) 679-5825"
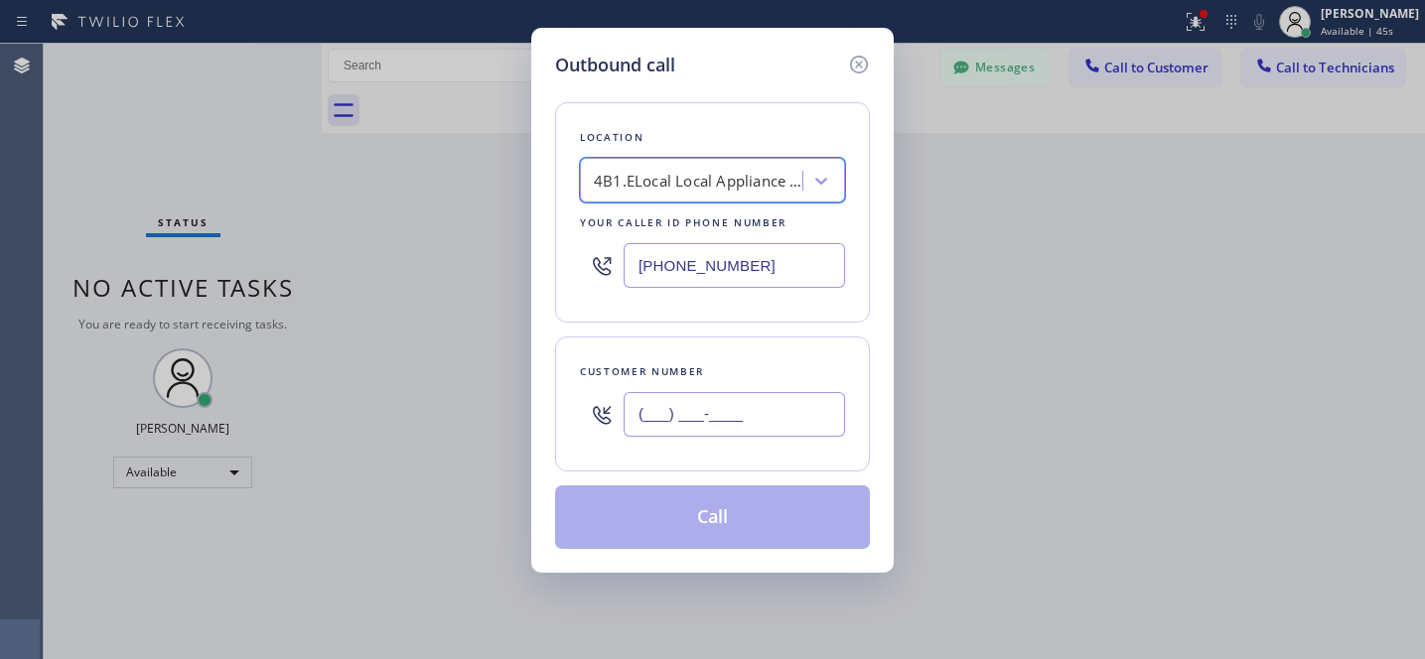
click at [811, 416] on input "(___) ___-____" at bounding box center [733, 414] width 221 height 45
paste input "347) 813-5830"
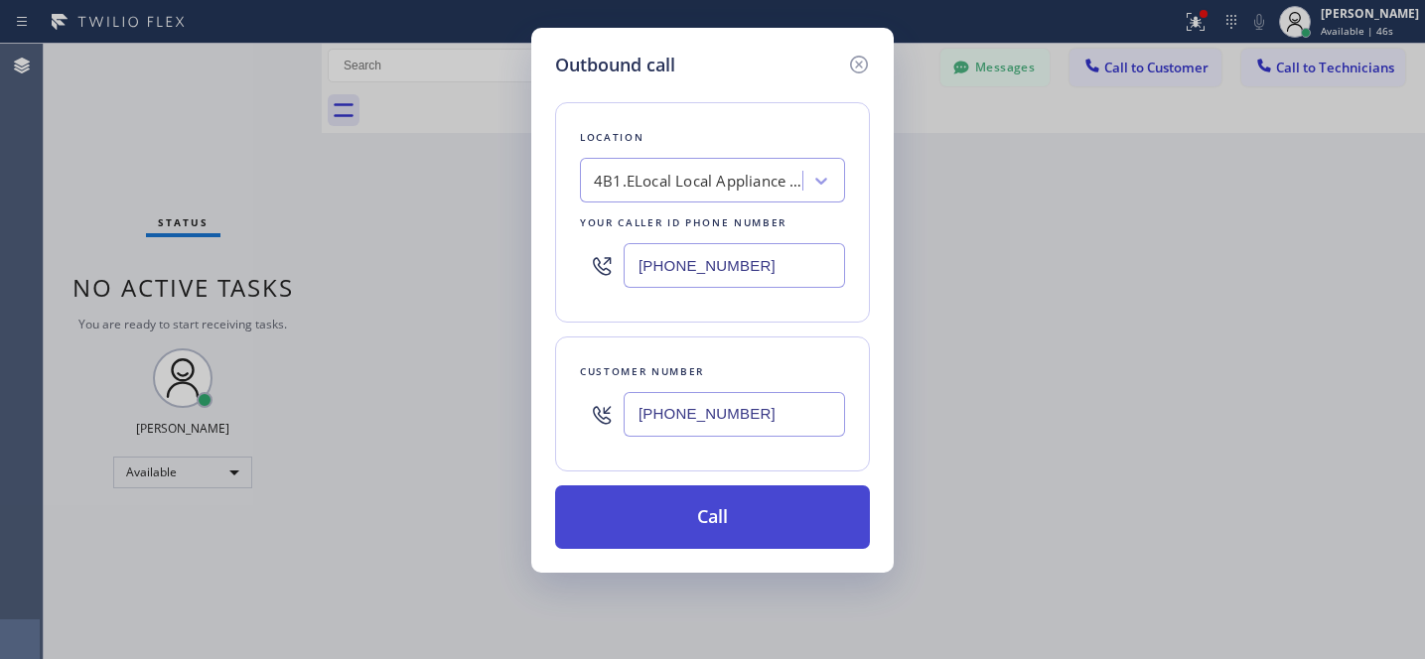
type input "(347) 813-5830"
click at [757, 531] on button "Call" at bounding box center [712, 517] width 315 height 64
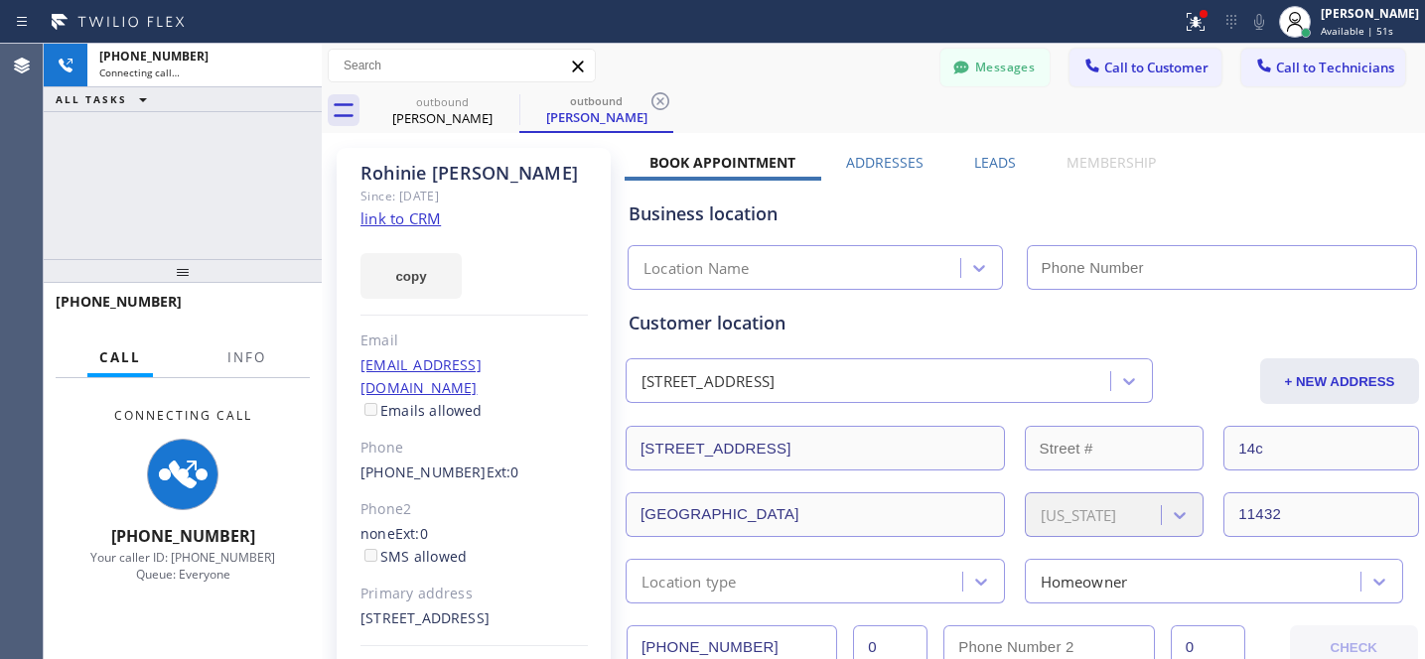
type input "(646) 679-5825"
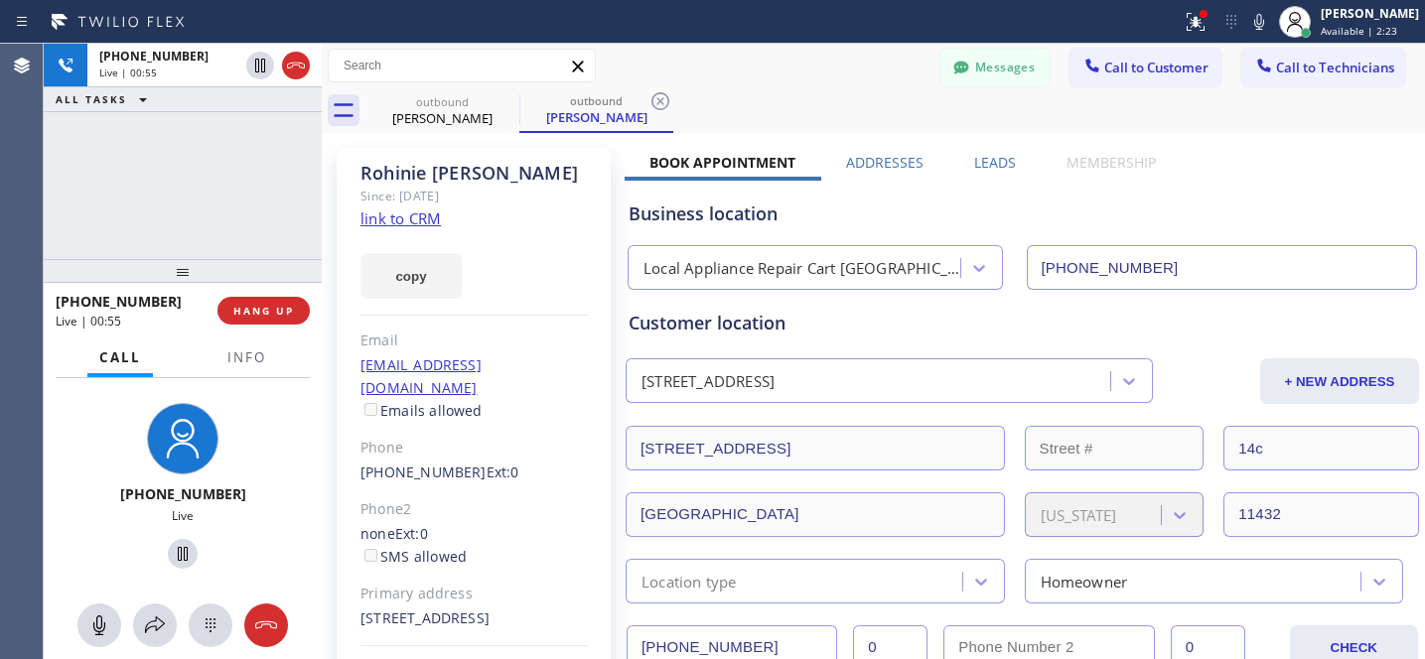
click at [399, 220] on link "link to CRM" at bounding box center [400, 218] width 80 height 20
click at [275, 317] on span "HANG UP" at bounding box center [263, 311] width 61 height 14
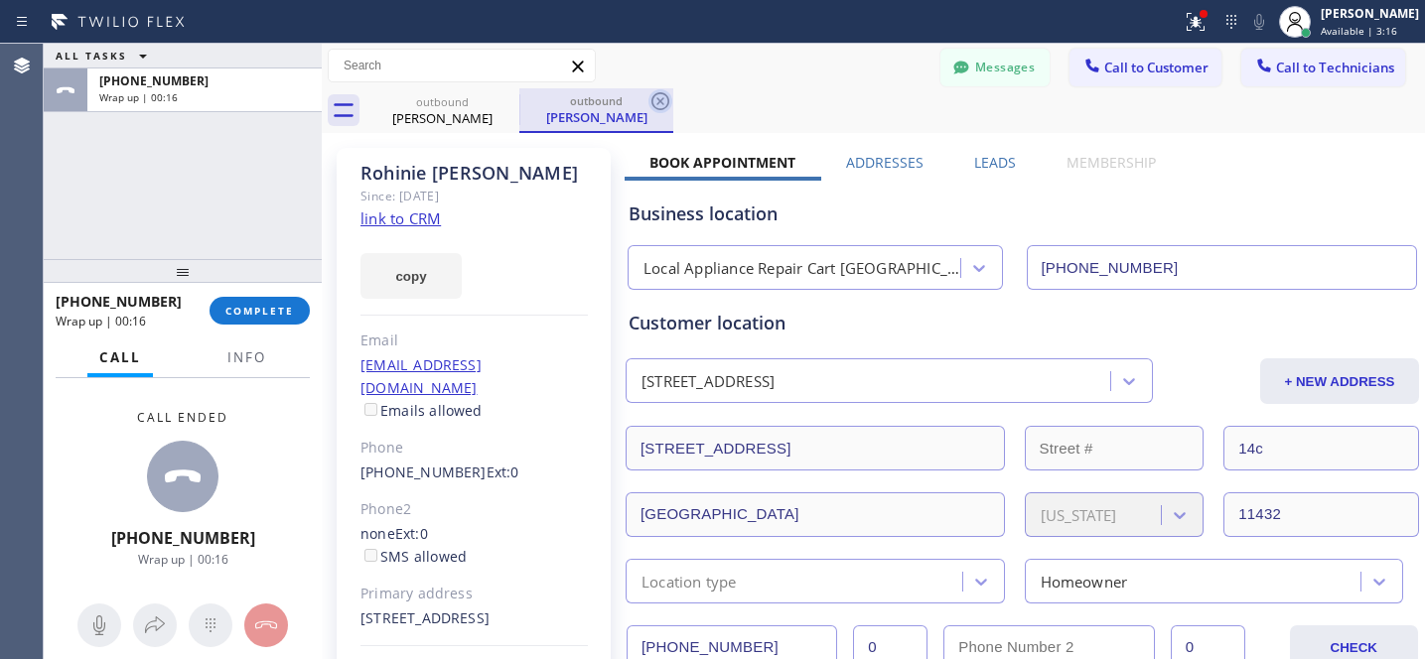
click at [671, 97] on icon at bounding box center [660, 101] width 24 height 24
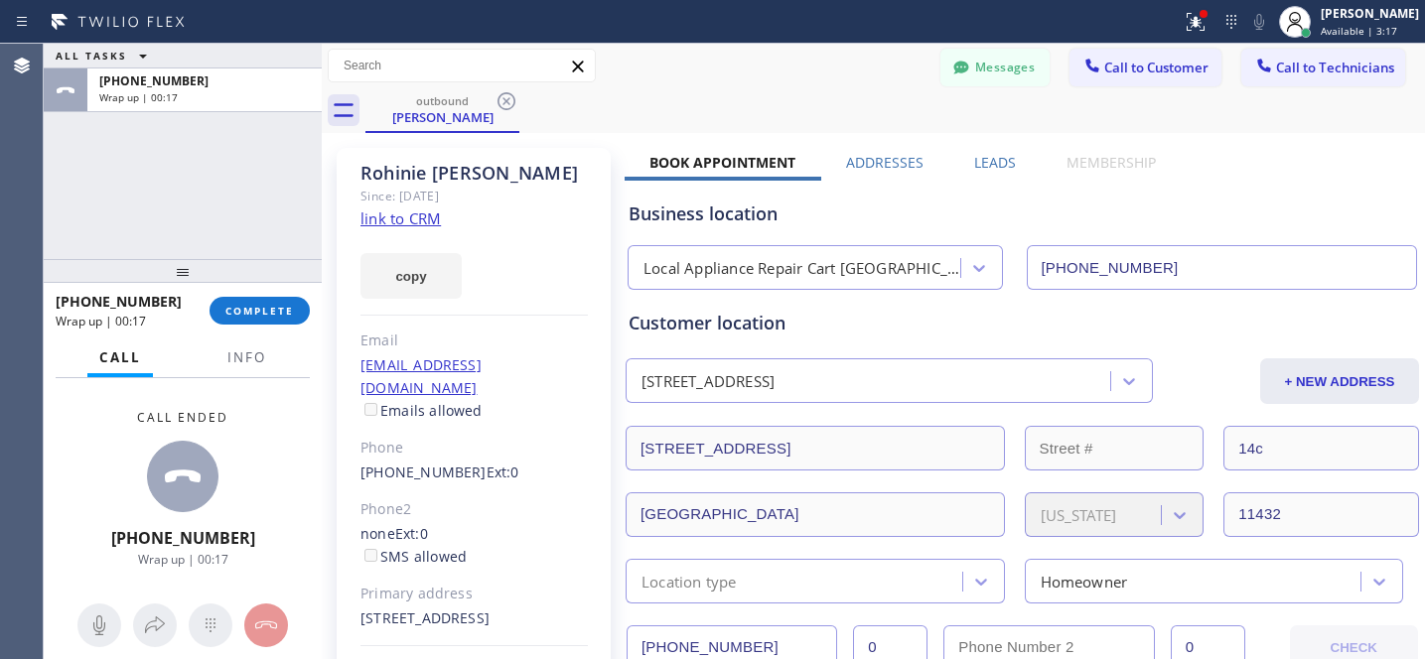
click at [512, 100] on icon at bounding box center [506, 101] width 24 height 24
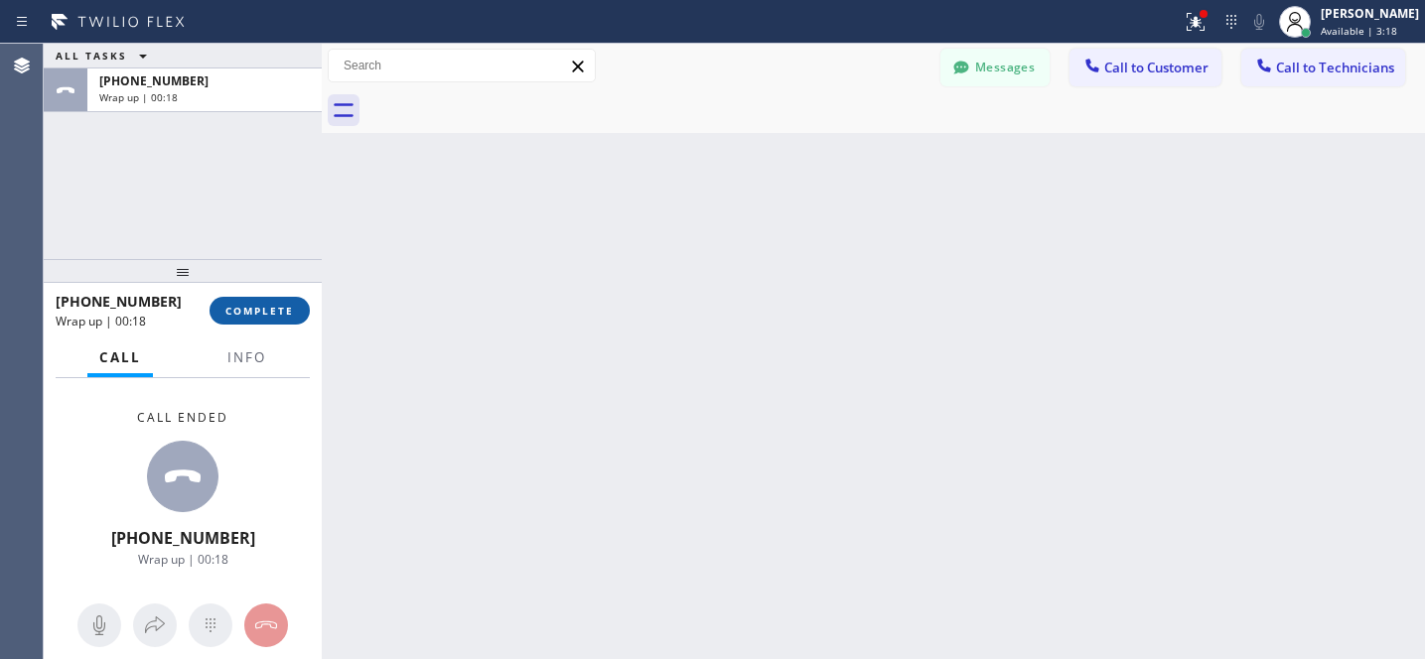
click at [264, 313] on span "COMPLETE" at bounding box center [259, 311] width 69 height 14
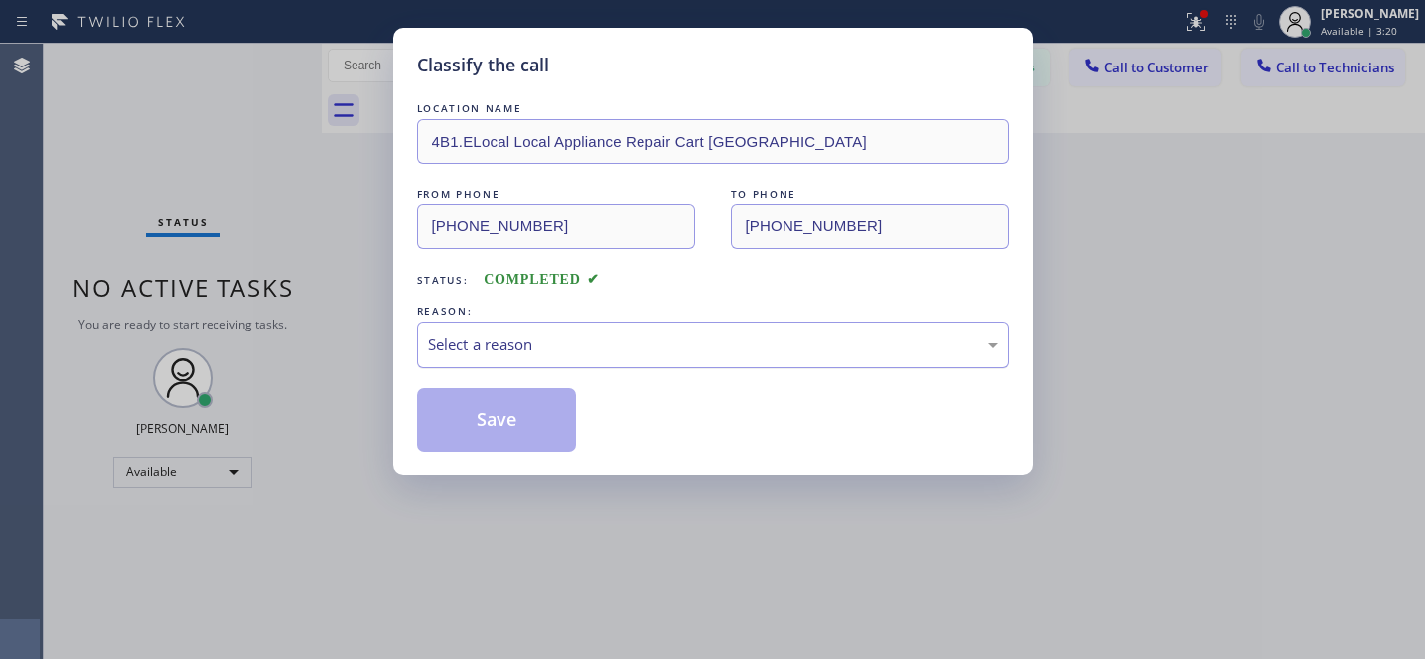
click at [535, 339] on div "Select a reason" at bounding box center [713, 345] width 570 height 23
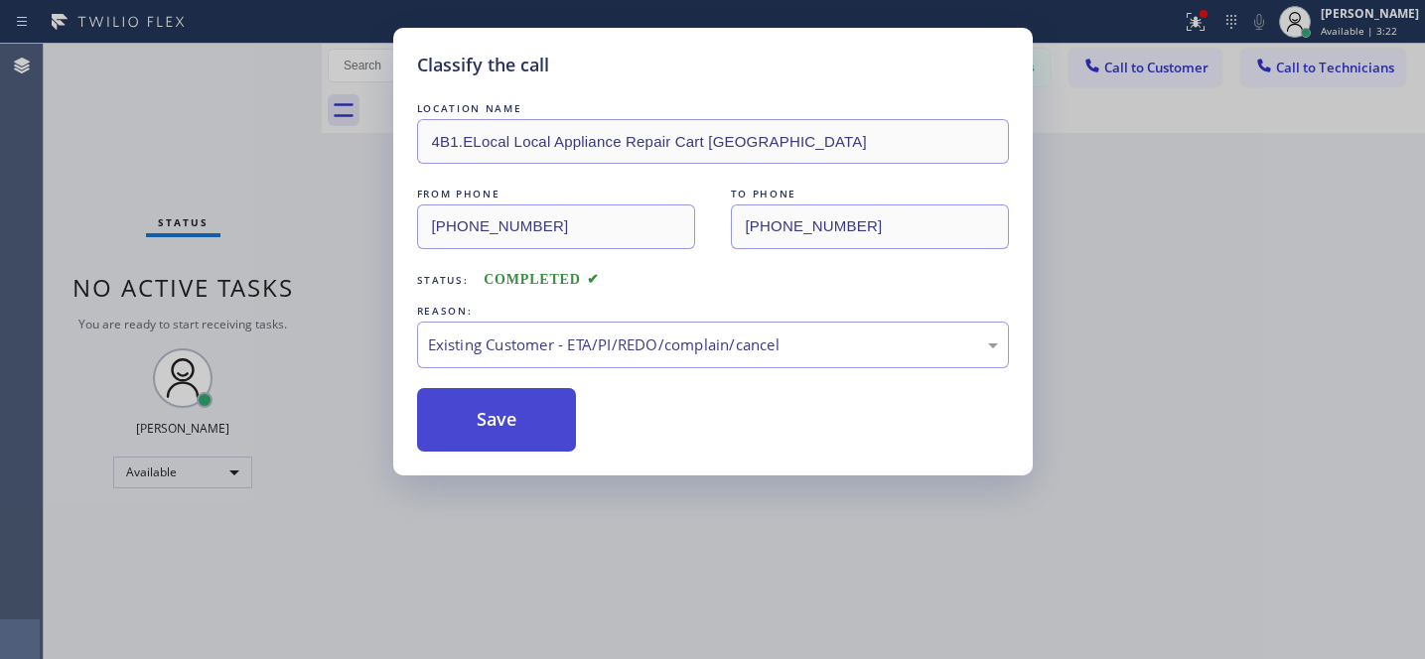
click at [500, 412] on button "Save" at bounding box center [497, 420] width 160 height 64
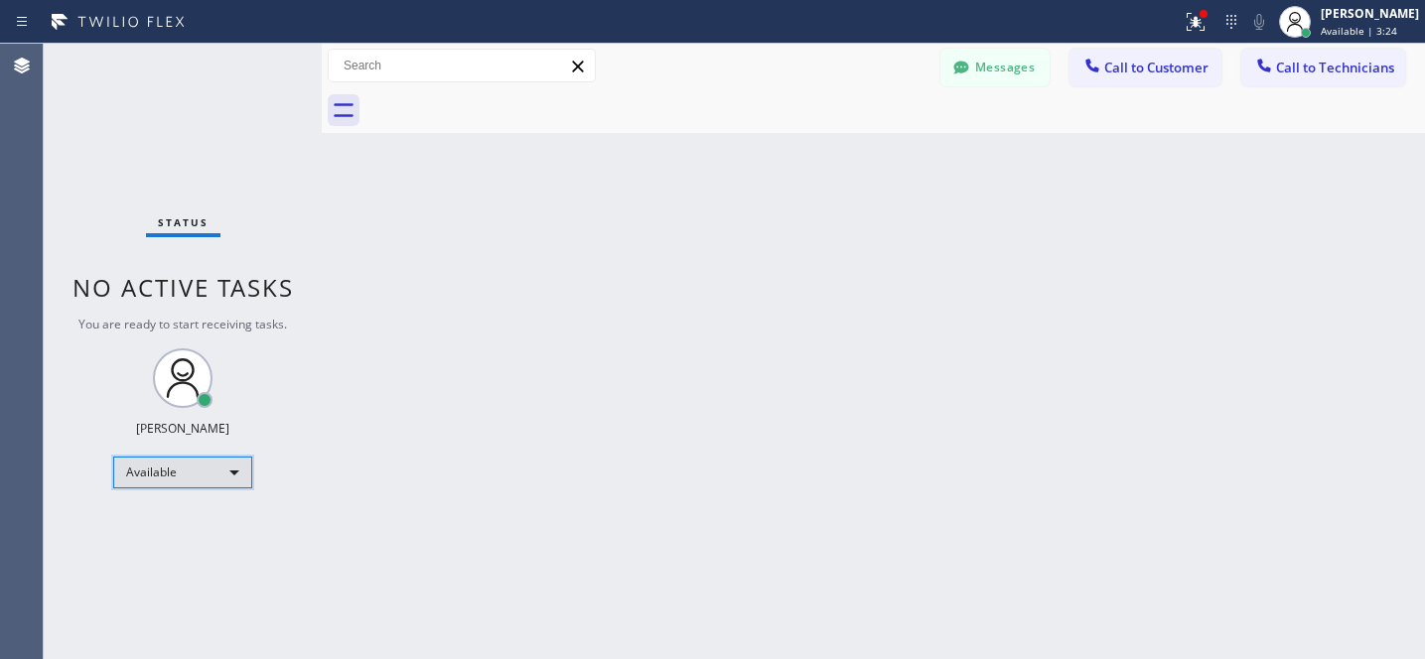
click at [205, 472] on div "Available" at bounding box center [182, 473] width 139 height 32
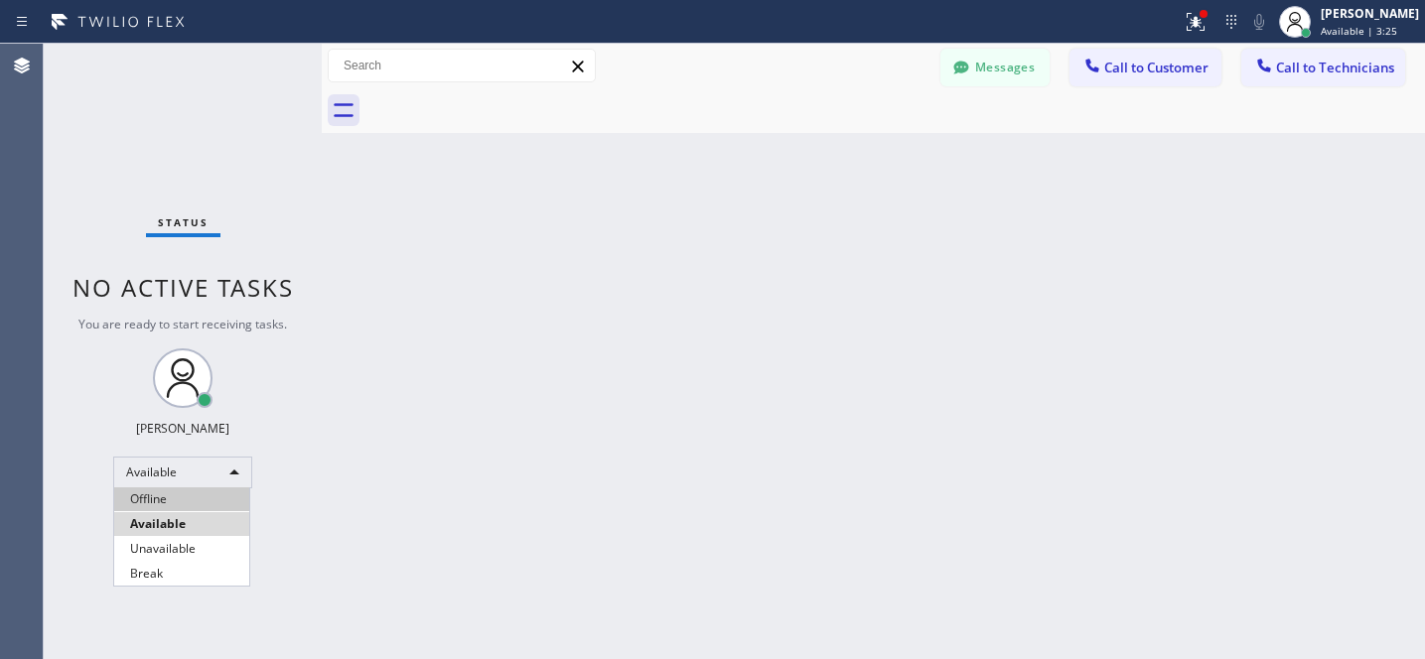
click at [175, 502] on li "Offline" at bounding box center [181, 499] width 135 height 24
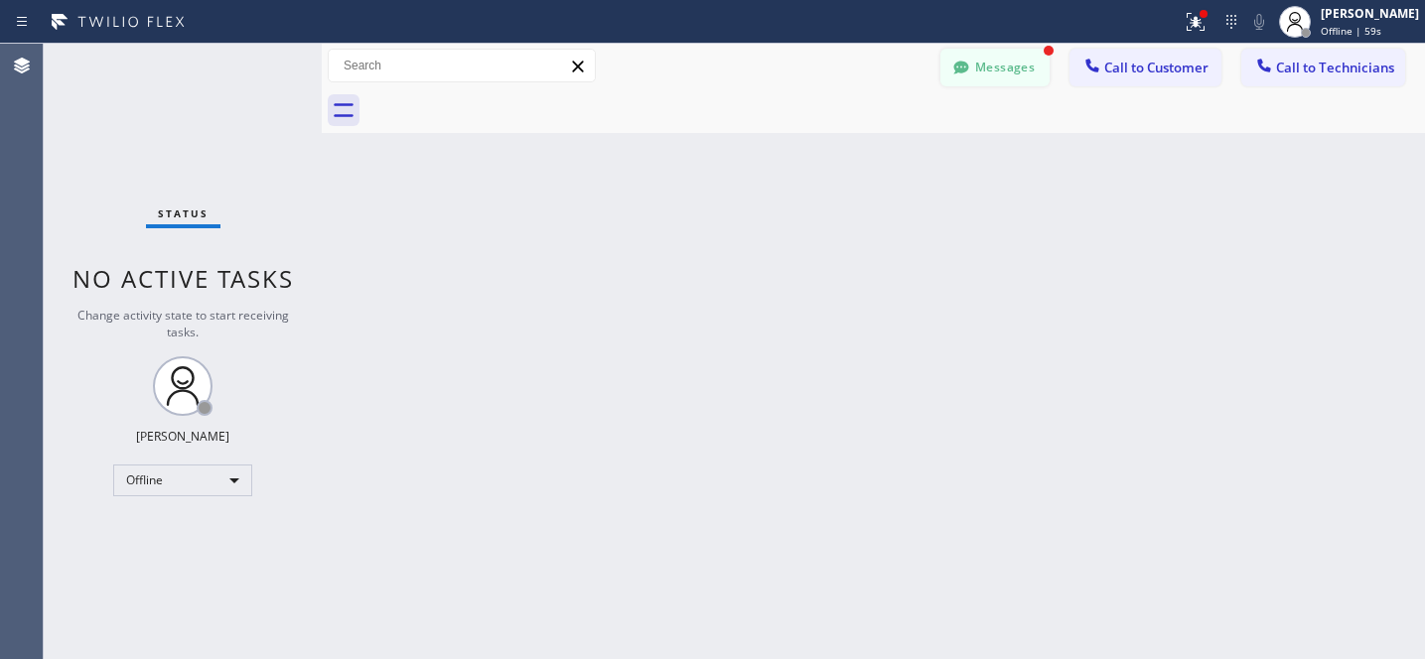
click at [985, 82] on button "Messages" at bounding box center [994, 68] width 109 height 38
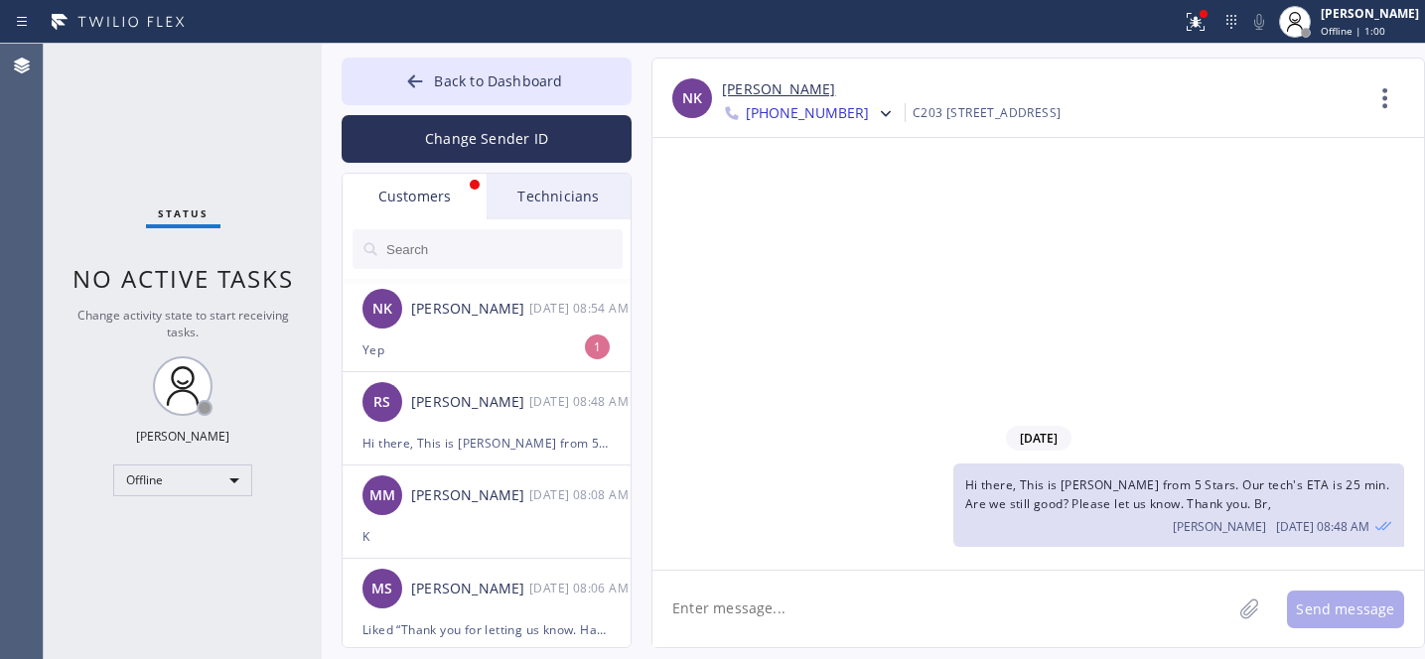
drag, startPoint x: 466, startPoint y: 324, endPoint x: 558, endPoint y: 262, distance: 111.0
click at [465, 324] on div "NK Nancy Kosnoff 08/19 08:54 AM" at bounding box center [488, 309] width 290 height 60
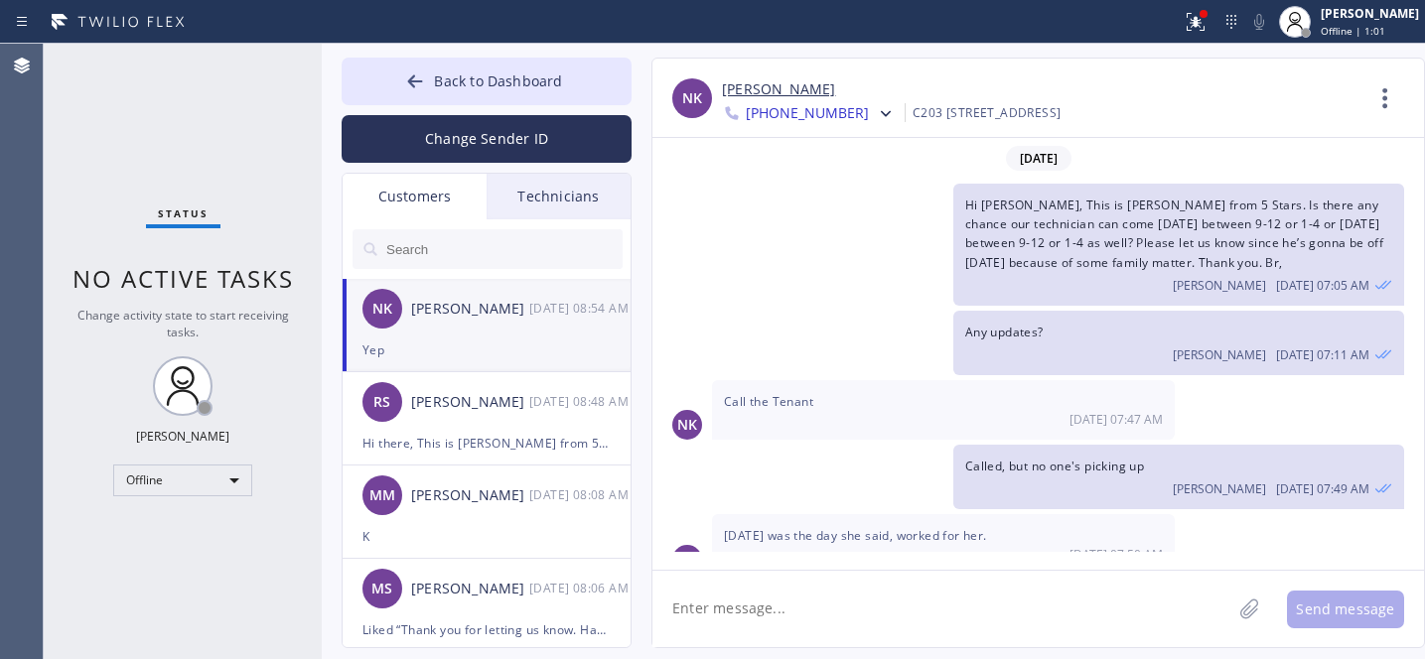
scroll to position [246, 0]
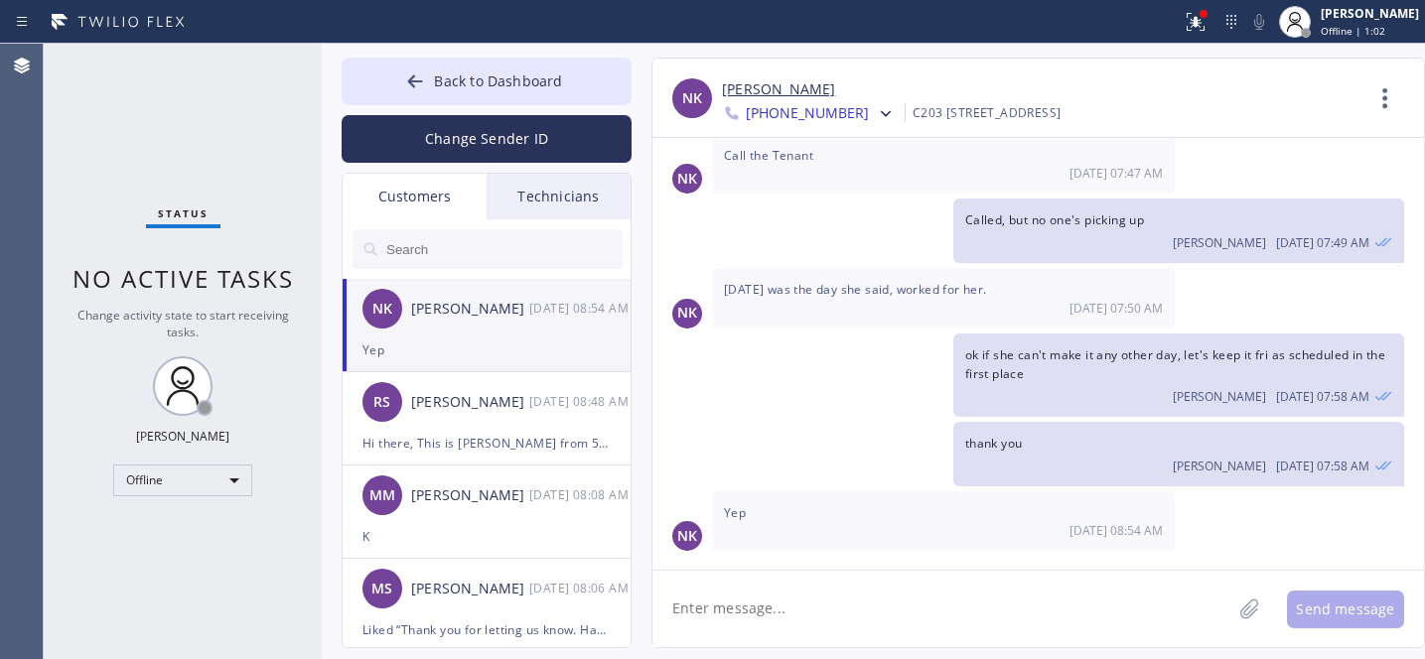
click at [833, 593] on textarea at bounding box center [941, 609] width 579 height 76
type textarea "Ok then Thank you"
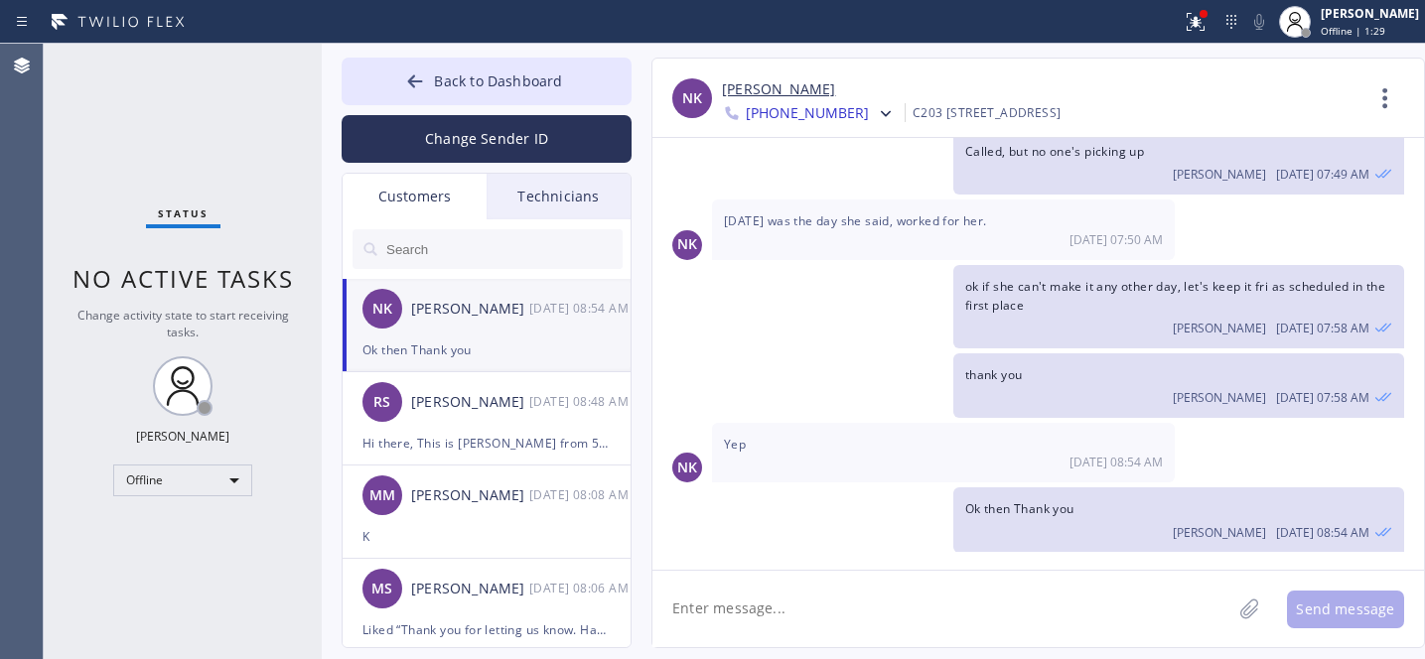
drag, startPoint x: 449, startPoint y: 80, endPoint x: 591, endPoint y: 8, distance: 159.4
click at [449, 80] on span "Back to Dashboard" at bounding box center [498, 80] width 128 height 19
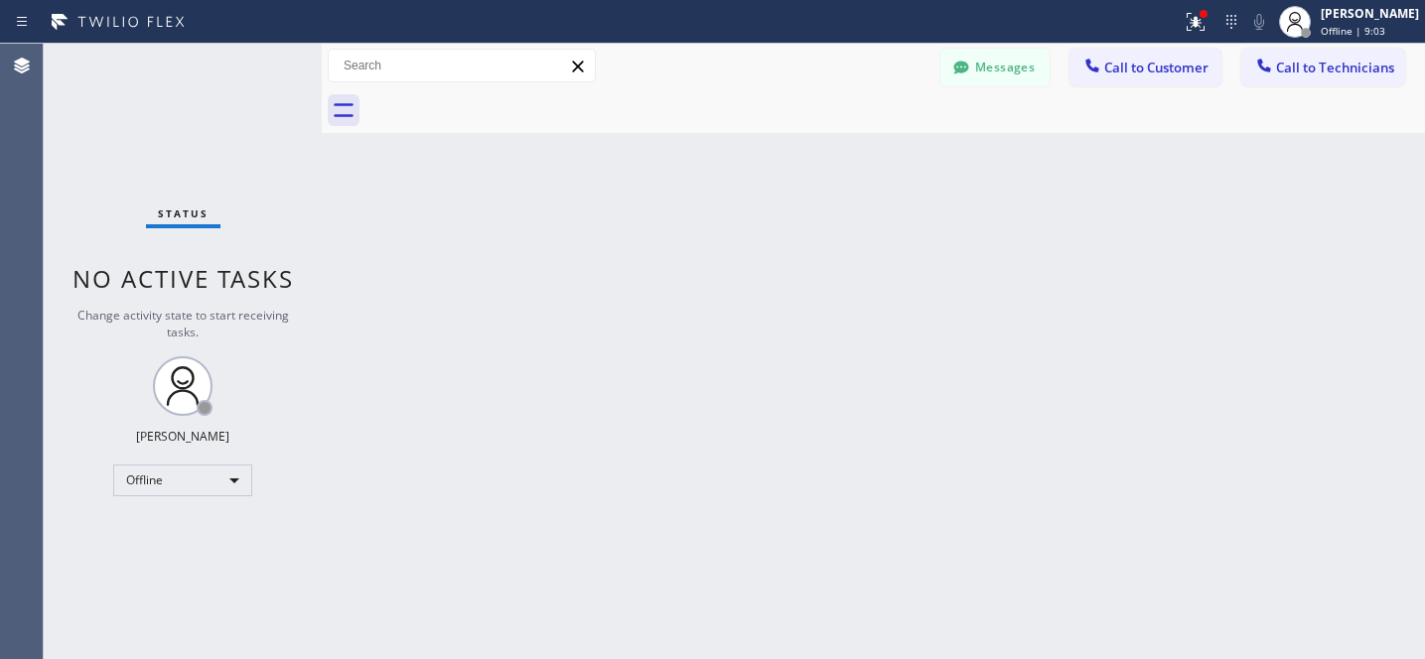
click at [964, 44] on div "Messages Call to Customer Call to Technicians Outbound call Location Local Appl…" at bounding box center [873, 66] width 1103 height 45
click at [988, 60] on button "Messages" at bounding box center [994, 68] width 109 height 38
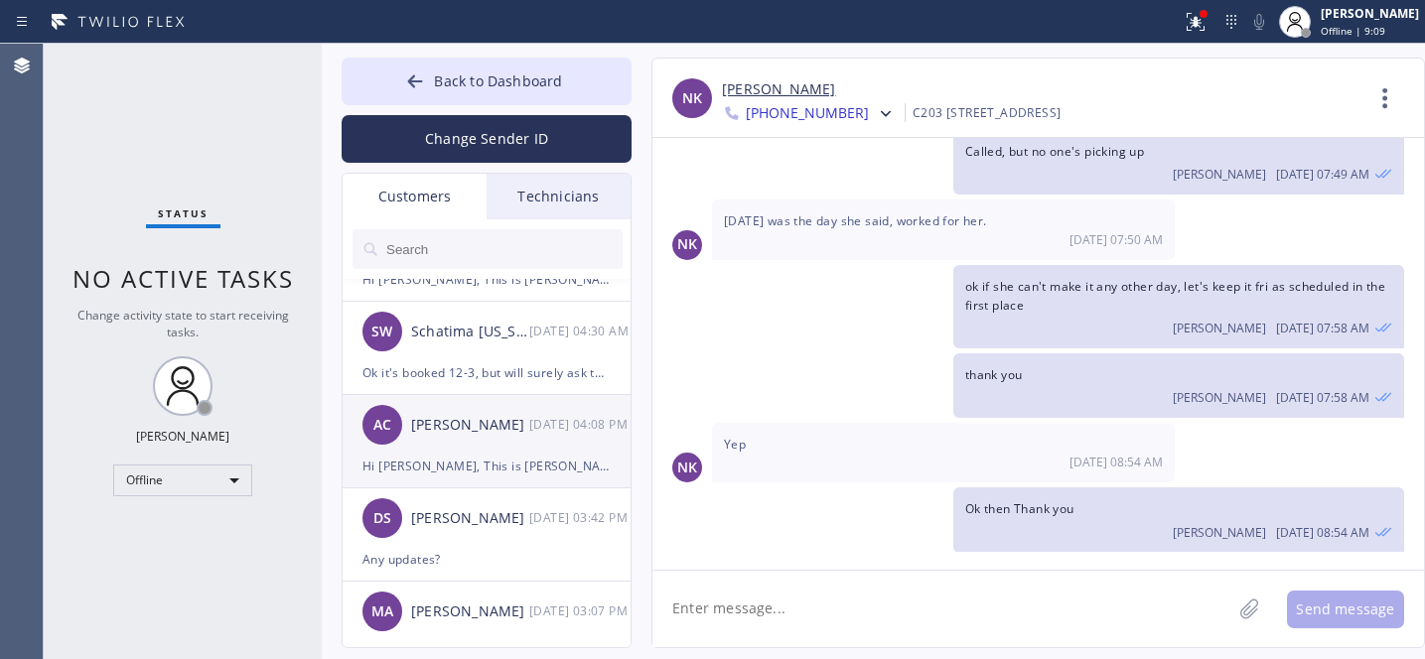
scroll to position [557, 0]
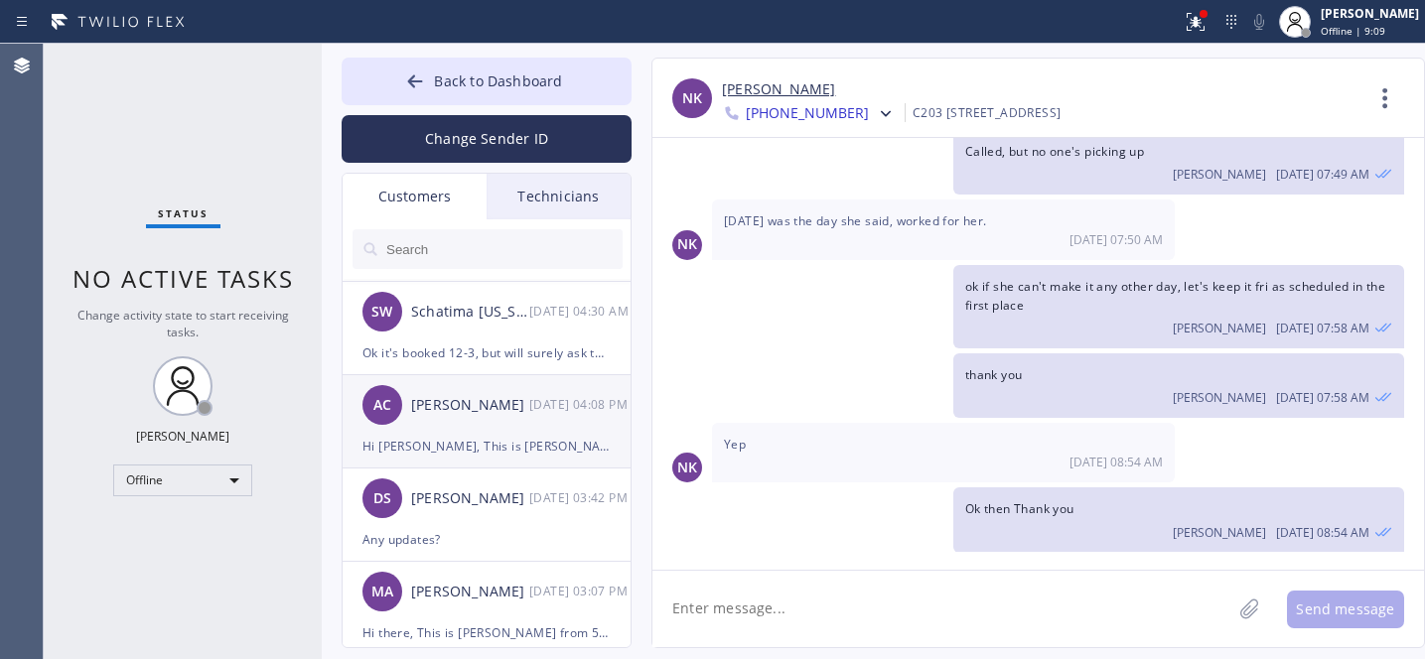
click at [472, 440] on div "Hi [PERSON_NAME], This is [PERSON_NAME] from 5 Stars. Unfortunately, the office…" at bounding box center [486, 446] width 248 height 23
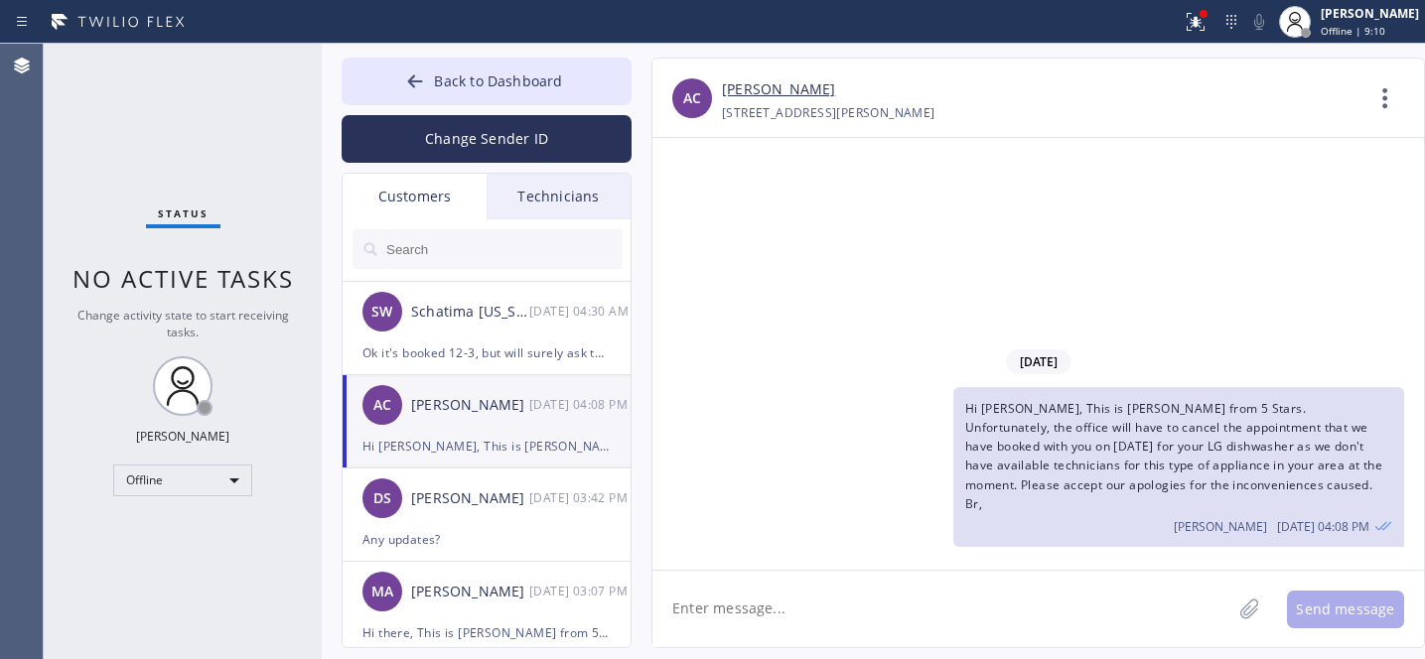
scroll to position [0, 0]
click at [466, 248] on input "text" at bounding box center [503, 249] width 238 height 40
click at [1107, 445] on span "Hi [PERSON_NAME], This is [PERSON_NAME] from 5 Stars. Unfortunately, the office…" at bounding box center [1173, 456] width 417 height 112
click at [1107, 446] on span "Hi [PERSON_NAME], This is [PERSON_NAME] from 5 Stars. Unfortunately, the office…" at bounding box center [1173, 456] width 417 height 112
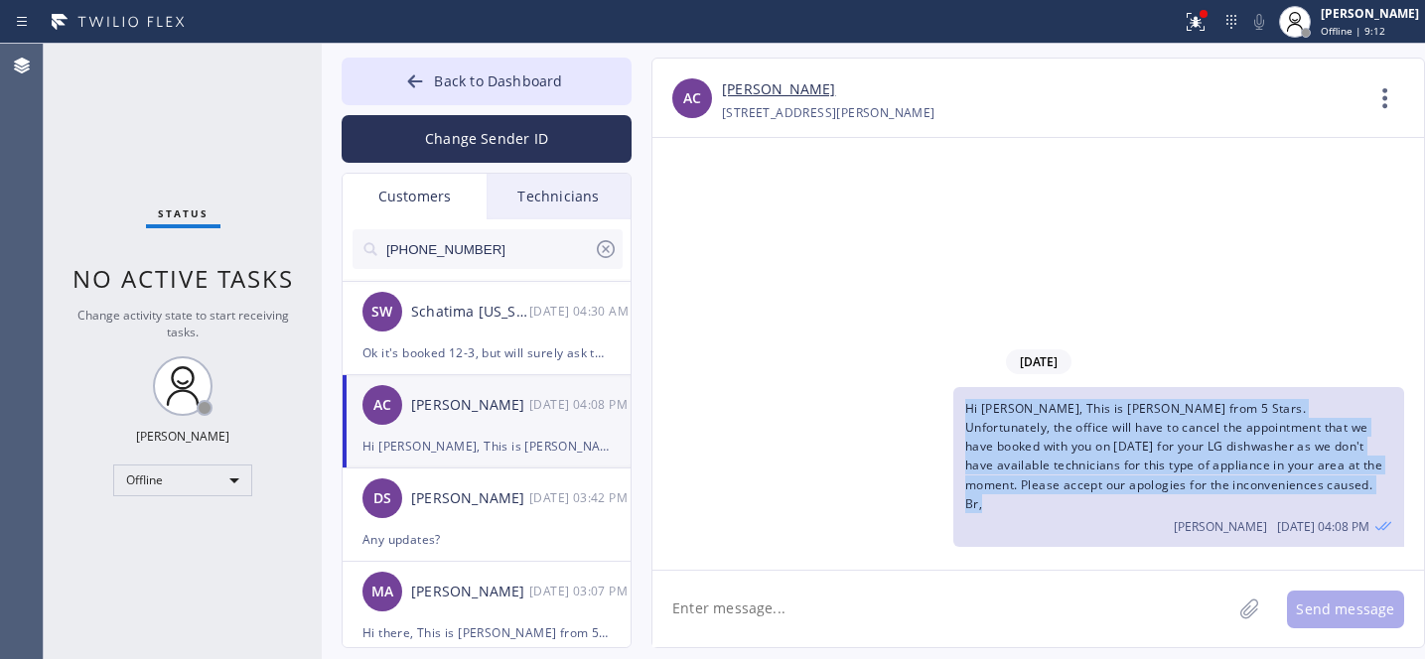
click at [1107, 446] on span "Hi [PERSON_NAME], This is [PERSON_NAME] from 5 Stars. Unfortunately, the office…" at bounding box center [1173, 456] width 417 height 112
copy span "Hi [PERSON_NAME], This is [PERSON_NAME] from 5 Stars. Unfortunately, the office…"
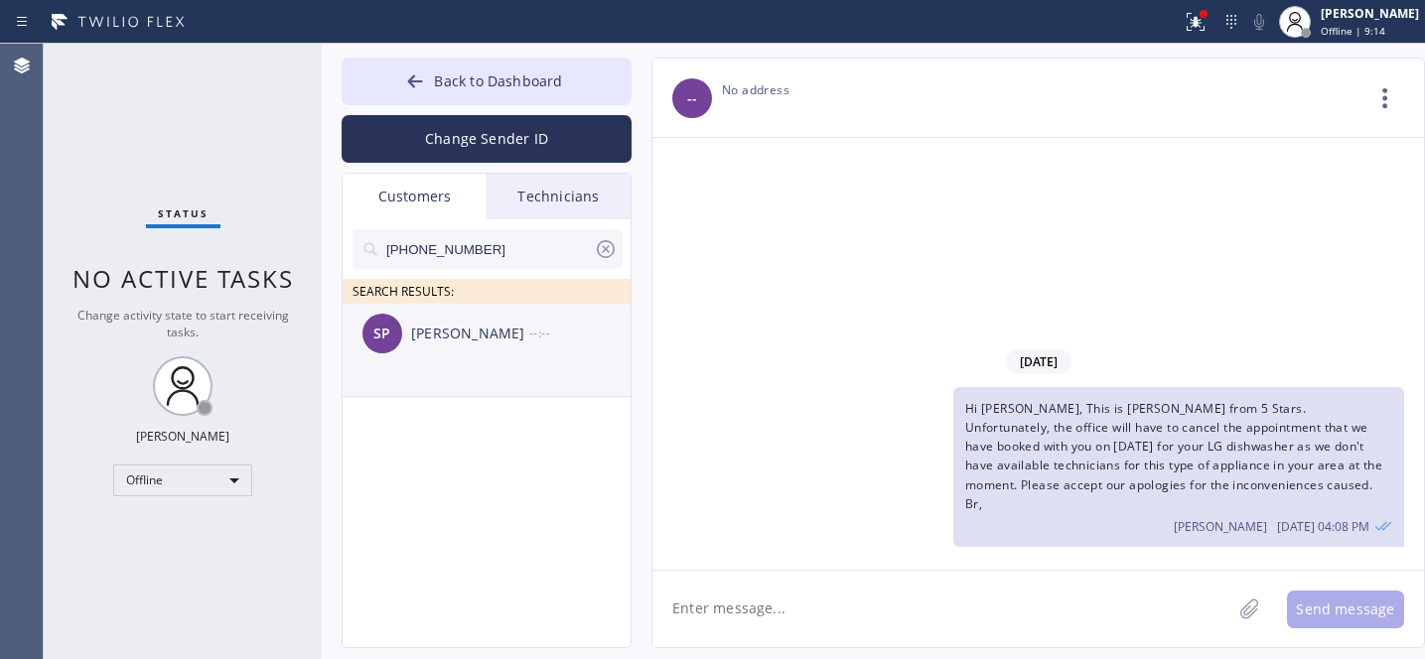
click at [461, 351] on div "SP Sean Patterson --:--" at bounding box center [488, 334] width 290 height 60
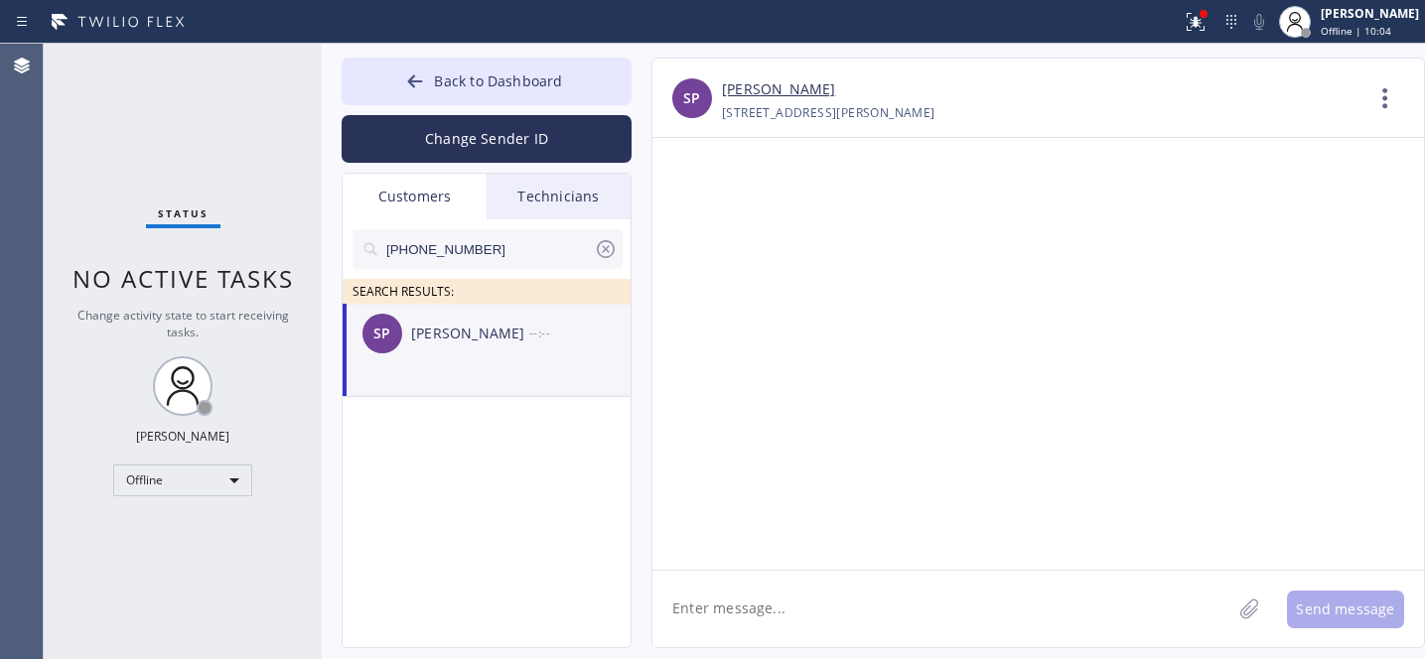
click at [858, 599] on textarea at bounding box center [941, 609] width 579 height 76
paste textarea "Hi [PERSON_NAME], This is [PERSON_NAME] from 5 Stars. Unfortunately, the office…"
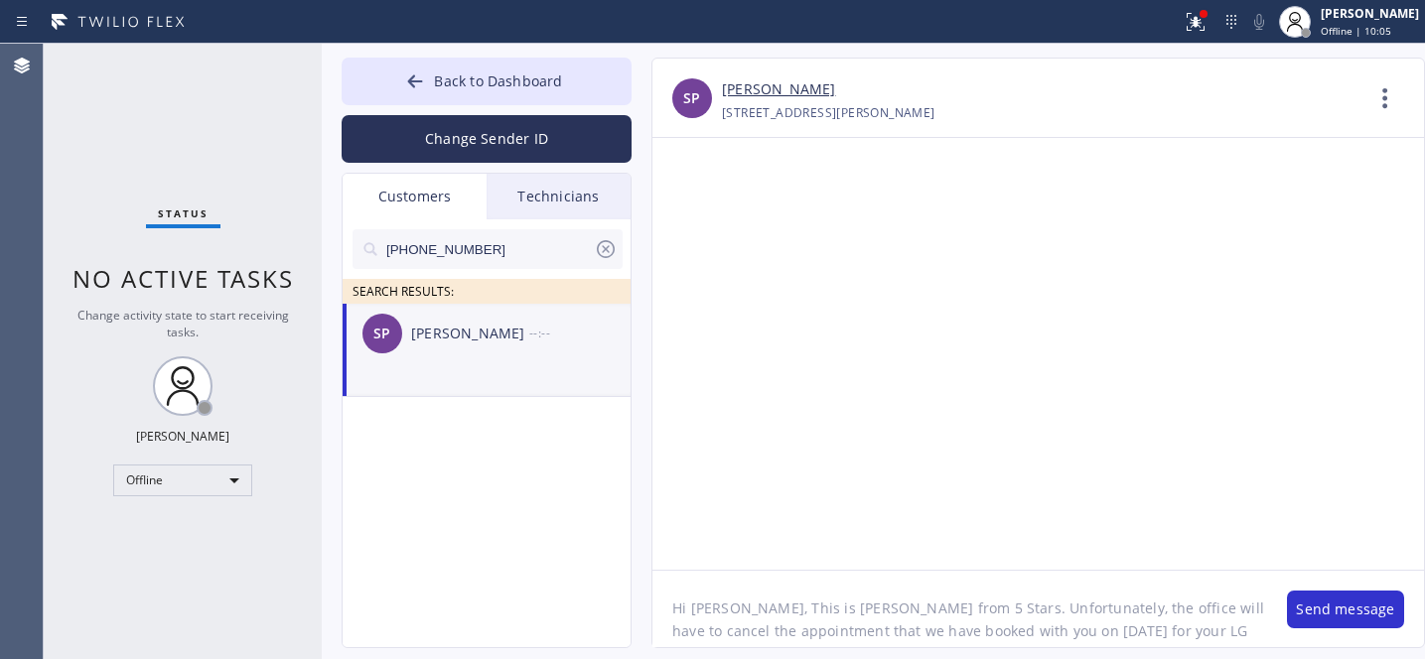
click at [709, 615] on textarea "Hi [PERSON_NAME], This is [PERSON_NAME] from 5 Stars. Unfortunately, the office…" at bounding box center [959, 609] width 615 height 76
click at [709, 614] on textarea "Hi [PERSON_NAME], This is [PERSON_NAME] from 5 Stars. Unfortunately, the office…" at bounding box center [959, 609] width 615 height 76
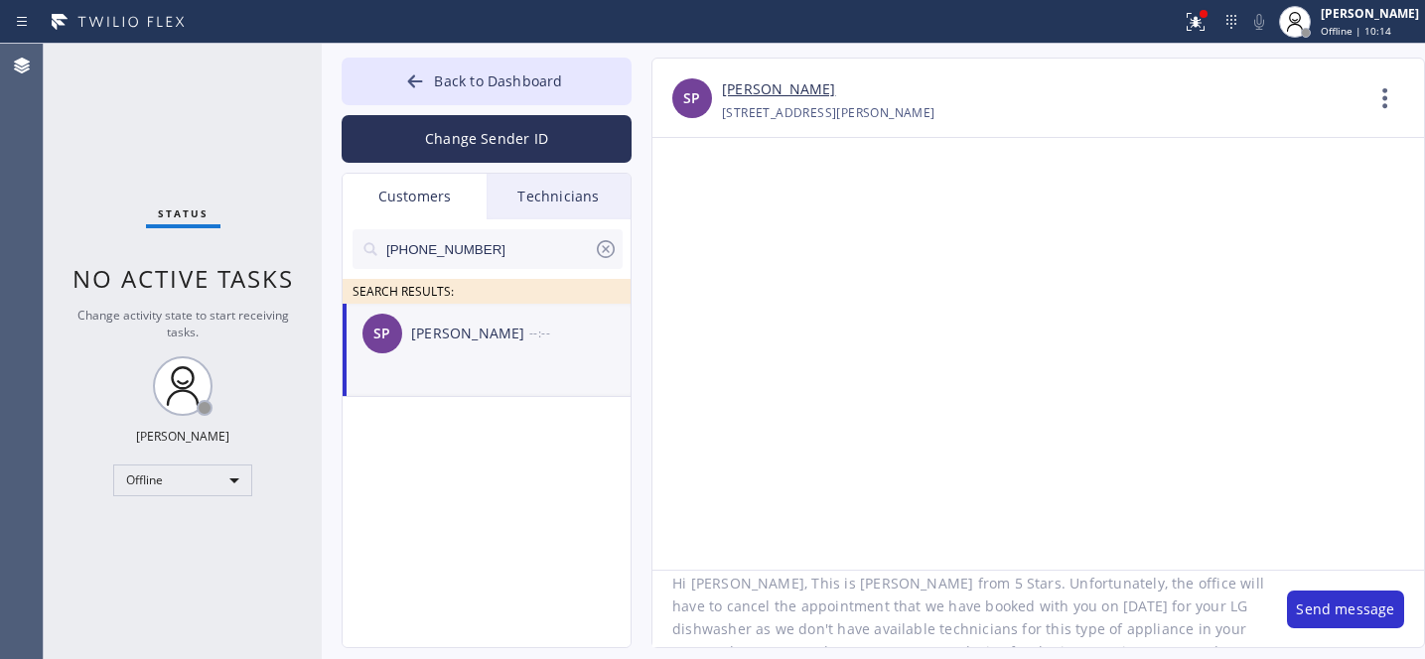
scroll to position [37, 0]
drag, startPoint x: 987, startPoint y: 594, endPoint x: 1060, endPoint y: 592, distance: 73.5
click at [1060, 592] on textarea "Hi Sean, This is Daniel from 5 Stars. Unfortunately, the office will have to ca…" at bounding box center [959, 609] width 615 height 76
paste textarea "5"
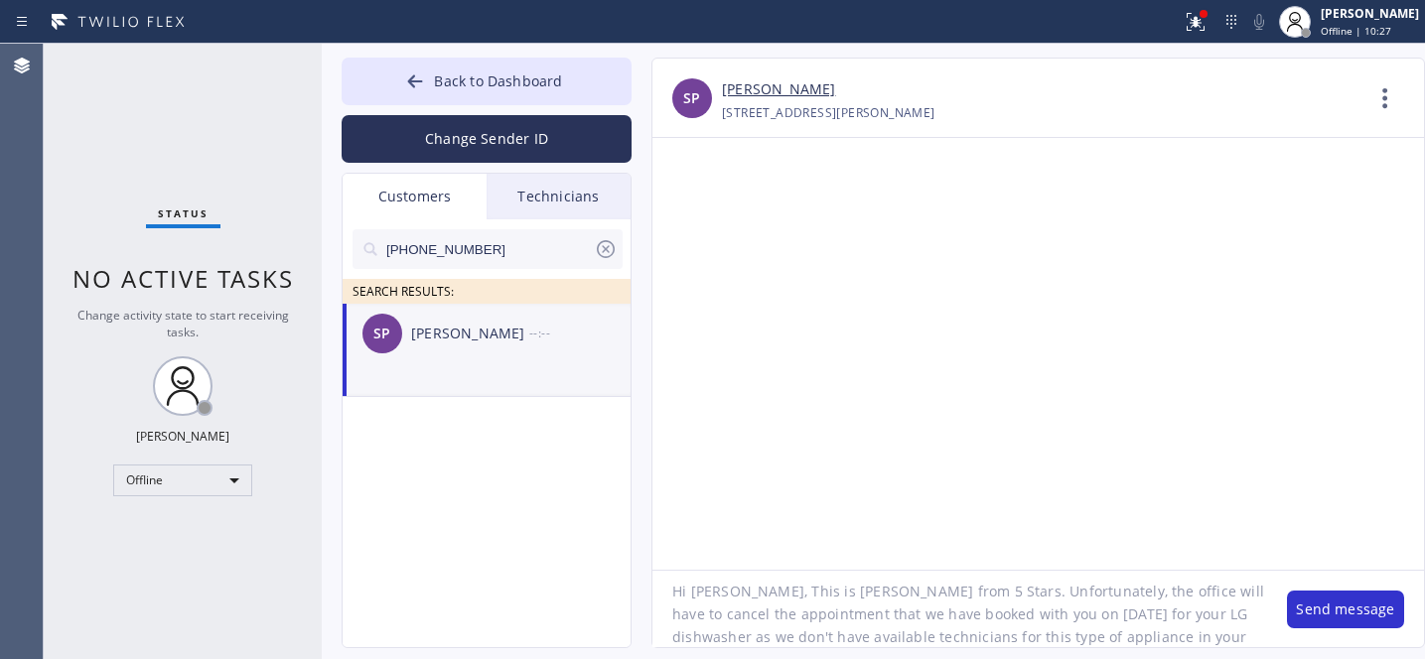
drag, startPoint x: 1123, startPoint y: 616, endPoint x: 1219, endPoint y: 614, distance: 96.3
click at [1219, 614] on textarea "Hi Sean, This is Daniel from 5 Stars. Unfortunately, the office will have to ca…" at bounding box center [959, 609] width 615 height 76
paste textarea "GE Vent Hood"
click at [1153, 609] on textarea "Hi Sean, This is Daniel from 5 Stars. Unfortunately, the office will have to ca…" at bounding box center [959, 609] width 615 height 76
click at [1185, 616] on textarea "Hi Sean, This is Daniel from 5 Stars. Unfortunately, the office will have to ca…" at bounding box center [959, 609] width 615 height 76
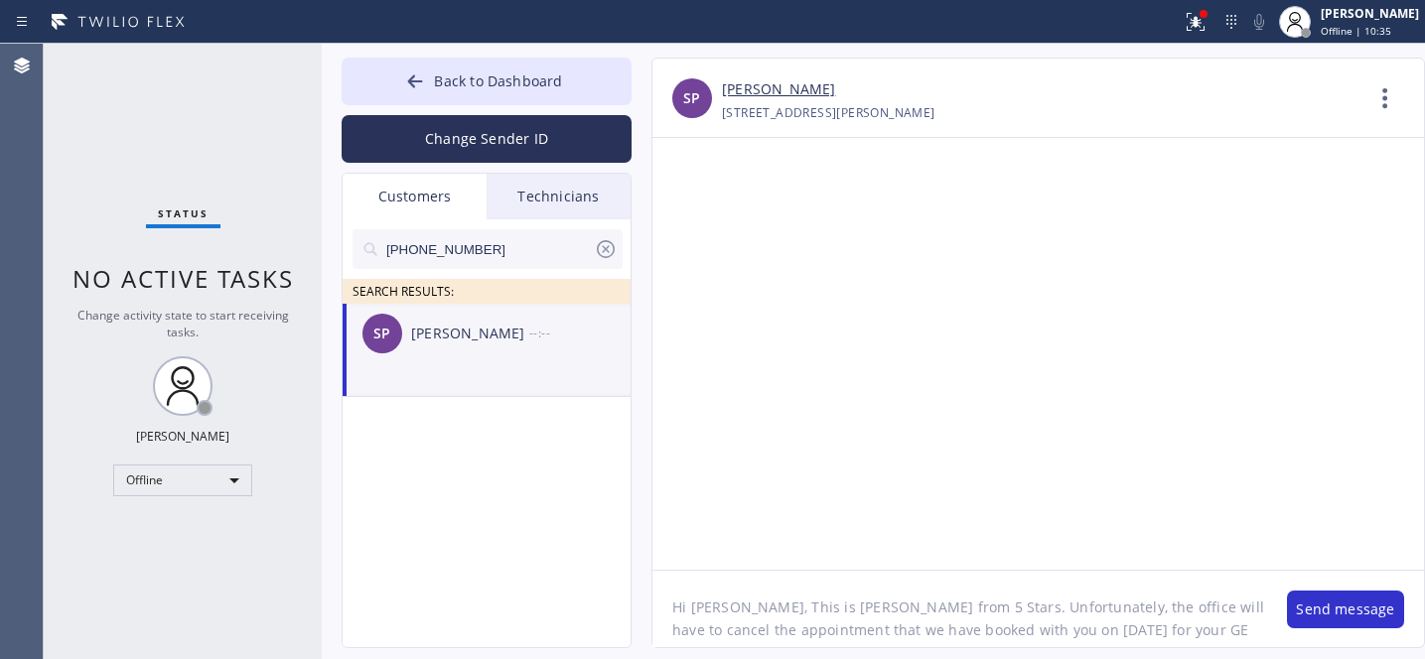
scroll to position [0, 0]
type textarea "Hi Sean, This is Daniel from 5 Stars. Unfortunately, the office will have to ca…"
click at [1330, 617] on button "Send message" at bounding box center [1345, 610] width 117 height 38
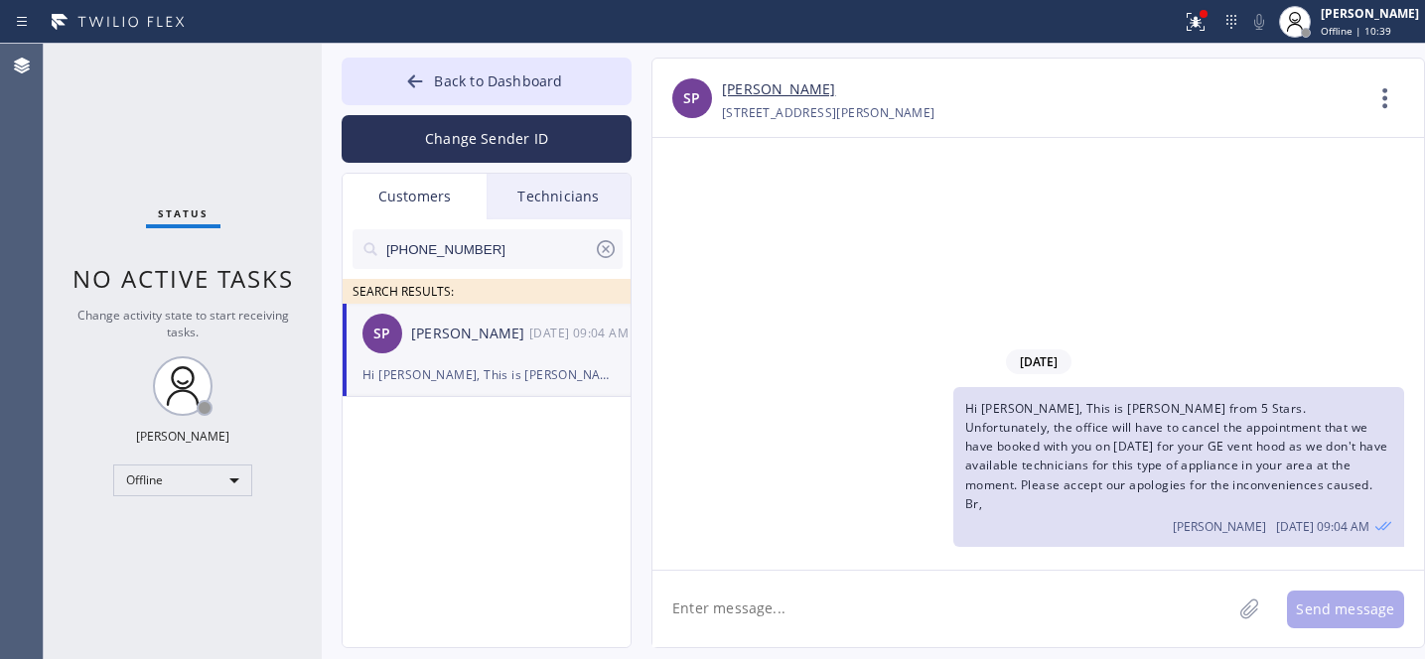
click at [608, 244] on icon at bounding box center [606, 249] width 24 height 24
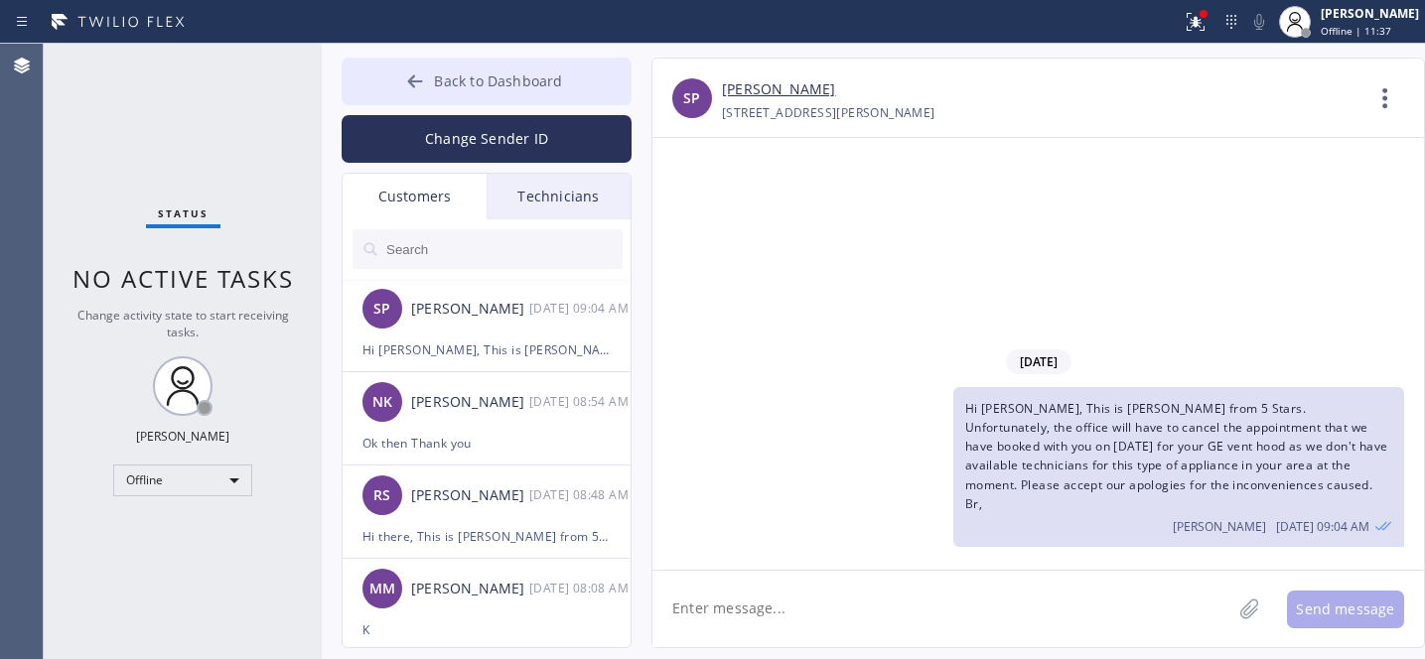
click at [468, 84] on span "Back to Dashboard" at bounding box center [498, 80] width 128 height 19
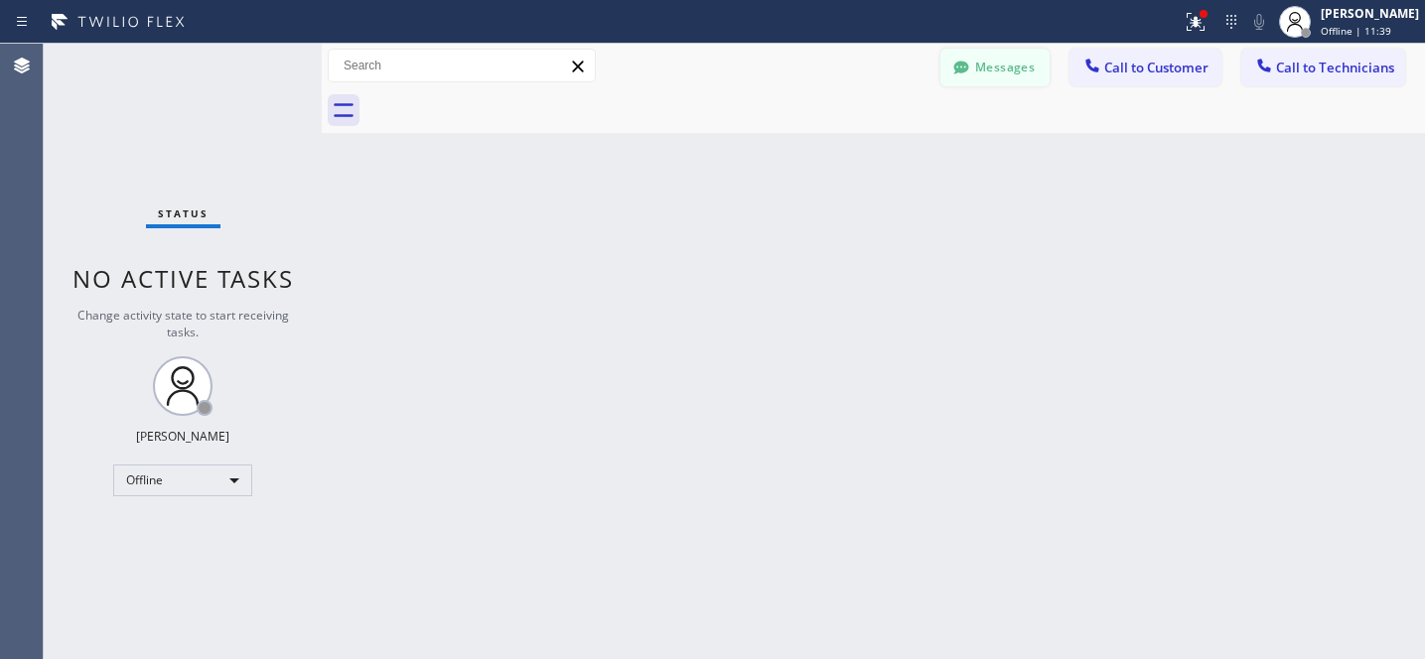
click at [983, 56] on button "Messages" at bounding box center [994, 68] width 109 height 38
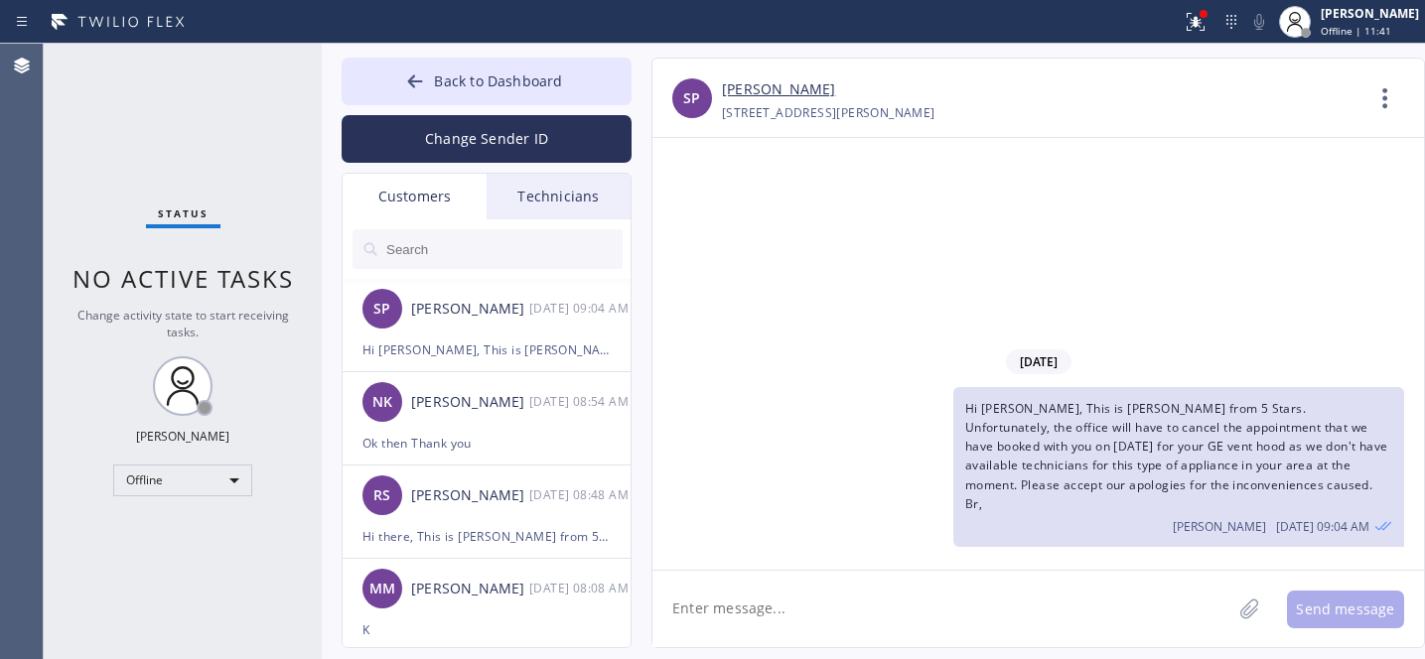
click at [422, 89] on icon at bounding box center [415, 81] width 20 height 20
